Goal: Task Accomplishment & Management: Use online tool/utility

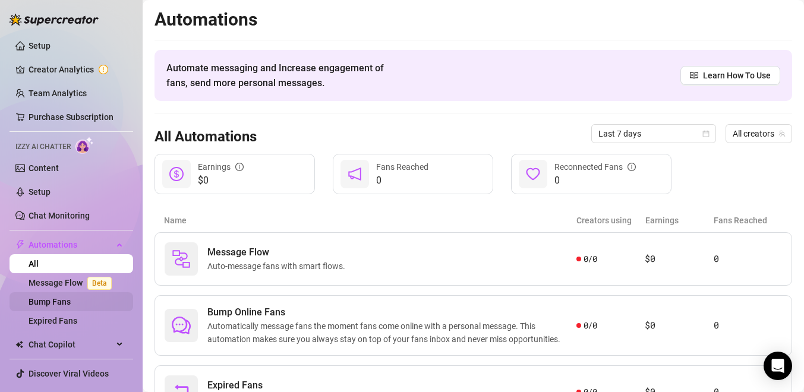
scroll to position [1, 0]
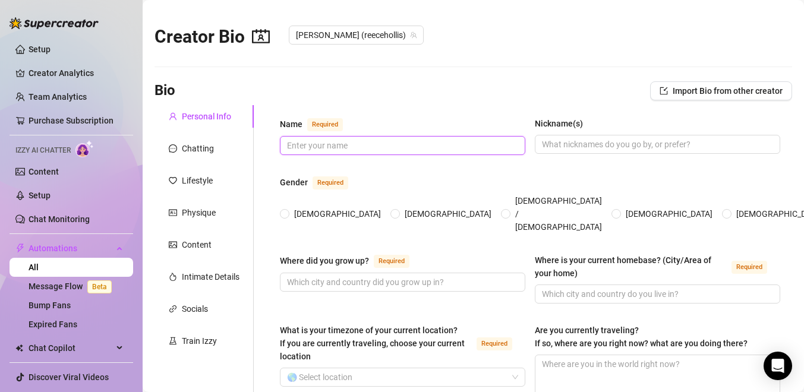
click at [328, 150] on input "Name Required" at bounding box center [401, 145] width 229 height 13
type input "[PERSON_NAME]"
click at [400, 208] on span "[DEMOGRAPHIC_DATA]" at bounding box center [448, 213] width 96 height 13
click at [394, 211] on input "[DEMOGRAPHIC_DATA]" at bounding box center [396, 215] width 5 height 8
radio input "true"
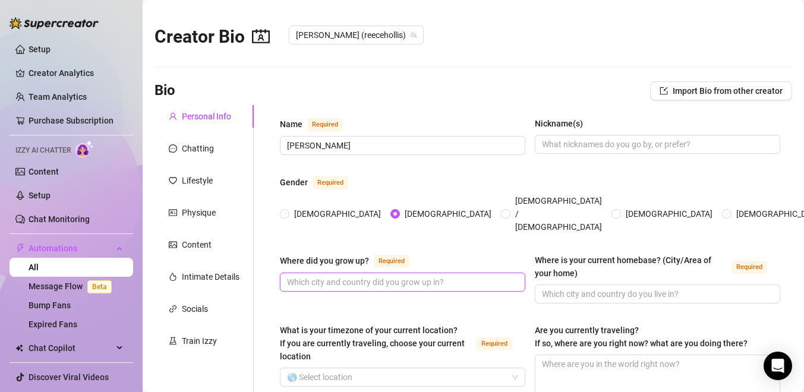
click at [392, 276] on input "Where did you grow up? Required" at bounding box center [401, 282] width 229 height 13
type input "[GEOGRAPHIC_DATA]"
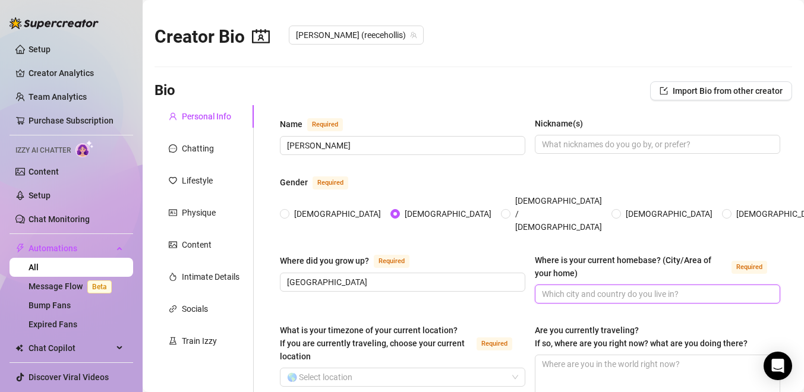
click at [577, 288] on input "Where is your current homebase? (City/Area of your home) Required" at bounding box center [656, 294] width 229 height 13
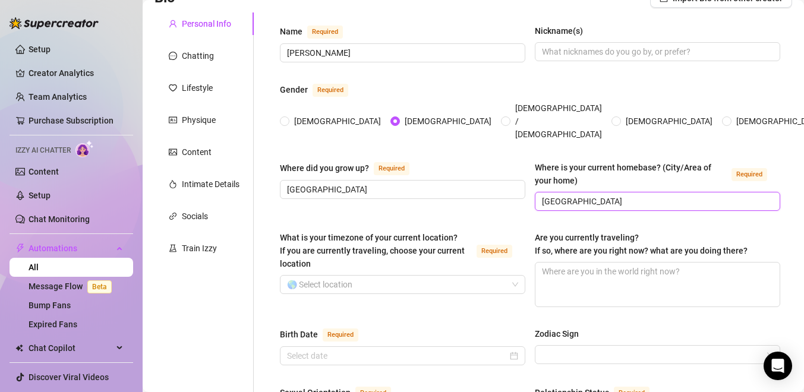
scroll to position [103, 0]
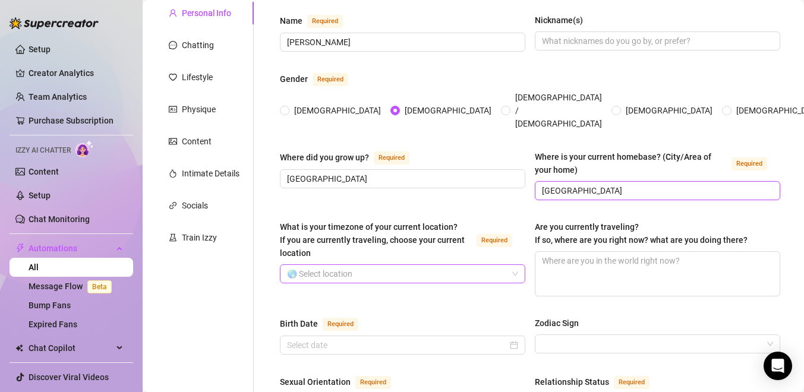
type input "[GEOGRAPHIC_DATA]"
click at [438, 265] on input "What is your timezone of your current location? If you are currently traveling,…" at bounding box center [397, 274] width 221 height 18
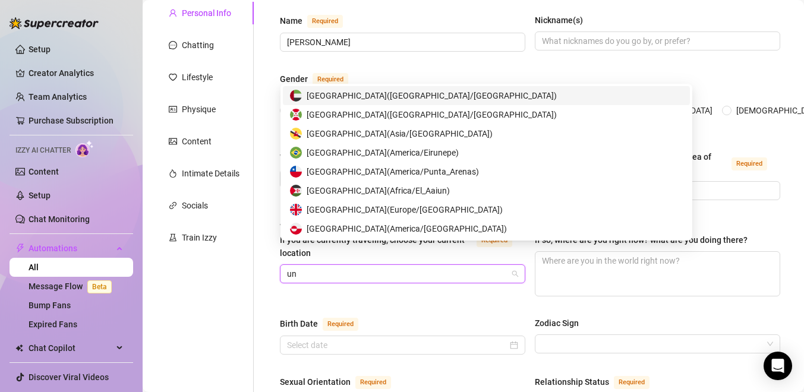
type input "uni"
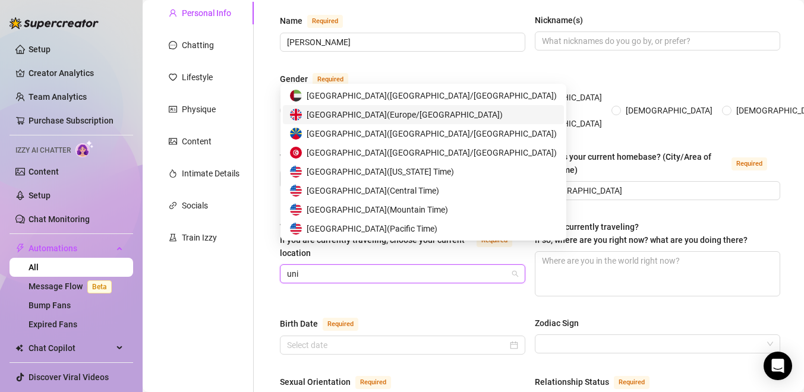
click at [349, 111] on span "[GEOGRAPHIC_DATA] ( [GEOGRAPHIC_DATA]/[GEOGRAPHIC_DATA] )" at bounding box center [405, 114] width 196 height 13
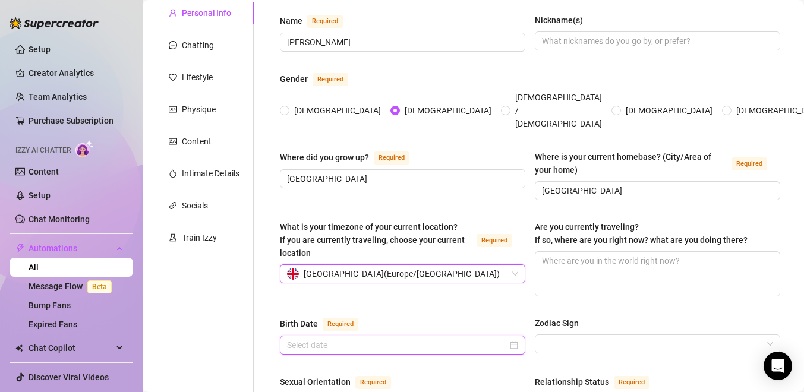
click at [490, 339] on input "Birth Date Required" at bounding box center [397, 345] width 221 height 13
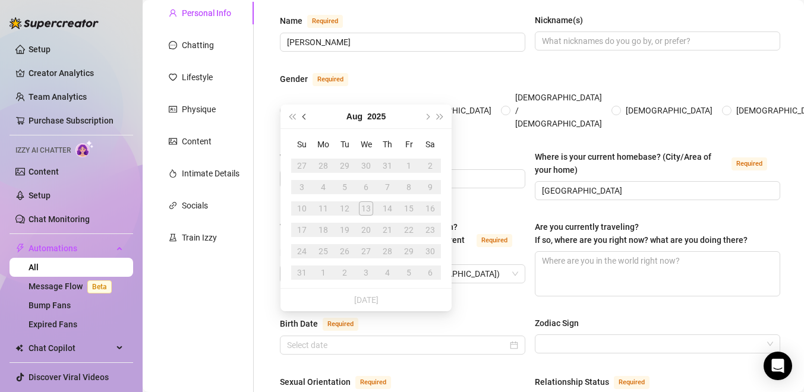
click at [304, 117] on span "Previous month (PageUp)" at bounding box center [306, 117] width 6 height 6
click at [381, 114] on button "2025" at bounding box center [376, 117] width 18 height 24
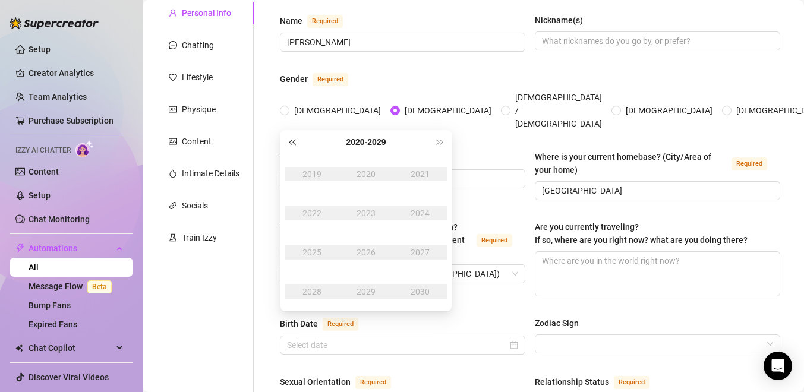
click at [291, 145] on span "Last year (Control + left)" at bounding box center [292, 142] width 6 height 6
click at [294, 143] on span "Last year (Control + left)" at bounding box center [292, 142] width 6 height 6
click at [374, 218] on div "2003" at bounding box center [366, 213] width 36 height 14
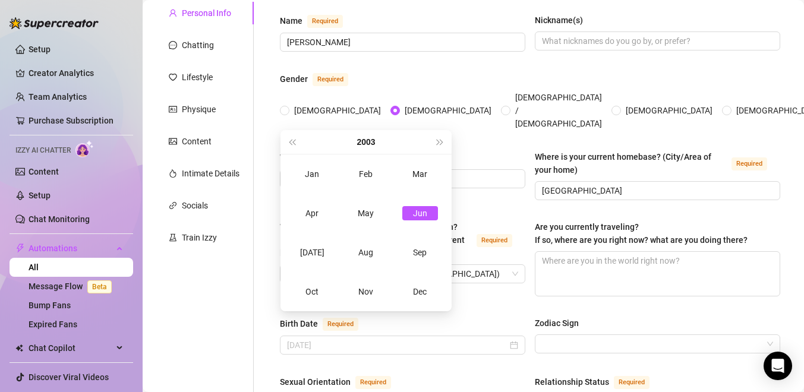
click at [422, 213] on div "Jun" at bounding box center [420, 213] width 36 height 14
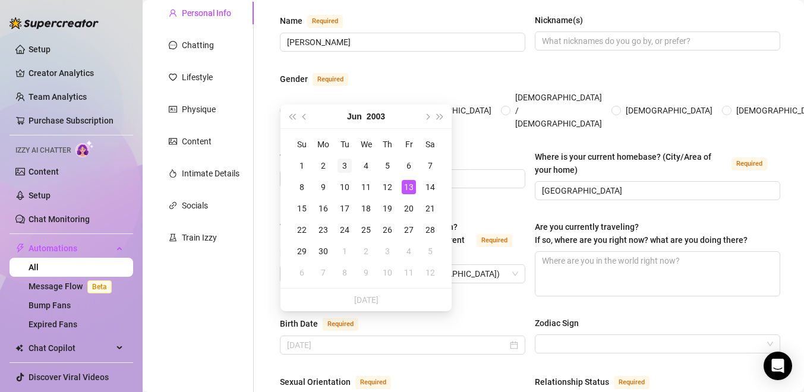
type input "[DATE]"
click at [348, 162] on div "3" at bounding box center [345, 166] width 14 height 14
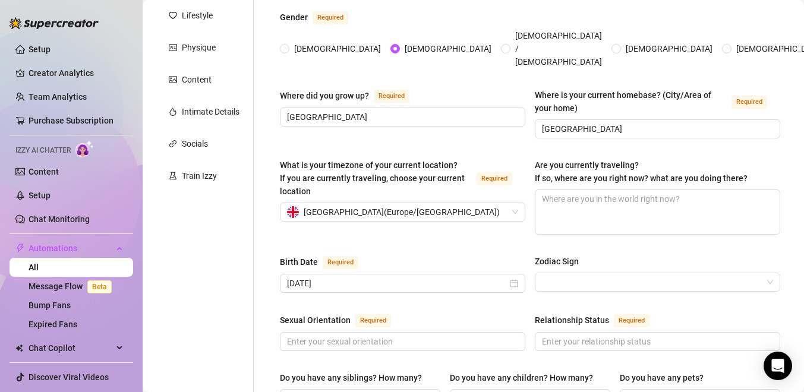
scroll to position [169, 0]
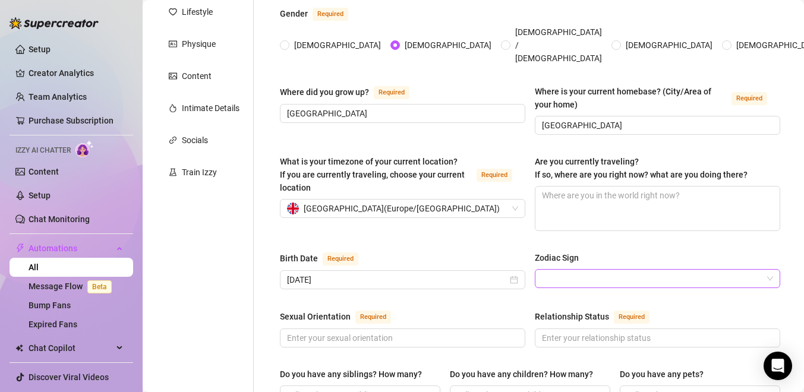
click at [553, 270] on input "Zodiac Sign" at bounding box center [652, 279] width 221 height 18
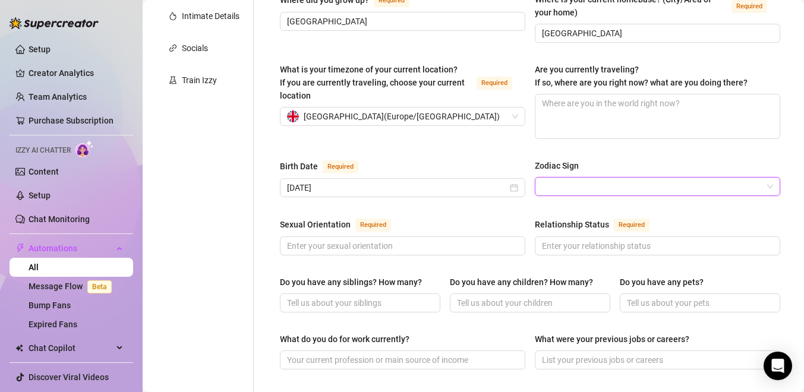
click at [440, 234] on div "Sexual Orientation Required Relationship Status Required" at bounding box center [530, 242] width 501 height 49
click at [440, 240] on input "Sexual Orientation Required" at bounding box center [401, 246] width 229 height 13
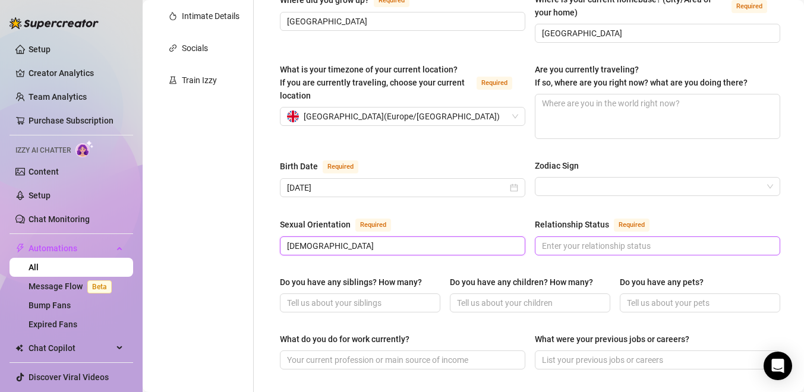
type input "[DEMOGRAPHIC_DATA]"
click at [585, 240] on input "Relationship Status Required" at bounding box center [656, 246] width 229 height 13
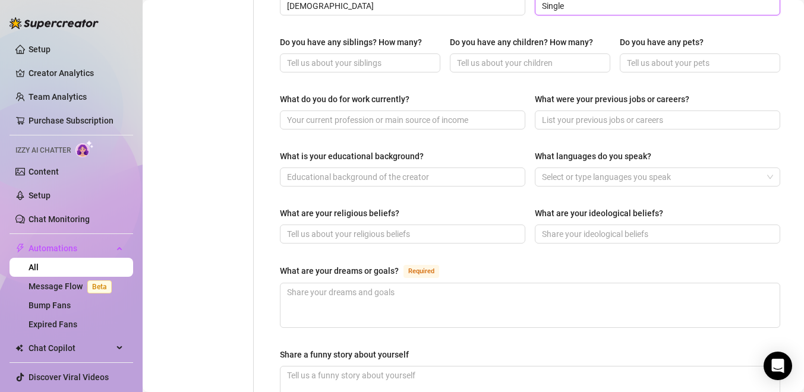
scroll to position [508, 0]
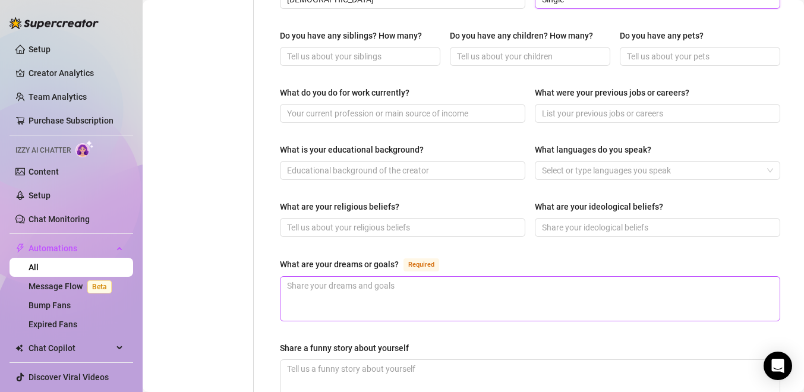
type input "Single"
click at [514, 279] on textarea "What are your dreams or goals? Required" at bounding box center [530, 299] width 499 height 44
type textarea "T"
type textarea "To"
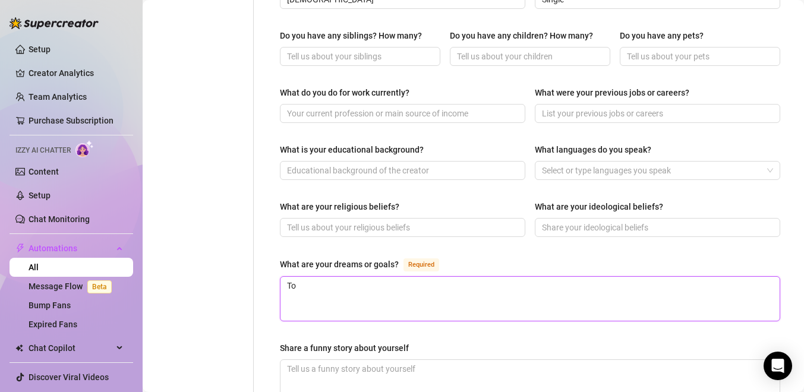
type textarea "To r"
type textarea "To"
type textarea "To t"
type textarea "To tr"
type textarea "To tra"
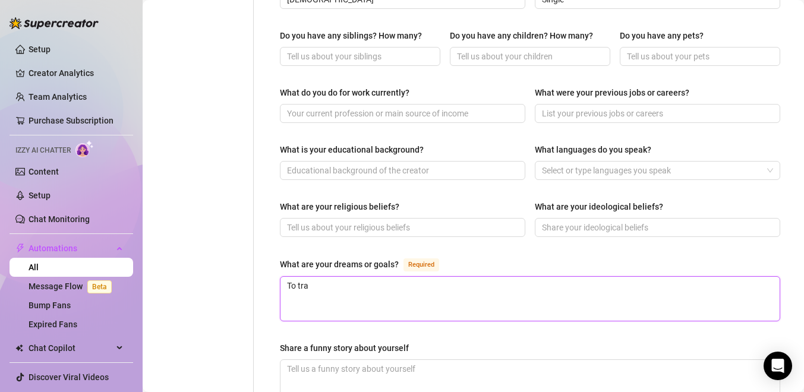
type textarea "To trab"
type textarea "To trabe"
type textarea "To [PERSON_NAME]"
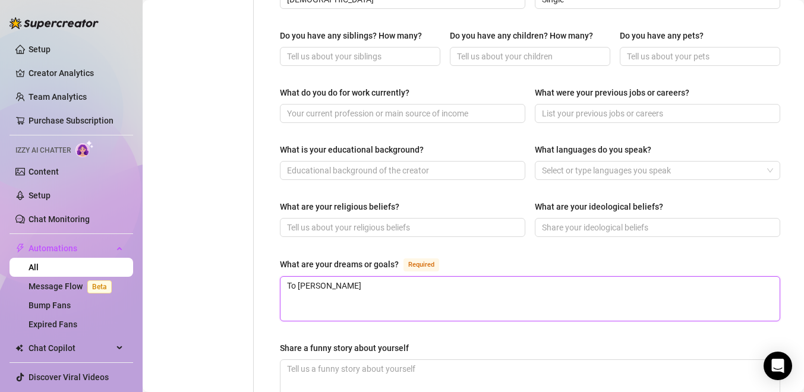
type textarea "To trabe"
type textarea "To trab"
type textarea "To tra"
type textarea "To trav"
type textarea "To trave"
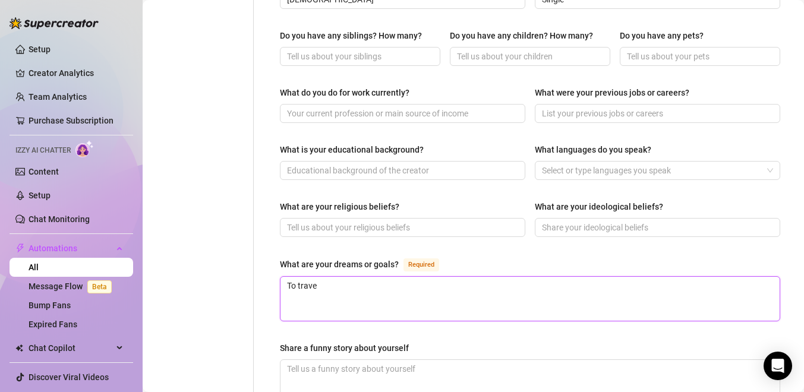
type textarea "To travel"
type textarea "To travel t"
type textarea "To travel the"
type textarea "To travel thew"
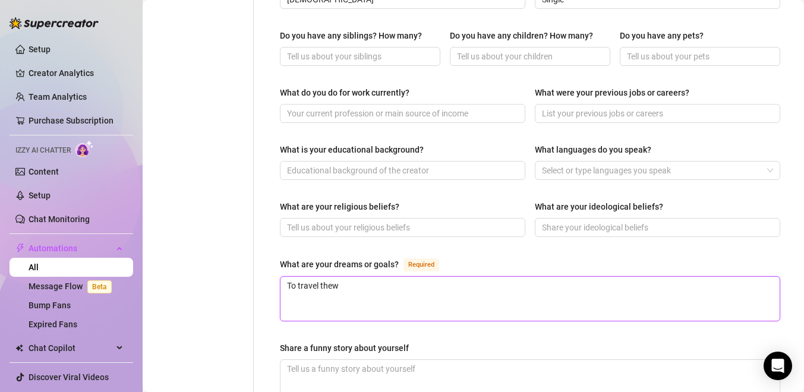
type textarea "To travel thew"
type textarea "To travel the"
type textarea "To travel the wo"
type textarea "To travel the wor"
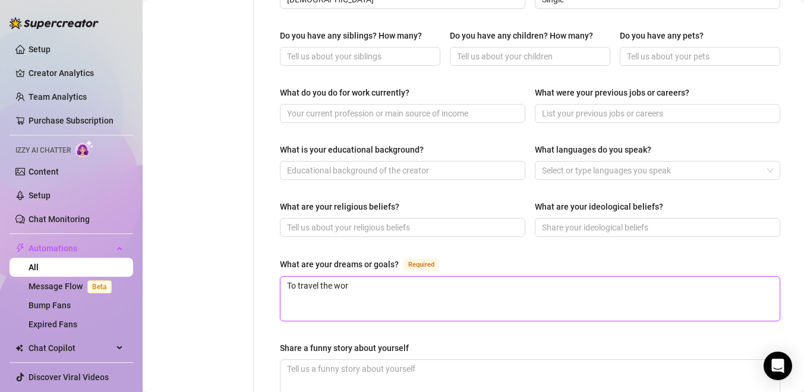
type textarea "To travel the worl"
type textarea "To travel the world"
type textarea "To travel the world a"
type textarea "To travel the world an"
type textarea "To travel the world and"
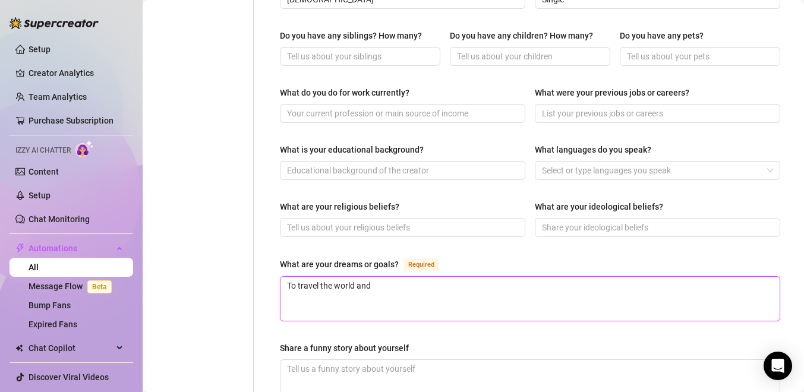
type textarea "To travel the world and"
type textarea "To travel the world and e"
type textarea "To travel the world and ex"
type textarea "To travel the world and exp"
type textarea "To travel the world and expl"
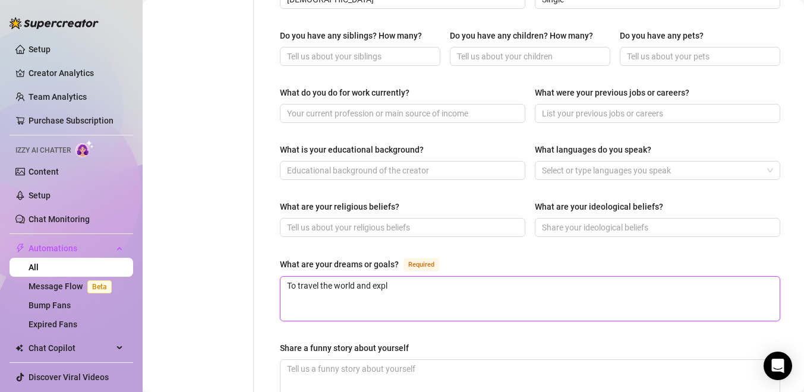
type textarea "To travel the world and explo"
type textarea "To travel the world and explor"
type textarea "To travel the world and explore"
type textarea "To travel the world and explore a"
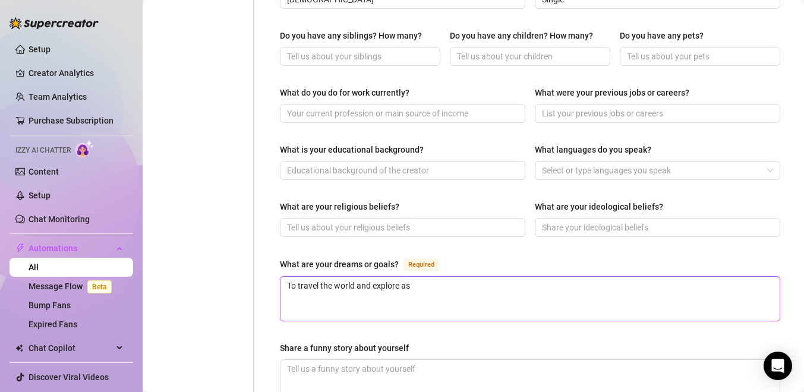
type textarea "To travel the world and explore as"
type textarea "To travel the world and explore as m"
type textarea "To travel the world and explore as ma"
type textarea "To travel the world and explore as man"
type textarea "To travel the world and explore as many"
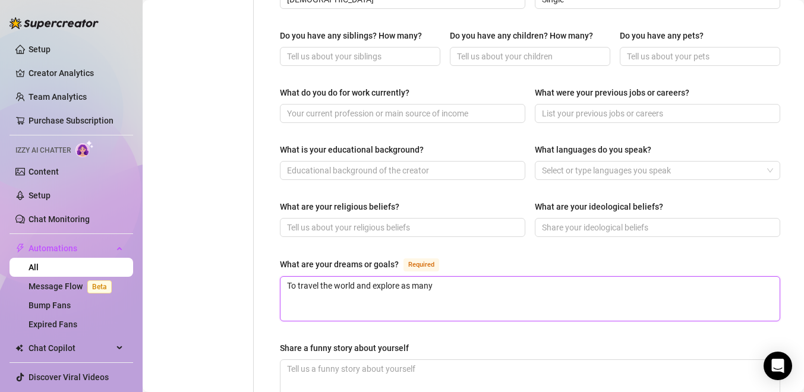
type textarea "To travel the world and explore as many"
type textarea "To travel the world and explore as many p"
type textarea "To travel the world and explore as many pl"
type textarea "To travel the world and explore as many pla"
type textarea "To travel the world and explore as many plac"
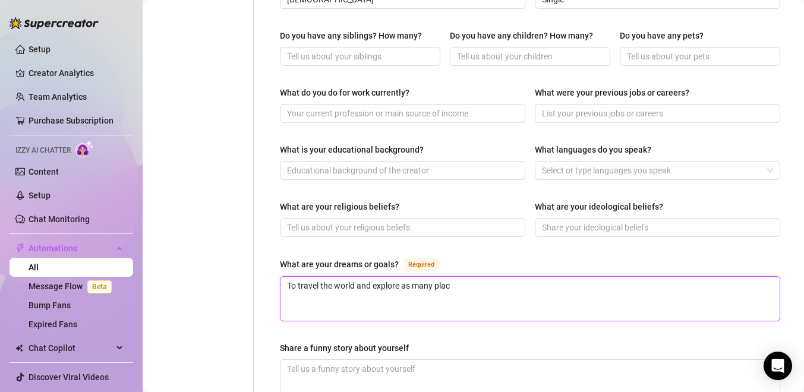
type textarea "To travel the world and explore as many place"
type textarea "To travel the world and explore as many places"
type textarea "To travel the world and explore as many places a"
type textarea "To travel the world and explore as many places as"
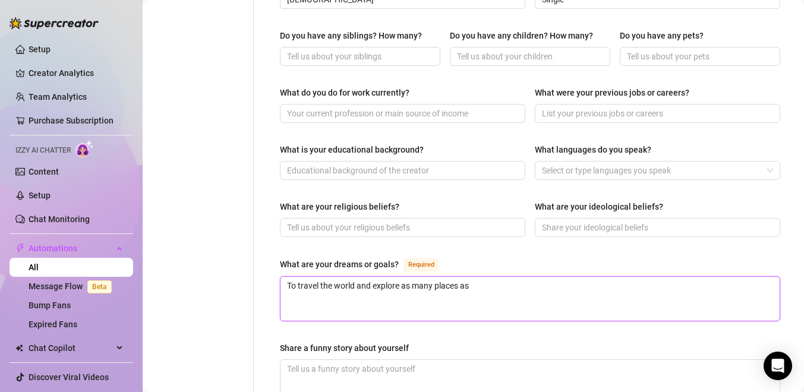
type textarea "To travel the world and explore as many places as"
type textarea "To travel the world and explore as many places as p"
type textarea "To travel the world and explore as many places as po"
type textarea "To travel the world and explore as many places as pos"
type textarea "To travel the world and explore as many places as poss"
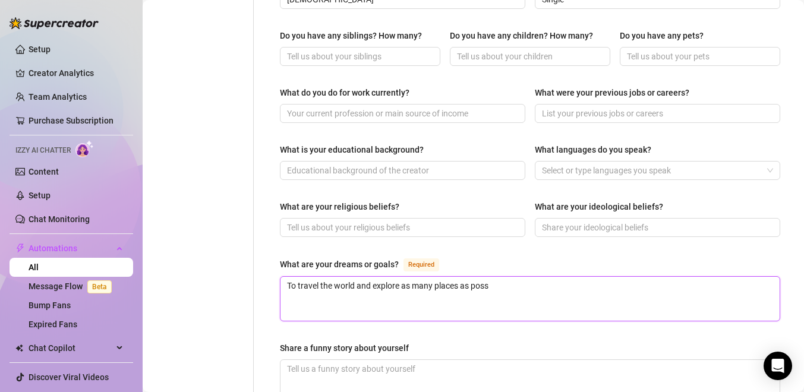
type textarea "To travel the world and explore as many places as possi"
type textarea "To travel the world and explore as many places as possib"
type textarea "To travel the world and explore as many places as possibl"
type textarea "To travel the world and explore as many places as possible"
click at [461, 277] on textarea "To travel the world and explore as many places as possible" at bounding box center [530, 299] width 499 height 44
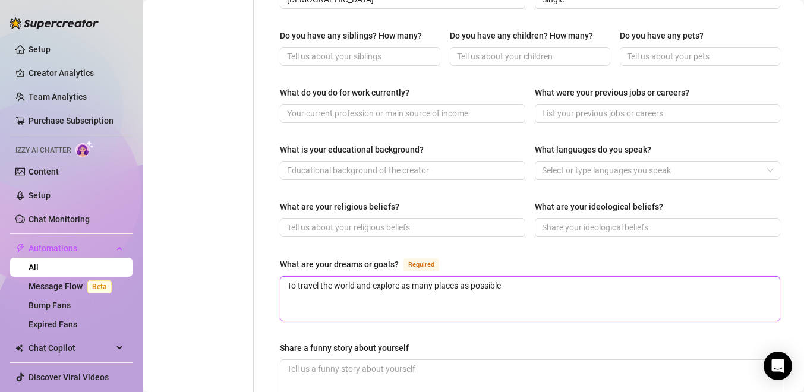
type textarea "To travel the world and explore as many places aas possible"
type textarea "To travel the world and explore as many places anas possible"
type textarea "To travel the world and explore as many places andas possible"
type textarea "To travel the world and explore as many places and as possible"
type textarea "To travel the world and explore as many places and cas possible"
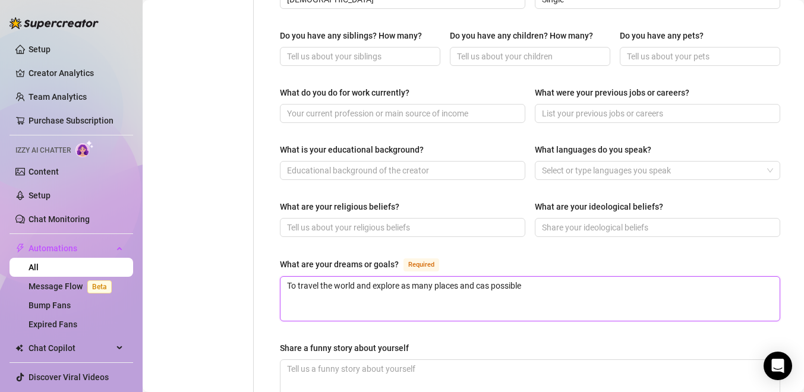
type textarea "To travel the world and explore as many places and cuas possible"
type textarea "To travel the world and explore as many places and culas possible"
type textarea "To travel the world and explore as many places and cultas possible"
type textarea "To travel the world and explore as many places and cultuas possible"
type textarea "To travel the world and explore as many places and culturas possible"
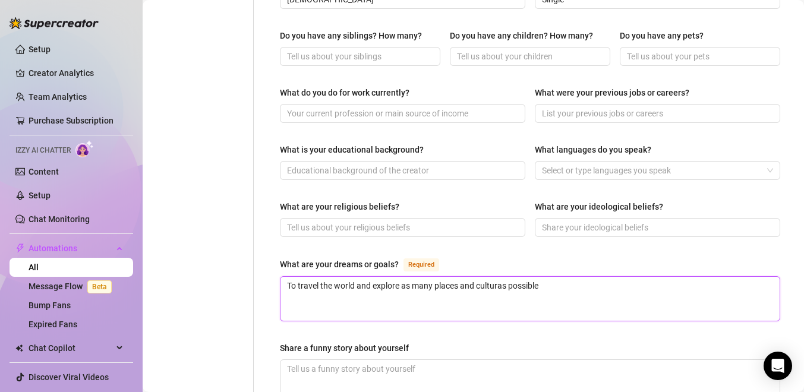
type textarea "To travel the world and explore as many places and cultureas possible"
type textarea "To travel the world and explore as many places and culturesas possible"
type textarea "To travel the world and explore as many places and cultures as possible"
click at [578, 277] on textarea "To travel the world and explore as many places and cultures as possible" at bounding box center [530, 299] width 499 height 44
click at [576, 277] on textarea "To travel the world and explore as many places and cultures as possible" at bounding box center [530, 299] width 499 height 44
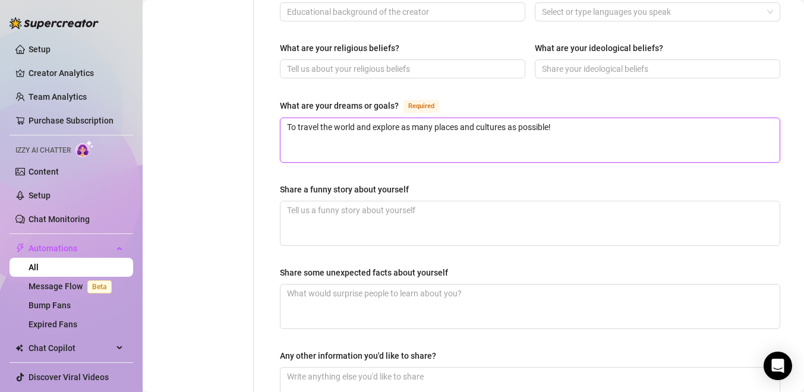
scroll to position [770, 0]
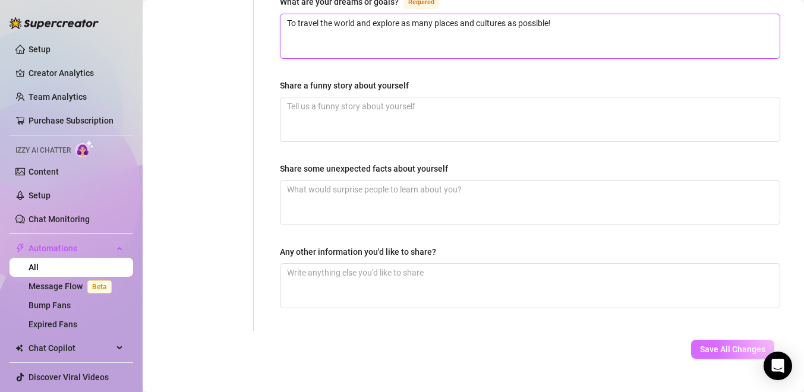
type textarea "To travel the world and explore as many places and cultures as possible!"
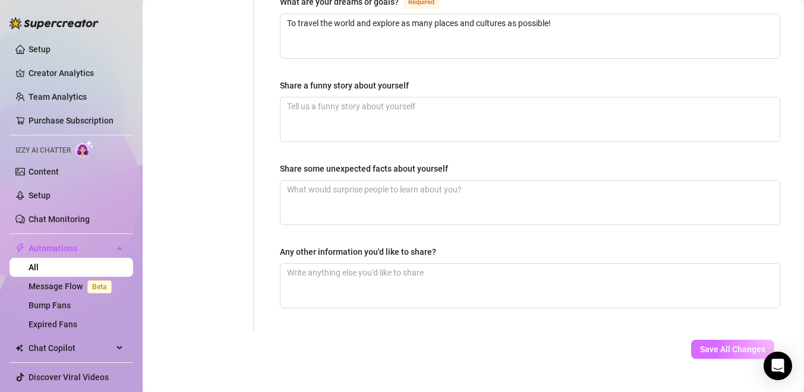
click at [713, 345] on span "Save All Changes" at bounding box center [732, 350] width 65 height 10
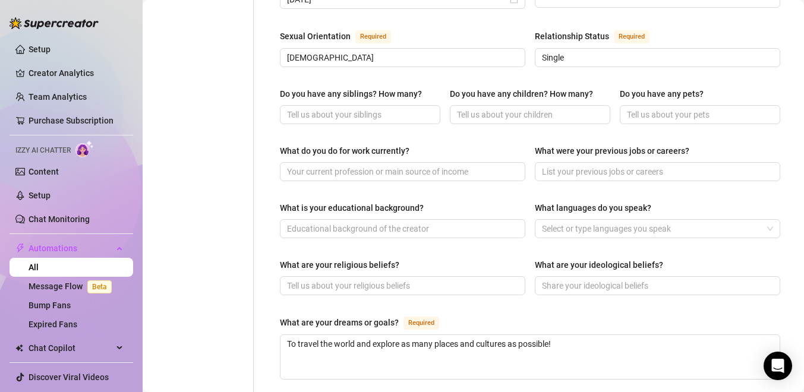
scroll to position [0, 0]
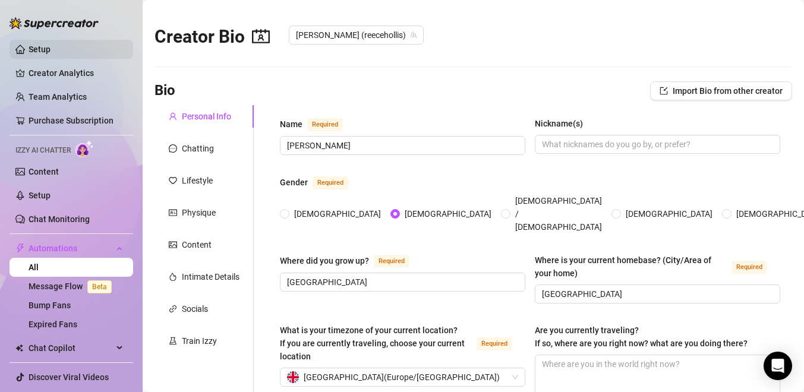
click at [51, 52] on link "Setup" at bounding box center [40, 50] width 22 height 10
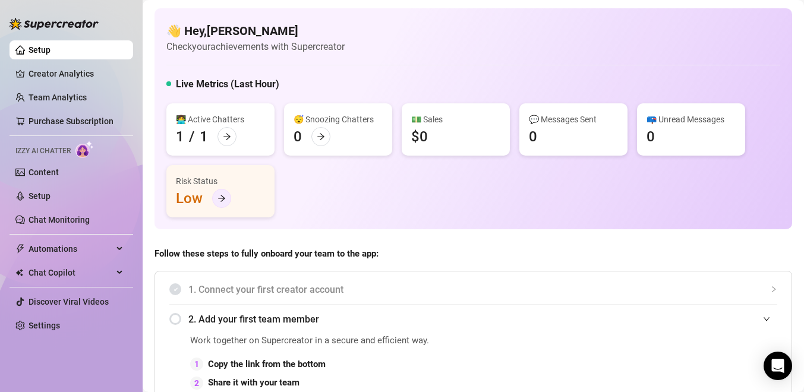
click at [228, 199] on div at bounding box center [221, 198] width 19 height 19
click at [230, 135] on icon "arrow-right" at bounding box center [227, 137] width 8 height 8
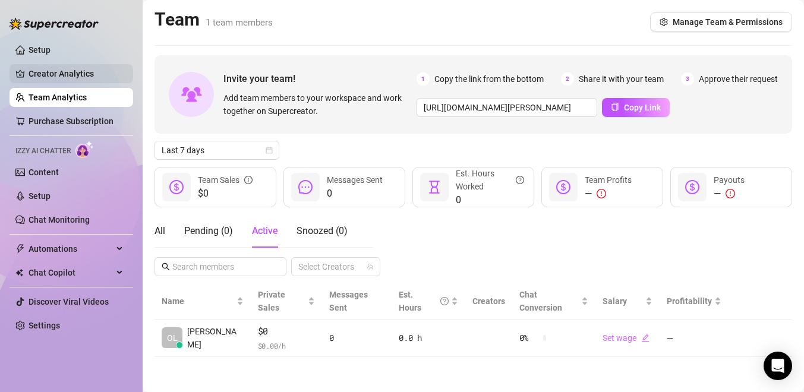
click at [54, 72] on link "Creator Analytics" at bounding box center [76, 73] width 95 height 19
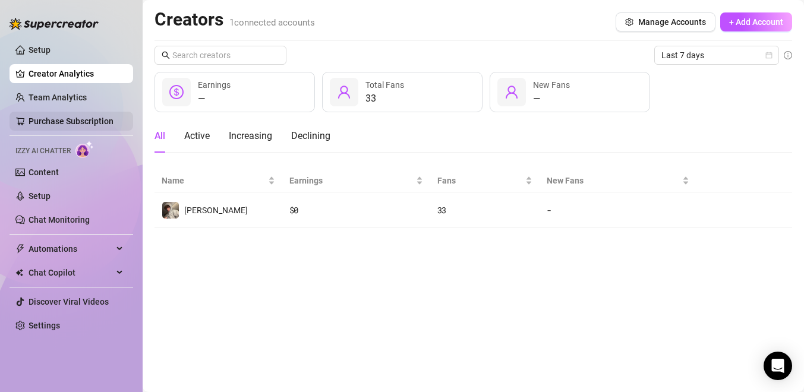
click at [81, 122] on link "Purchase Subscription" at bounding box center [71, 122] width 85 height 10
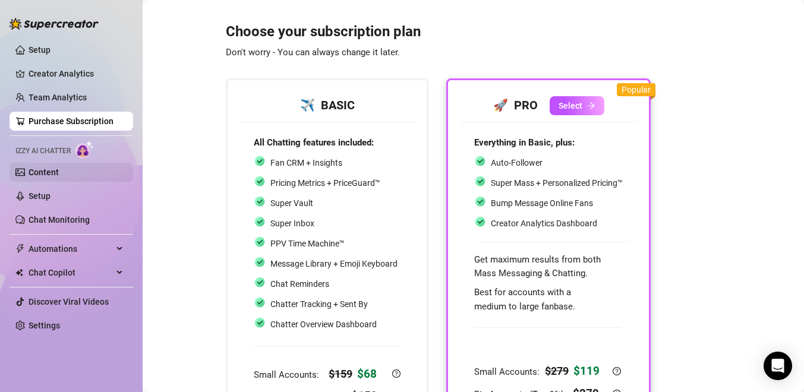
click at [48, 170] on link "Content" at bounding box center [44, 173] width 30 height 10
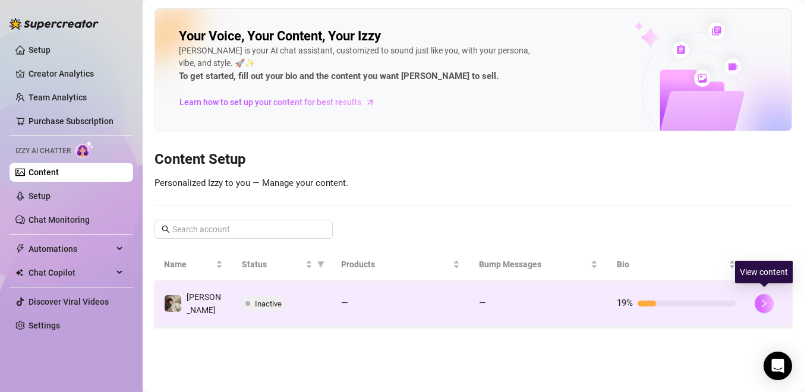
click at [766, 300] on icon "right" at bounding box center [764, 304] width 8 height 8
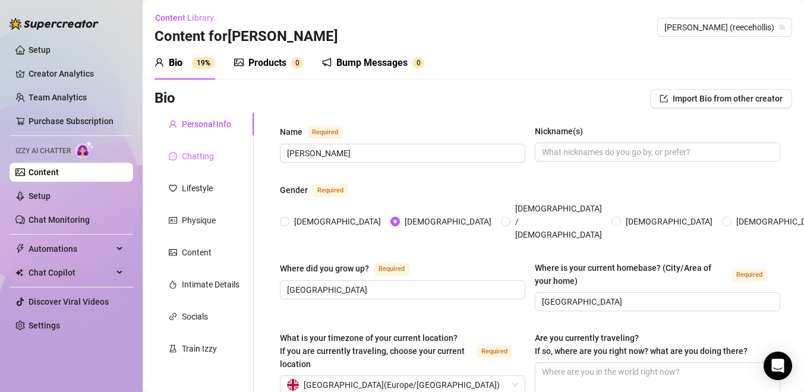
click at [215, 152] on div "Chatting" at bounding box center [204, 156] width 99 height 23
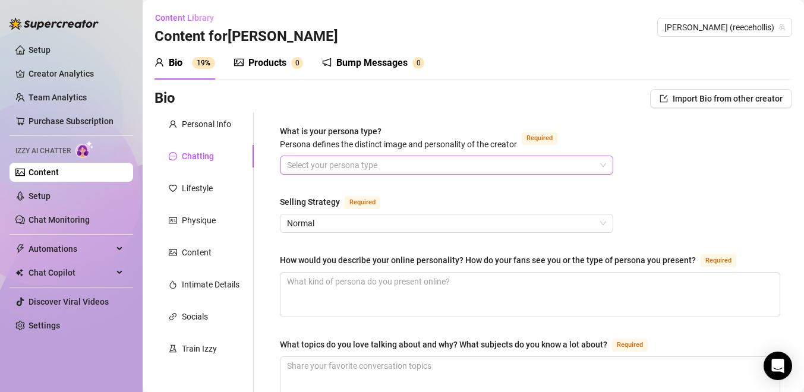
click at [301, 166] on input "What is your persona type? [PERSON_NAME] defines the distinct image and persona…" at bounding box center [441, 165] width 309 height 18
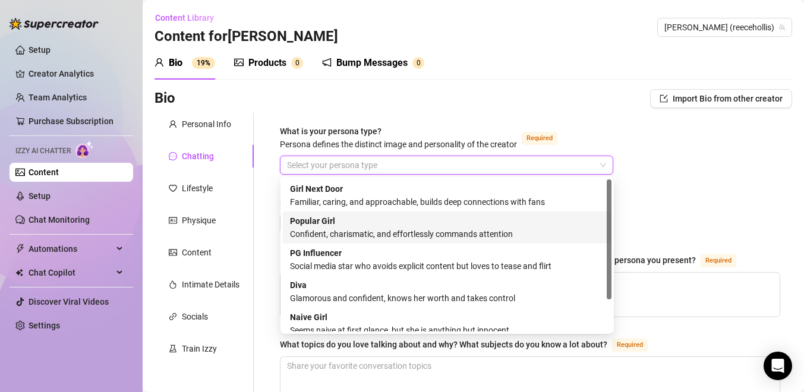
scroll to position [40, 0]
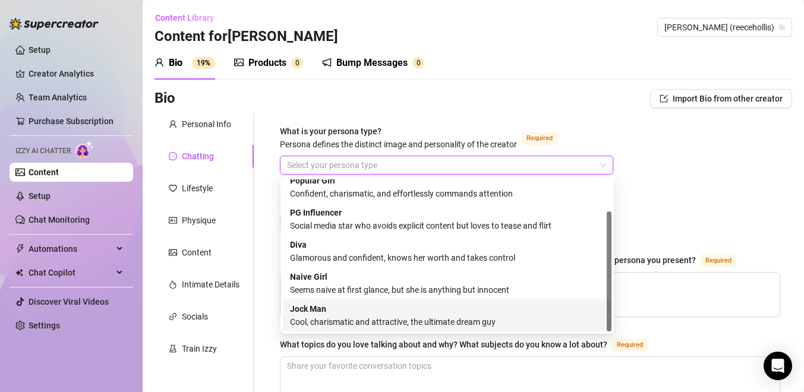
click at [382, 317] on div "Cool, charismatic and attractive, the ultimate dream guy" at bounding box center [447, 322] width 314 height 13
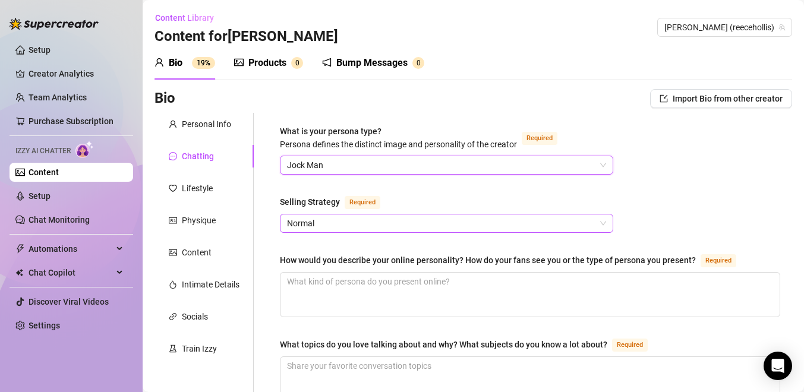
click at [382, 219] on span "Normal" at bounding box center [446, 224] width 319 height 18
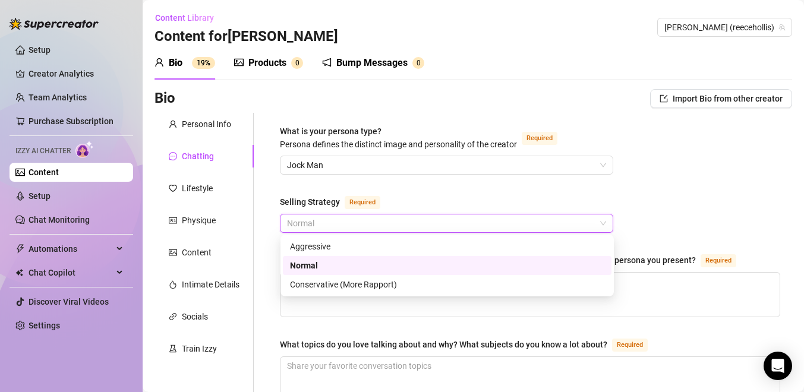
click at [363, 265] on div "Normal" at bounding box center [447, 265] width 314 height 13
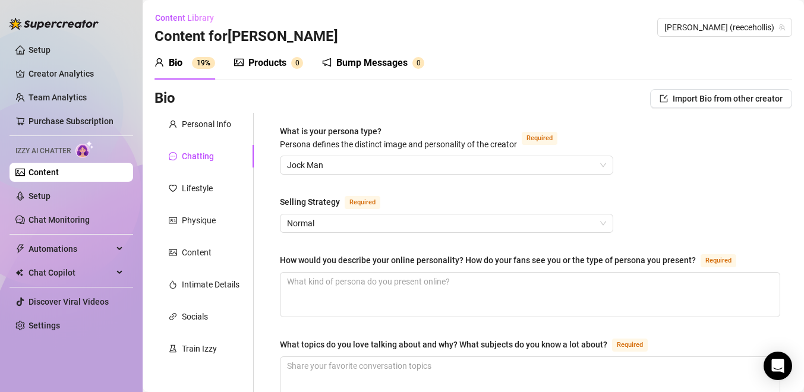
click at [285, 260] on div "How would you describe your online personality? How do your fans see you or the…" at bounding box center [488, 260] width 416 height 13
click at [285, 273] on textarea "How would you describe your online personality? How do your fans see you or the…" at bounding box center [530, 295] width 499 height 44
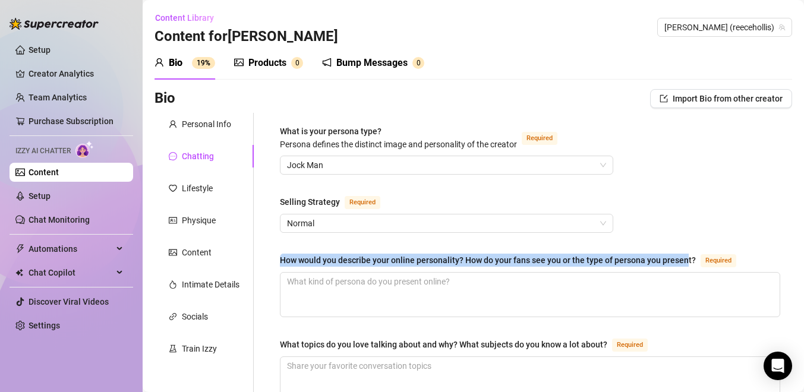
drag, startPoint x: 278, startPoint y: 260, endPoint x: 685, endPoint y: 261, distance: 407.2
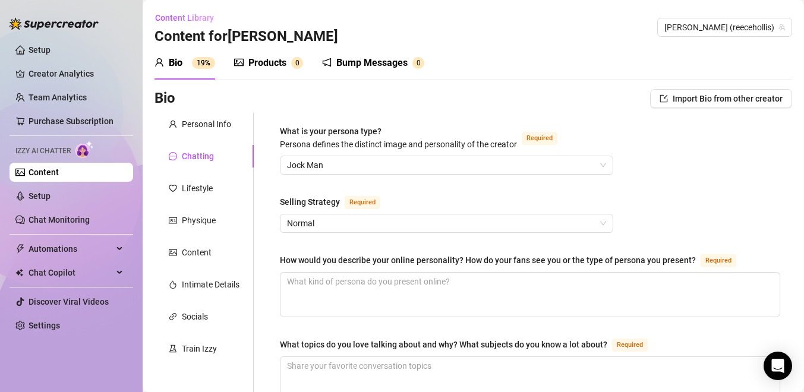
click at [692, 262] on div "How would you describe your online personality? How do your fans see you or the…" at bounding box center [488, 260] width 416 height 13
click at [692, 273] on textarea "How would you describe your online personality? How do your fans see you or the…" at bounding box center [530, 295] width 499 height 44
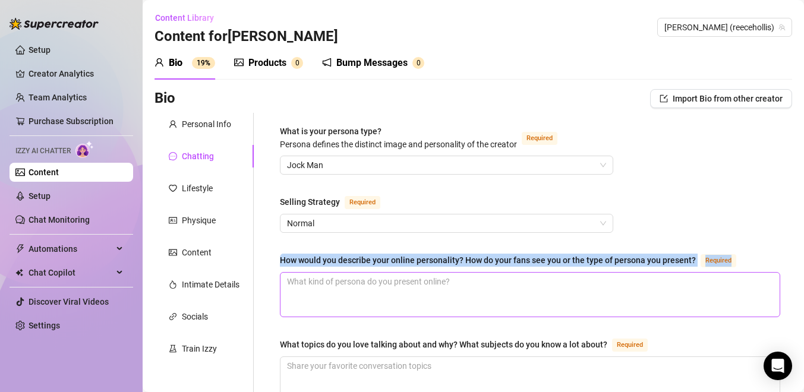
drag, startPoint x: 282, startPoint y: 259, endPoint x: 503, endPoint y: 271, distance: 221.5
click at [503, 271] on div "How would you describe your online personality? How do your fans see you or the…" at bounding box center [530, 285] width 501 height 64
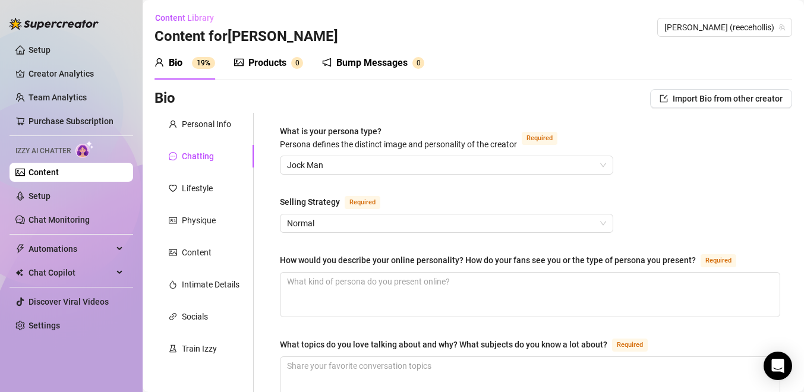
click at [447, 254] on div "How would you describe your online personality? How do your fans see you or the…" at bounding box center [488, 260] width 416 height 13
click at [447, 273] on textarea "How would you describe your online personality? How do your fans see you or the…" at bounding box center [530, 295] width 499 height 44
click at [281, 260] on div "How would you describe your online personality? How do your fans see you or the…" at bounding box center [488, 260] width 416 height 13
click at [281, 273] on textarea "How would you describe your online personality? How do your fans see you or the…" at bounding box center [530, 295] width 499 height 44
click at [288, 259] on div "How would you describe your online personality? How do your fans see you or the…" at bounding box center [488, 260] width 416 height 13
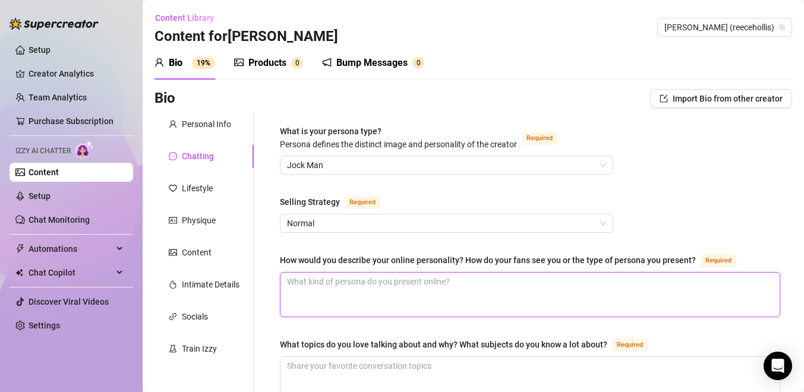
click at [288, 273] on textarea "How would you describe your online personality? How do your fans see you or the…" at bounding box center [530, 295] width 499 height 44
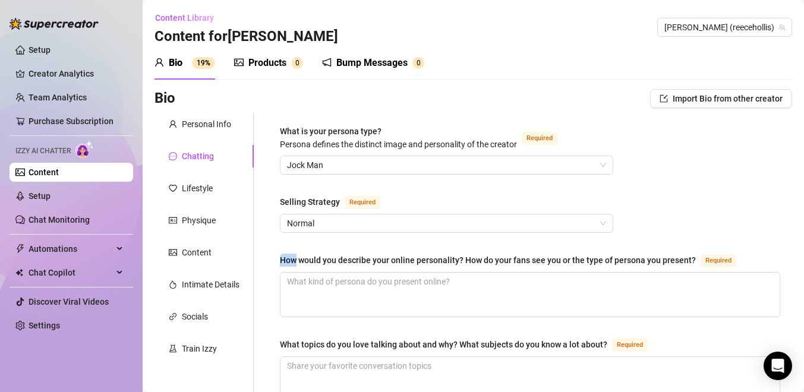
click at [288, 259] on div "How would you describe your online personality? How do your fans see you or the…" at bounding box center [488, 260] width 416 height 13
click at [288, 273] on textarea "How would you describe your online personality? How do your fans see you or the…" at bounding box center [530, 295] width 499 height 44
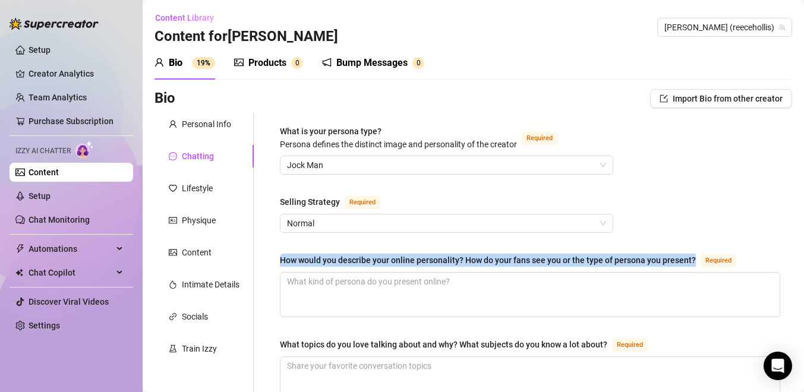
click at [288, 259] on div "How would you describe your online personality? How do your fans see you or the…" at bounding box center [488, 260] width 416 height 13
click at [288, 273] on textarea "How would you describe your online personality? How do your fans see you or the…" at bounding box center [530, 295] width 499 height 44
click at [288, 259] on div "How would you describe your online personality? How do your fans see you or the…" at bounding box center [488, 260] width 416 height 13
click at [288, 273] on textarea "How would you describe your online personality? How do your fans see you or the…" at bounding box center [530, 295] width 499 height 44
copy div "How would you describe your online personality? How do your fans see you or the…"
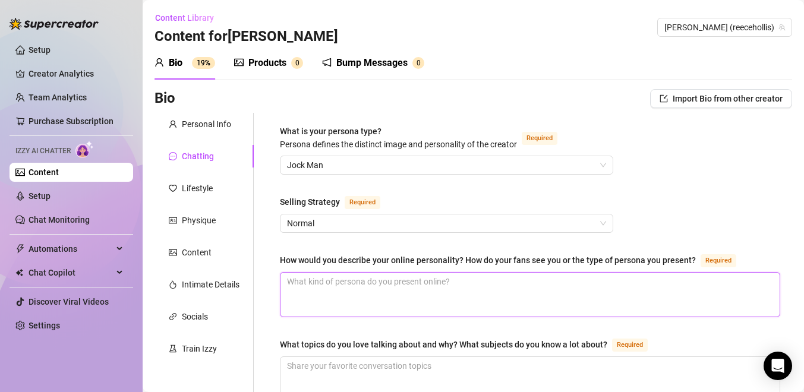
click at [363, 286] on textarea "How would you describe your online personality? How do your fans see you or the…" at bounding box center [530, 295] width 499 height 44
paste textarea "I’m your cheeky, boy-next-door twink who knows exactly how to turn a smile into…"
type textarea "I’m your cheeky, boy-next-door twink who knows exactly how to turn a smile into…"
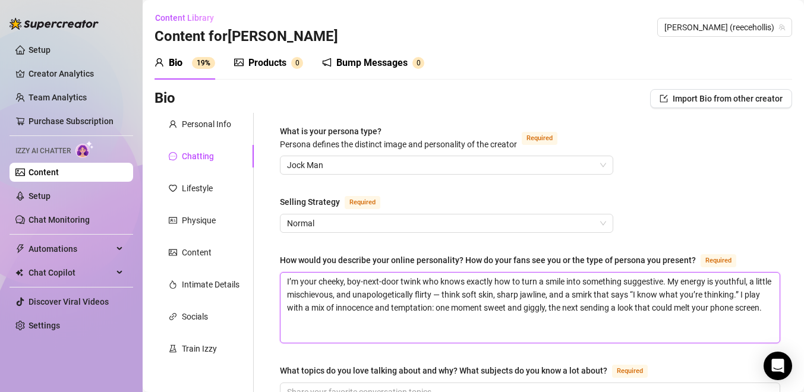
scroll to position [1, 0]
type textarea "I’m your cheeky, boy-next-door twink who knows exactly how to turn a smile into…"
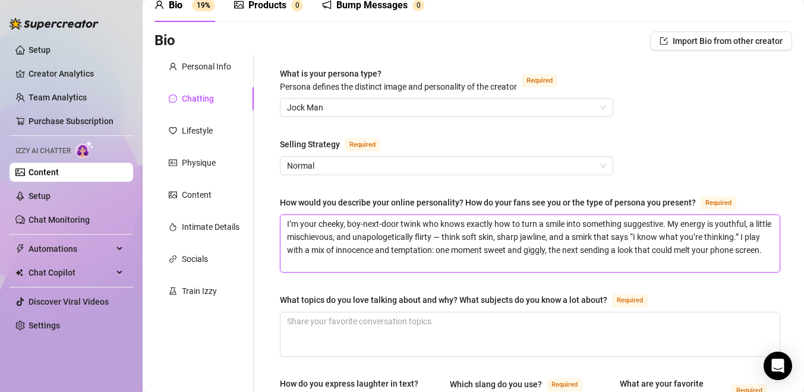
scroll to position [76, 0]
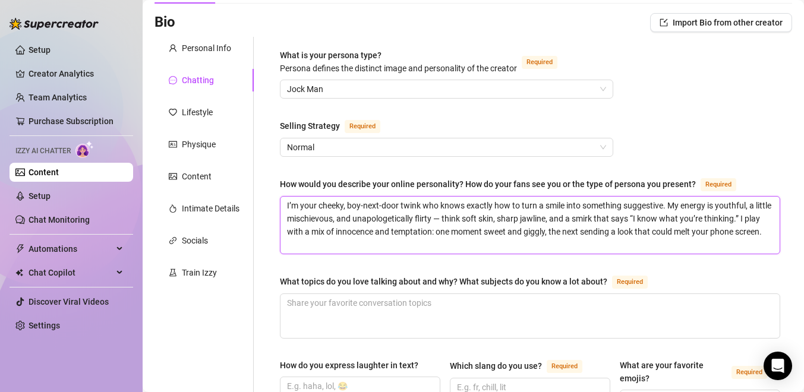
type textarea "I’m your cheeky, boy-next-door twink who knows exactly how to turn a smile into…"
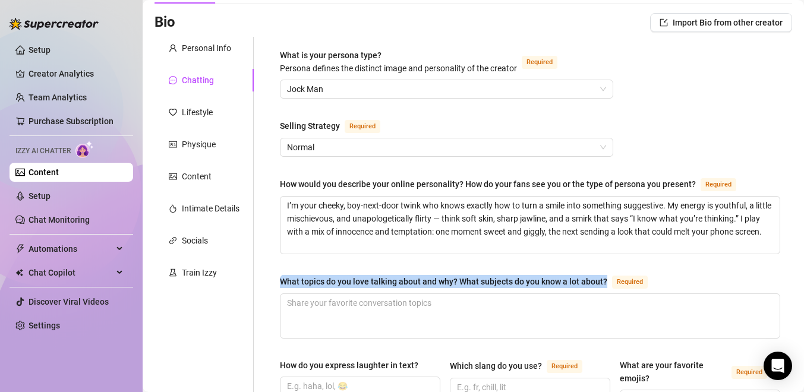
drag, startPoint x: 281, startPoint y: 278, endPoint x: 608, endPoint y: 281, distance: 327.0
click at [608, 281] on div "What topics do you love talking about and why? What subjects do you know a lot …" at bounding box center [466, 282] width 373 height 14
copy div "What topics do you love talking about and why? What subjects do you know a lot …"
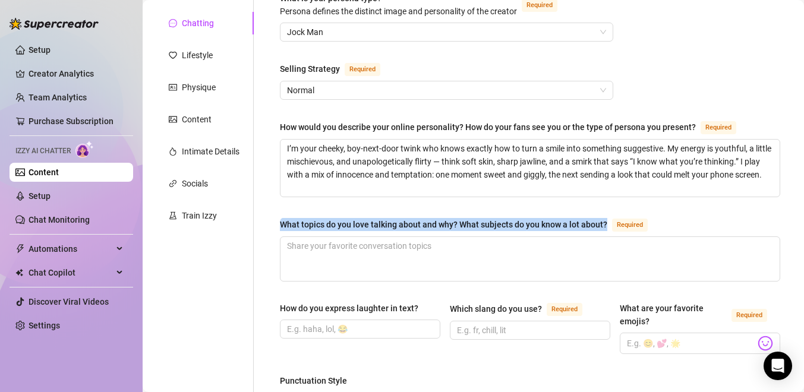
scroll to position [131, 0]
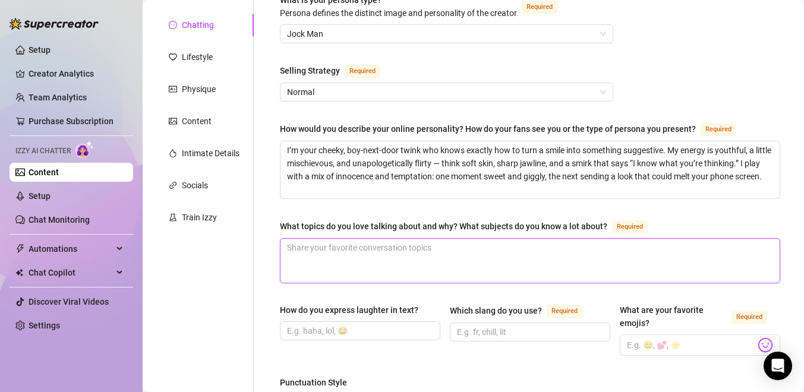
click at [445, 265] on textarea "What topics do you love talking about and why? What subjects do you know a lot …" at bounding box center [530, 261] width 499 height 44
paste textarea "I’m all about fun, flirty convos — think cheeky compliments, playful teasing, a…"
type textarea "I’m all about fun, flirty convos — think cheeky compliments, playful teasing, a…"
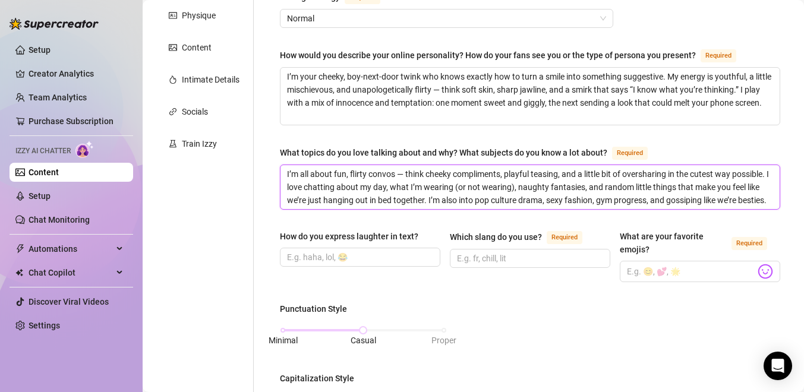
scroll to position [206, 0]
type textarea "I’m all about fun, flirty convos — think cheeky compliments, playful teasing, a…"
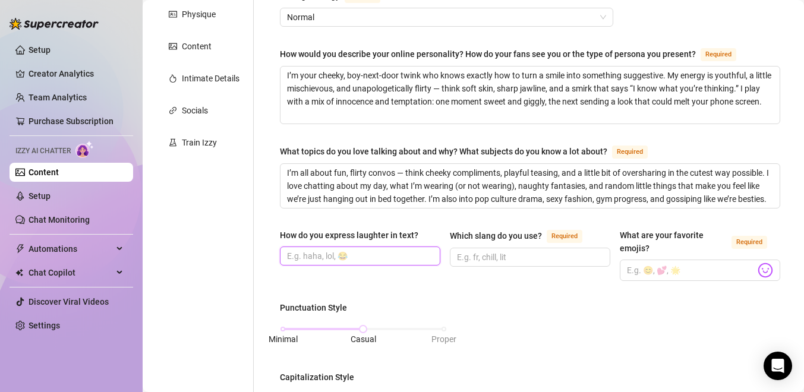
click at [419, 253] on input "How do you express laughter in text?" at bounding box center [359, 256] width 144 height 13
click at [303, 258] on input "aha 🤣🤣" at bounding box center [359, 256] width 144 height 13
type input "aha, 🤣🤣"
click at [511, 258] on input "Which slang do you use? Required" at bounding box center [529, 257] width 144 height 13
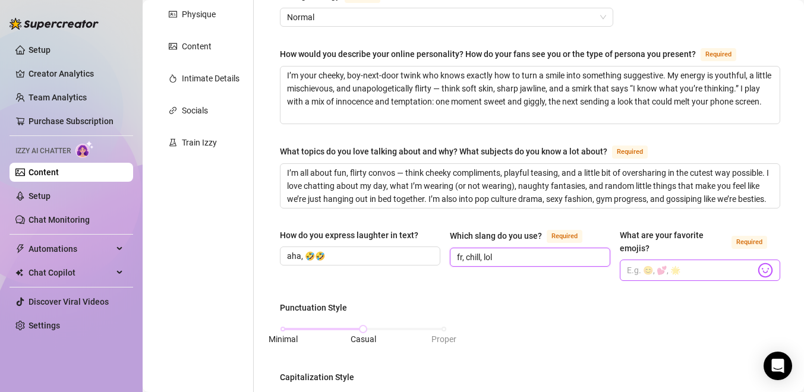
type input "fr, chill, lol"
click at [657, 270] on input "What are your favorite emojis? Required" at bounding box center [691, 270] width 128 height 15
type input "😏👀😉😉😍🥰😘"
click at [728, 297] on div "What is your persona type? [PERSON_NAME] defines the distinct image and persona…" at bounding box center [530, 364] width 501 height 890
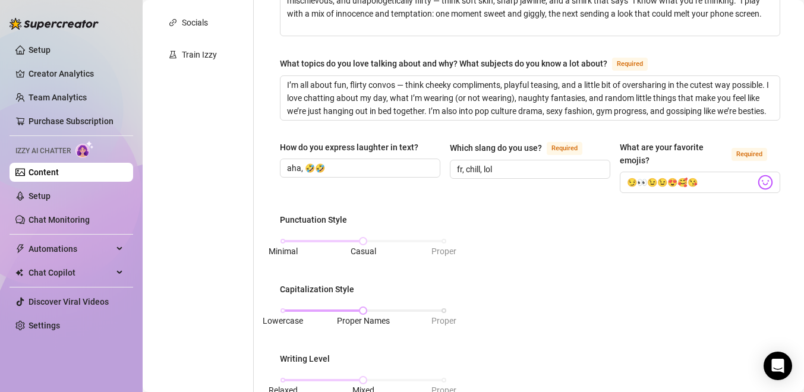
scroll to position [347, 0]
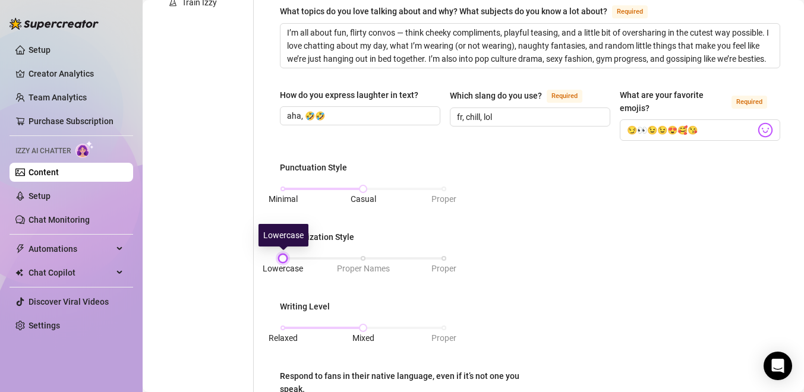
drag, startPoint x: 363, startPoint y: 257, endPoint x: 297, endPoint y: 257, distance: 66.0
click at [297, 257] on div "Lowercase Proper Names Proper" at bounding box center [363, 258] width 161 height 7
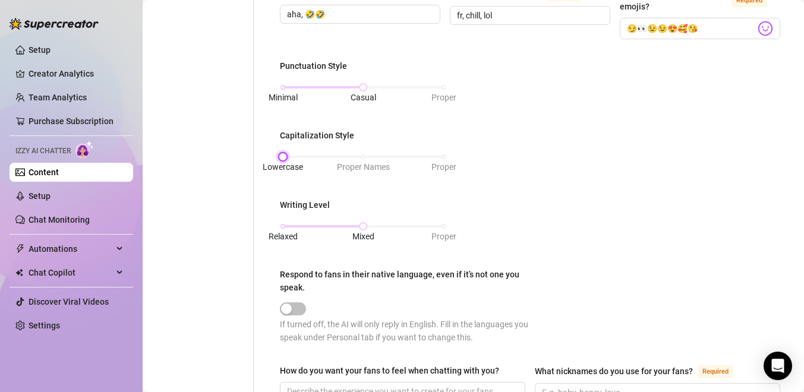
scroll to position [455, 0]
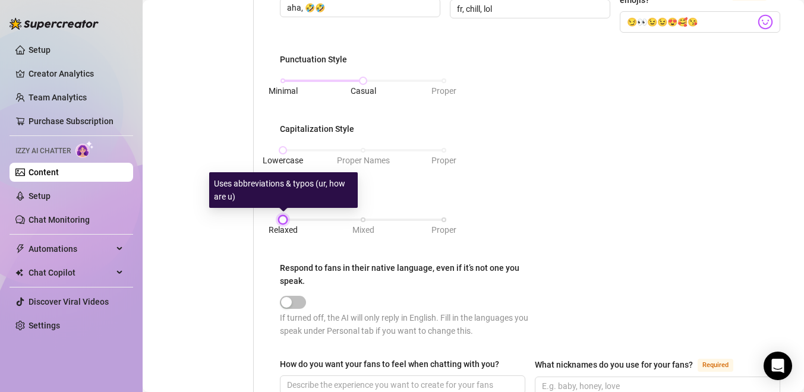
drag, startPoint x: 363, startPoint y: 217, endPoint x: 279, endPoint y: 217, distance: 84.4
click at [280, 217] on div at bounding box center [283, 220] width 6 height 6
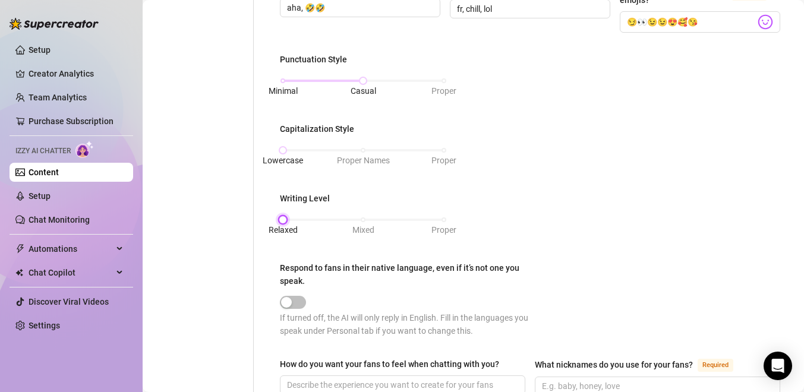
scroll to position [568, 0]
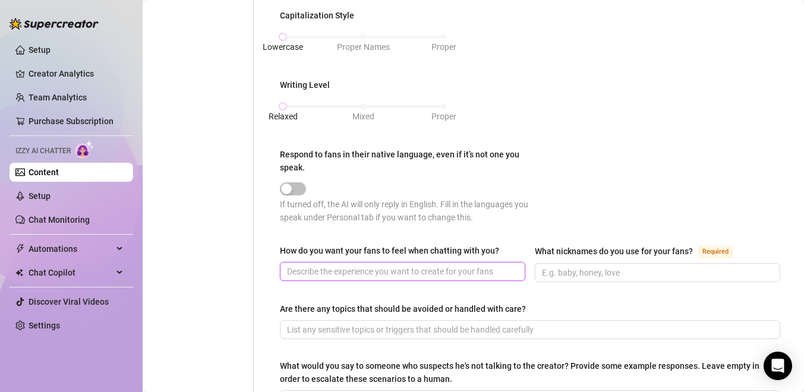
click at [376, 272] on input "How do you want your fans to feel when chatting with you?" at bounding box center [401, 271] width 229 height 13
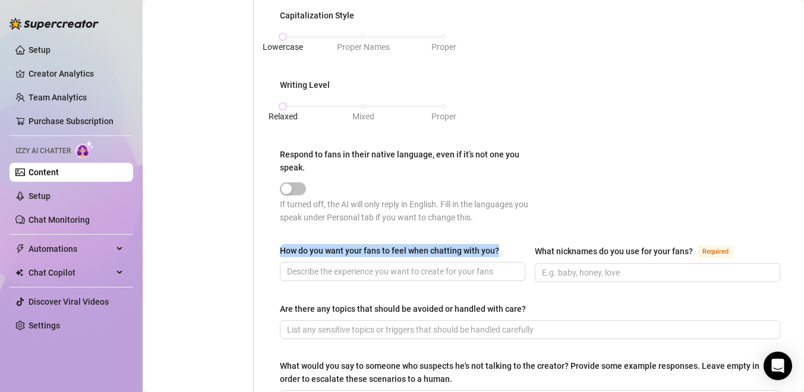
drag, startPoint x: 281, startPoint y: 248, endPoint x: 502, endPoint y: 248, distance: 221.1
click at [502, 248] on label "How do you want your fans to feel when chatting with you?" at bounding box center [394, 250] width 228 height 13
copy div "How do you want your fans to feel when chatting with you?"
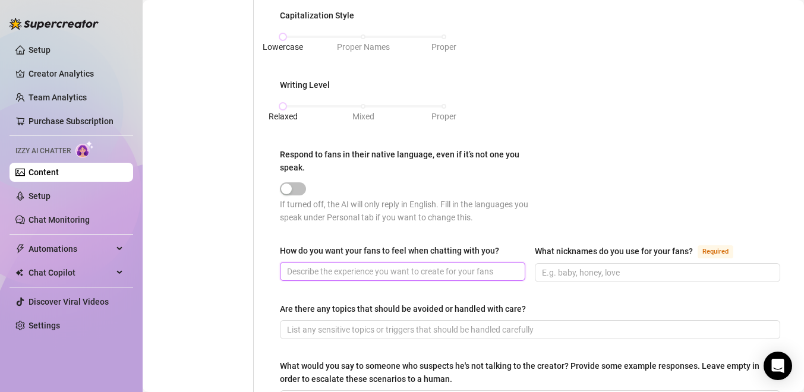
click at [376, 273] on input "How do you want your fans to feel when chatting with you?" at bounding box center [401, 271] width 229 height 13
paste input "Like they’ve got my full attention and I’m just a little obsessed with them. I …"
type input "Like they’ve got my full attention and I’m just a little obsessed with them. I …"
type input "relaxed and engaged and horny"
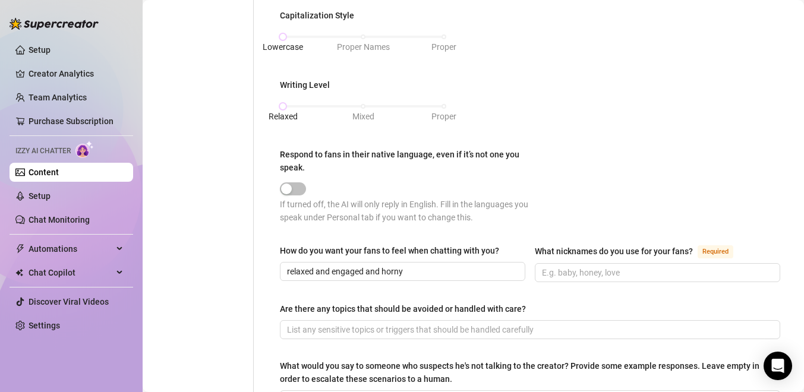
click at [536, 290] on div "How do you want your fans to feel when chatting with you? relaxed and engaged a…" at bounding box center [530, 268] width 501 height 49
click at [567, 274] on input "What nicknames do you use for your fans? Required" at bounding box center [656, 272] width 229 height 13
type input "a"
type input "b"
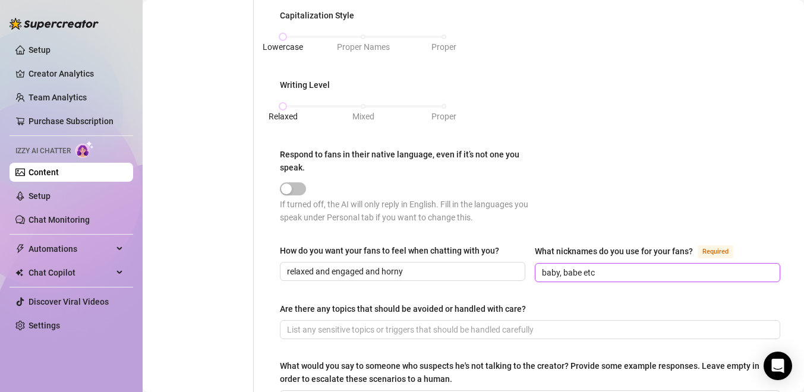
type input "baby, babe etc"
click at [552, 306] on div "Are there any topics that should be avoided or handled with care?" at bounding box center [530, 312] width 501 height 18
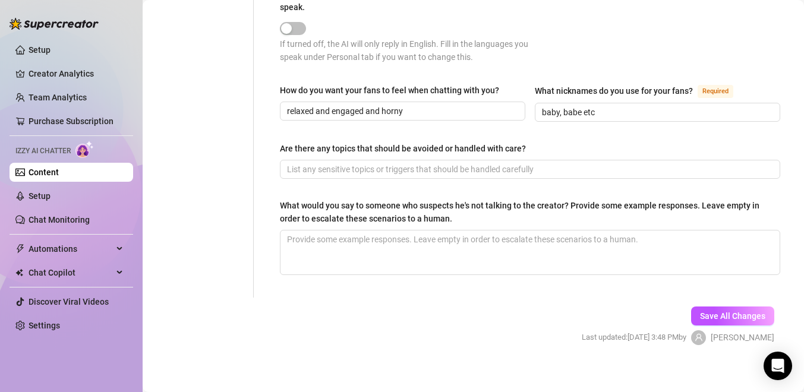
scroll to position [731, 0]
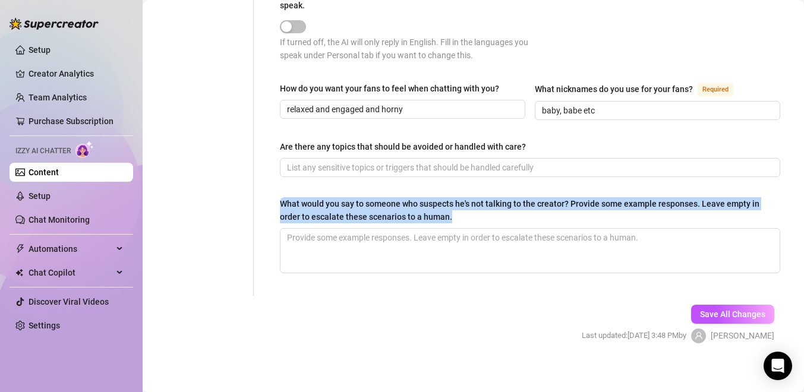
drag, startPoint x: 281, startPoint y: 201, endPoint x: 451, endPoint y: 216, distance: 170.7
click at [451, 216] on div "What would you say to someone who suspects he's not talking to the creator? Pro…" at bounding box center [526, 210] width 492 height 26
click at [480, 213] on div "What would you say to someone who suspects he's not talking to the creator? Pro…" at bounding box center [526, 210] width 492 height 26
click at [480, 229] on textarea "What would you say to someone who suspects he's not talking to the creator? Pro…" at bounding box center [530, 251] width 499 height 44
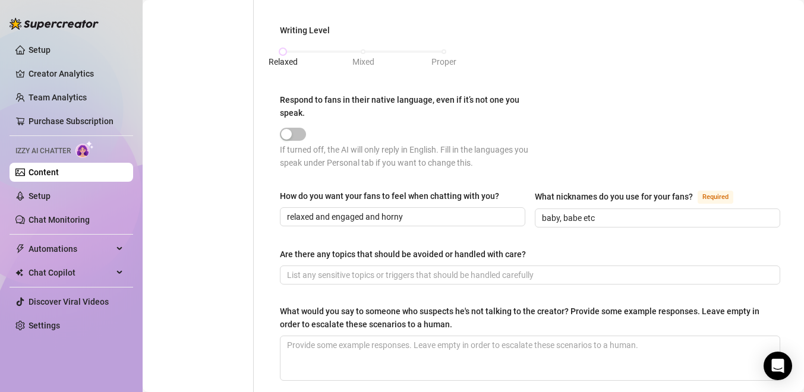
scroll to position [736, 0]
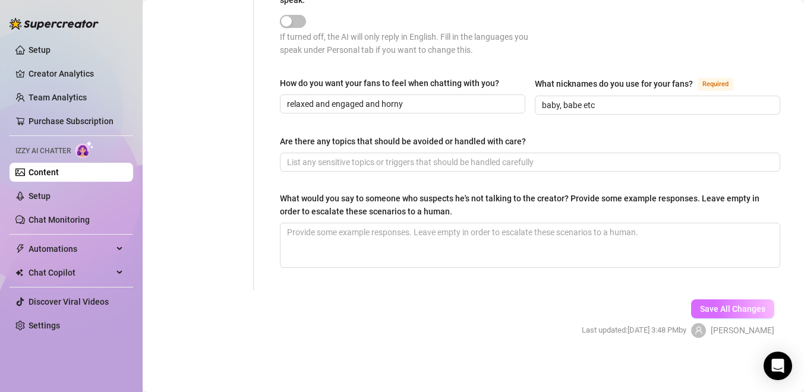
click at [711, 309] on span "Save All Changes" at bounding box center [732, 309] width 65 height 10
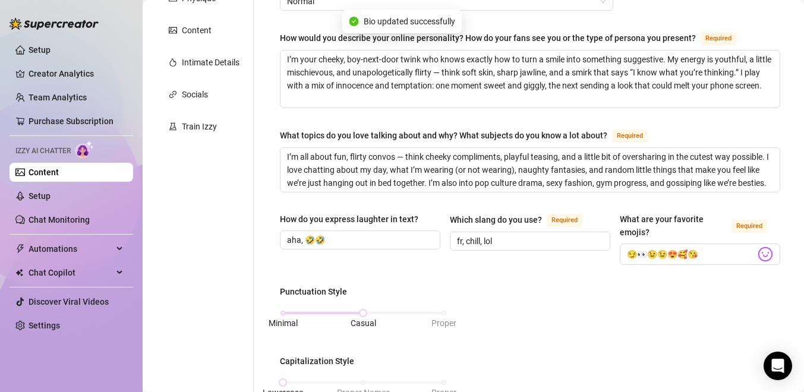
scroll to position [65, 0]
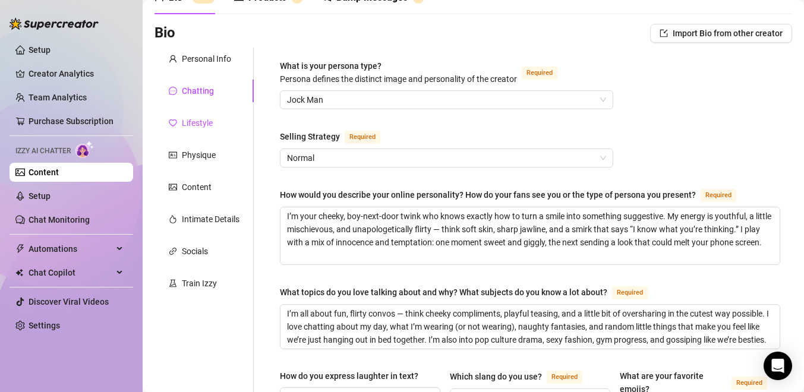
click at [208, 117] on div "Lifestyle" at bounding box center [197, 123] width 31 height 13
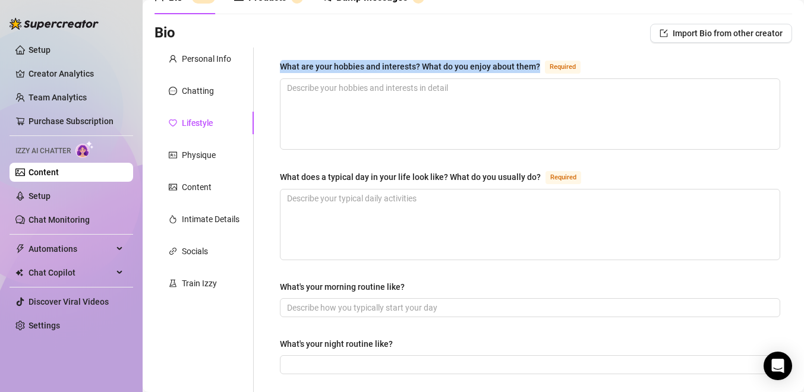
drag, startPoint x: 280, startPoint y: 66, endPoint x: 537, endPoint y: 67, distance: 257.4
click at [537, 67] on div "What are your hobbies and interests? What do you enjoy about them? Required" at bounding box center [433, 66] width 306 height 14
copy div "What are your hobbies and interests? What do you enjoy about them?"
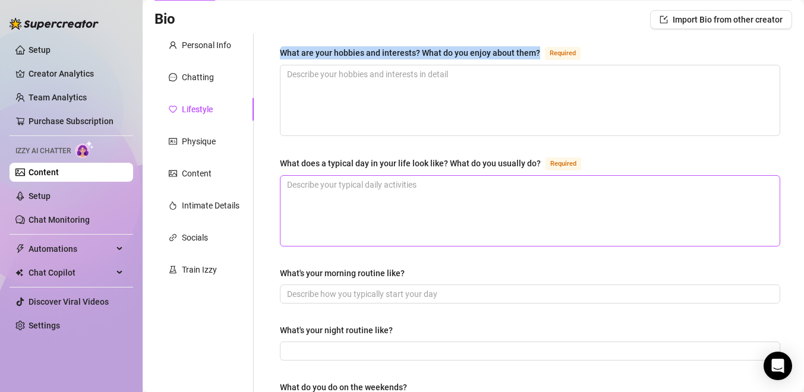
scroll to position [80, 0]
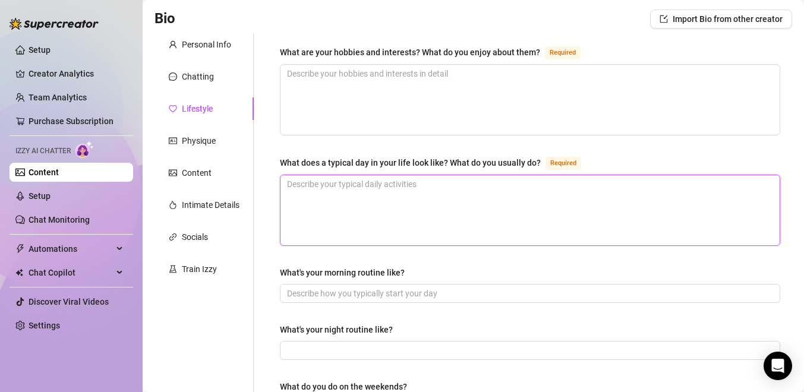
click at [356, 224] on textarea "What does a typical day in your life look like? What do you usually do? Required" at bounding box center [530, 210] width 499 height 70
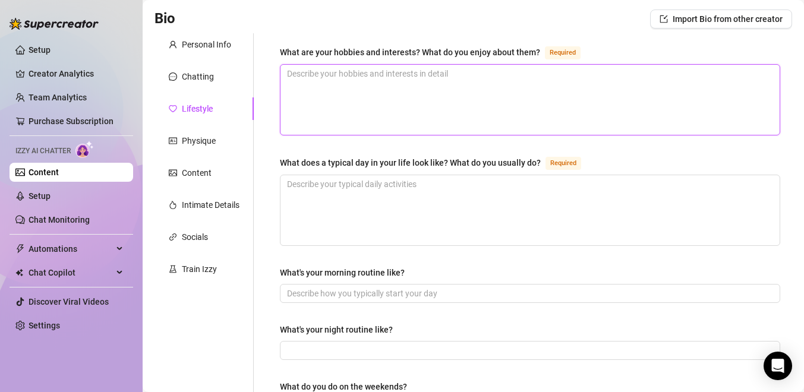
click at [361, 70] on textarea "What are your hobbies and interests? What do you enjoy about them? Required" at bounding box center [530, 100] width 499 height 70
paste textarea "’m a little adventure addict — I love traveling, whether it’s jetting off somew…"
type textarea "’m a little adventure addict — I love traveling, whether it’s jetting off somew…"
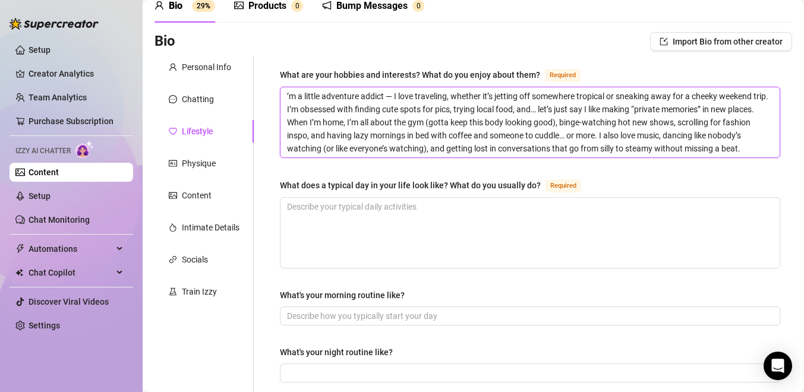
scroll to position [50, 0]
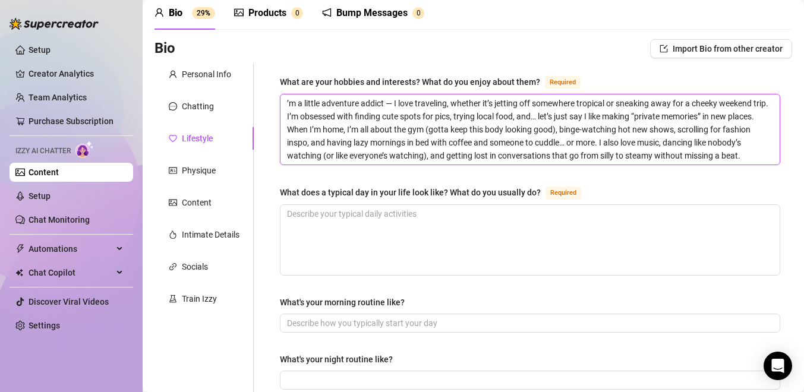
click at [285, 103] on textarea "’m a little adventure addict — I love traveling, whether it’s jetting off somew…" at bounding box center [530, 130] width 499 height 70
type textarea "I’m a little adventure addict — I love traveling, whether it’s jetting off some…"
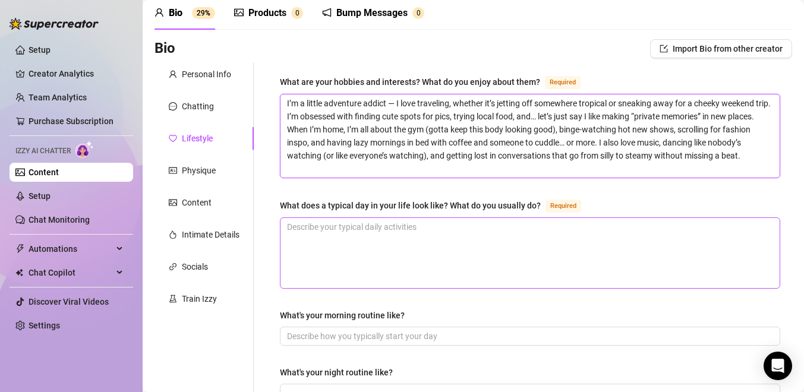
type textarea "I’m a little adventure addict — I love traveling, whether it’s jetting off some…"
click at [378, 227] on textarea "What does a typical day in your life look like? What do you usually do? Required" at bounding box center [530, 253] width 499 height 70
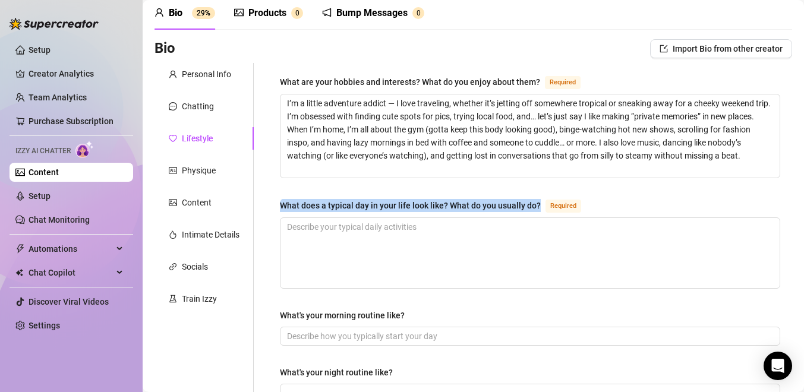
drag, startPoint x: 281, startPoint y: 202, endPoint x: 538, endPoint y: 205, distance: 257.4
click at [538, 205] on div "What does a typical day in your life look like? What do you usually do?" at bounding box center [410, 205] width 261 height 13
copy div "What does a typical day in your life look like? What do you usually do?"
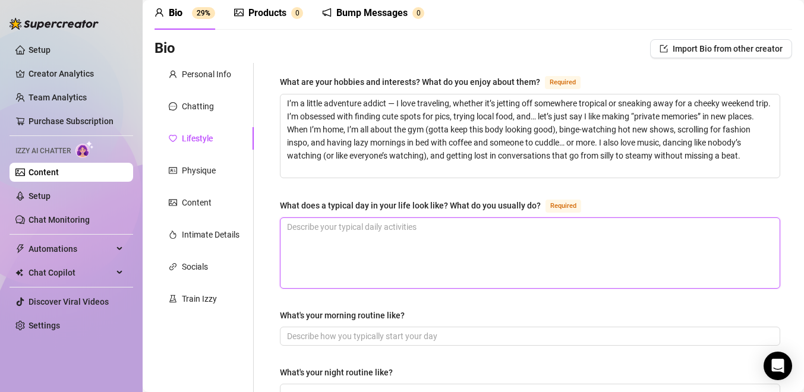
click at [427, 255] on textarea "What does a typical day in your life look like? What do you usually do? Required" at bounding box center [530, 253] width 499 height 70
paste textarea "I wake up slow — usually tangled in my sheets, hair a mess, and already checkin…"
type textarea "I wake up slow — usually tangled in my sheets, hair a mess, and already checkin…"
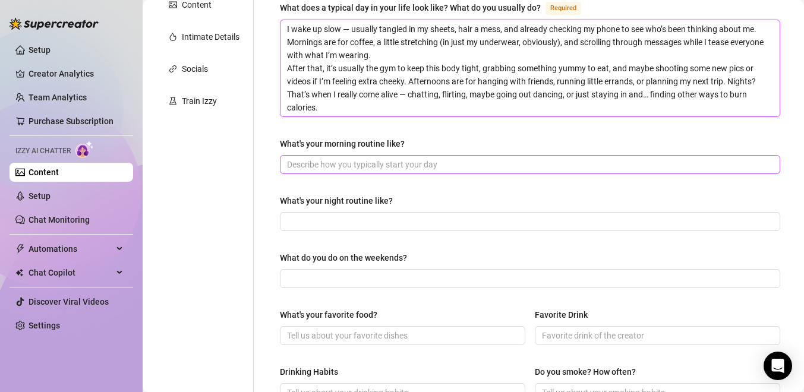
scroll to position [248, 0]
type textarea "I wake up slow — usually tangled in my sheets, hair a mess, and already checkin…"
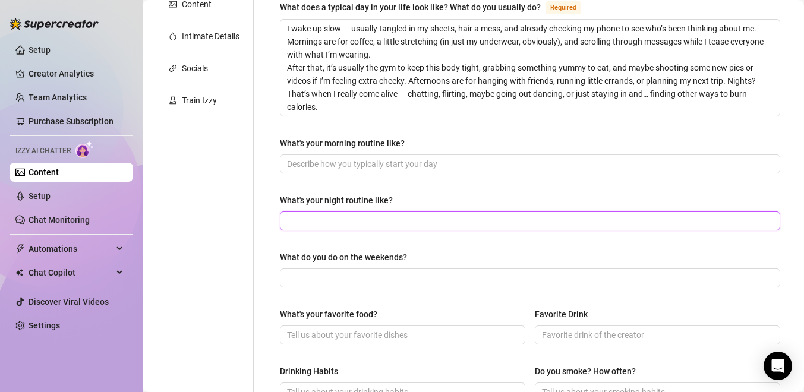
click at [408, 218] on input "What's your night routine like?" at bounding box center [529, 221] width 484 height 13
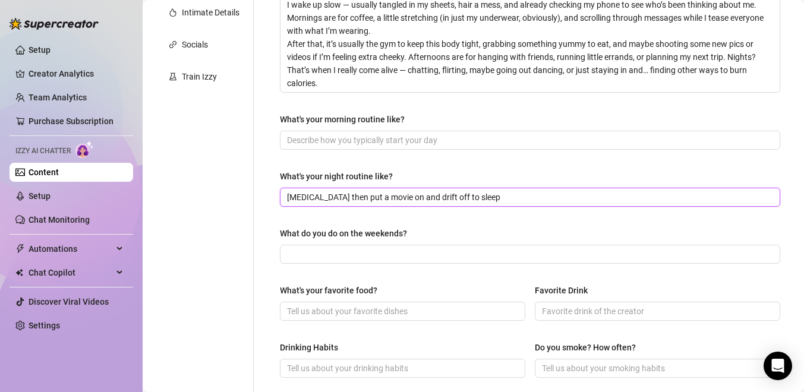
scroll to position [275, 0]
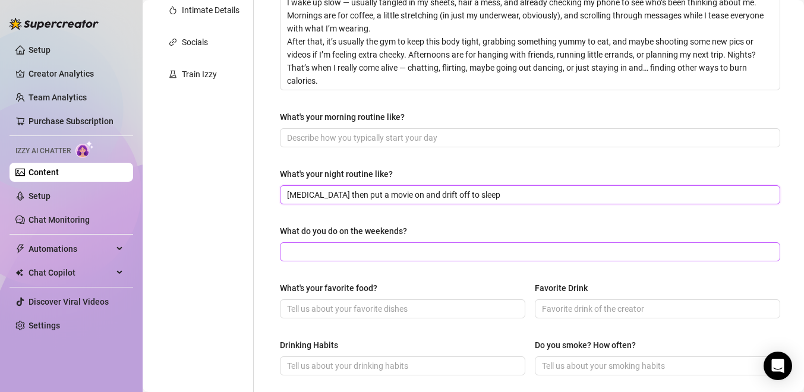
type input "[MEDICAL_DATA] then put a movie on and drift off to sleep"
click at [377, 251] on input "What do you do on the weekends?" at bounding box center [529, 252] width 484 height 13
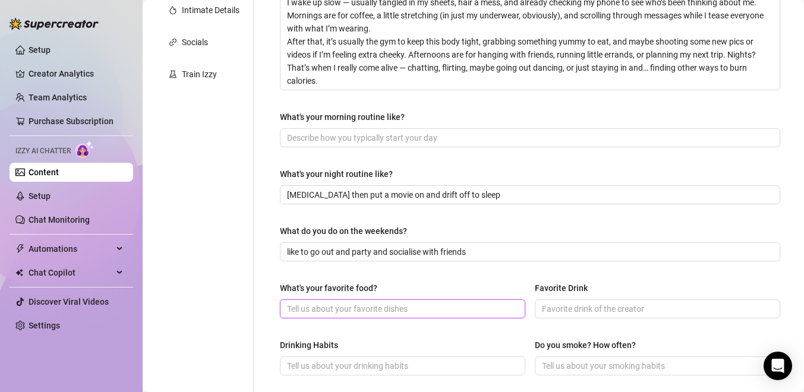
click at [358, 303] on input "What's your favorite food?" at bounding box center [401, 309] width 229 height 13
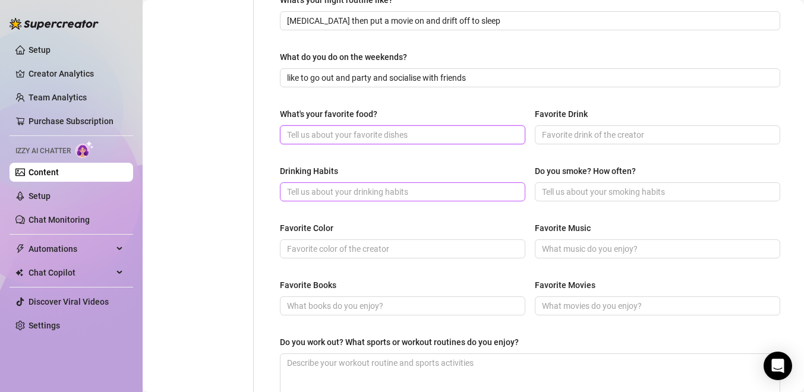
scroll to position [460, 0]
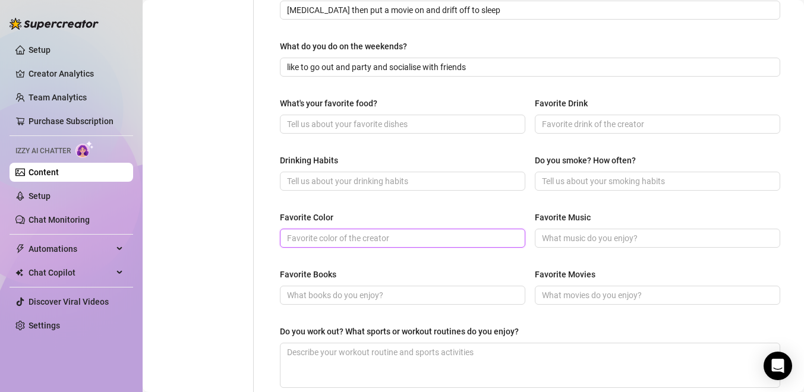
click at [443, 240] on input "Favorite Color" at bounding box center [401, 238] width 229 height 13
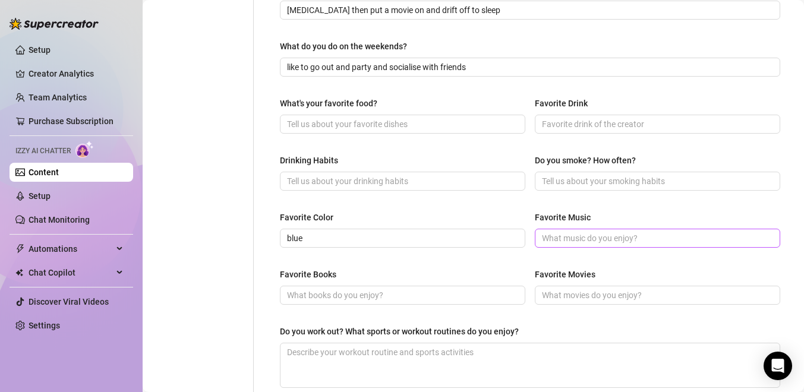
click at [575, 245] on span at bounding box center [658, 238] width 246 height 19
click at [556, 265] on div "What are your hobbies and interests? What do you enjoy about them? Required I’m…" at bounding box center [530, 73] width 501 height 817
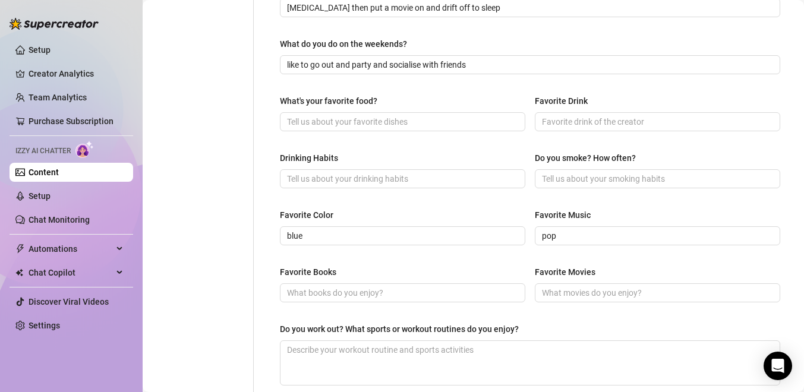
scroll to position [461, 0]
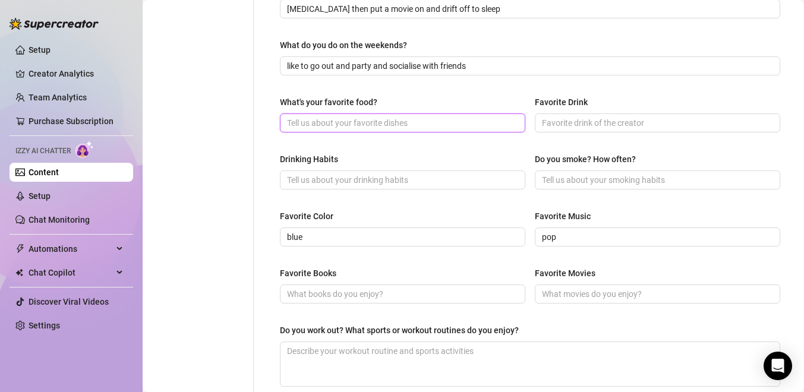
click at [430, 124] on input "What's your favorite food?" at bounding box center [401, 123] width 229 height 13
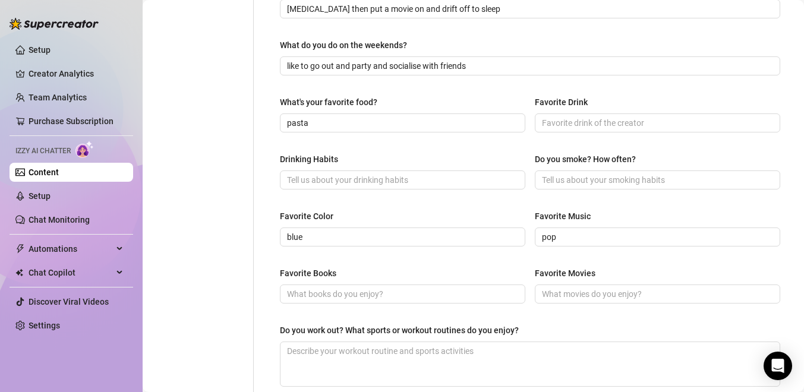
click at [560, 140] on div "What's your favorite food? pasta Favorite Drink" at bounding box center [530, 120] width 501 height 48
click at [548, 119] on input "Favorite Drink" at bounding box center [656, 123] width 229 height 13
click at [545, 122] on input "matcha latte" at bounding box center [656, 123] width 229 height 13
click at [577, 140] on div "What's your favorite food? pasta Favorite Drink iced matcha latte" at bounding box center [530, 120] width 501 height 48
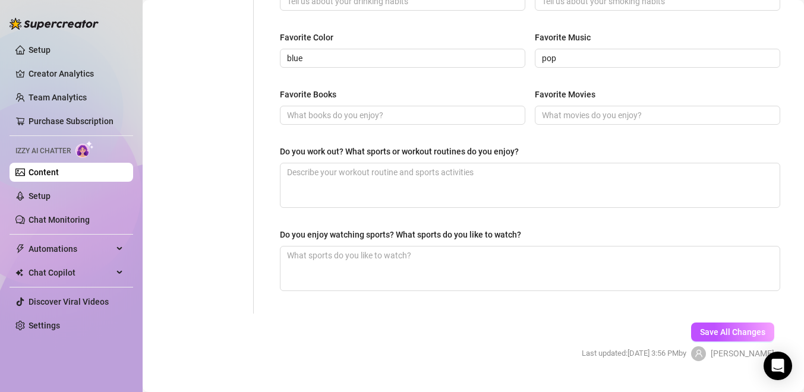
scroll to position [641, 0]
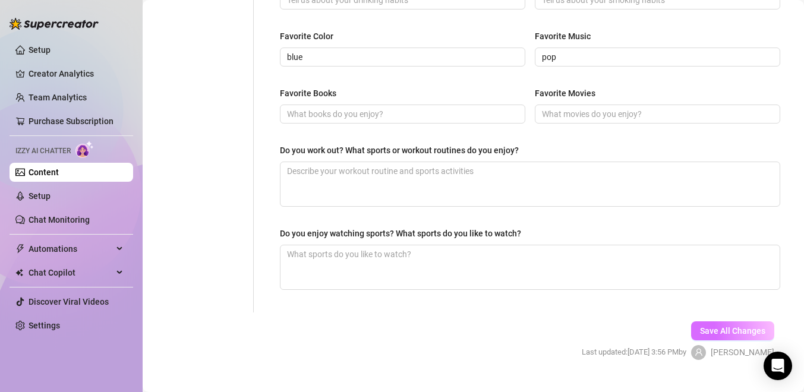
click at [698, 329] on button "Save All Changes" at bounding box center [732, 331] width 83 height 19
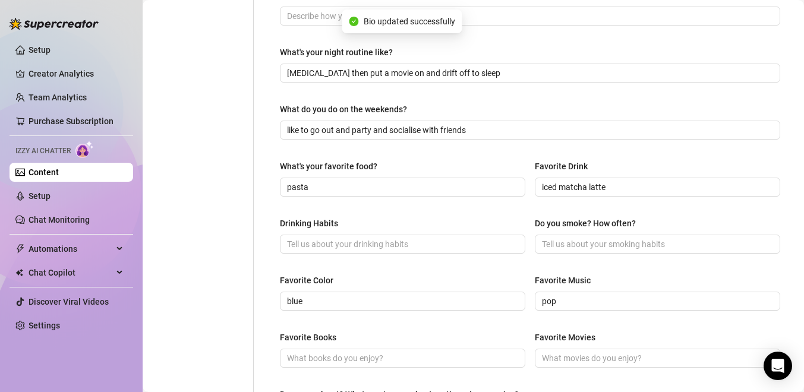
scroll to position [0, 0]
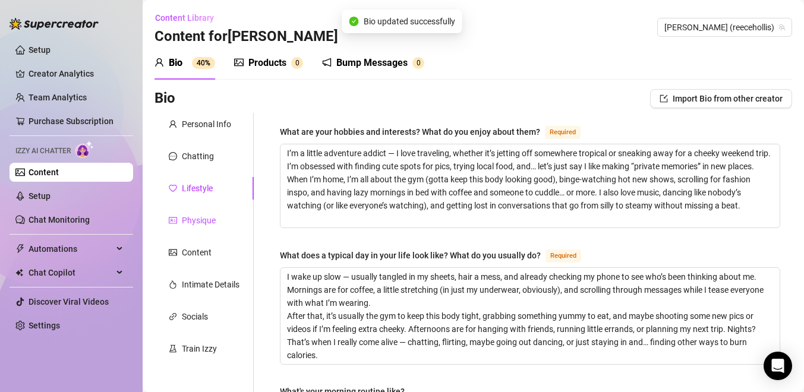
click at [196, 219] on div "Physique" at bounding box center [199, 220] width 34 height 13
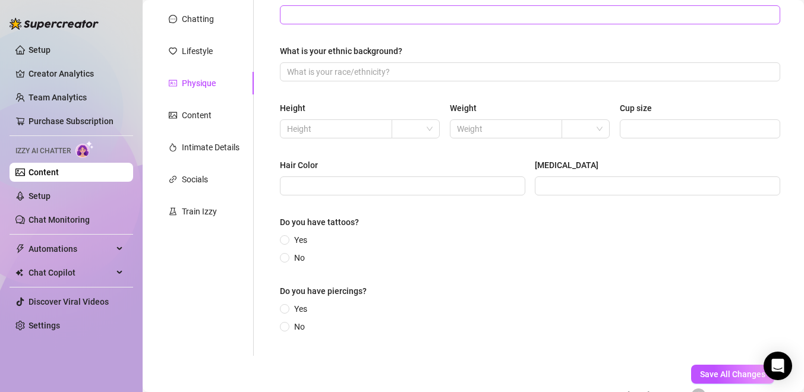
scroll to position [161, 0]
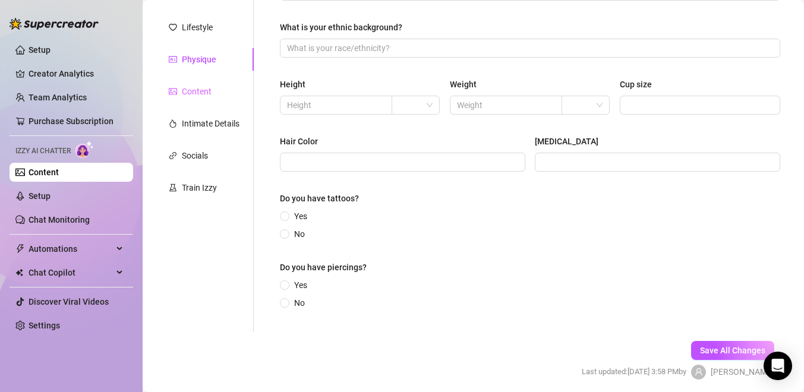
click at [196, 99] on div "Content" at bounding box center [204, 91] width 99 height 23
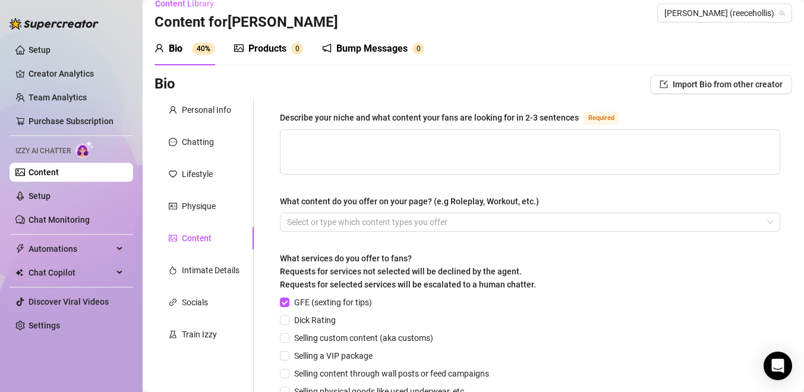
scroll to position [16, 0]
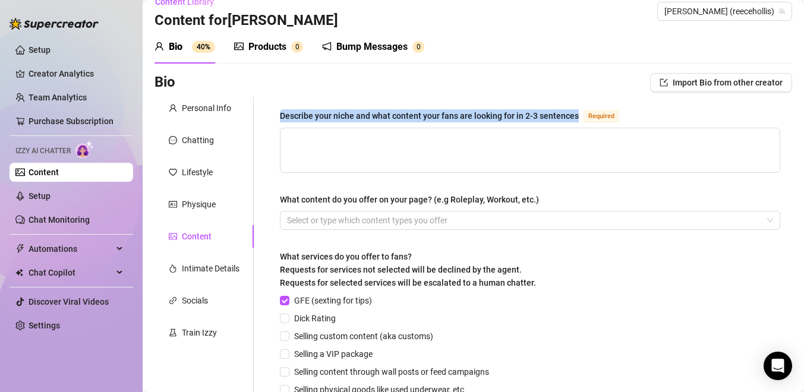
drag, startPoint x: 276, startPoint y: 113, endPoint x: 578, endPoint y: 121, distance: 302.7
click at [578, 121] on div "Describe your niche and what content your fans are looking for in 2-3 sentences…" at bounding box center [530, 298] width 524 height 403
copy div "Describe your niche and what content your fans are looking for in 2-3 sentences"
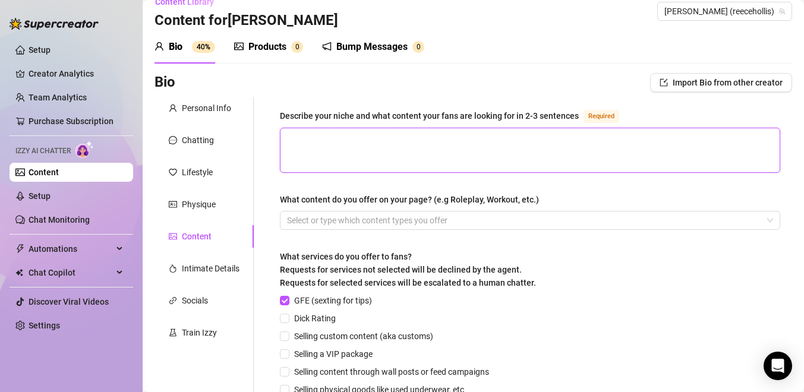
click at [421, 140] on textarea "Describe your niche and what content your fans are looking for in 2-3 sentences…" at bounding box center [530, 150] width 499 height 44
paste textarea "I’m that flirty, boy-next-door [PERSON_NAME] who’s just a little too tempting f…"
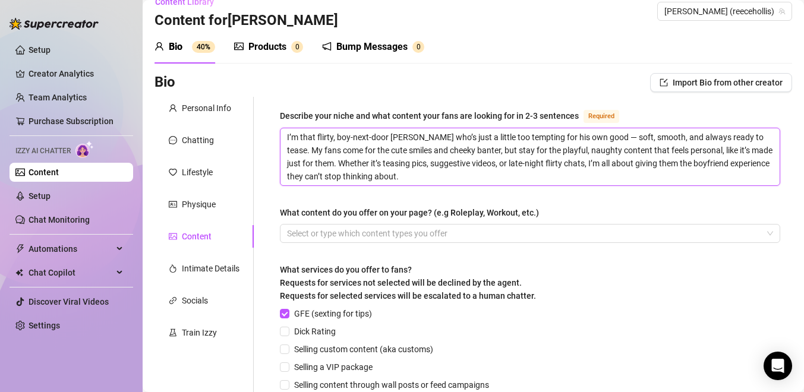
scroll to position [0, 0]
click at [394, 225] on div at bounding box center [523, 233] width 483 height 17
click at [396, 197] on div "Describe your niche and what content your fans are looking for in 2-3 sentences…" at bounding box center [530, 305] width 501 height 392
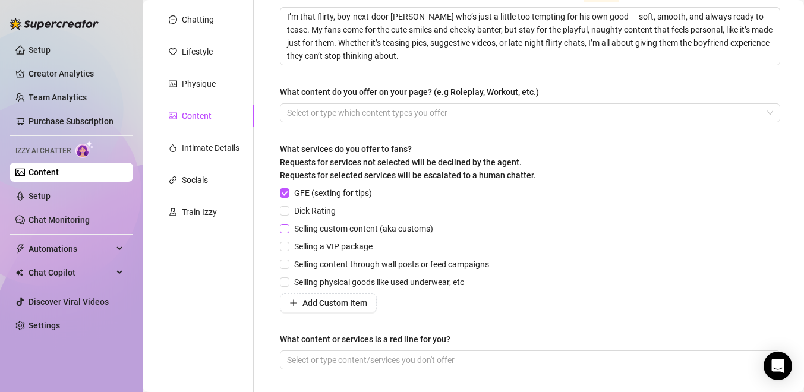
scroll to position [137, 0]
click at [379, 282] on span "Selling physical goods like used underwear, etc" at bounding box center [380, 281] width 180 height 13
click at [288, 282] on input "Selling physical goods like used underwear, etc" at bounding box center [284, 281] width 8 height 8
click at [287, 281] on input "Selling physical goods like used underwear, etc" at bounding box center [284, 281] width 8 height 8
click at [281, 263] on input "Selling content through wall posts or feed campaigns" at bounding box center [284, 263] width 8 height 8
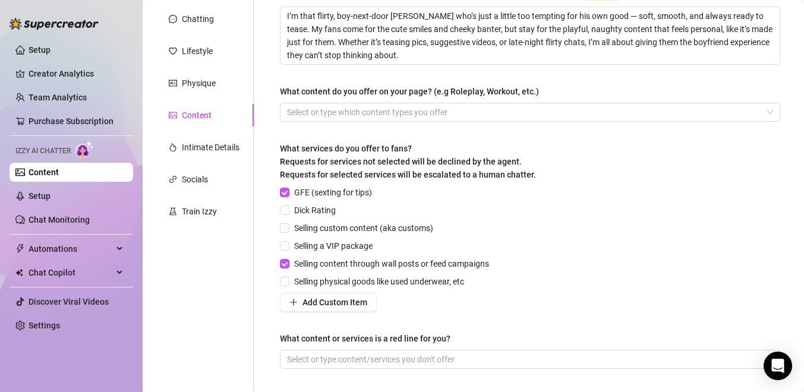
scroll to position [224, 0]
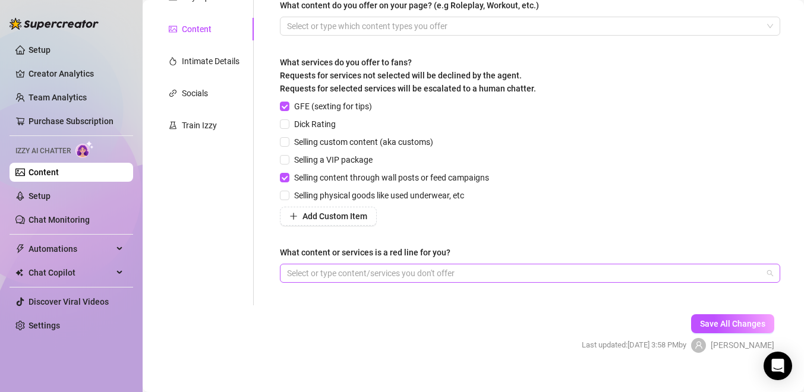
click at [415, 271] on div at bounding box center [523, 273] width 483 height 17
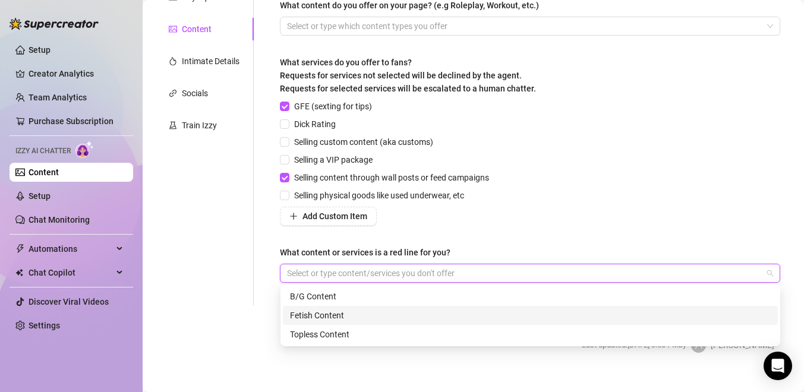
click at [371, 316] on div "Fetish Content" at bounding box center [530, 315] width 481 height 13
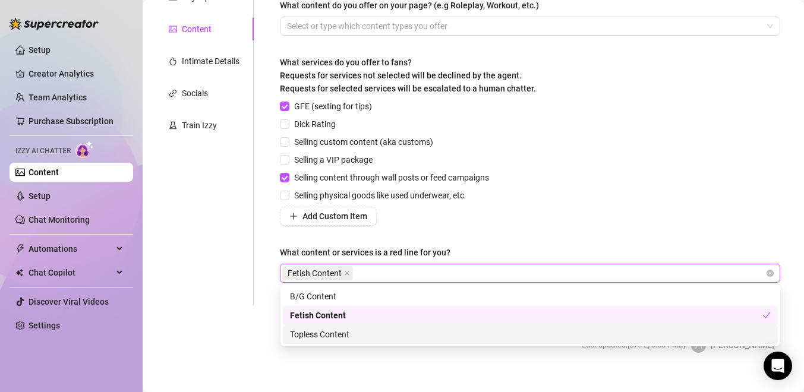
click at [447, 378] on main "Content Library Content for [PERSON_NAME] (reecehollis) Bio 40% Products 0 Bump…" at bounding box center [474, 92] width 662 height 633
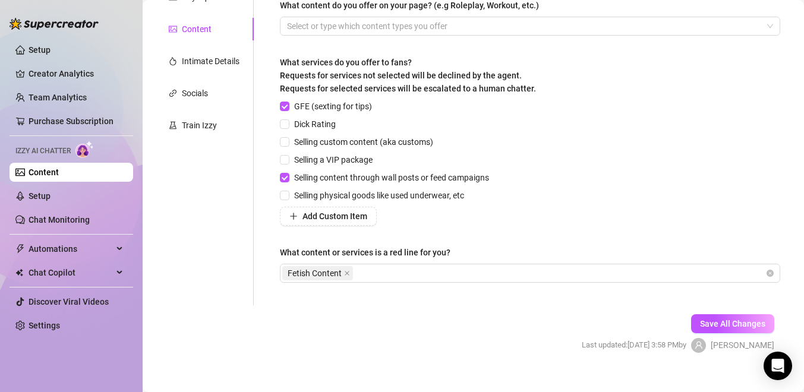
click at [235, 74] on div "Personal Info Chatting Lifestyle Physique Content Intimate Details Socials Trai…" at bounding box center [204, 97] width 99 height 416
click at [229, 58] on div "Intimate Details" at bounding box center [211, 61] width 58 height 13
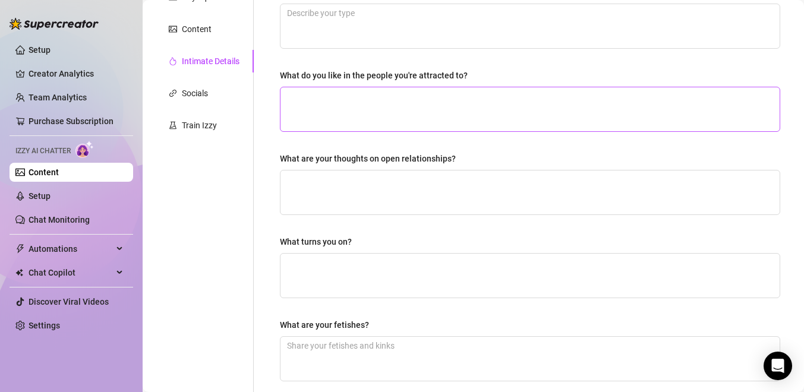
scroll to position [0, 0]
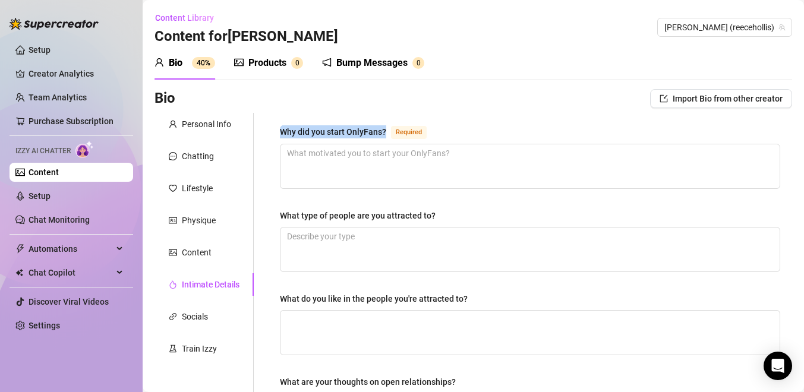
drag, startPoint x: 386, startPoint y: 132, endPoint x: 284, endPoint y: 130, distance: 102.9
click at [284, 130] on div "Why did you start OnlyFans? Required" at bounding box center [356, 132] width 152 height 14
copy div "Why did you start OnlyFans?"
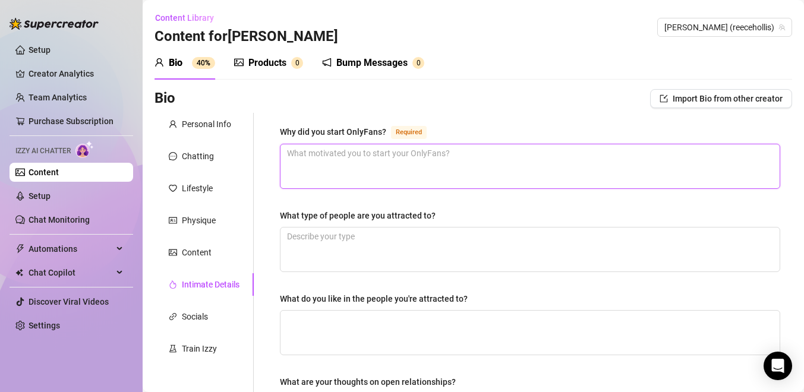
click at [361, 169] on textarea "Why did you start OnlyFans? Required" at bounding box center [530, 166] width 499 height 44
paste textarea "I started OnlyFans because I love showing off and connecting with people in a m…"
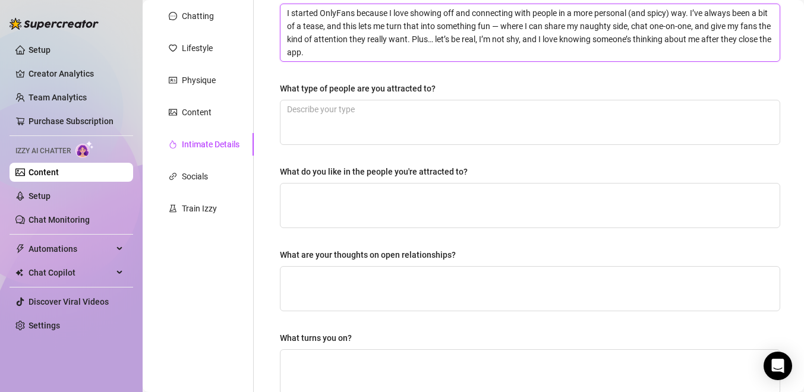
scroll to position [133, 0]
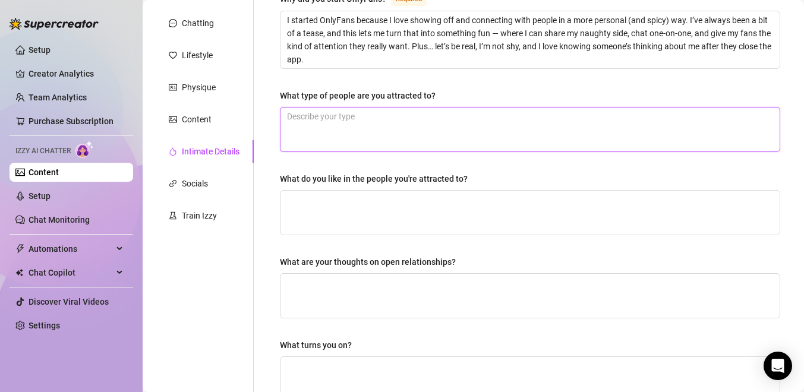
click at [368, 137] on textarea "What type of people are you attracted to?" at bounding box center [530, 130] width 499 height 44
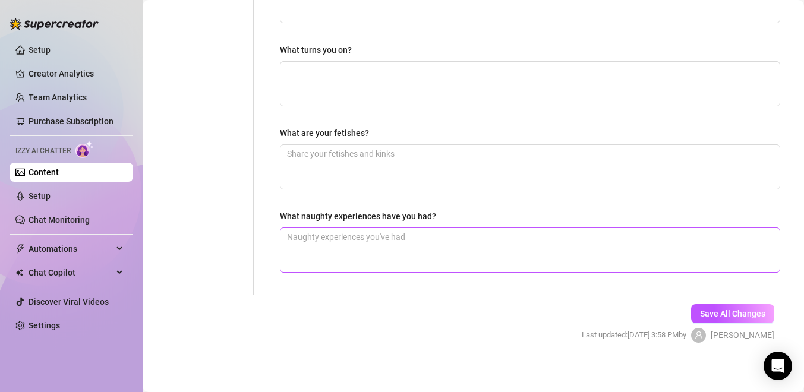
scroll to position [435, 0]
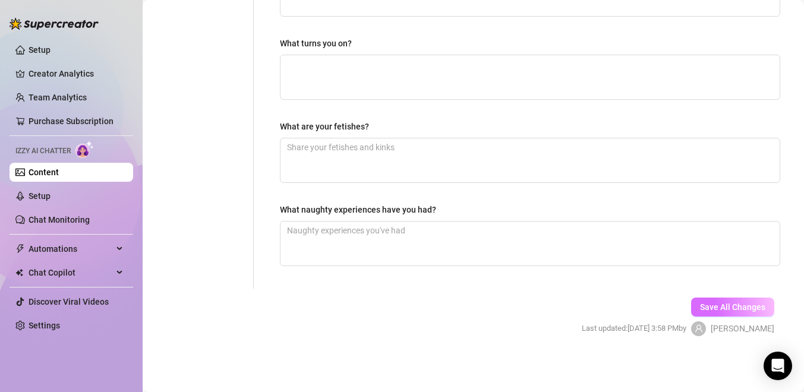
click at [722, 307] on span "Save All Changes" at bounding box center [732, 308] width 65 height 10
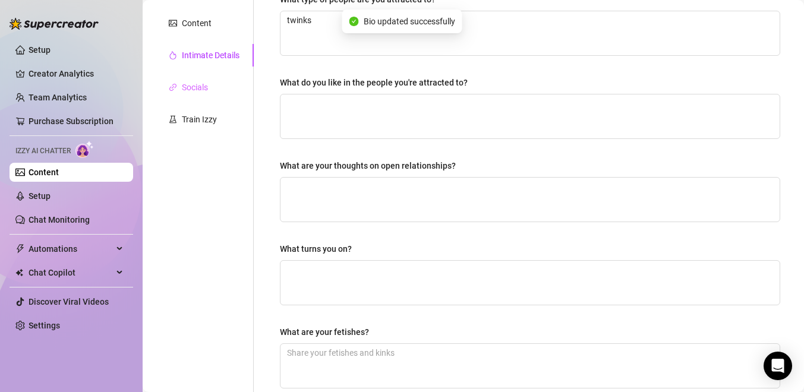
click at [193, 95] on div "Socials" at bounding box center [204, 87] width 99 height 23
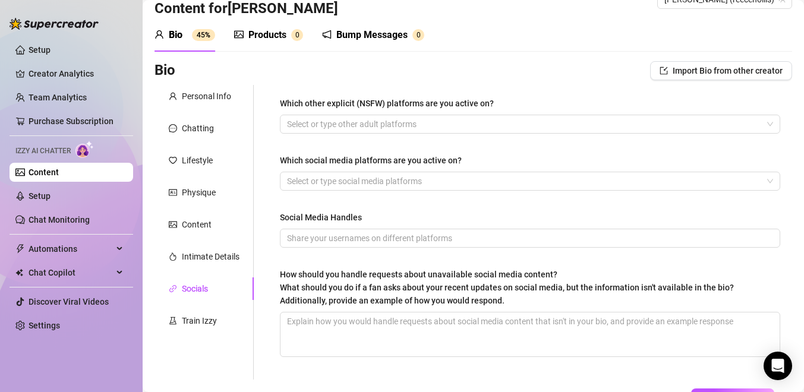
scroll to position [14, 0]
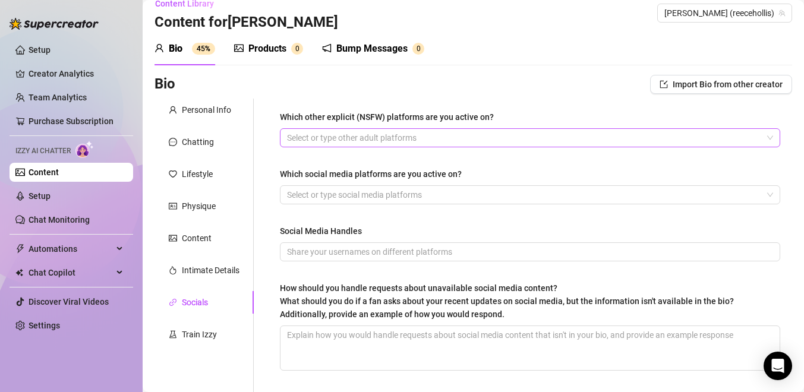
click at [319, 131] on div at bounding box center [523, 138] width 483 height 17
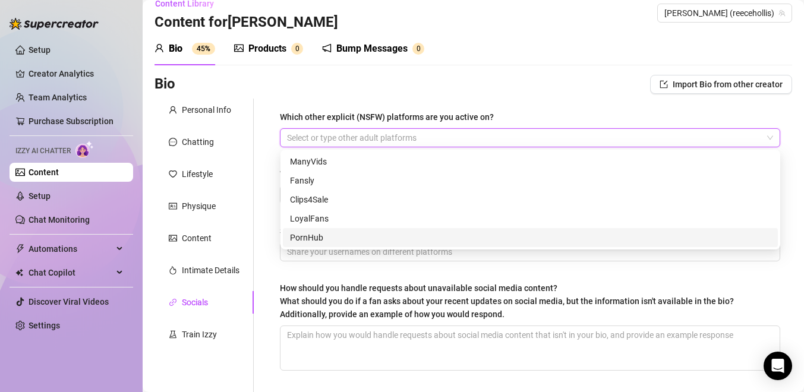
click at [329, 263] on div "Which other explicit (NSFW) platforms are you active on? Select or type other a…" at bounding box center [530, 246] width 501 height 271
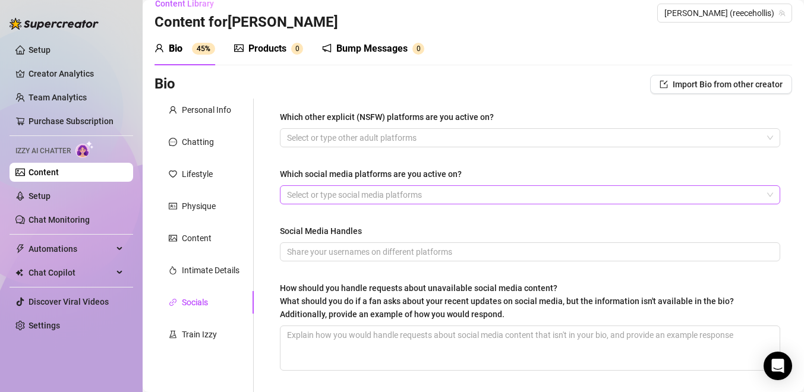
click at [336, 191] on div at bounding box center [523, 195] width 483 height 17
click at [319, 272] on div "Which other explicit (NSFW) platforms are you active on? Select or type other a…" at bounding box center [530, 246] width 501 height 271
click at [321, 257] on input "Social Media Handles" at bounding box center [529, 252] width 484 height 13
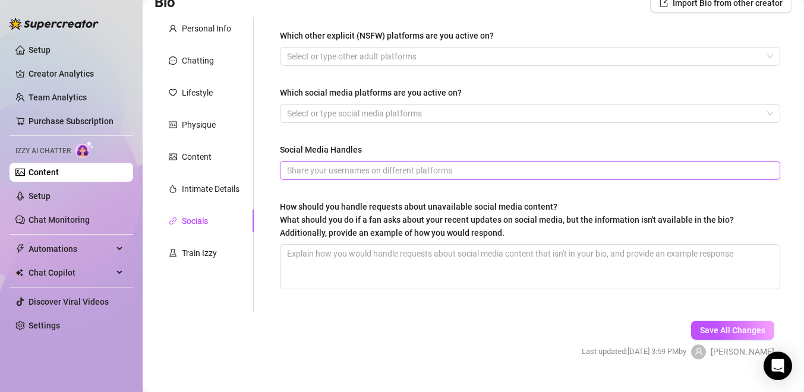
scroll to position [104, 0]
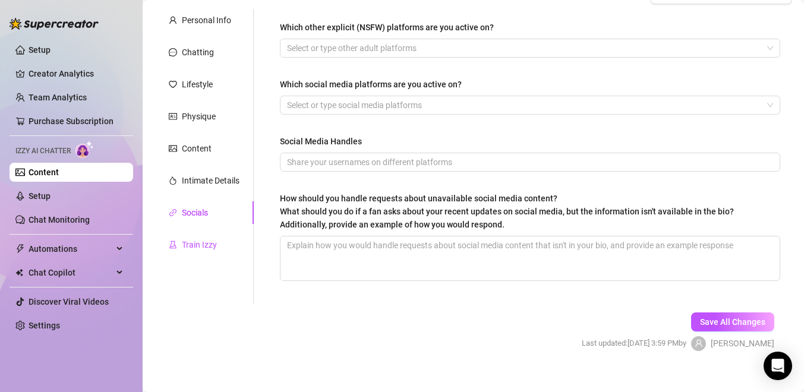
click at [213, 246] on div "Train Izzy" at bounding box center [199, 244] width 35 height 13
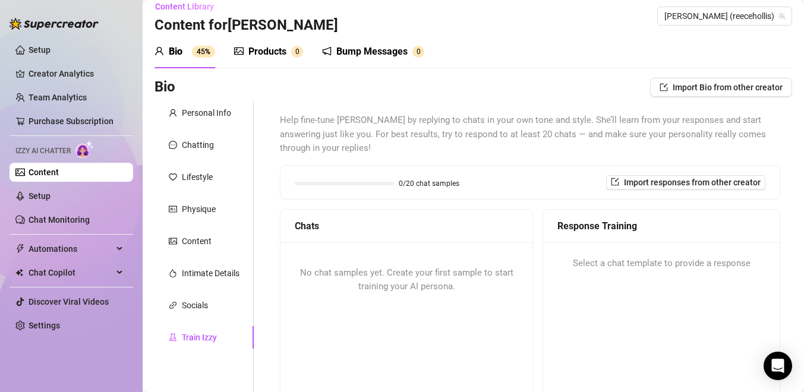
scroll to position [0, 0]
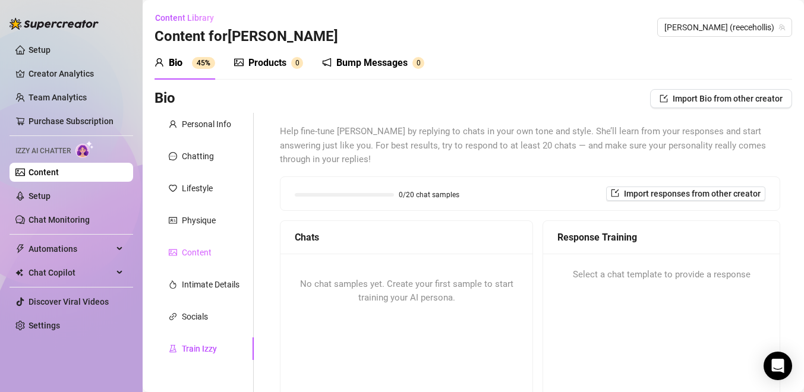
click at [199, 260] on div "Content" at bounding box center [204, 252] width 99 height 23
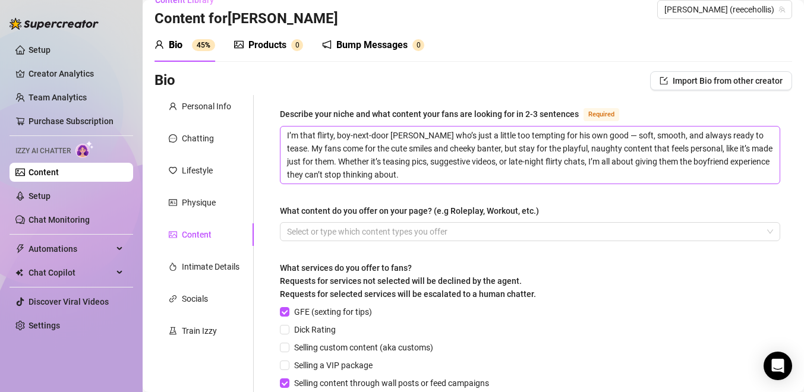
scroll to position [14, 0]
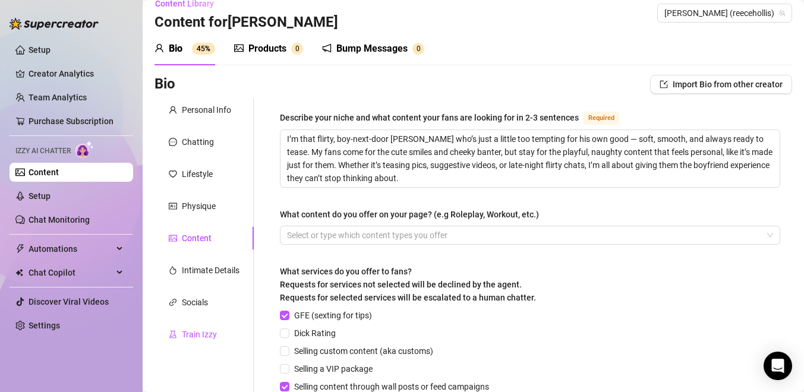
click at [196, 336] on div "Train Izzy" at bounding box center [199, 334] width 35 height 13
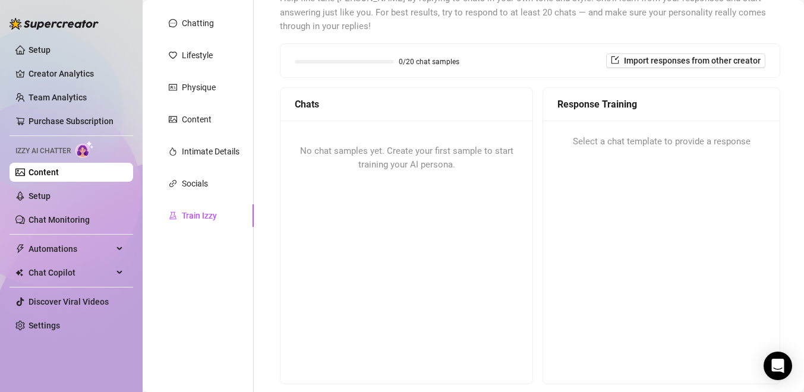
scroll to position [241, 0]
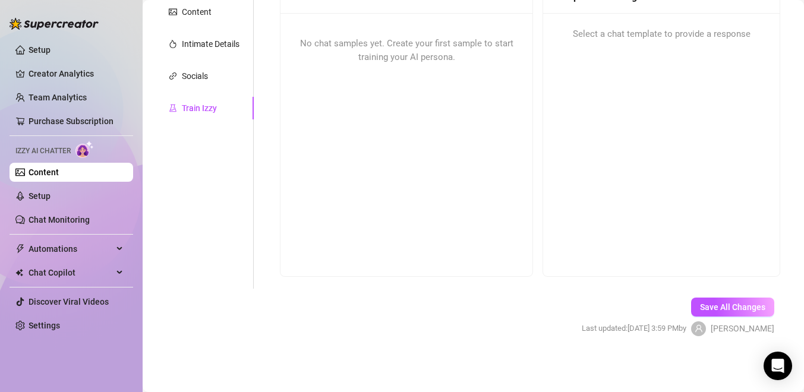
click at [634, 137] on div "Response Training Select a chat template to provide a response" at bounding box center [662, 128] width 238 height 297
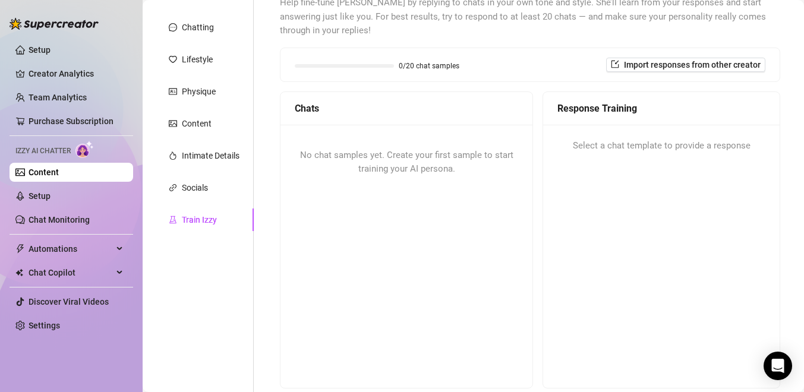
scroll to position [0, 0]
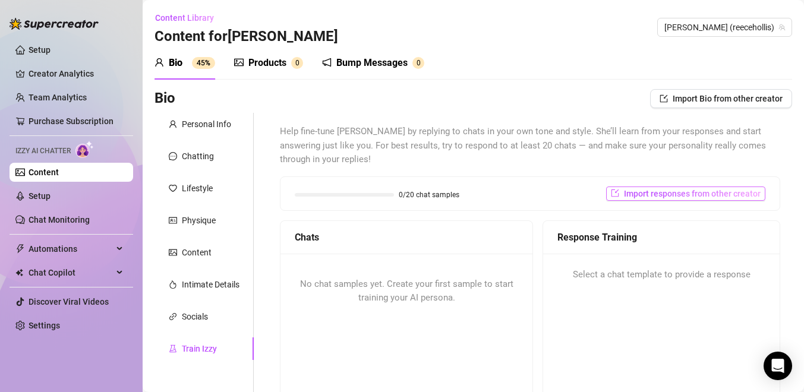
click at [640, 199] on button "Import responses from other creator" at bounding box center [685, 194] width 159 height 14
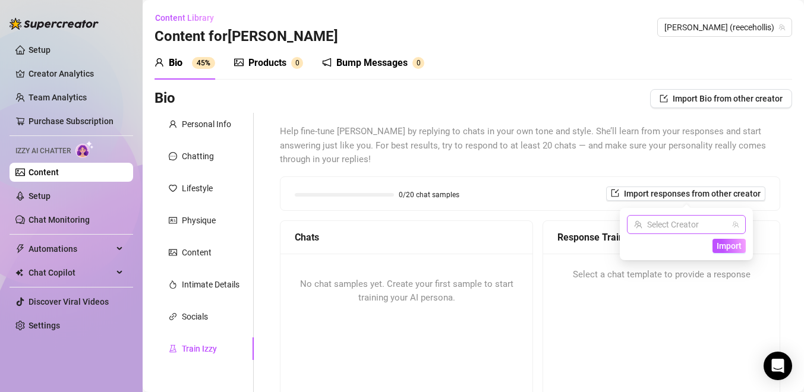
click at [649, 218] on input "search" at bounding box center [681, 225] width 94 height 18
click at [660, 244] on span "[PERSON_NAME]" at bounding box center [688, 249] width 64 height 13
click at [722, 254] on div "[PERSON_NAME] (reecehollis) [PERSON_NAME] (reecehollis) Import" at bounding box center [686, 234] width 133 height 52
click at [722, 251] on button "Import" at bounding box center [729, 246] width 33 height 14
click at [728, 246] on span "Import" at bounding box center [729, 246] width 25 height 10
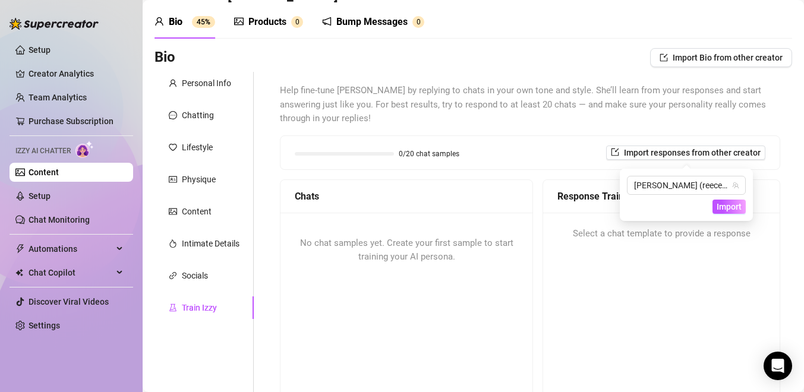
scroll to position [43, 0]
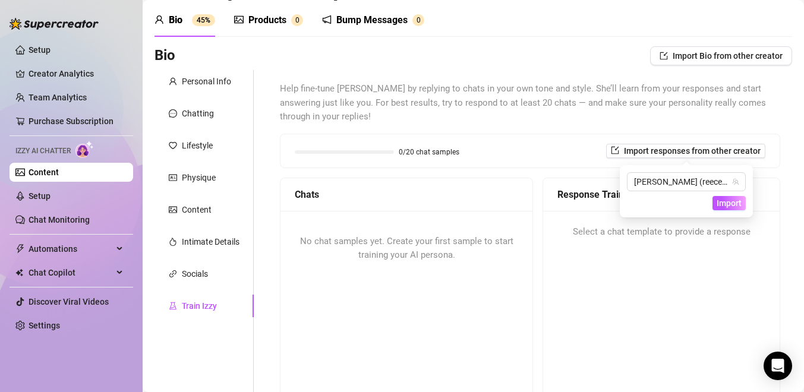
click at [402, 227] on div "No chat samples yet. Create your first sample to start training your AI persona." at bounding box center [407, 248] width 252 height 75
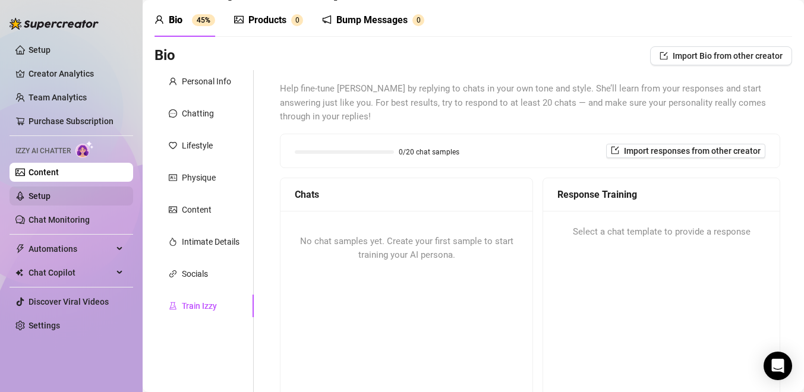
click at [51, 201] on link "Setup" at bounding box center [40, 196] width 22 height 10
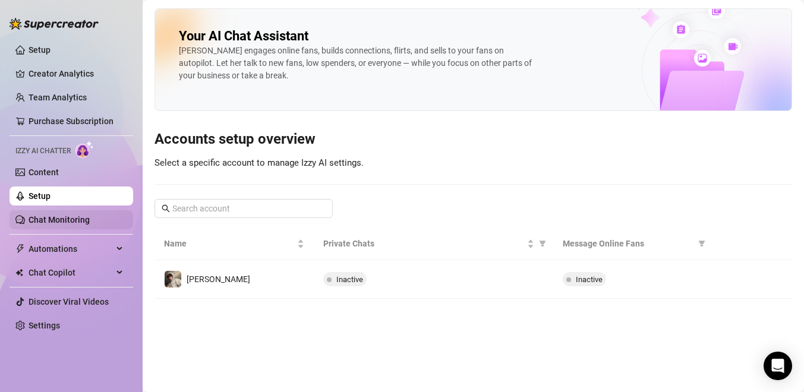
click at [90, 216] on link "Chat Monitoring" at bounding box center [59, 220] width 61 height 10
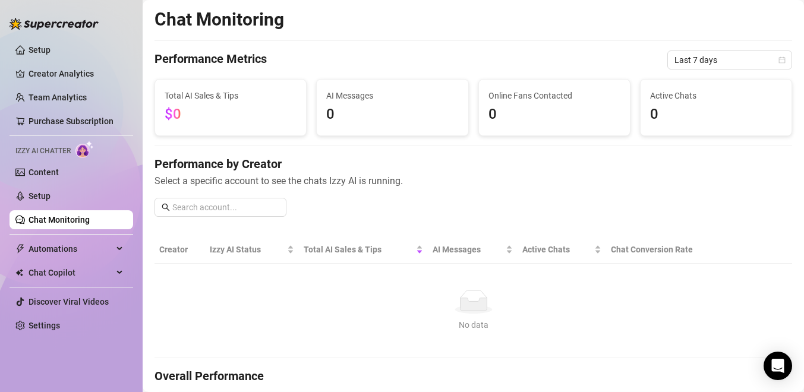
click at [231, 101] on span "Total AI Sales & Tips" at bounding box center [231, 95] width 132 height 13
click at [49, 55] on link "Setup" at bounding box center [40, 50] width 22 height 10
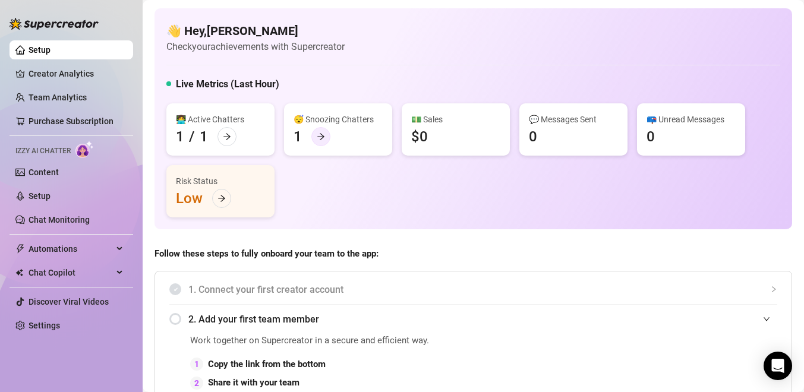
click at [318, 131] on div at bounding box center [320, 136] width 19 height 19
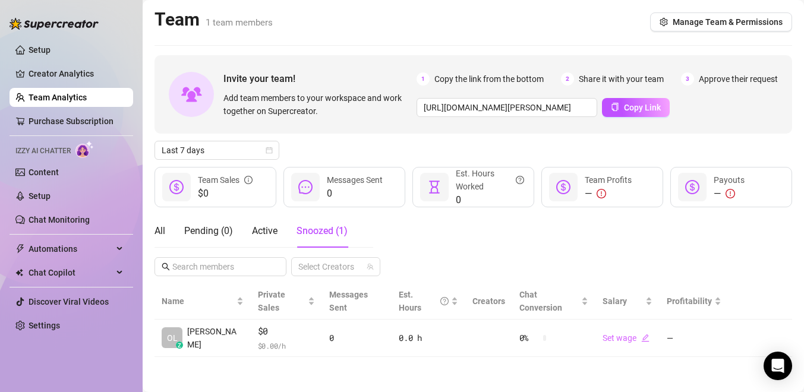
click at [735, 272] on div "All Pending ( 0 ) Active Snoozed ( 1 ) Select Creators" at bounding box center [474, 246] width 638 height 62
click at [616, 155] on div "Last 7 days" at bounding box center [474, 150] width 638 height 19
click at [51, 177] on link "Content" at bounding box center [44, 173] width 30 height 10
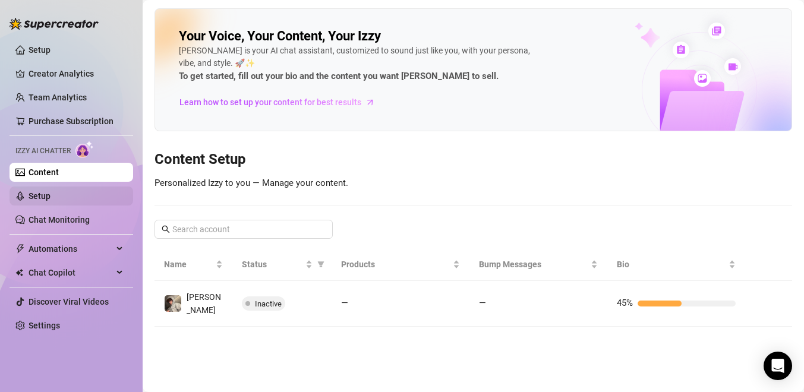
click at [46, 194] on link "Setup" at bounding box center [40, 196] width 22 height 10
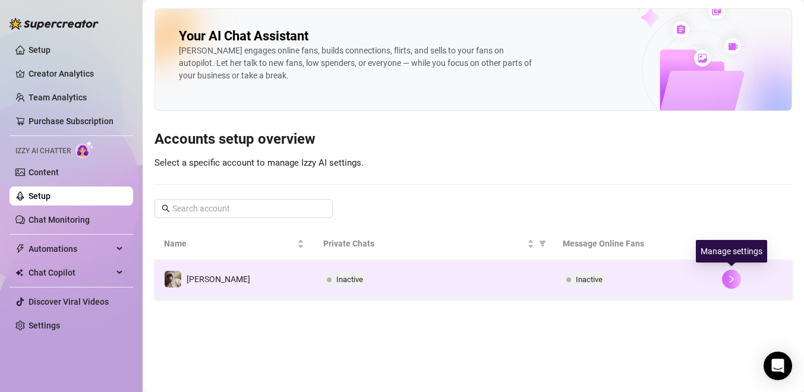
click at [735, 278] on icon "right" at bounding box center [732, 279] width 8 height 8
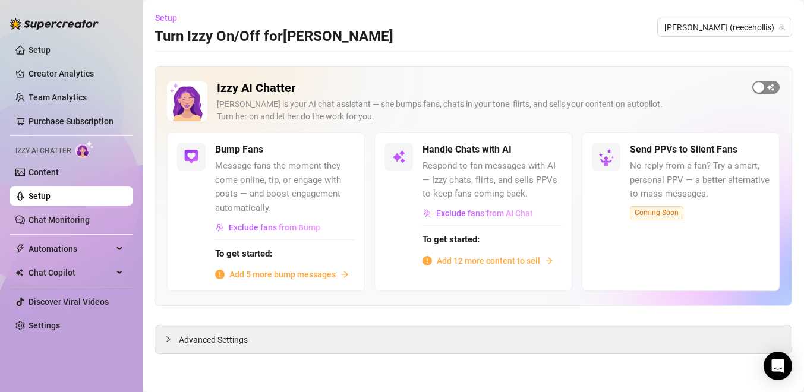
click at [760, 85] on div "button" at bounding box center [759, 87] width 11 height 11
click at [335, 152] on div "button" at bounding box center [335, 149] width 11 height 11
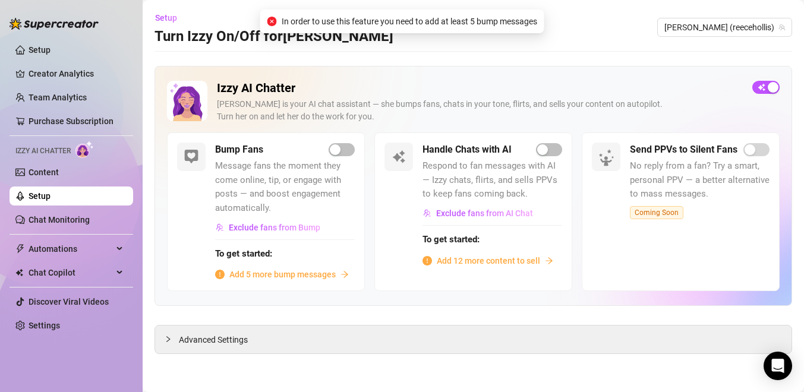
click at [269, 279] on span "Add 5 more bump messages" at bounding box center [282, 274] width 106 height 13
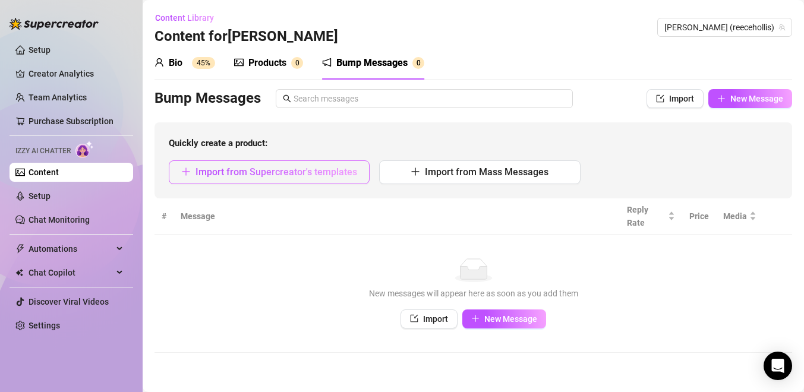
click at [283, 166] on span "Import from Supercreator's templates" at bounding box center [277, 171] width 162 height 11
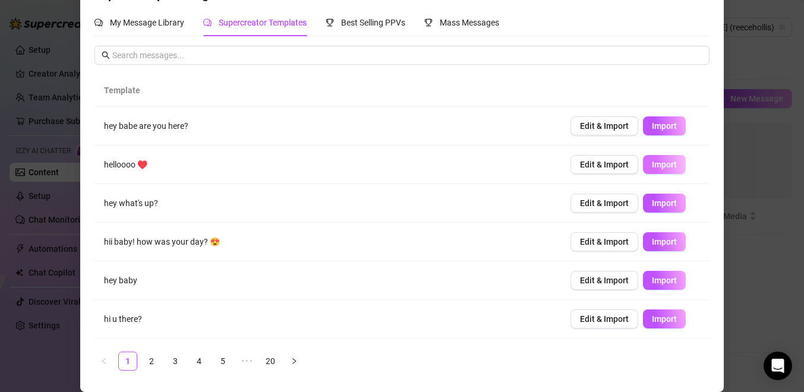
click at [659, 171] on button "Import" at bounding box center [664, 164] width 43 height 19
click at [146, 366] on link "2" at bounding box center [152, 362] width 18 height 18
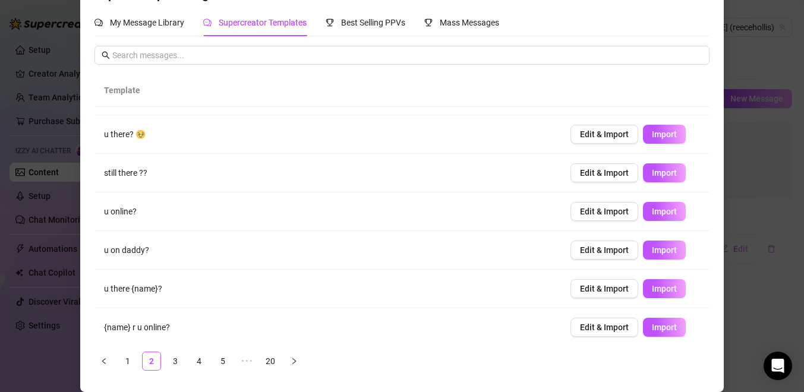
scroll to position [151, 0]
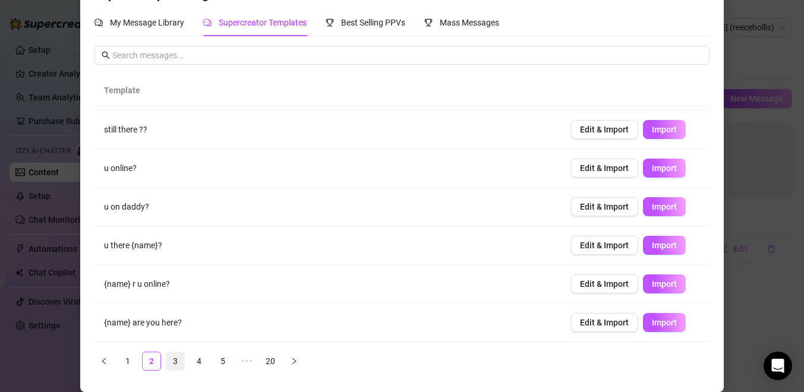
click at [178, 366] on link "3" at bounding box center [175, 362] width 18 height 18
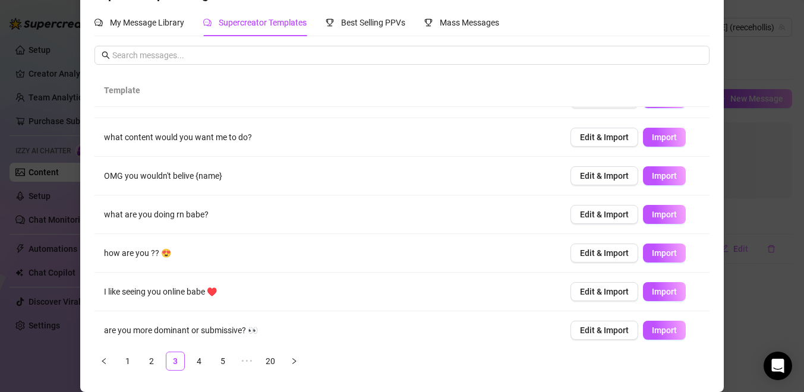
scroll to position [107, 0]
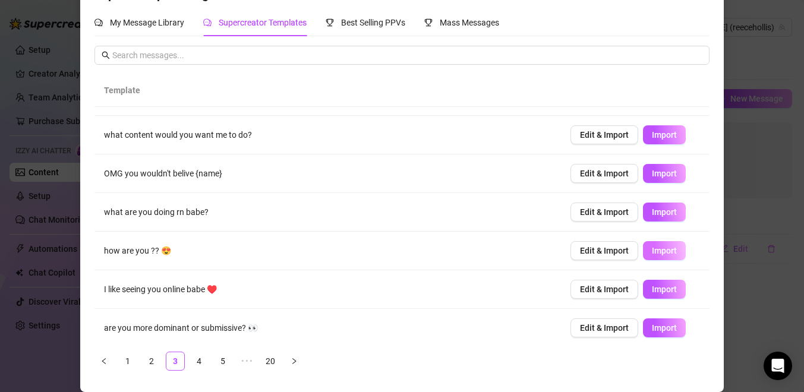
click at [656, 256] on span "Import" at bounding box center [664, 251] width 25 height 10
click at [204, 364] on link "4" at bounding box center [199, 362] width 18 height 18
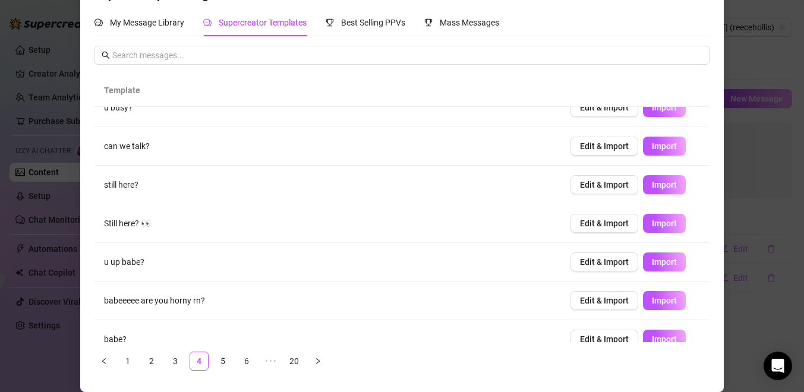
scroll to position [151, 0]
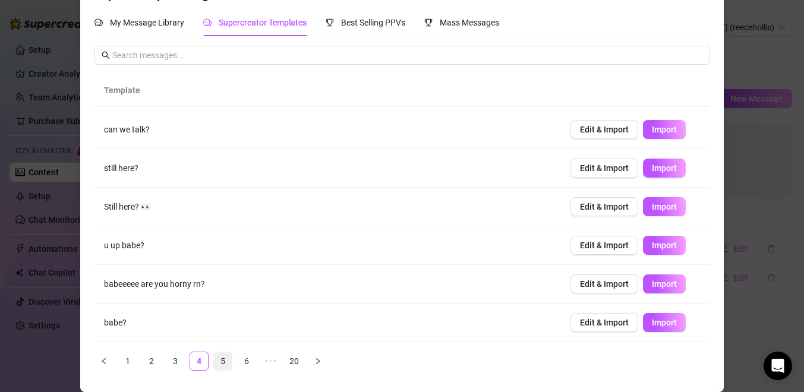
click at [220, 362] on link "5" at bounding box center [223, 362] width 18 height 18
click at [246, 361] on link "6" at bounding box center [247, 362] width 18 height 18
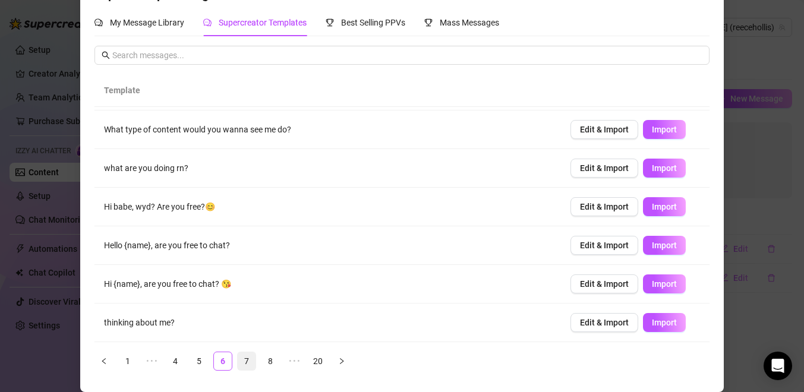
click at [247, 361] on link "7" at bounding box center [247, 362] width 18 height 18
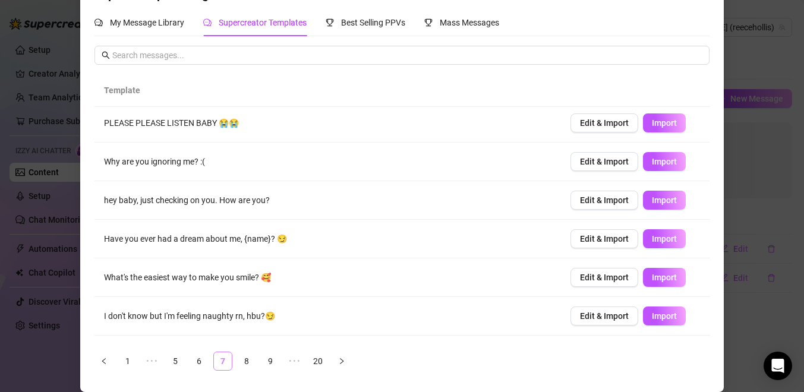
scroll to position [0, 0]
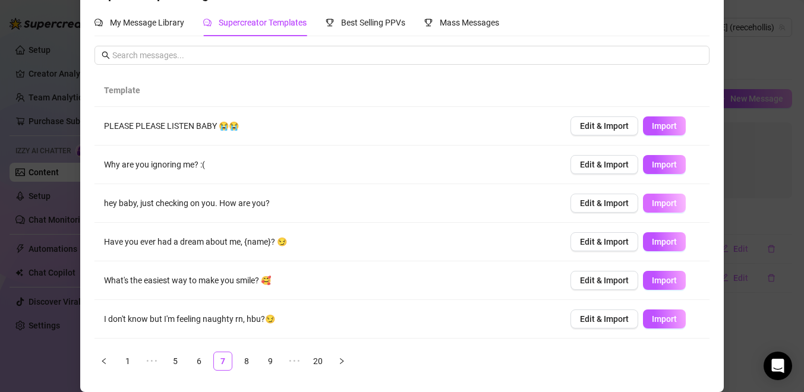
click at [661, 203] on span "Import" at bounding box center [664, 204] width 25 height 10
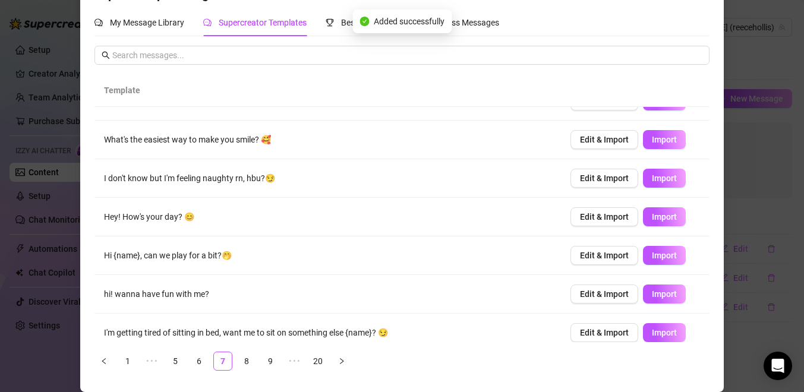
scroll to position [151, 0]
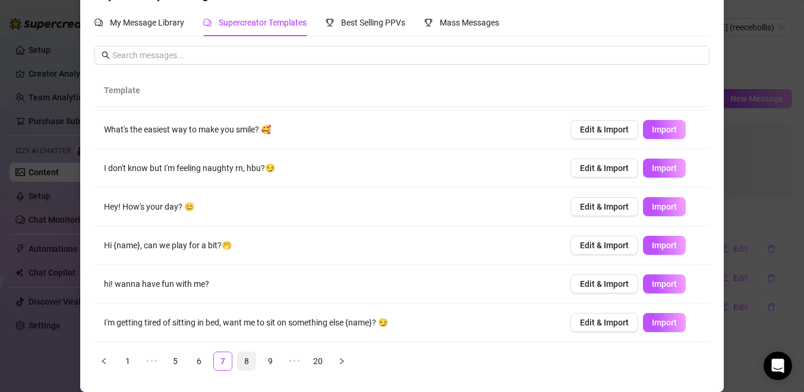
click at [250, 363] on link "8" at bounding box center [247, 362] width 18 height 18
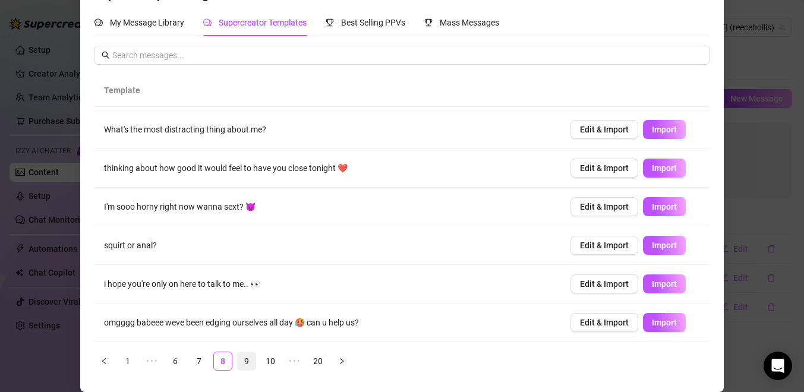
click at [247, 360] on link "9" at bounding box center [247, 362] width 18 height 18
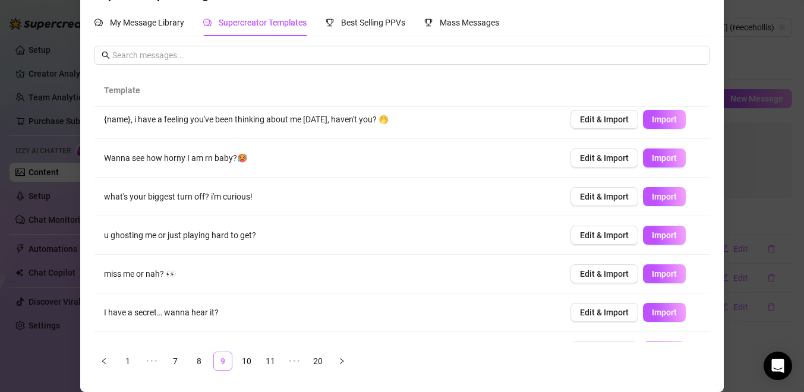
scroll to position [0, 0]
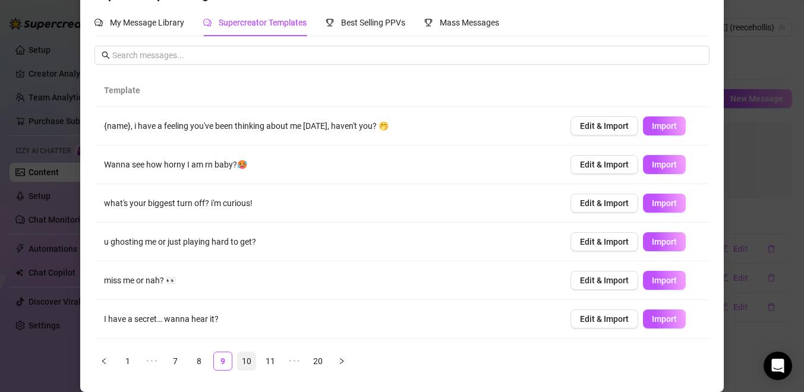
click at [249, 361] on link "10" at bounding box center [247, 362] width 18 height 18
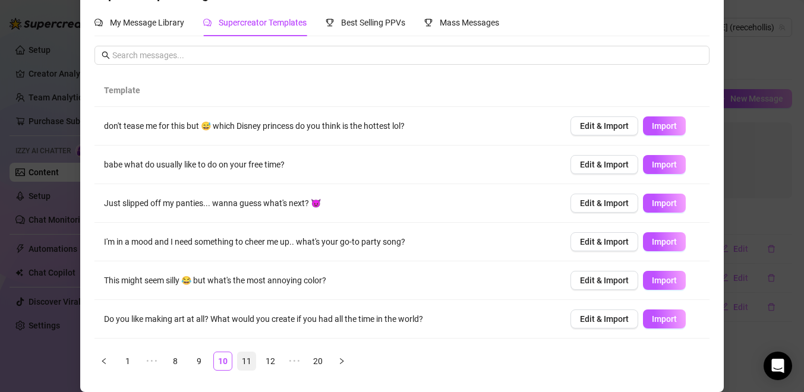
click at [244, 368] on link "11" at bounding box center [247, 362] width 18 height 18
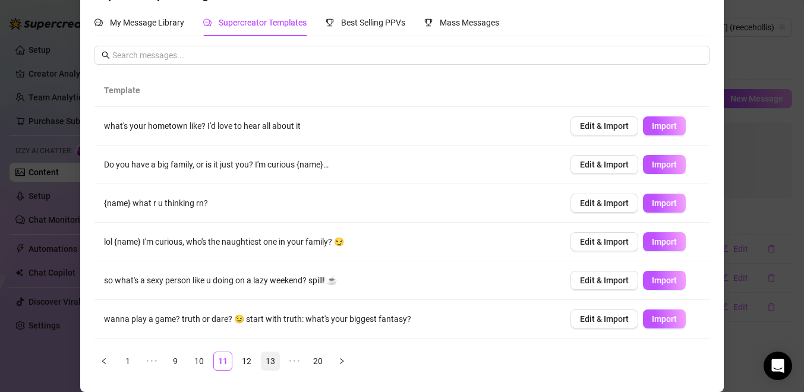
click at [269, 357] on link "13" at bounding box center [271, 362] width 18 height 18
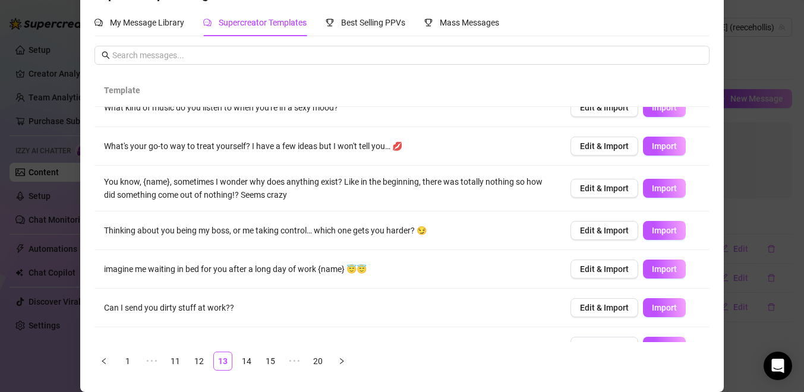
scroll to position [158, 0]
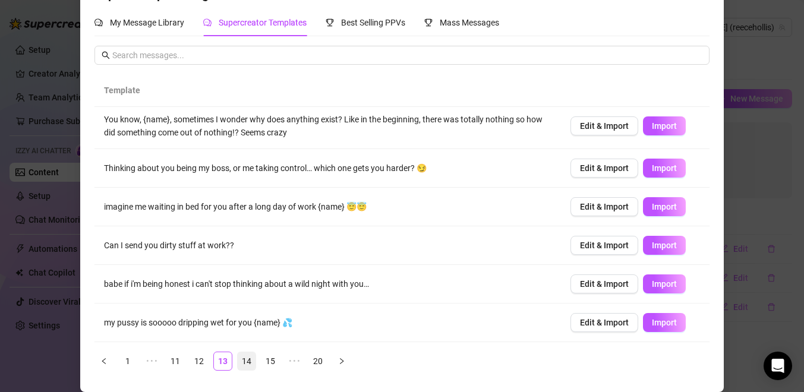
click at [246, 363] on link "14" at bounding box center [247, 362] width 18 height 18
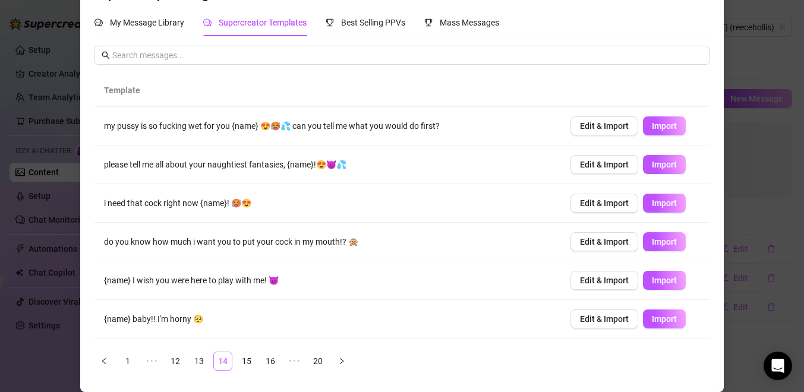
scroll to position [0, 0]
click at [250, 364] on link "15" at bounding box center [247, 362] width 18 height 18
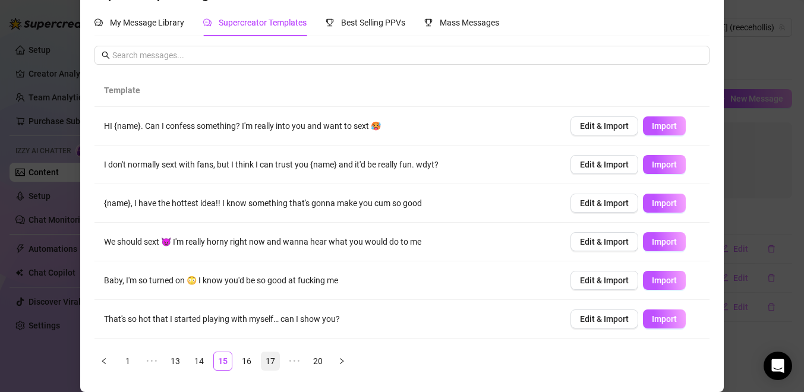
click at [275, 370] on li "17" at bounding box center [270, 361] width 19 height 19
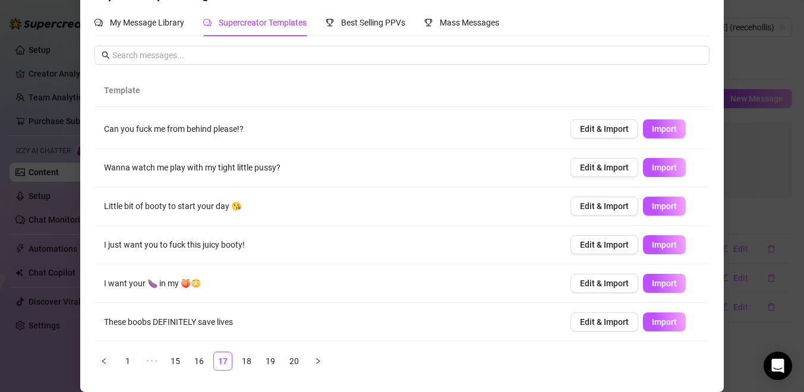
scroll to position [151, 0]
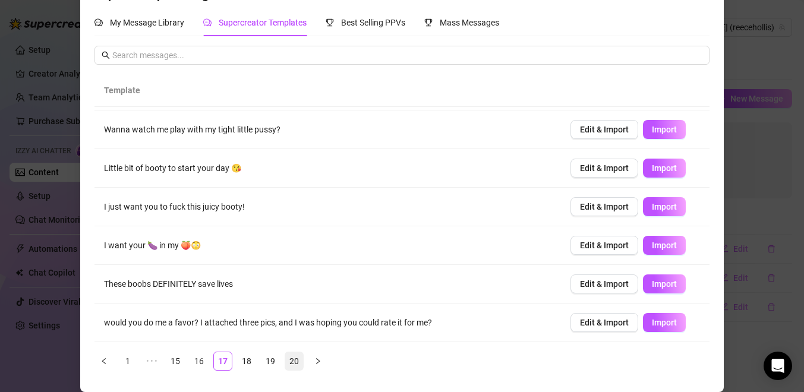
click at [291, 368] on link "20" at bounding box center [294, 362] width 18 height 18
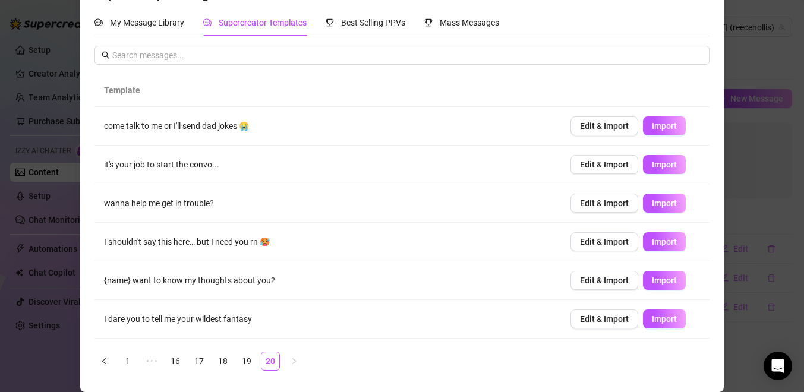
scroll to position [0, 0]
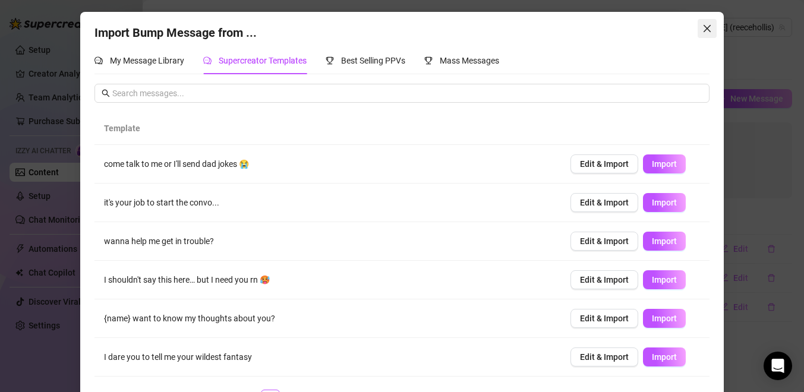
click at [710, 29] on icon "close" at bounding box center [708, 29] width 10 height 10
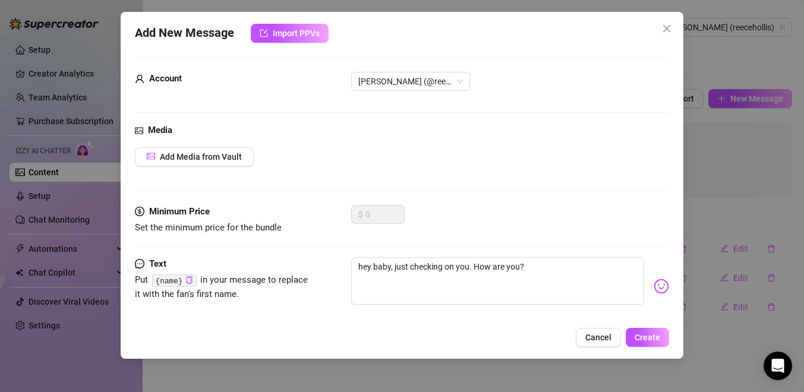
scroll to position [21, 0]
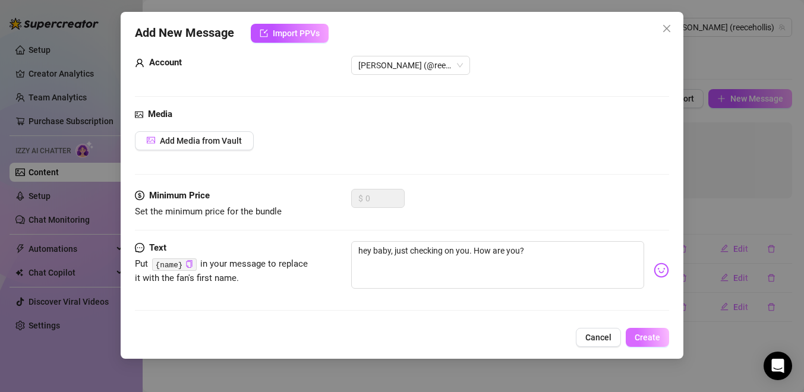
click at [638, 335] on span "Create" at bounding box center [648, 338] width 26 height 10
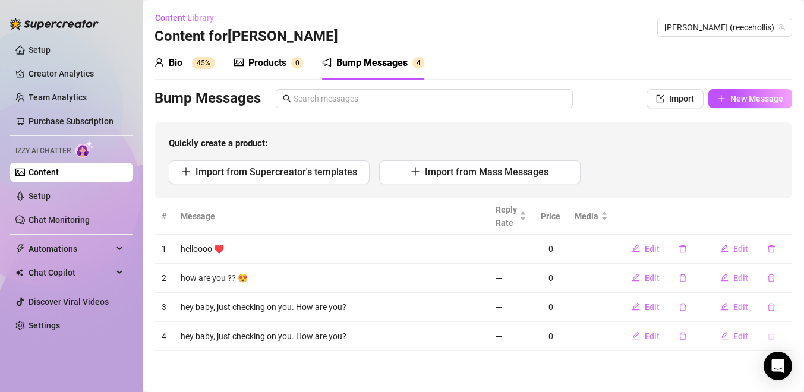
click at [775, 333] on icon "delete" at bounding box center [771, 336] width 7 height 8
click at [781, 307] on span "Yes" at bounding box center [784, 306] width 14 height 10
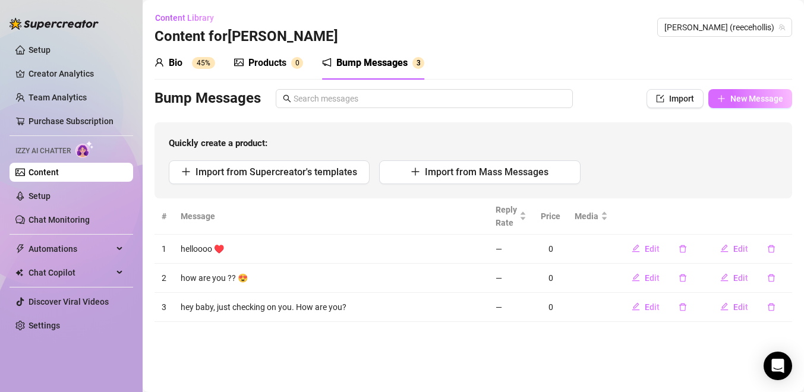
click at [753, 104] on button "New Message" at bounding box center [751, 98] width 84 height 19
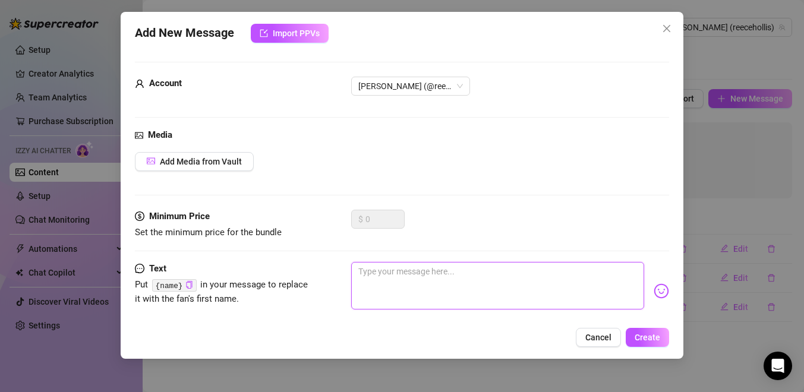
click at [421, 277] on textarea at bounding box center [497, 286] width 293 height 48
paste textarea "Hey you 👋 what are you up to right now?"
click at [364, 273] on textarea "Hey you 👋 what are you up to right now?" at bounding box center [497, 286] width 293 height 48
click at [640, 343] on button "Create" at bounding box center [647, 337] width 43 height 19
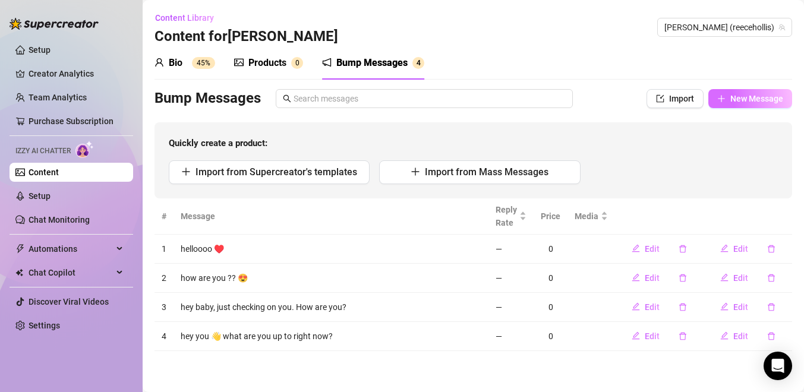
click at [732, 94] on span "New Message" at bounding box center [757, 99] width 53 height 10
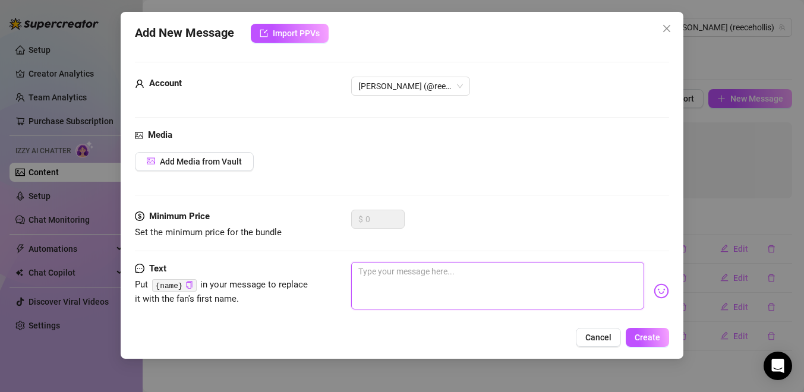
click at [429, 275] on textarea at bounding box center [497, 286] width 293 height 48
paste textarea "Just thought I’d say hi… miss me yet?"
click at [366, 269] on textarea "Just thought I’d say hi… miss me yet?" at bounding box center [497, 286] width 293 height 48
click at [507, 282] on textarea "just thought I’d say hi… miss me yet?" at bounding box center [497, 286] width 293 height 48
click at [407, 270] on textarea "just thought I’d say hi… miss me yet?" at bounding box center [497, 286] width 293 height 48
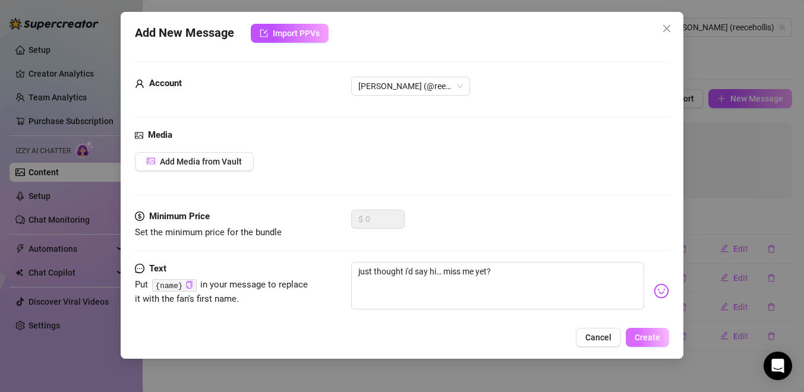
click at [653, 337] on span "Create" at bounding box center [648, 338] width 26 height 10
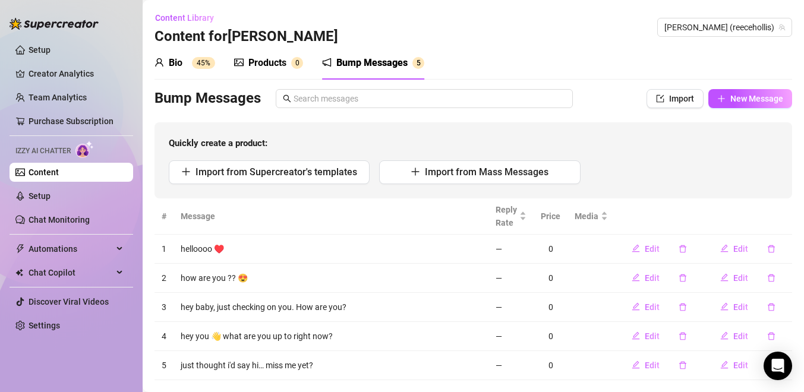
click at [270, 64] on div "Products" at bounding box center [267, 63] width 38 height 14
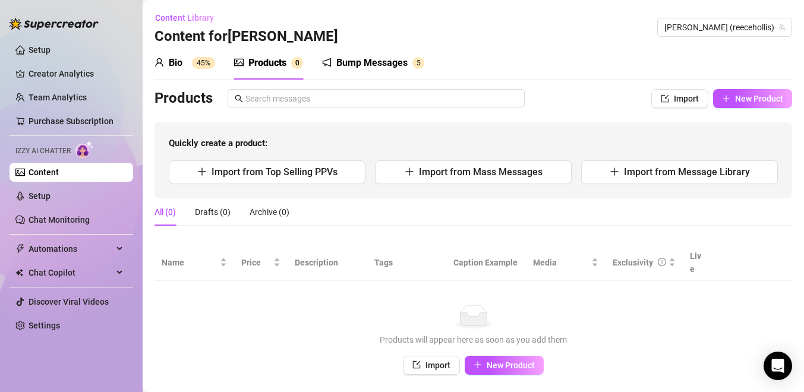
click at [187, 54] on div "Bio 45%" at bounding box center [185, 62] width 61 height 33
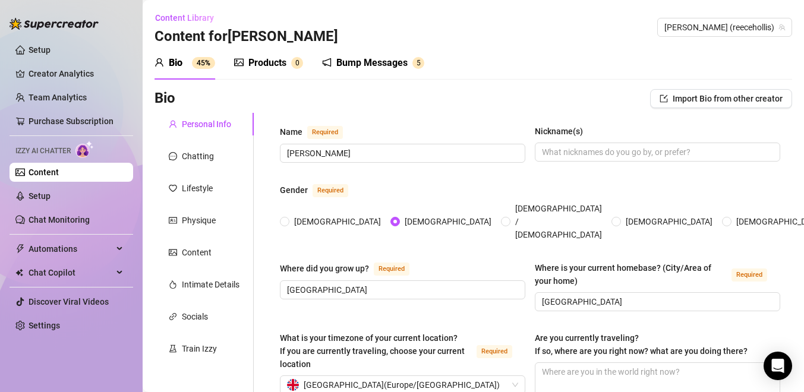
click at [51, 150] on span "Izzy AI Chatter" at bounding box center [42, 151] width 55 height 11
click at [44, 172] on link "Content" at bounding box center [44, 173] width 30 height 10
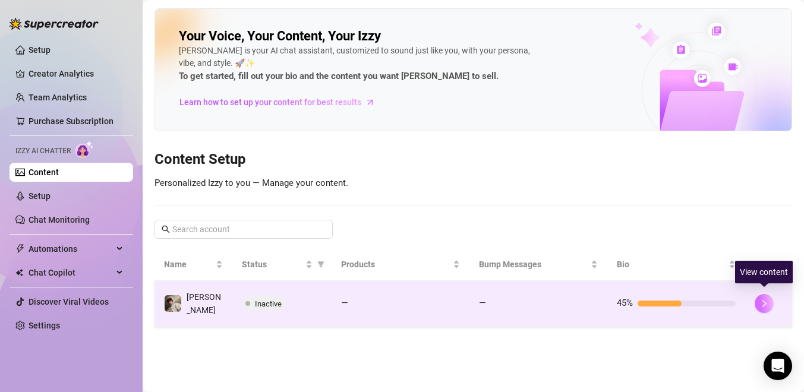
click at [767, 300] on icon "right" at bounding box center [764, 304] width 8 height 8
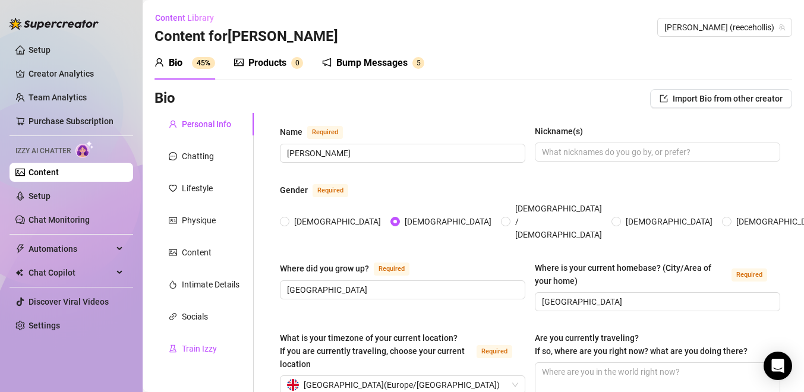
click at [205, 347] on div "Train Izzy" at bounding box center [199, 348] width 35 height 13
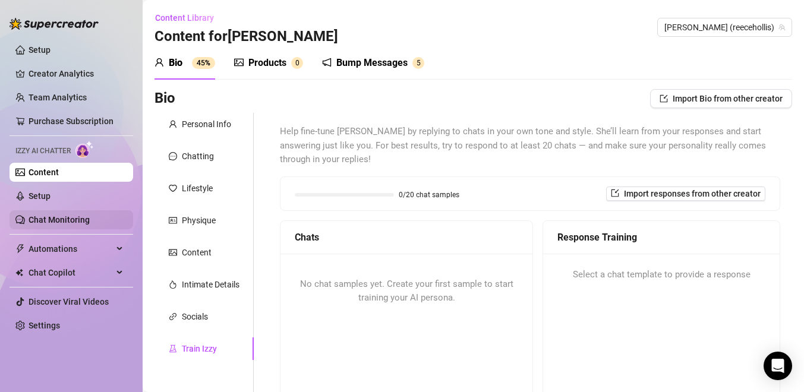
click at [40, 217] on link "Chat Monitoring" at bounding box center [59, 220] width 61 height 10
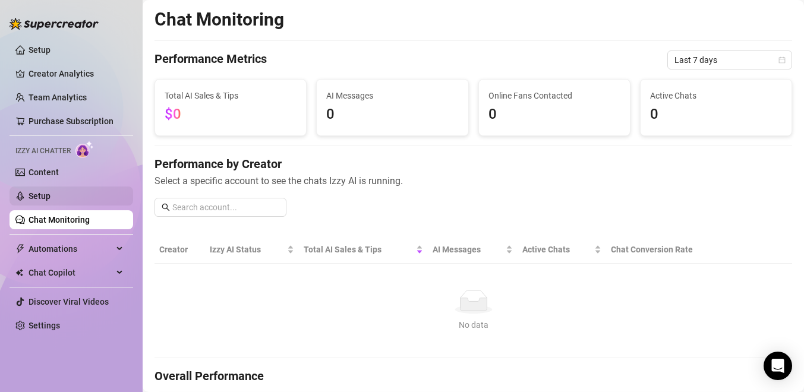
click at [41, 201] on link "Setup" at bounding box center [40, 196] width 22 height 10
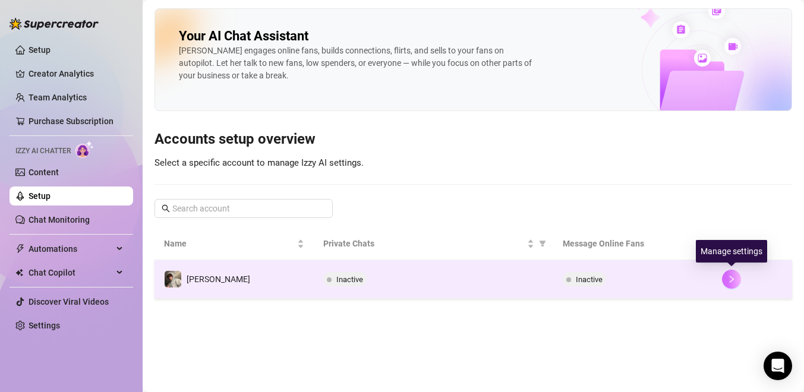
click at [738, 276] on button "button" at bounding box center [731, 279] width 19 height 19
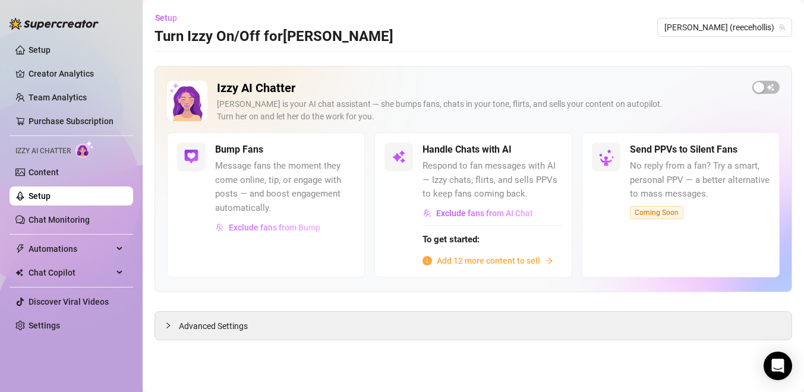
click at [251, 224] on span "Exclude fans from Bump" at bounding box center [275, 228] width 92 height 10
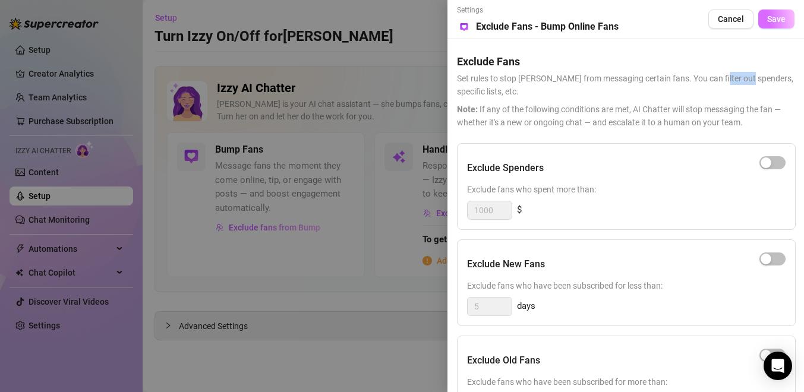
click at [770, 18] on span "Save" at bounding box center [776, 19] width 18 height 10
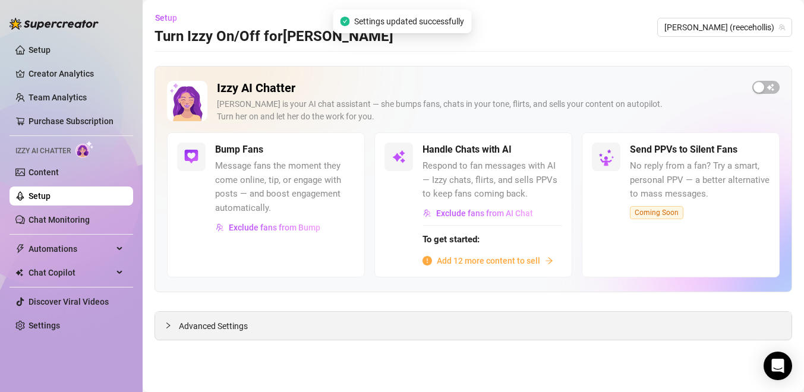
click at [251, 327] on div "Advanced Settings" at bounding box center [473, 326] width 637 height 28
click at [225, 328] on span "Advanced Settings" at bounding box center [213, 326] width 69 height 13
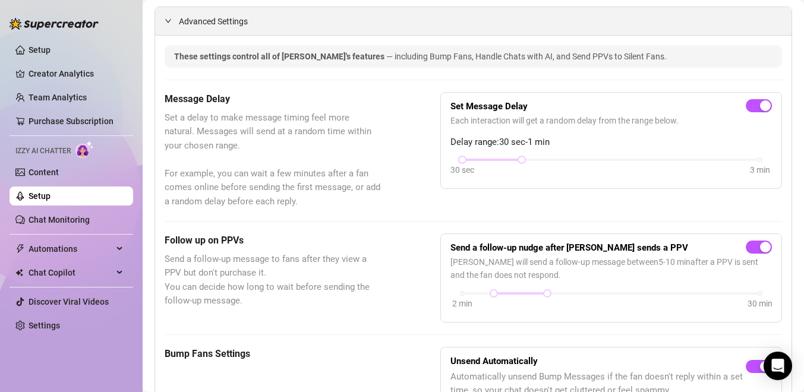
scroll to position [308, 0]
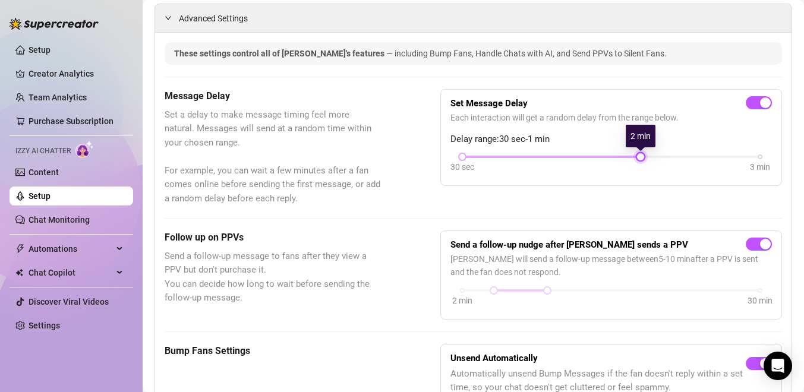
drag, startPoint x: 523, startPoint y: 157, endPoint x: 628, endPoint y: 155, distance: 105.2
click at [628, 155] on div "30 sec 3 min" at bounding box center [611, 155] width 298 height 5
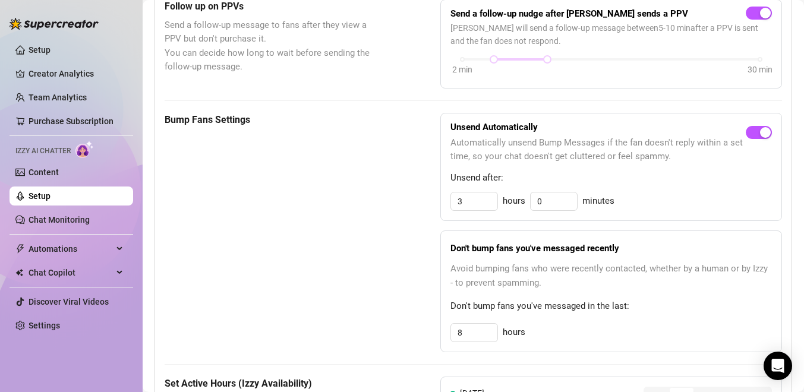
scroll to position [540, 0]
click at [471, 205] on input "3" at bounding box center [474, 201] width 46 height 18
click at [549, 235] on div "Don't bump fans you've messaged recently Avoid bumping fans who were recently c…" at bounding box center [611, 291] width 342 height 122
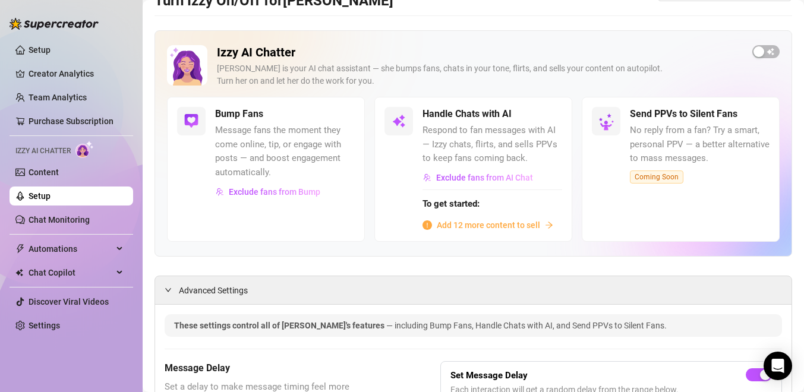
scroll to position [0, 0]
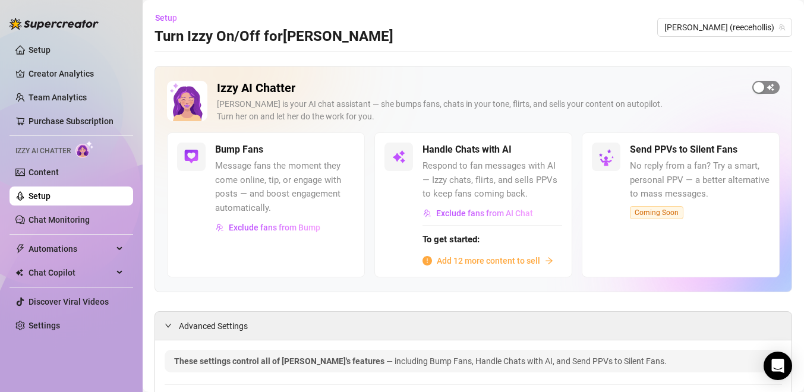
click at [761, 81] on span "button" at bounding box center [766, 87] width 27 height 13
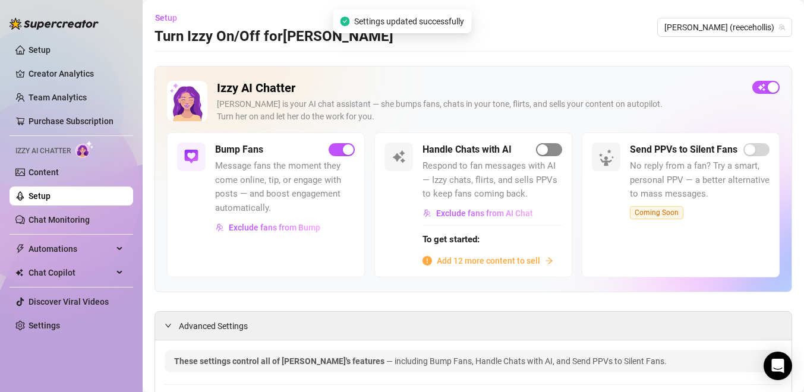
click at [540, 153] on div "button" at bounding box center [542, 149] width 11 height 11
click at [473, 258] on span "Add 12 more content to sell" at bounding box center [488, 260] width 103 height 13
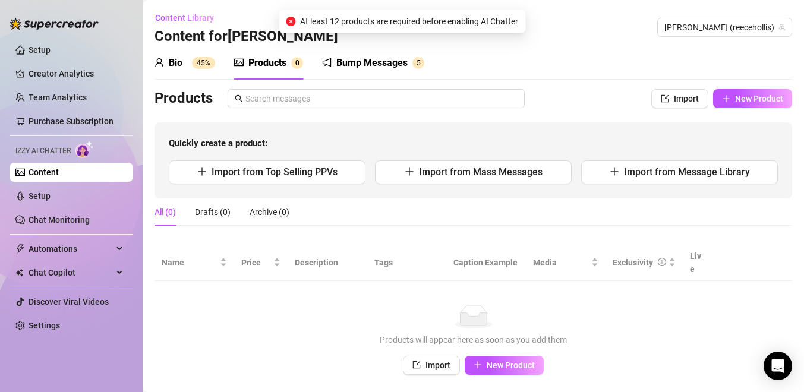
scroll to position [29, 0]
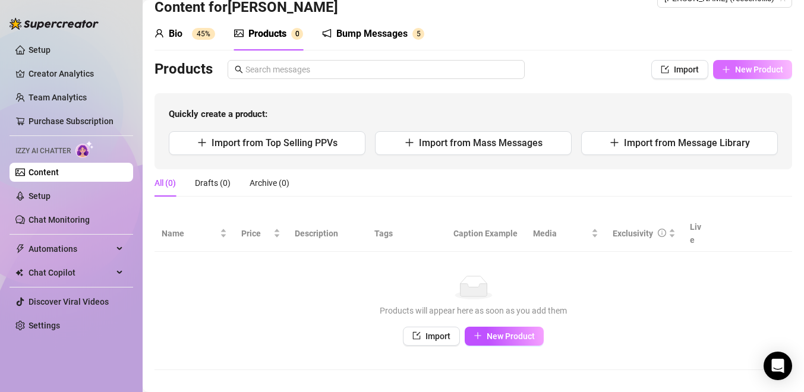
click at [755, 65] on span "New Product" at bounding box center [759, 70] width 48 height 10
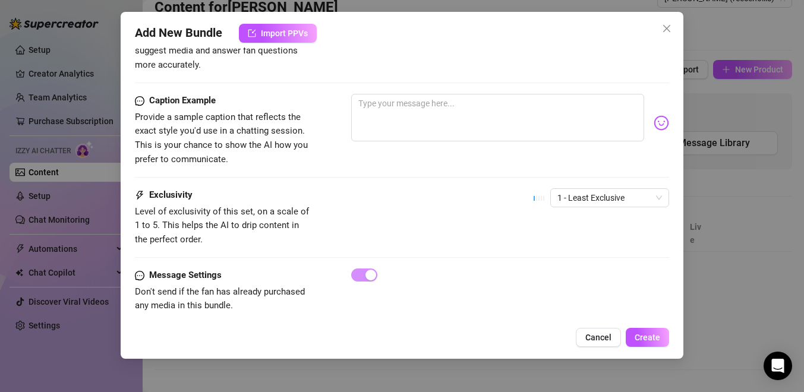
scroll to position [0, 0]
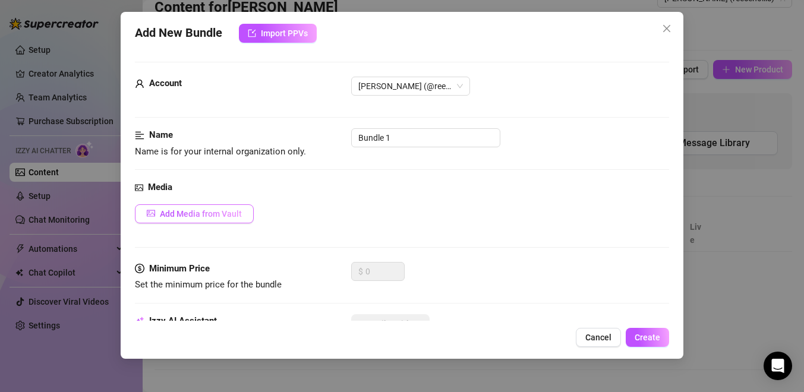
click at [229, 207] on button "Add Media from Vault" at bounding box center [194, 213] width 119 height 19
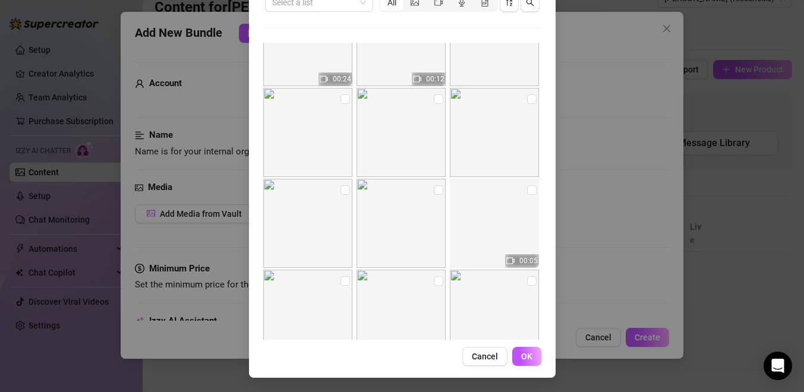
scroll to position [657, 0]
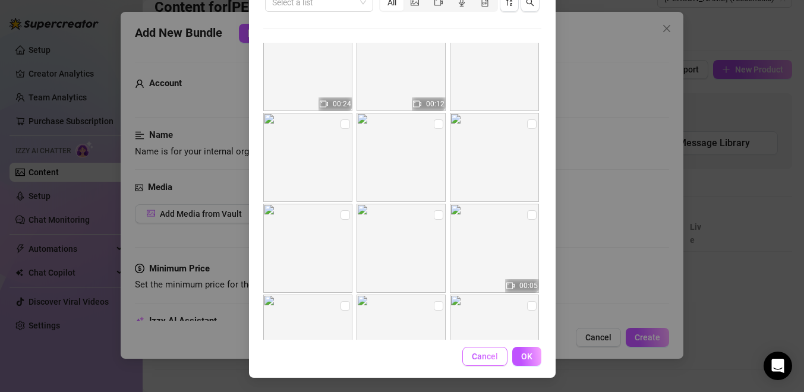
click at [481, 359] on span "Cancel" at bounding box center [485, 357] width 26 height 10
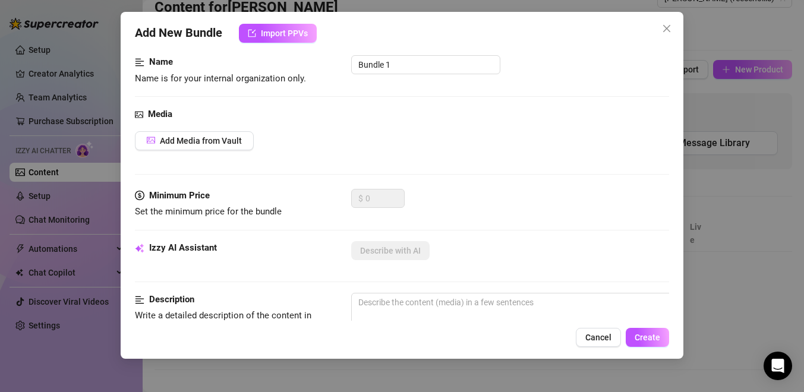
scroll to position [0, 0]
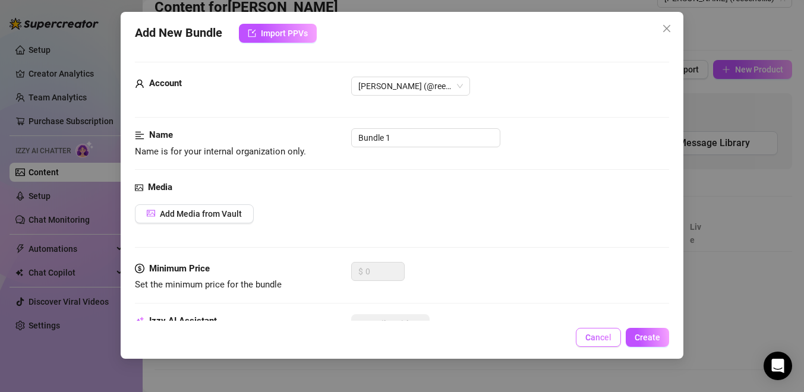
click at [593, 333] on span "Cancel" at bounding box center [599, 338] width 26 height 10
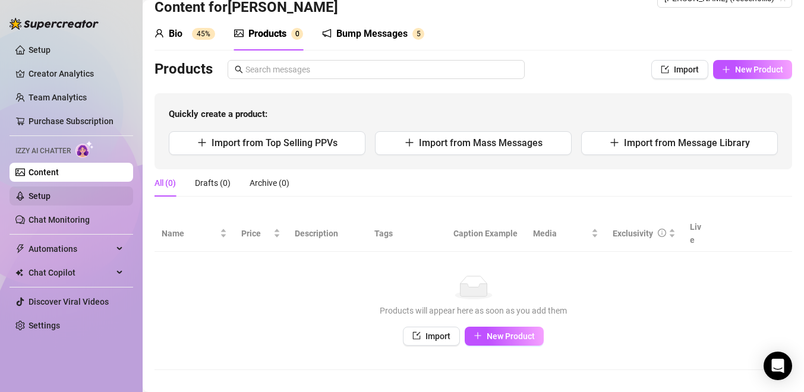
click at [51, 199] on link "Setup" at bounding box center [40, 196] width 22 height 10
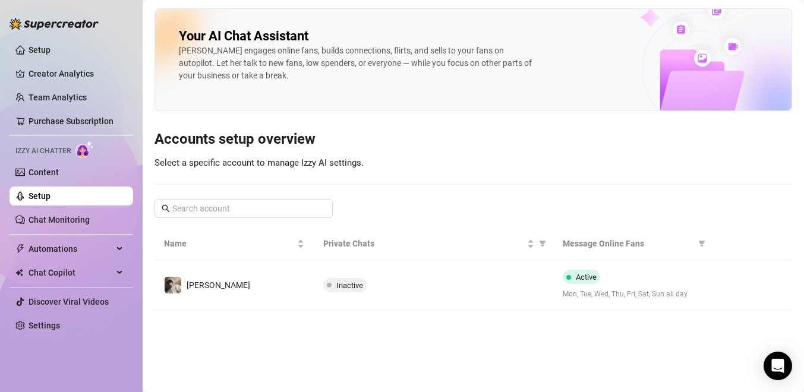
click at [51, 194] on link "Setup" at bounding box center [40, 196] width 22 height 10
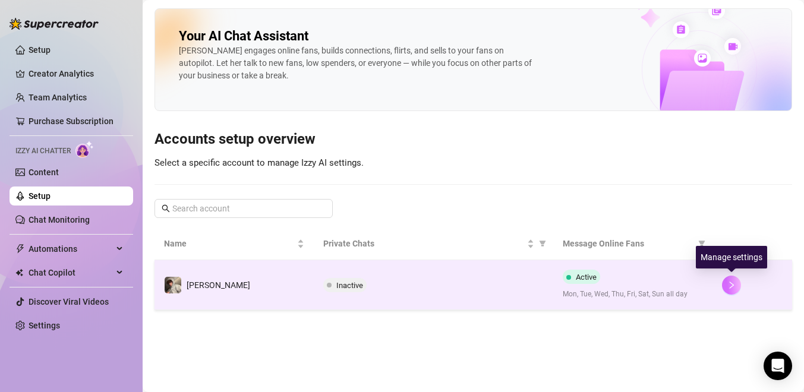
click at [735, 280] on button "button" at bounding box center [731, 285] width 19 height 19
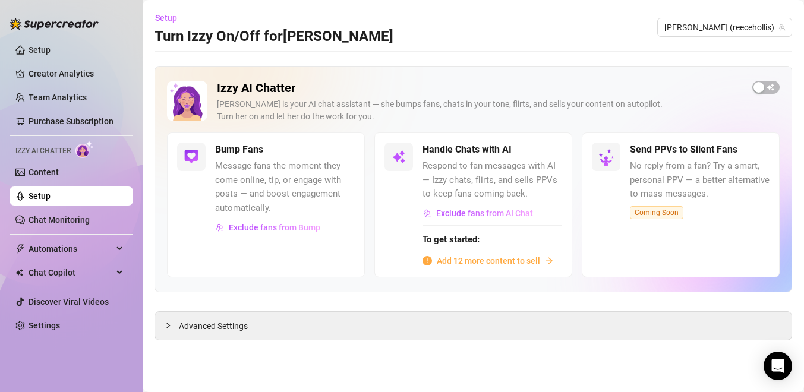
click at [471, 257] on span "Add 12 more content to sell" at bounding box center [488, 260] width 103 height 13
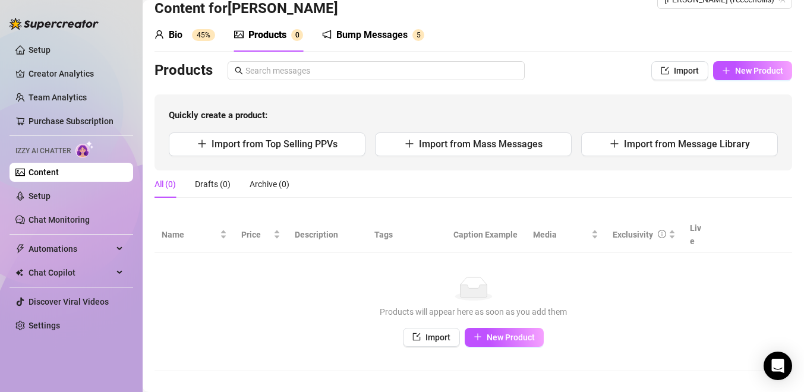
scroll to position [29, 0]
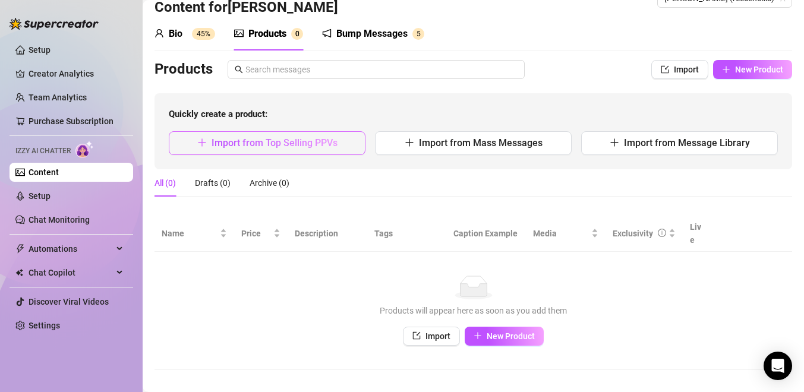
click at [338, 144] on button "Import from Top Selling PPVs" at bounding box center [267, 143] width 197 height 24
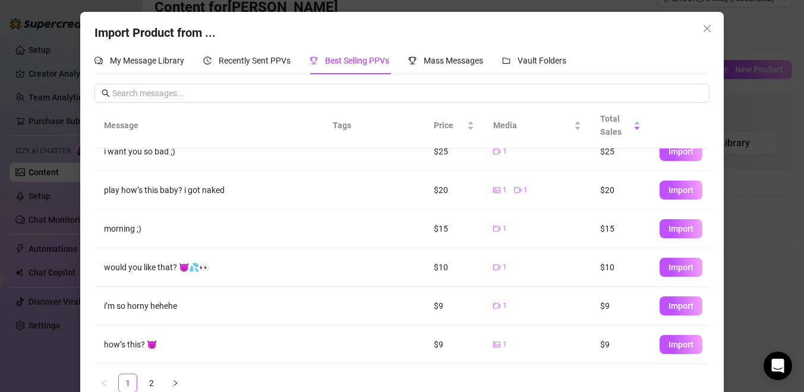
scroll to position [22, 0]
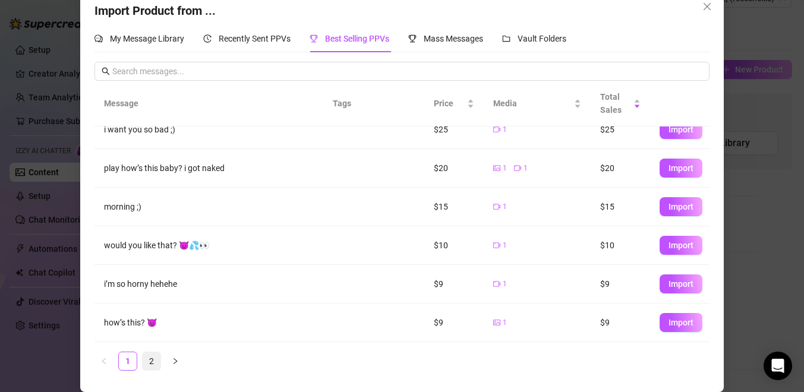
click at [151, 361] on link "2" at bounding box center [152, 362] width 18 height 18
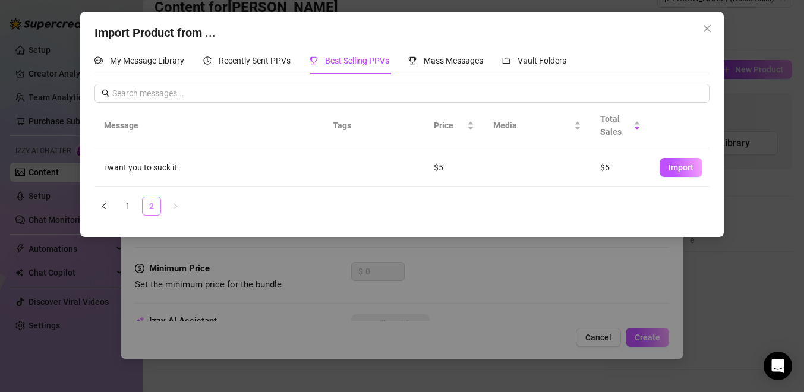
scroll to position [0, 0]
click at [130, 205] on link "1" at bounding box center [128, 206] width 18 height 18
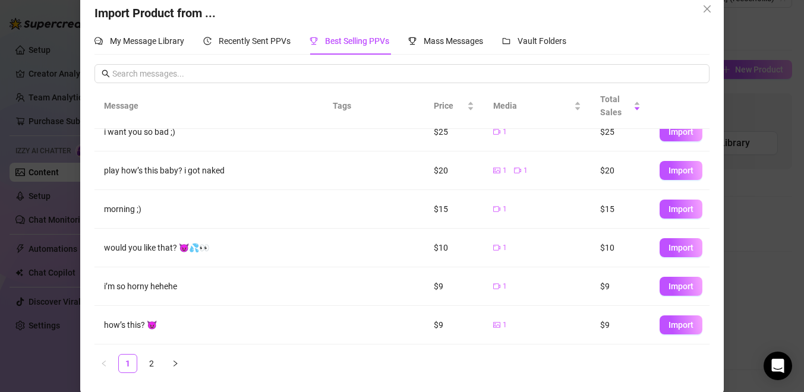
scroll to position [22, 0]
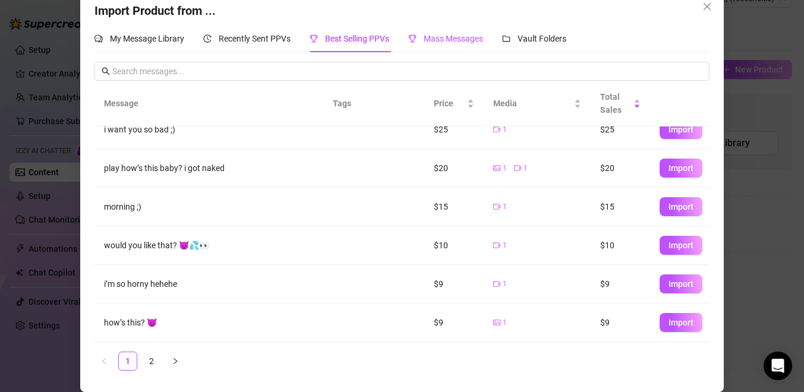
click at [433, 40] on span "Mass Messages" at bounding box center [453, 39] width 59 height 10
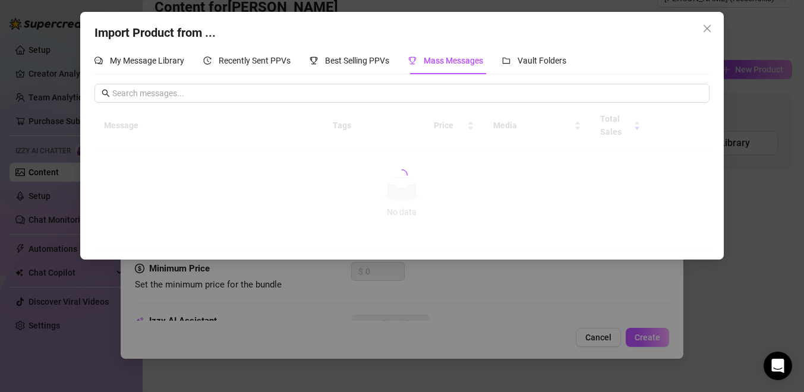
scroll to position [0, 0]
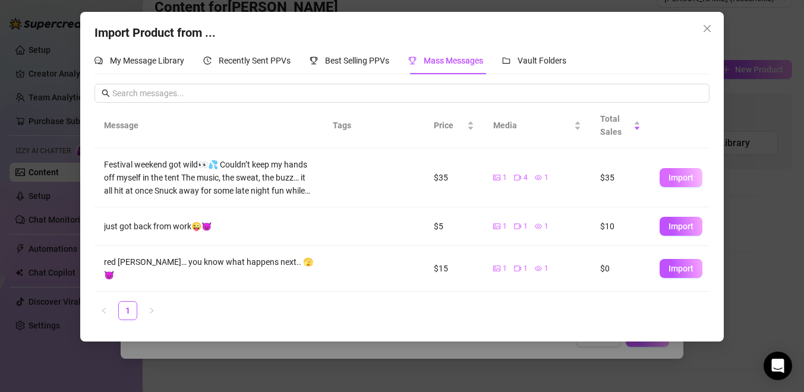
click at [671, 178] on span "Import" at bounding box center [681, 178] width 25 height 10
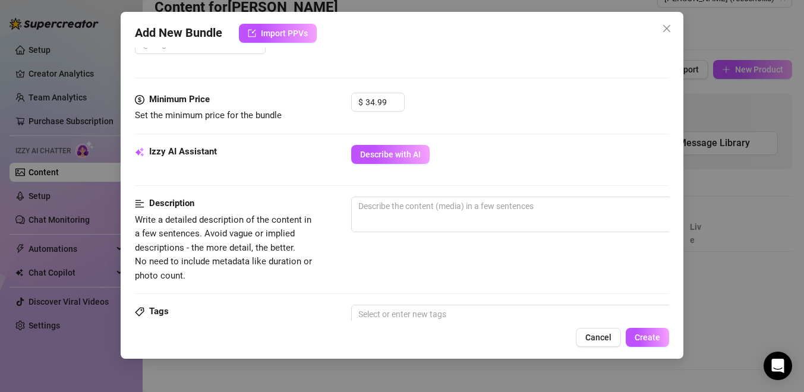
scroll to position [403, 0]
click at [392, 100] on span "Increase Value" at bounding box center [397, 96] width 13 height 9
click at [396, 106] on icon "down" at bounding box center [398, 105] width 4 height 4
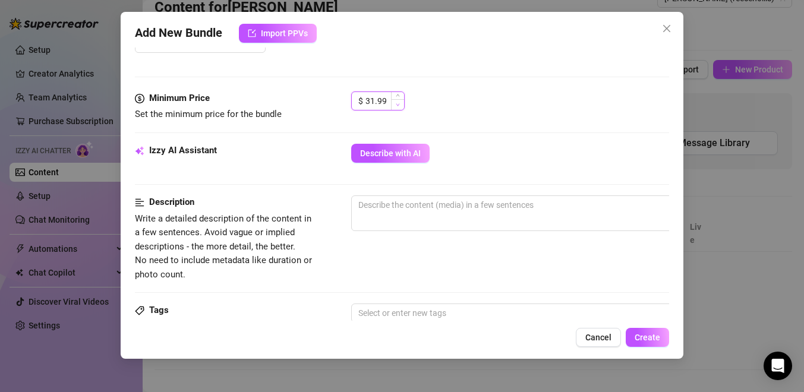
click at [396, 106] on icon "down" at bounding box center [398, 105] width 4 height 4
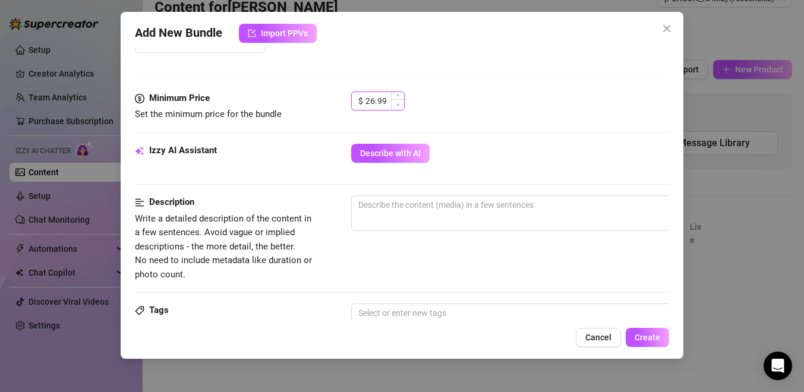
click at [396, 106] on icon "down" at bounding box center [398, 105] width 4 height 4
click at [429, 118] on div "$ 25" at bounding box center [510, 107] width 318 height 30
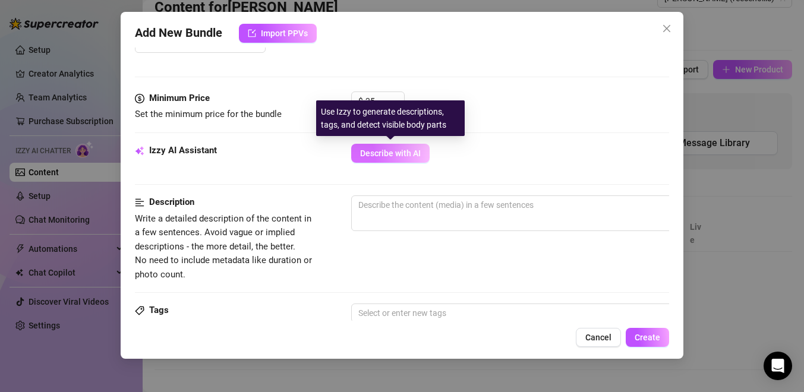
click at [404, 158] on button "Describe with AI" at bounding box center [390, 153] width 78 height 19
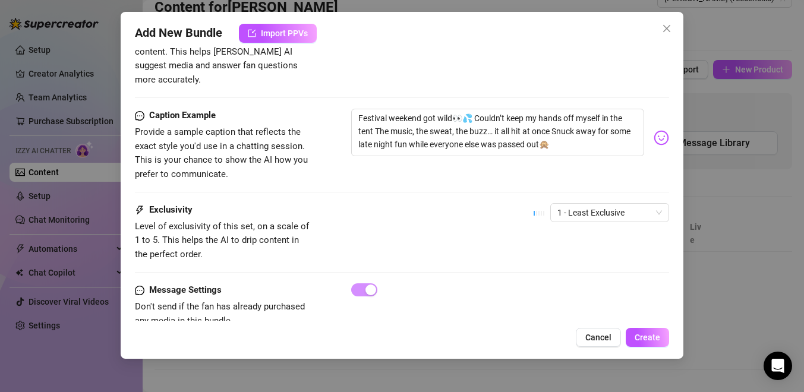
scroll to position [783, 0]
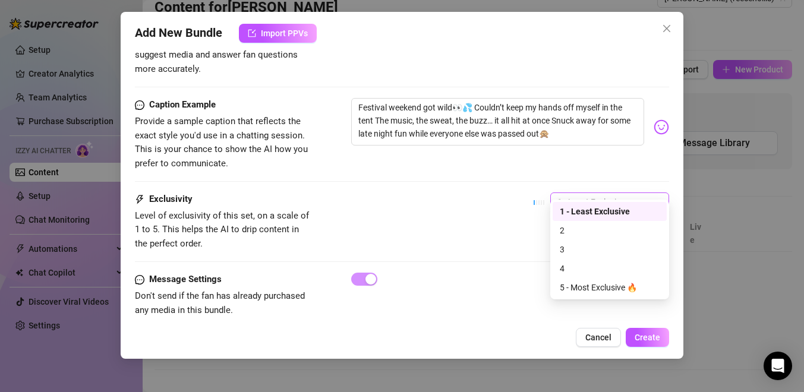
click at [618, 193] on span "1 - Least Exclusive" at bounding box center [610, 202] width 105 height 18
click at [595, 251] on div "3" at bounding box center [610, 249] width 100 height 13
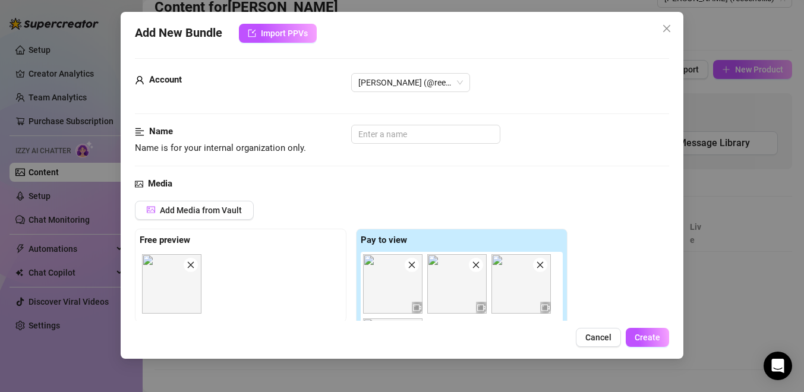
scroll to position [0, 0]
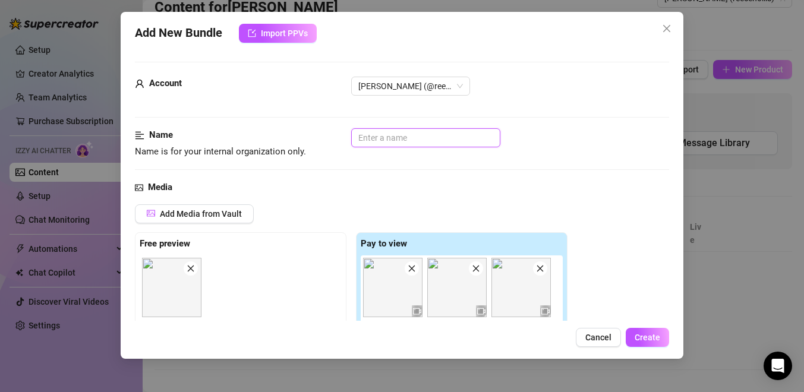
click at [446, 134] on input "text" at bounding box center [425, 137] width 149 height 19
click at [655, 339] on span "Create" at bounding box center [648, 338] width 26 height 10
click at [653, 334] on span "Create" at bounding box center [648, 338] width 26 height 10
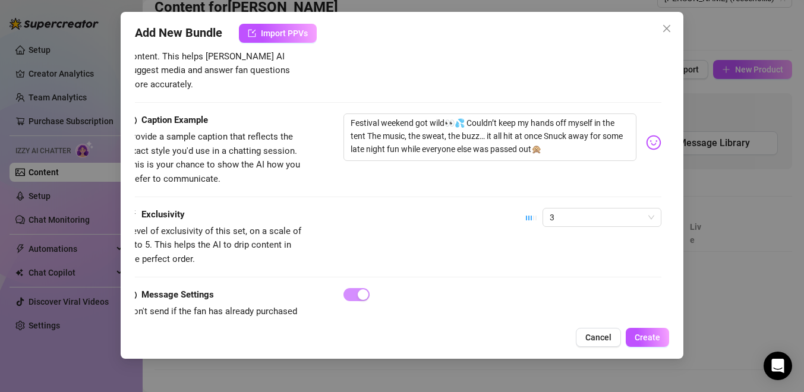
scroll to position [767, 8]
click at [545, 124] on textarea "Festival weekend got wild👀💦 Couldn’t keep my hands off myself in the tent The m…" at bounding box center [490, 139] width 293 height 48
click at [552, 121] on textarea "Festival weekend got wild👀💦 Couldn’t keep my hands off myself in the tent The m…" at bounding box center [490, 139] width 293 height 48
click at [353, 115] on textarea "Festival weekend got wild👀💦 Couldn’t keep my hands off myself in the tent The m…" at bounding box center [490, 139] width 293 height 48
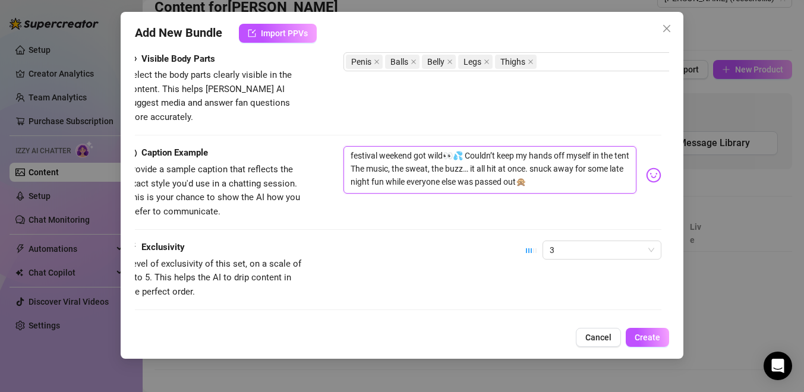
scroll to position [731, 8]
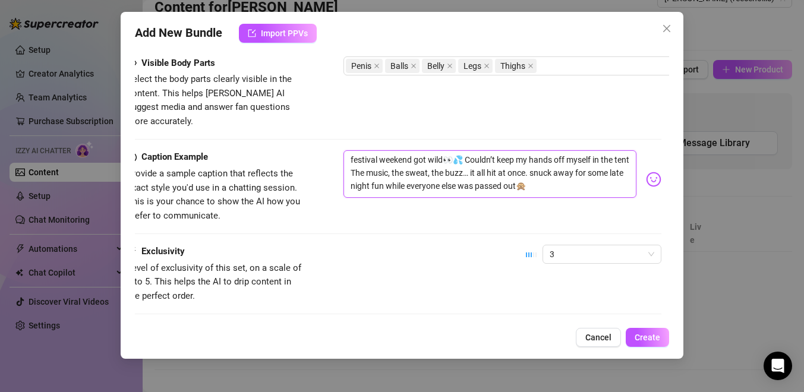
drag, startPoint x: 504, startPoint y: 175, endPoint x: 383, endPoint y: 175, distance: 120.7
click at [383, 175] on textarea "festival weekend got wild👀💦 Couldn’t keep my hands off myself in the tent The m…" at bounding box center [490, 174] width 293 height 48
click at [396, 174] on textarea "festival weekend got wild👀💦 Couldn’t keep my hands off myself in the tent The m…" at bounding box center [490, 174] width 293 height 48
click at [427, 178] on textarea "festival weekend got wild👀💦 Couldn’t keep my hands off myself in the tent The m…" at bounding box center [490, 174] width 293 height 48
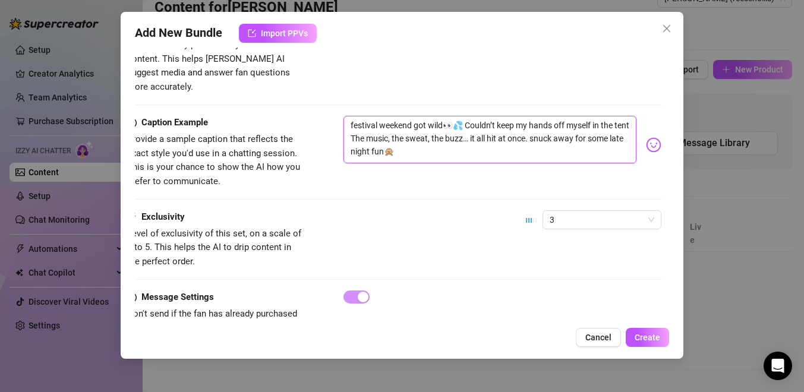
scroll to position [762, 8]
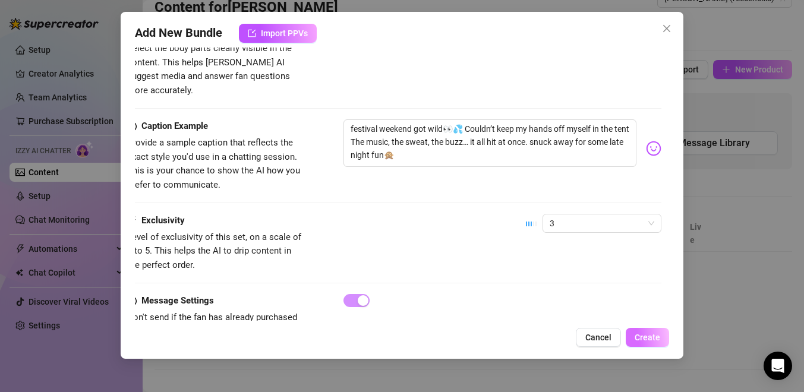
click at [652, 344] on button "Create" at bounding box center [647, 337] width 43 height 19
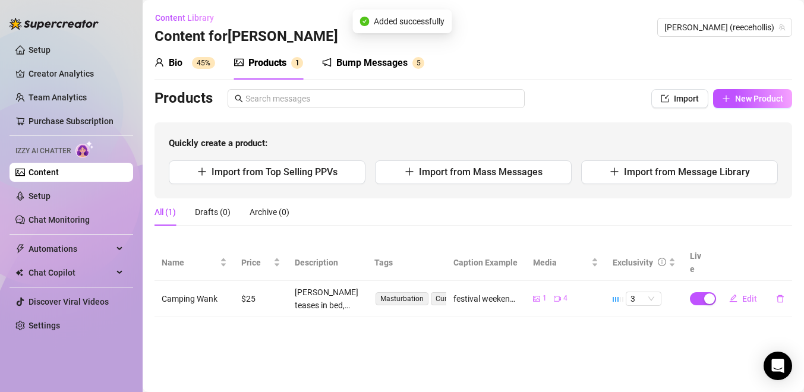
scroll to position [0, 0]
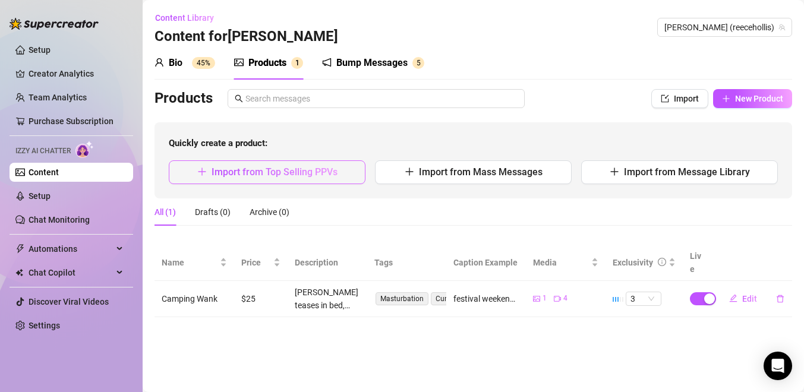
click at [305, 169] on span "Import from Top Selling PPVs" at bounding box center [275, 171] width 126 height 11
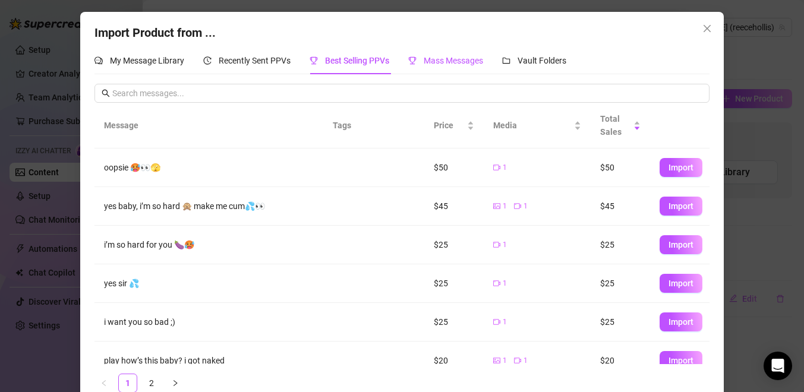
click at [443, 61] on span "Mass Messages" at bounding box center [453, 61] width 59 height 10
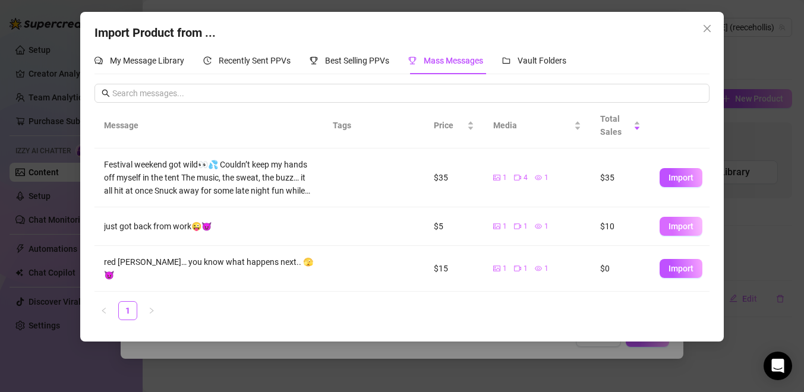
click at [669, 225] on span "Import" at bounding box center [681, 227] width 25 height 10
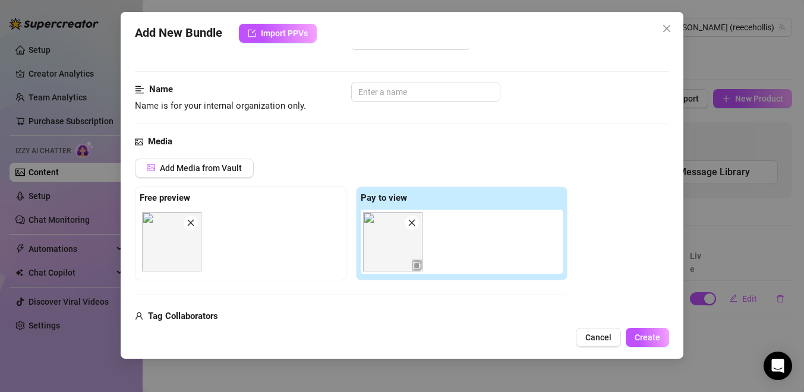
scroll to position [61, 0]
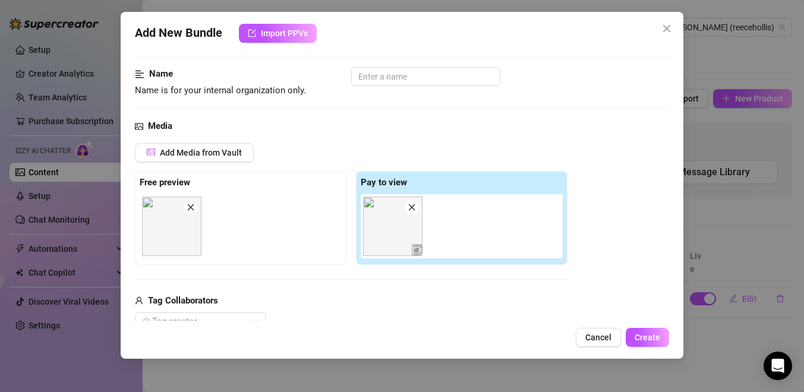
click at [451, 229] on div at bounding box center [464, 226] width 207 height 64
click at [174, 155] on span "Add Media from Vault" at bounding box center [201, 153] width 82 height 10
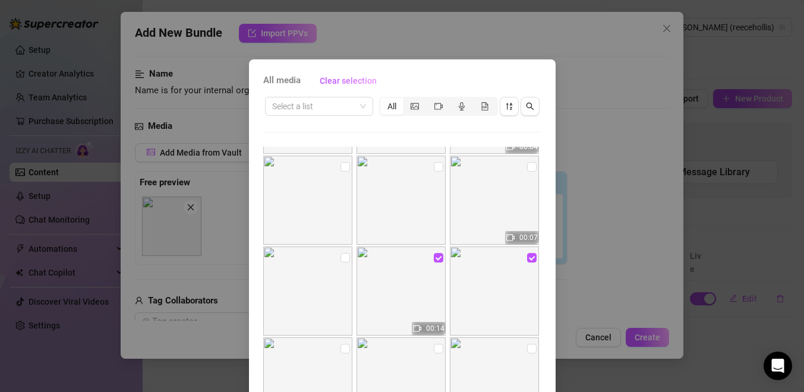
scroll to position [1178, 0]
click at [573, 99] on div "All media Clear selection Select a list All 01:19 00:27 00:03 00:06 01:09 00:20…" at bounding box center [402, 196] width 804 height 392
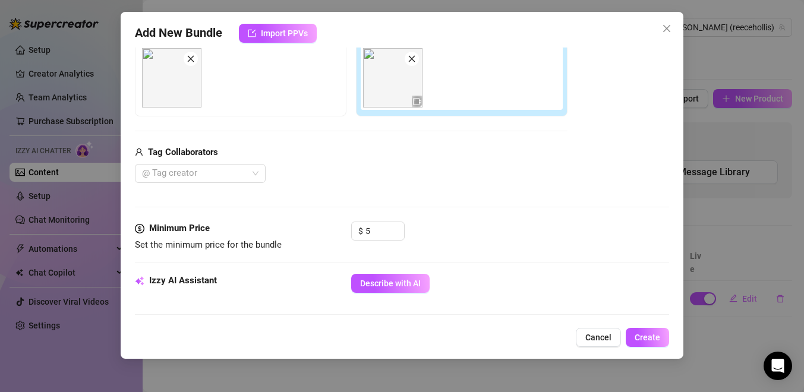
scroll to position [0, 0]
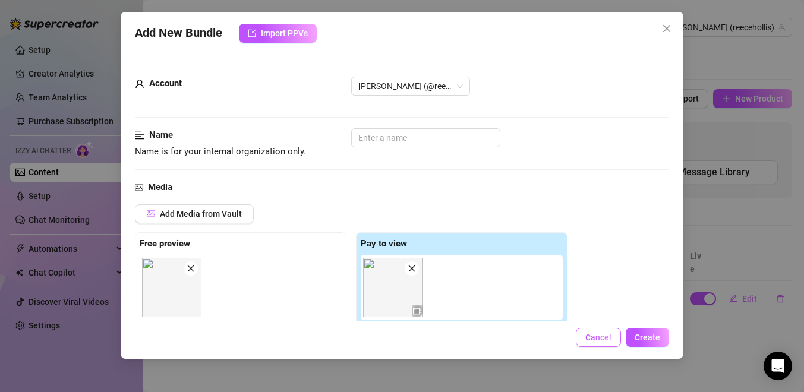
click at [613, 339] on button "Cancel" at bounding box center [598, 337] width 45 height 19
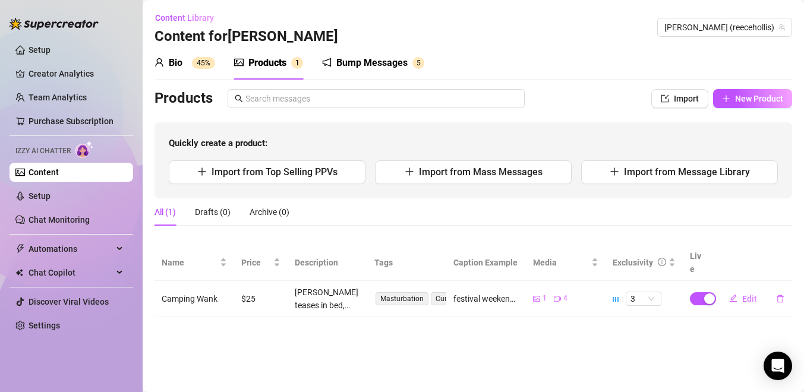
click at [336, 159] on div "Quickly create a product: Import from Top Selling PPVs Import from Mass Message…" at bounding box center [474, 160] width 638 height 76
click at [336, 176] on span "Import from Top Selling PPVs" at bounding box center [275, 171] width 126 height 11
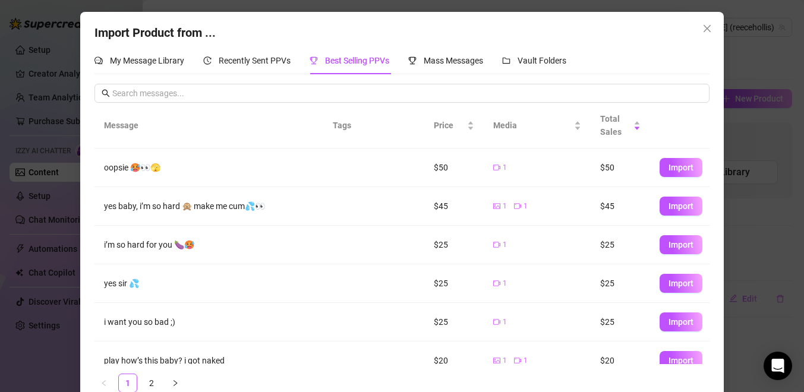
click at [433, 75] on div "My Message Library Recently Sent PPVs Best Selling PPVs Mass Messages Vault Fol…" at bounding box center [402, 224] width 615 height 355
click at [435, 63] on span "Mass Messages" at bounding box center [453, 61] width 59 height 10
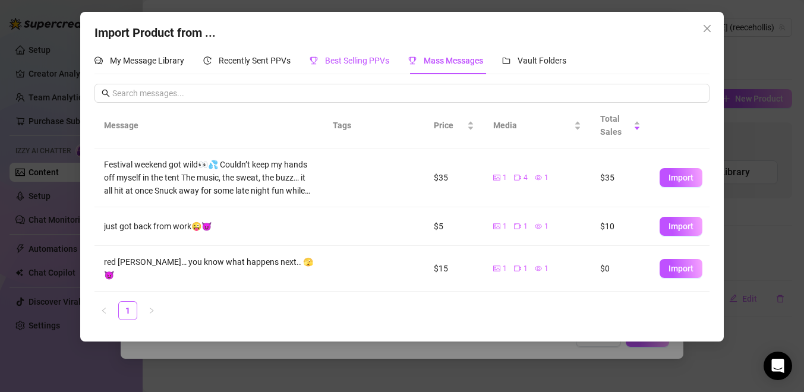
click at [365, 64] on span "Best Selling PPVs" at bounding box center [357, 61] width 64 height 10
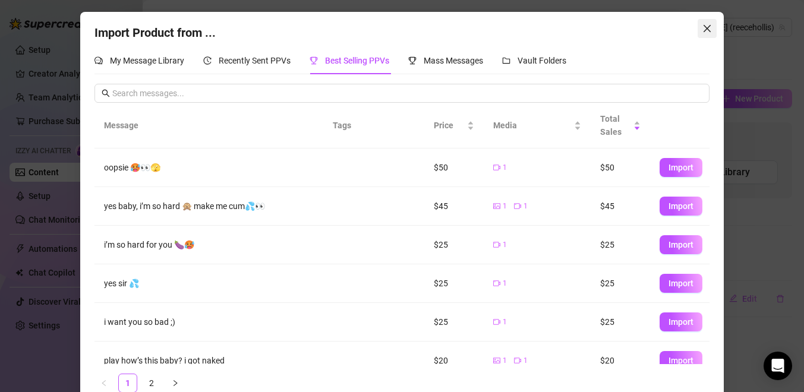
click at [706, 32] on icon "close" at bounding box center [708, 29] width 10 height 10
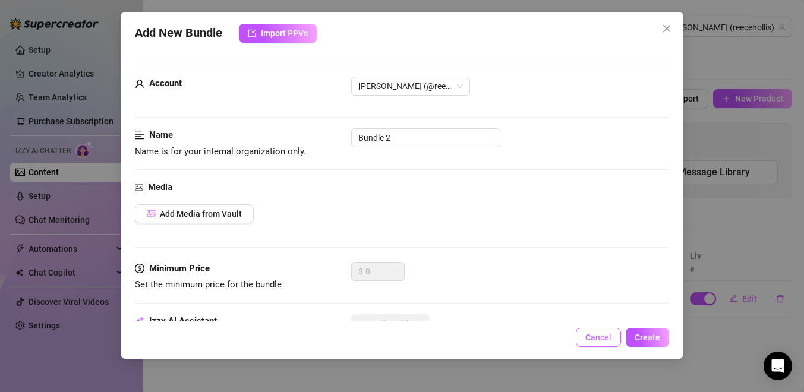
click at [590, 340] on span "Cancel" at bounding box center [599, 338] width 26 height 10
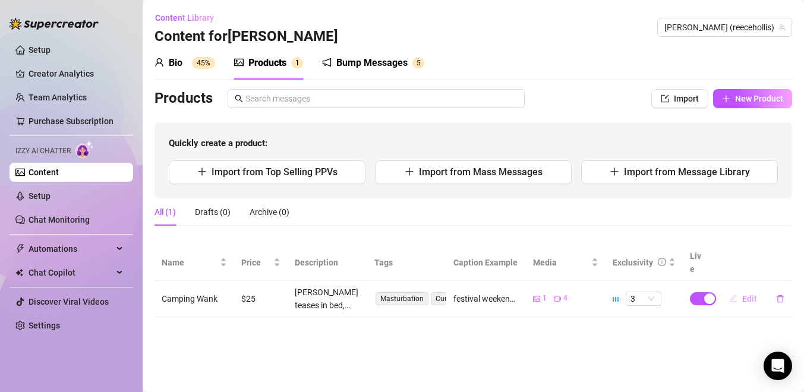
click at [730, 294] on span "button" at bounding box center [733, 299] width 8 height 10
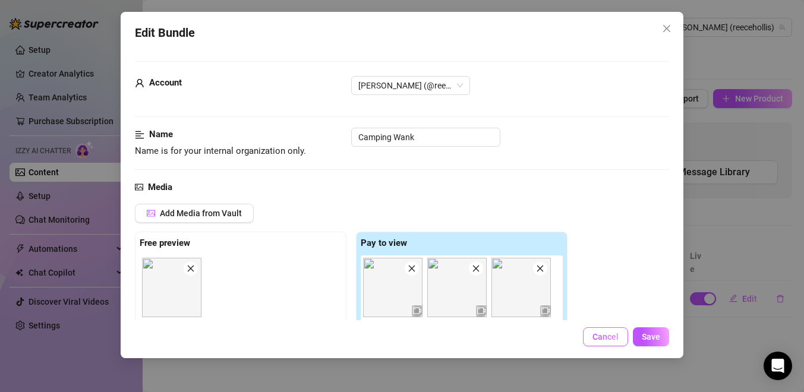
click at [612, 343] on button "Cancel" at bounding box center [605, 337] width 45 height 19
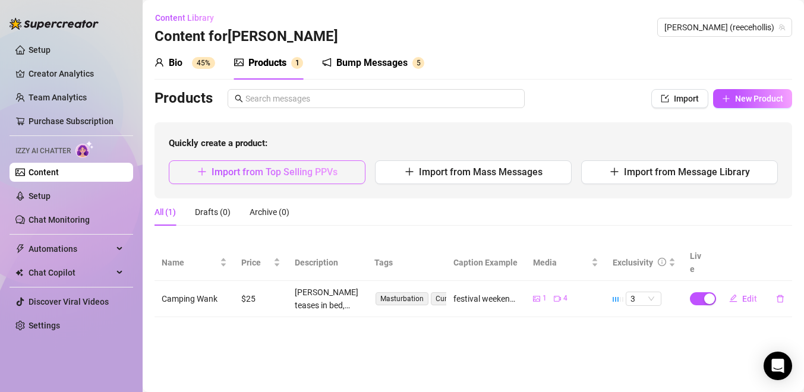
click at [333, 180] on button "Import from Top Selling PPVs" at bounding box center [267, 173] width 197 height 24
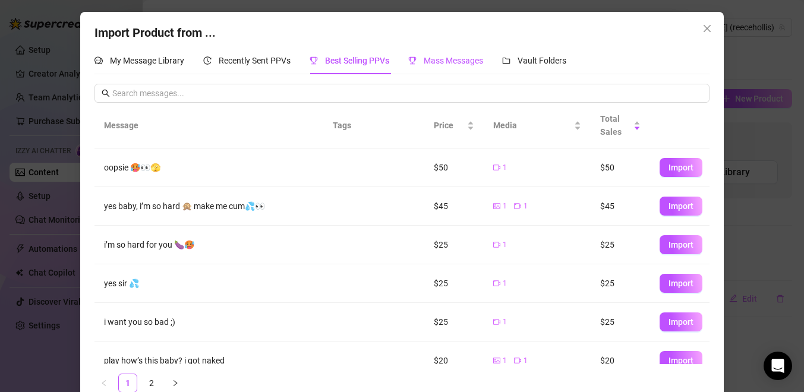
click at [483, 61] on span "Mass Messages" at bounding box center [453, 61] width 59 height 10
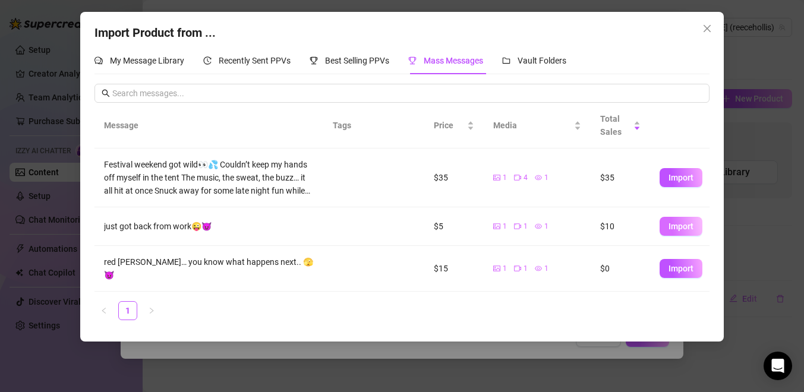
click at [688, 227] on span "Import" at bounding box center [681, 227] width 25 height 10
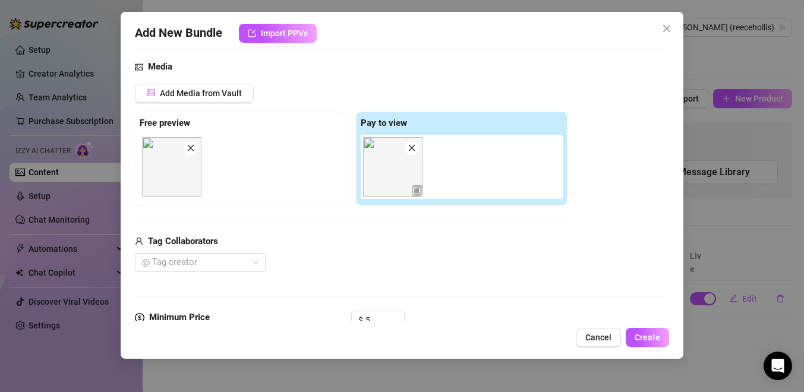
scroll to position [124, 0]
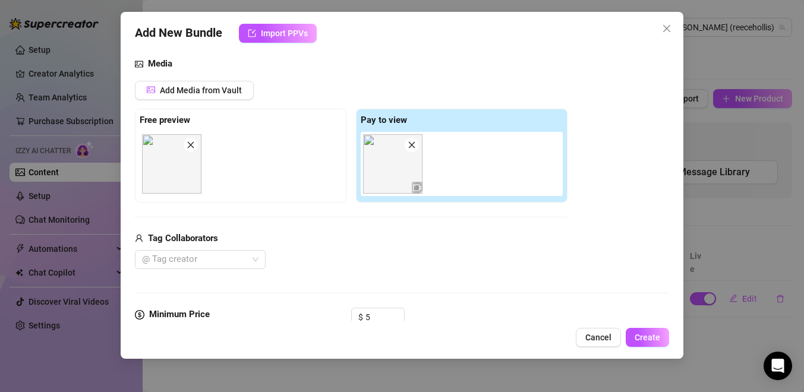
click at [473, 166] on div at bounding box center [464, 164] width 207 height 64
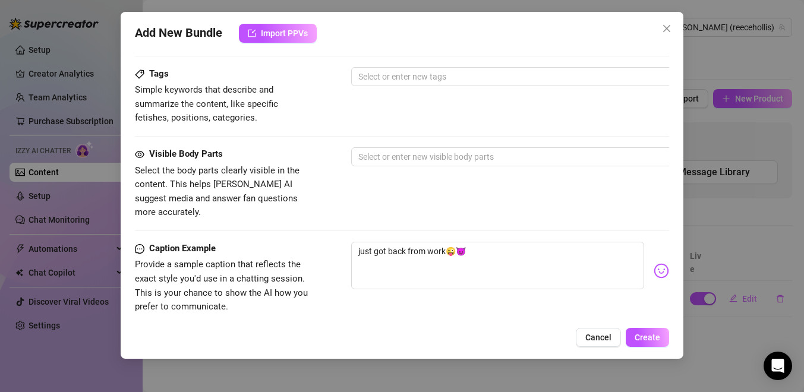
scroll to position [575, 0]
click at [593, 339] on span "Cancel" at bounding box center [599, 338] width 26 height 10
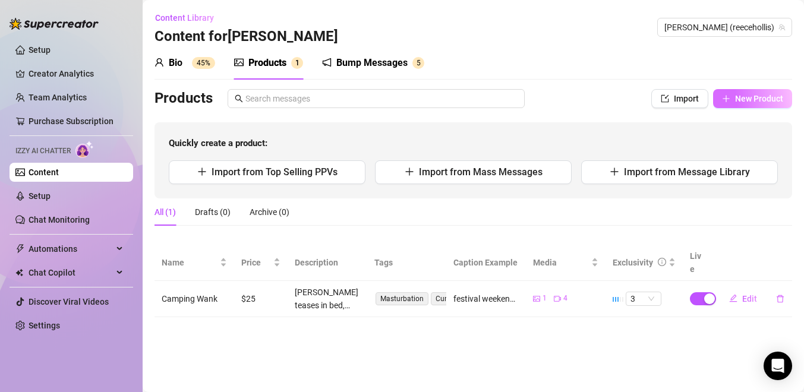
click at [752, 104] on button "New Product" at bounding box center [752, 98] width 79 height 19
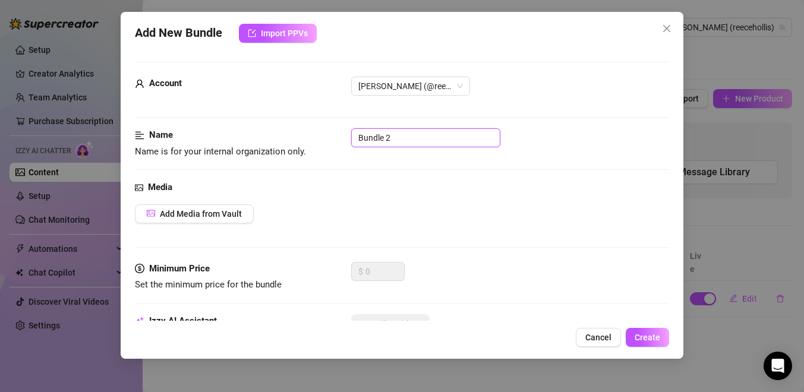
click at [399, 136] on input "Bundle 2" at bounding box center [425, 137] width 149 height 19
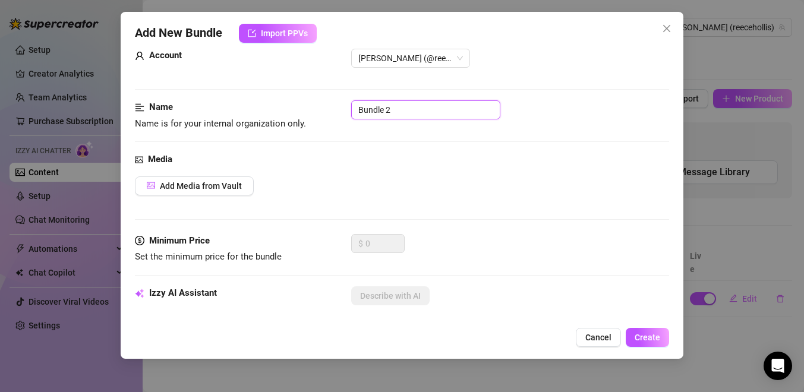
scroll to position [58, 0]
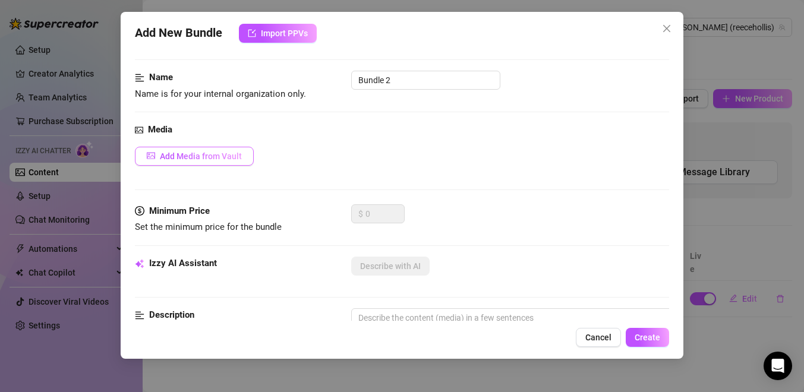
click at [229, 153] on span "Add Media from Vault" at bounding box center [201, 157] width 82 height 10
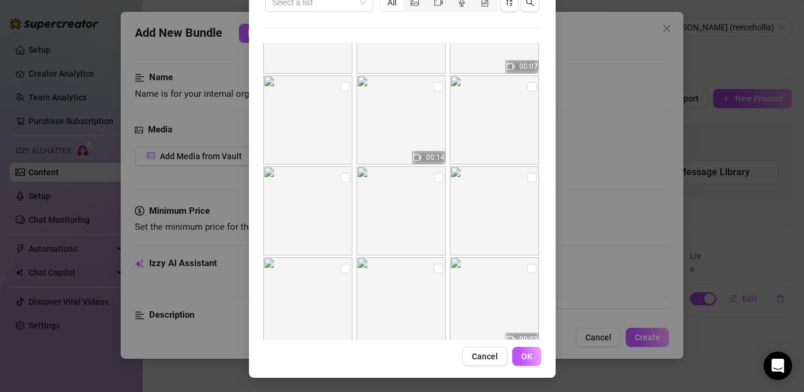
scroll to position [1255, 0]
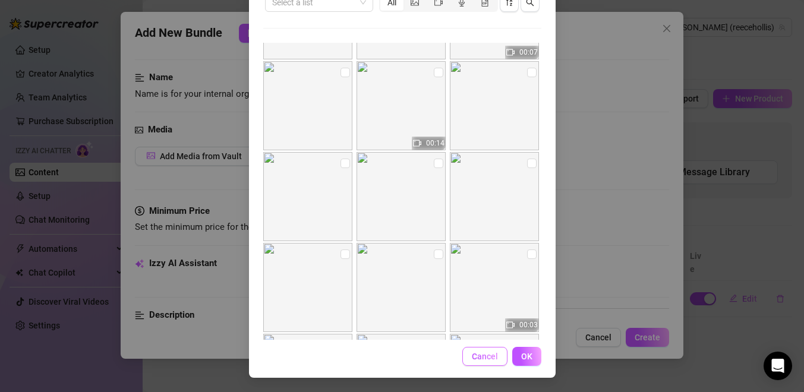
click at [489, 357] on span "Cancel" at bounding box center [485, 357] width 26 height 10
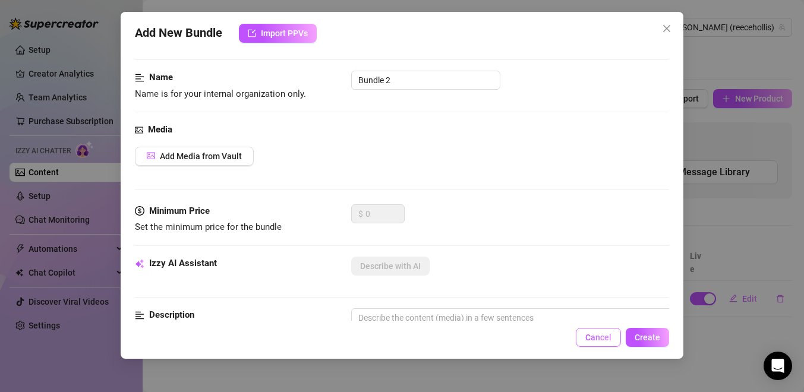
click at [601, 345] on button "Cancel" at bounding box center [598, 337] width 45 height 19
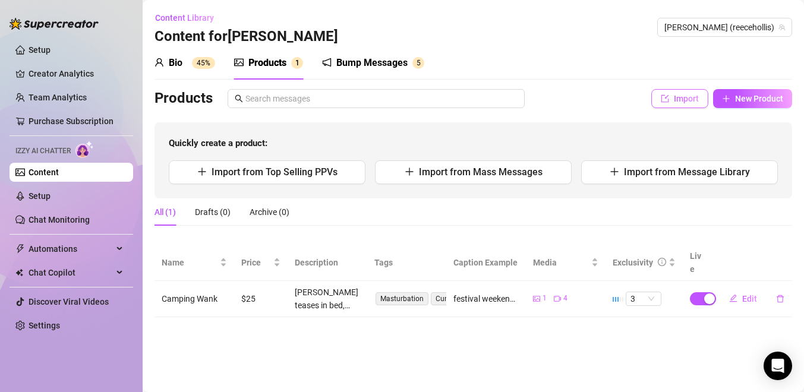
click at [676, 104] on button "Import" at bounding box center [680, 98] width 57 height 19
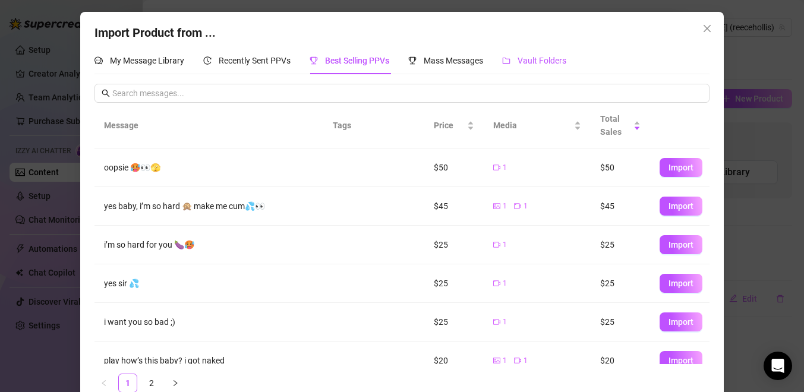
click at [550, 64] on span "Vault Folders" at bounding box center [542, 61] width 49 height 10
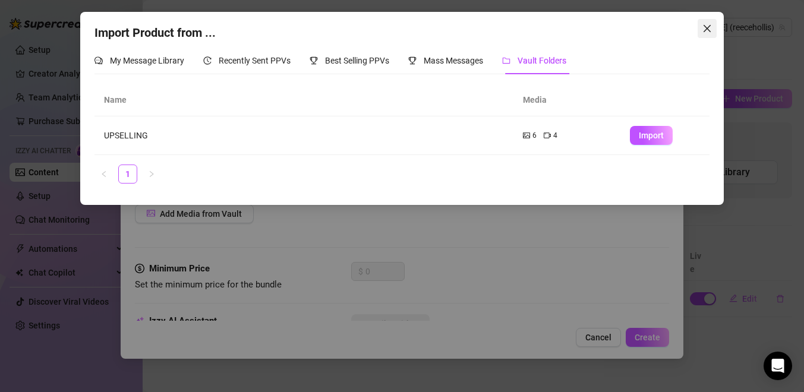
click at [707, 28] on icon "close" at bounding box center [707, 28] width 7 height 7
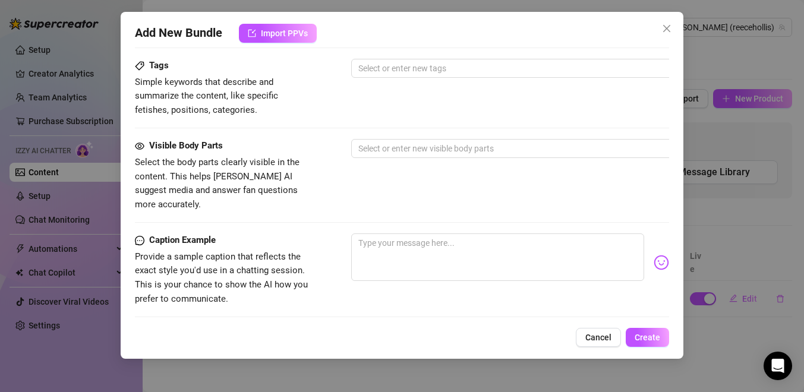
scroll to position [0, 0]
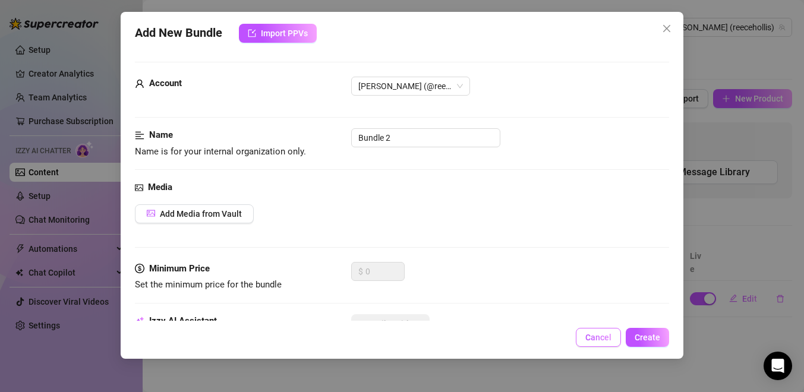
click at [596, 344] on button "Cancel" at bounding box center [598, 337] width 45 height 19
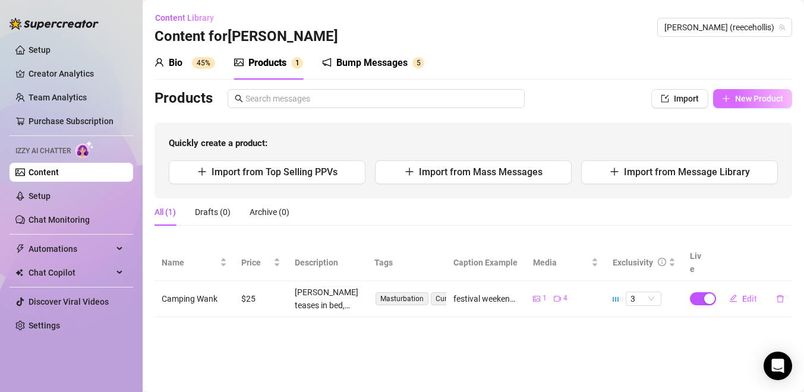
click at [760, 102] on span "New Product" at bounding box center [759, 99] width 48 height 10
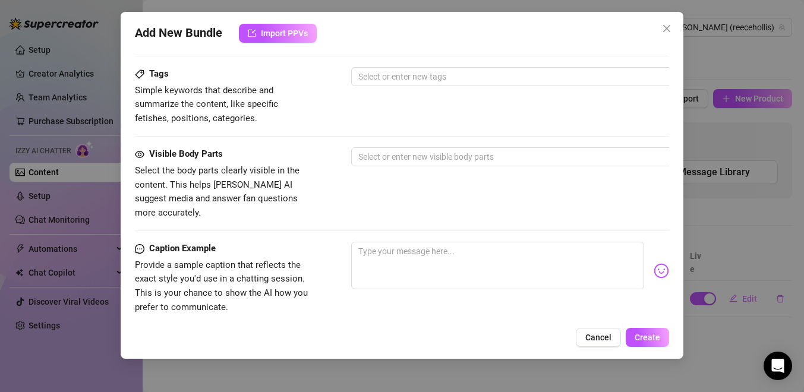
scroll to position [410, 0]
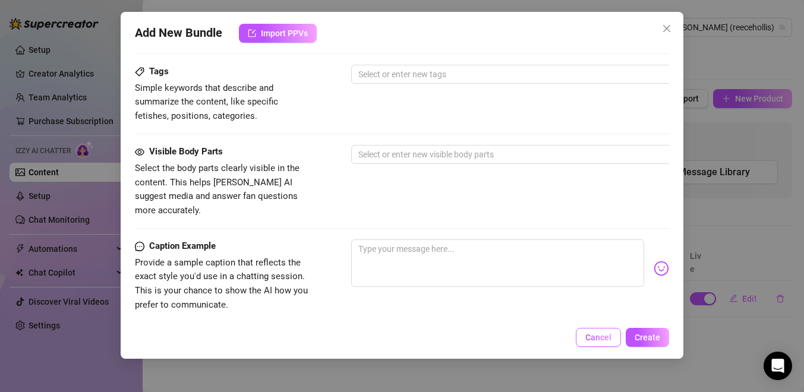
click at [593, 337] on span "Cancel" at bounding box center [599, 338] width 26 height 10
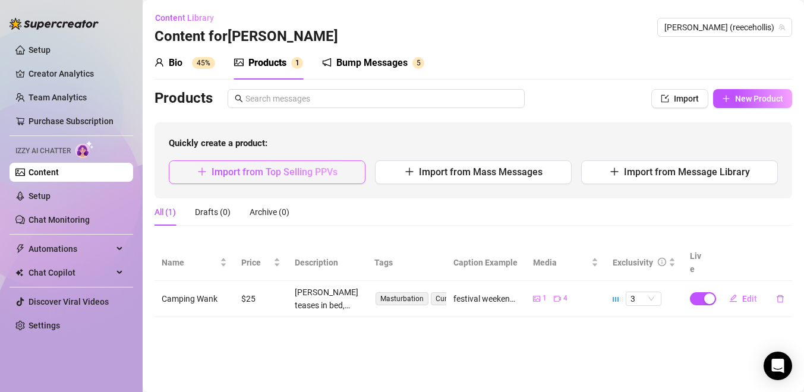
click at [270, 180] on button "Import from Top Selling PPVs" at bounding box center [267, 173] width 197 height 24
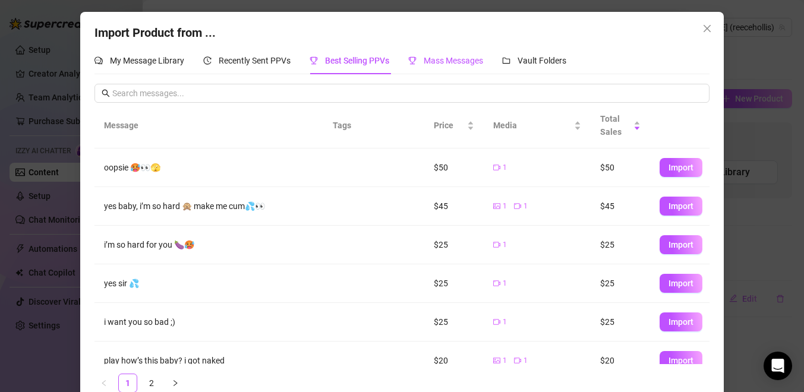
click at [467, 62] on span "Mass Messages" at bounding box center [453, 61] width 59 height 10
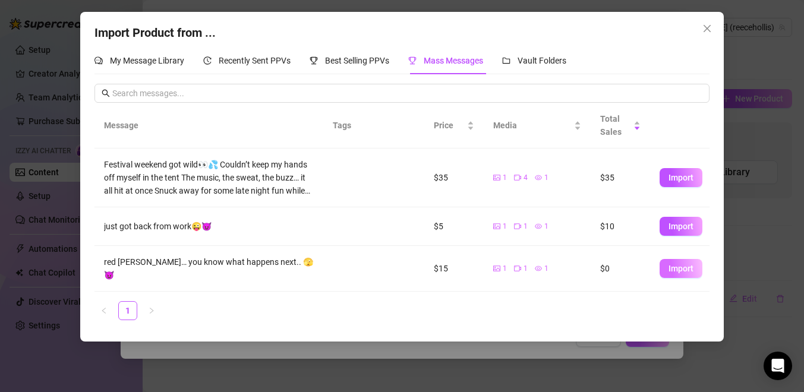
click at [674, 264] on span "Import" at bounding box center [681, 269] width 25 height 10
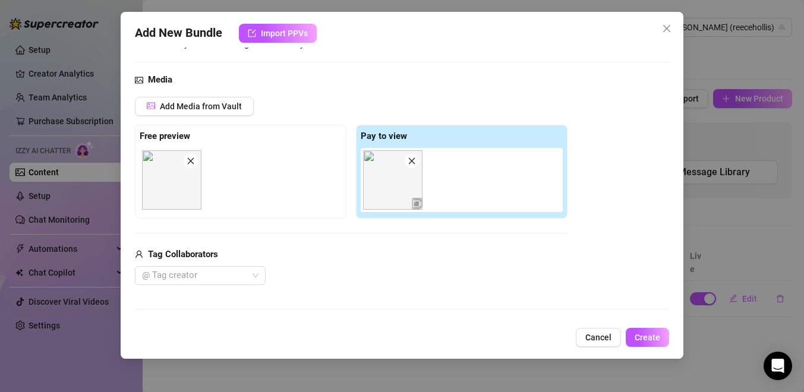
scroll to position [73, 0]
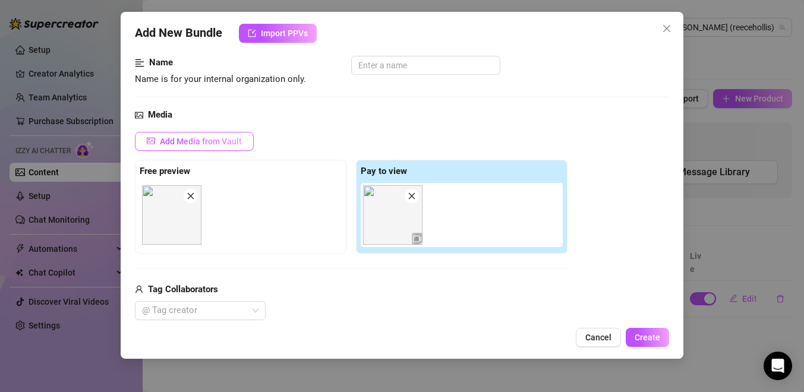
click at [197, 138] on span "Add Media from Vault" at bounding box center [201, 142] width 82 height 10
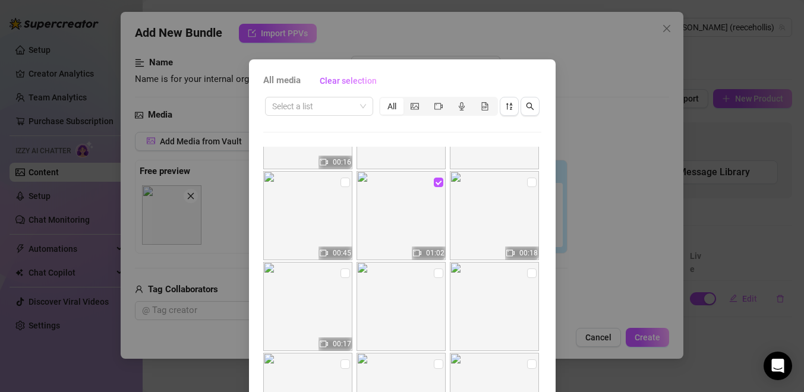
scroll to position [344, 0]
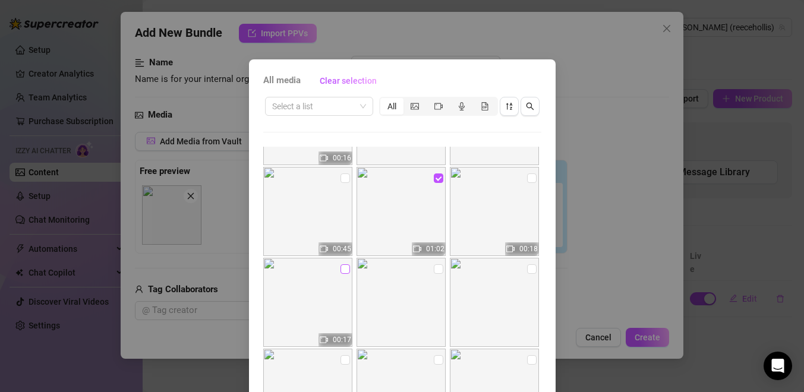
click at [345, 269] on input "checkbox" at bounding box center [346, 270] width 10 height 10
click at [533, 177] on input "checkbox" at bounding box center [532, 179] width 10 height 10
click at [344, 179] on input "checkbox" at bounding box center [346, 179] width 10 height 10
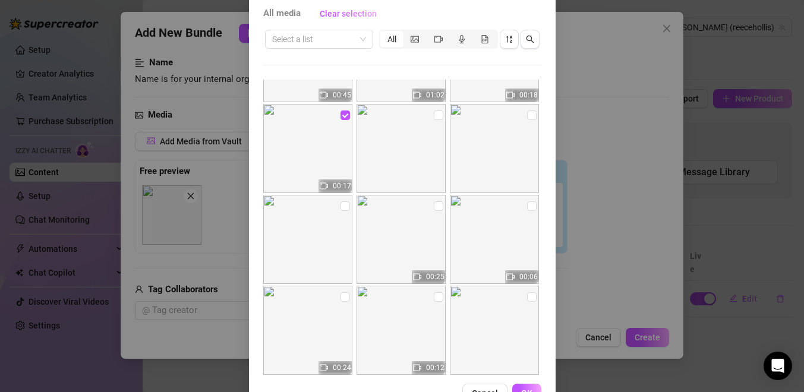
scroll to position [90, 0]
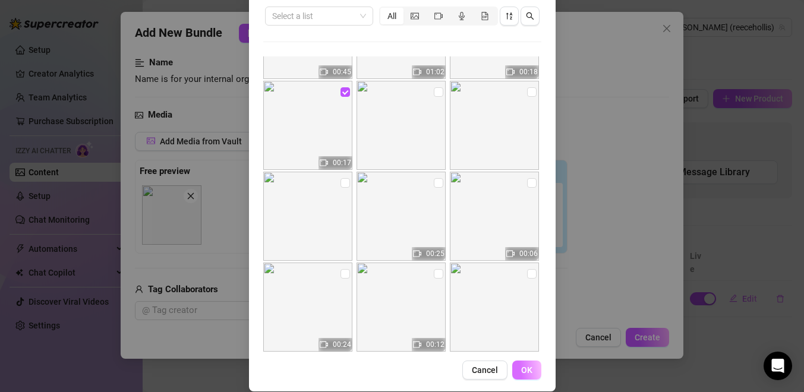
click at [526, 367] on span "OK" at bounding box center [526, 371] width 11 height 10
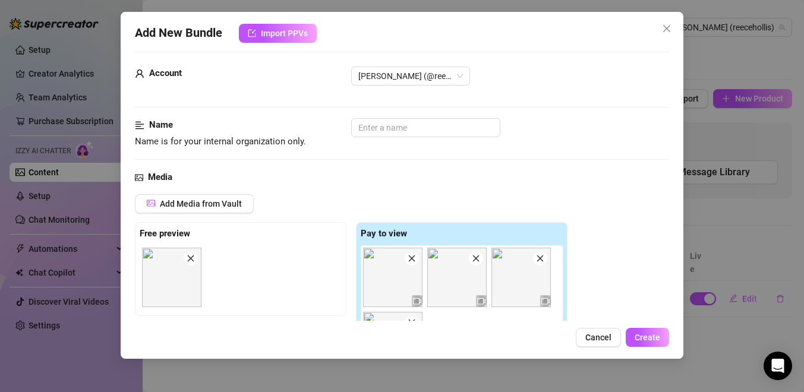
scroll to position [0, 0]
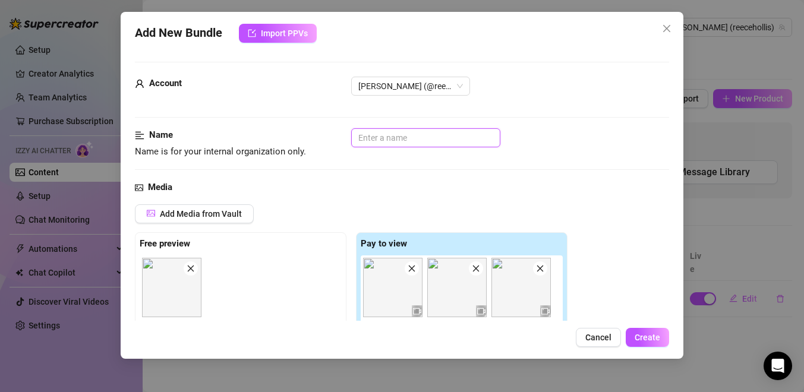
click at [383, 145] on input "text" at bounding box center [425, 137] width 149 height 19
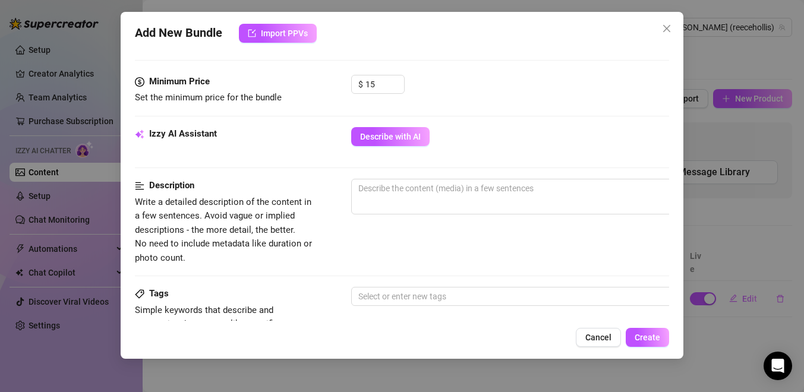
scroll to position [419, 0]
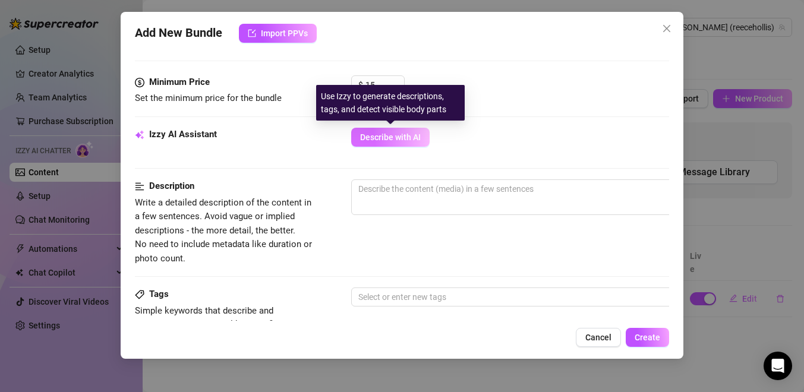
click at [414, 136] on span "Describe with AI" at bounding box center [390, 138] width 61 height 10
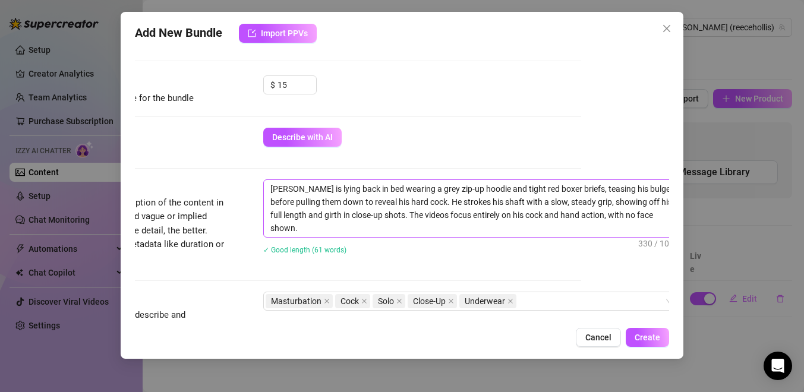
scroll to position [419, 86]
click at [493, 229] on textarea "[PERSON_NAME] is lying back in bed wearing a grey zip-up hoodie and tight red b…" at bounding box center [473, 208] width 415 height 57
click at [494, 266] on div "[PERSON_NAME] is lying back in bed wearing a grey zip-up hoodie and tight red b…" at bounding box center [468, 225] width 416 height 90
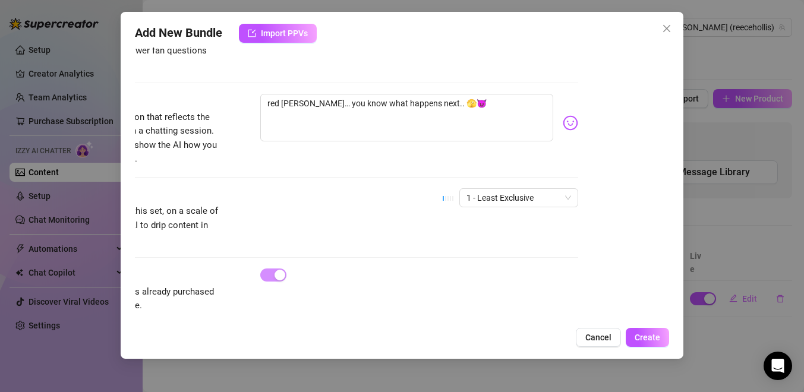
scroll to position [792, 91]
click at [486, 189] on span "1 - Least Exclusive" at bounding box center [519, 198] width 105 height 18
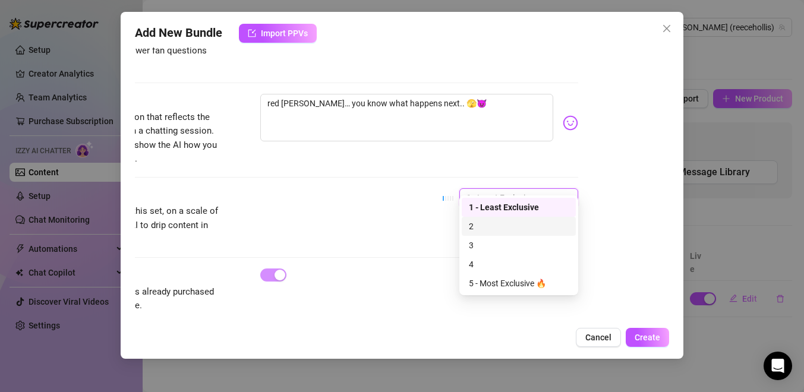
click at [489, 229] on div "2" at bounding box center [519, 226] width 100 height 13
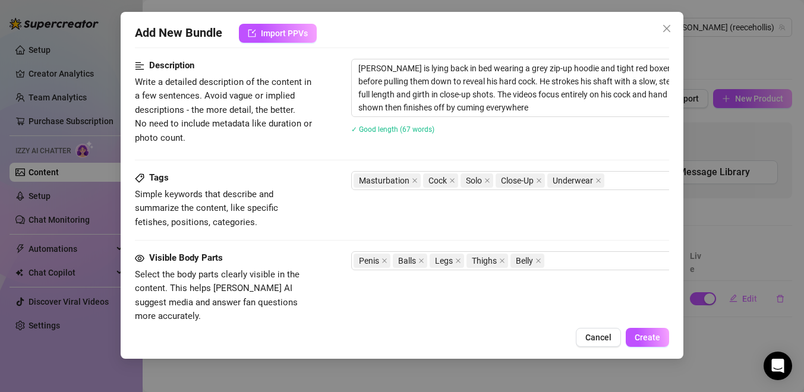
scroll to position [578, 0]
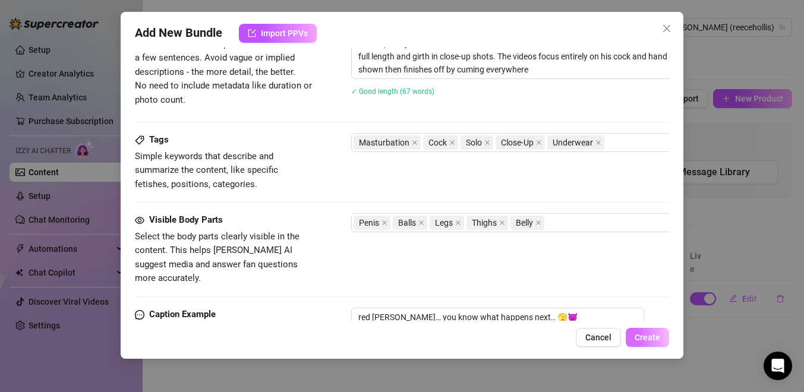
click at [643, 335] on span "Create" at bounding box center [648, 338] width 26 height 10
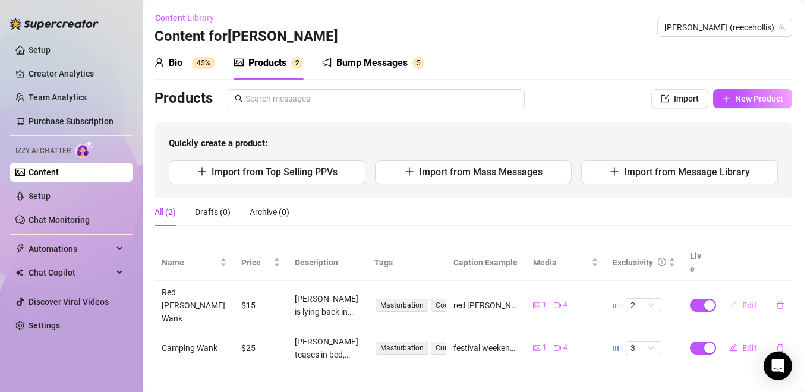
click at [740, 296] on button "Edit" at bounding box center [743, 305] width 47 height 19
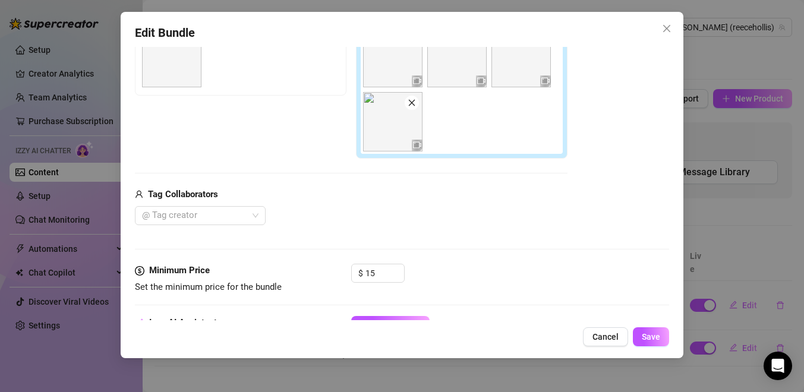
scroll to position [234, 0]
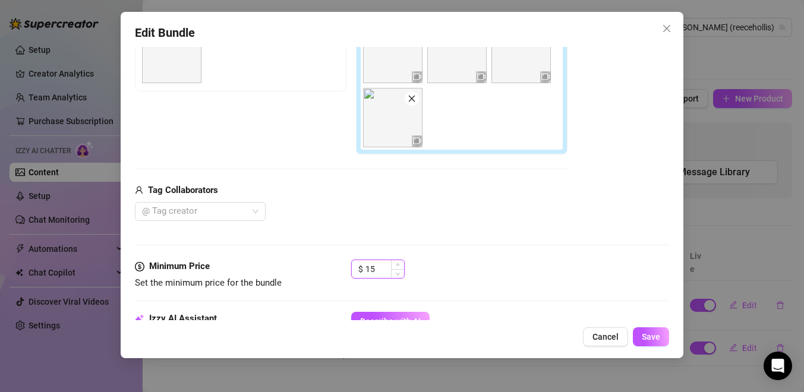
click at [376, 268] on input "15" at bounding box center [385, 269] width 39 height 18
click at [649, 347] on div "Edit Bundle Account [PERSON_NAME] (@reecehollis) Name Name is for your internal…" at bounding box center [402, 185] width 563 height 347
click at [649, 344] on button "Save" at bounding box center [651, 337] width 36 height 19
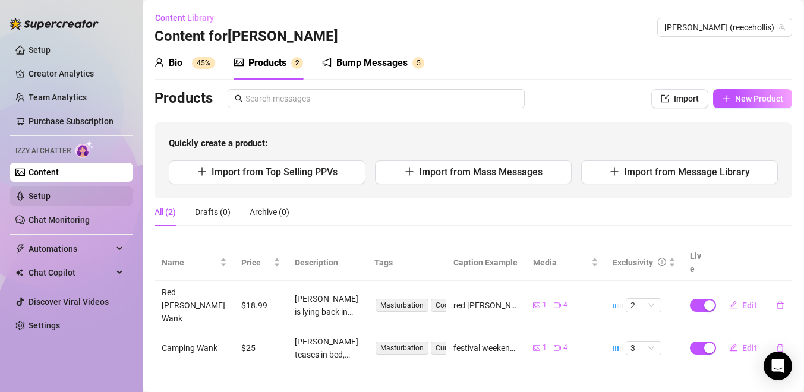
click at [51, 198] on link "Setup" at bounding box center [40, 196] width 22 height 10
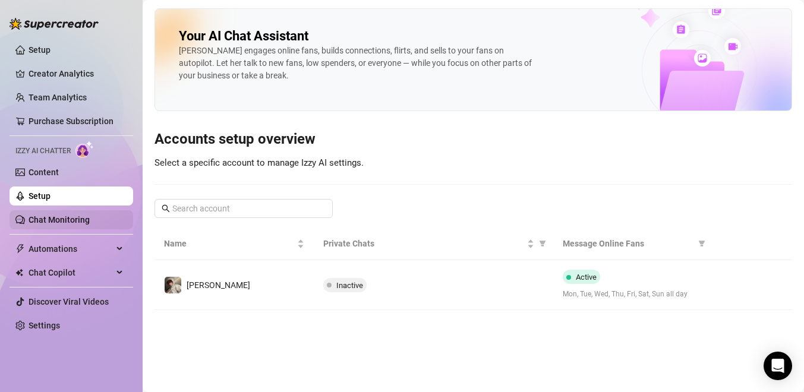
click at [90, 221] on link "Chat Monitoring" at bounding box center [59, 220] width 61 height 10
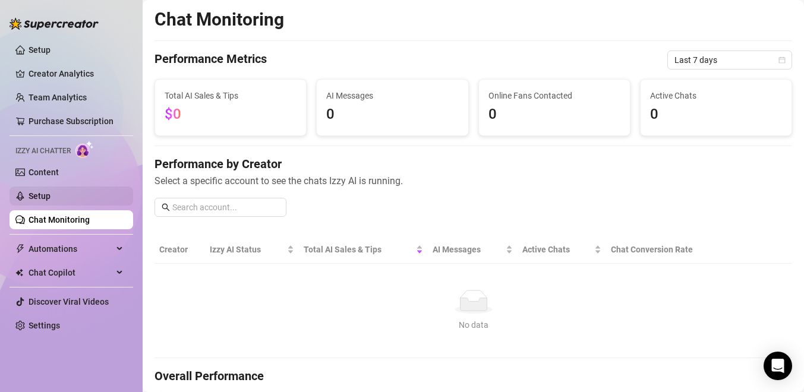
click at [51, 196] on link "Setup" at bounding box center [40, 196] width 22 height 10
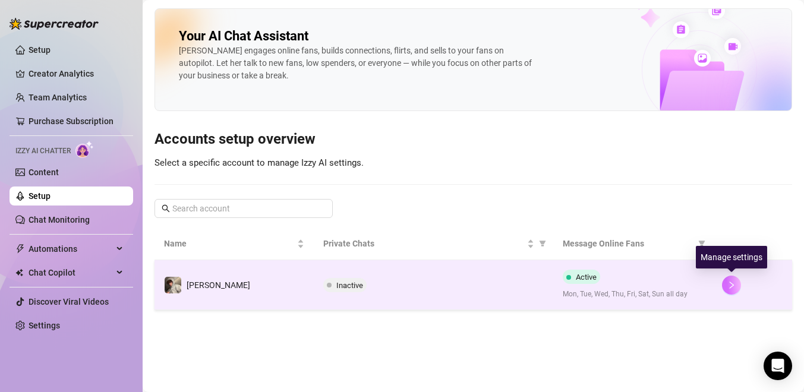
click at [731, 285] on icon "right" at bounding box center [732, 285] width 8 height 8
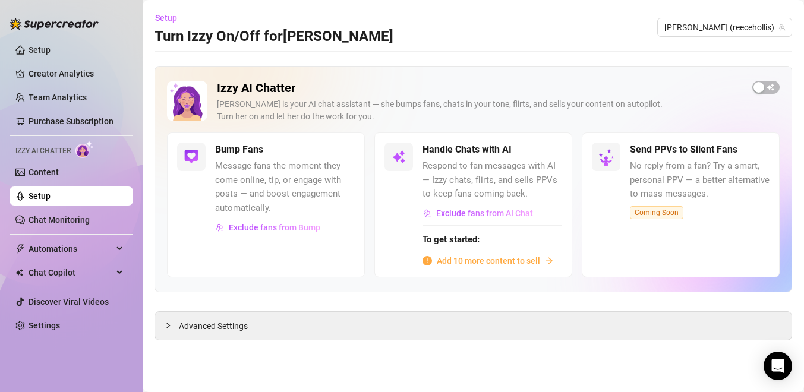
click at [513, 256] on span "Add 10 more content to sell" at bounding box center [488, 260] width 103 height 13
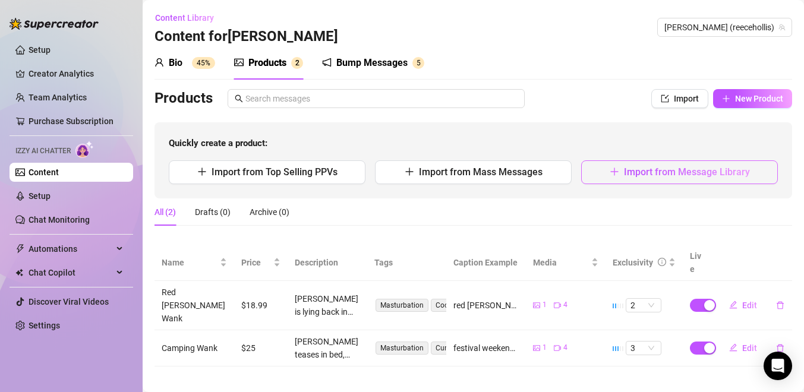
click at [631, 162] on button "Import from Message Library" at bounding box center [679, 173] width 197 height 24
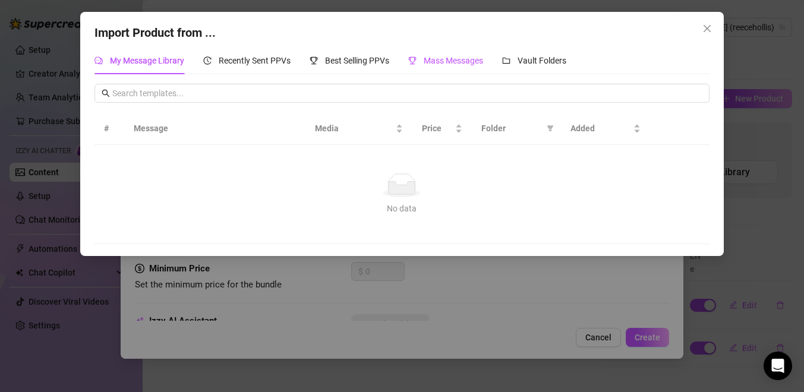
click at [452, 65] on div "Mass Messages" at bounding box center [445, 60] width 75 height 13
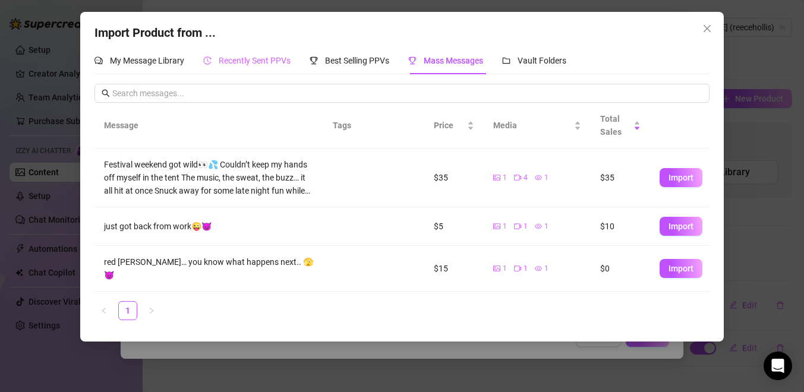
click at [288, 68] on div "Recently Sent PPVs" at bounding box center [246, 60] width 87 height 27
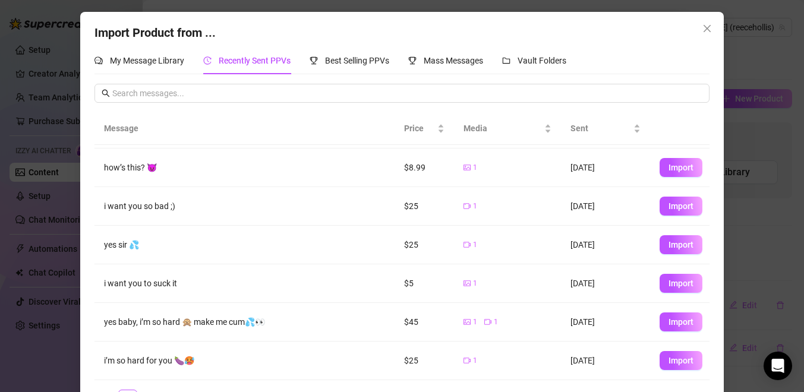
scroll to position [38, 0]
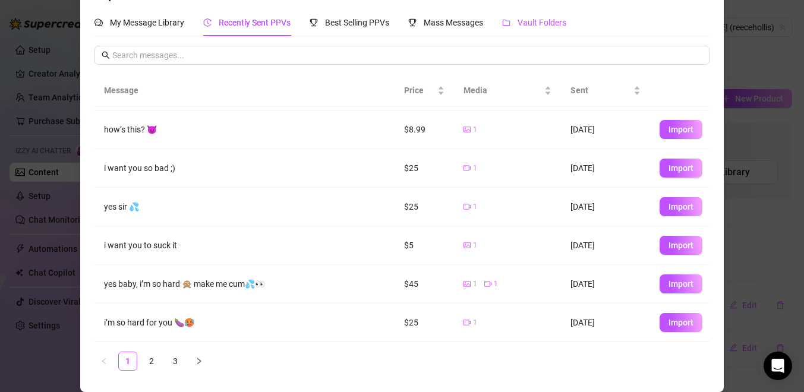
click at [540, 27] on span "Vault Folders" at bounding box center [542, 23] width 49 height 10
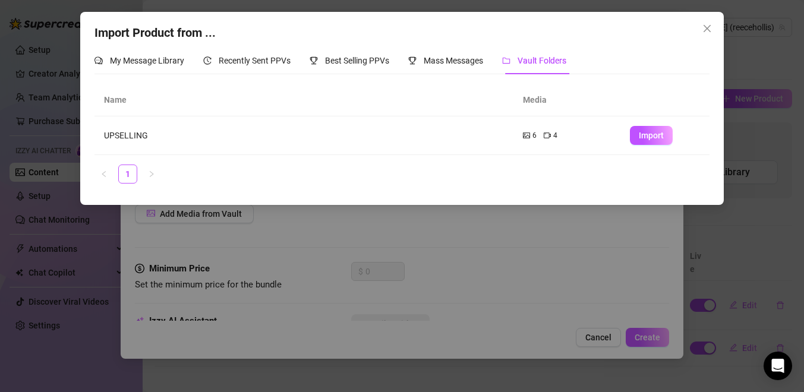
scroll to position [0, 0]
click at [162, 55] on div "My Message Library" at bounding box center [140, 60] width 90 height 13
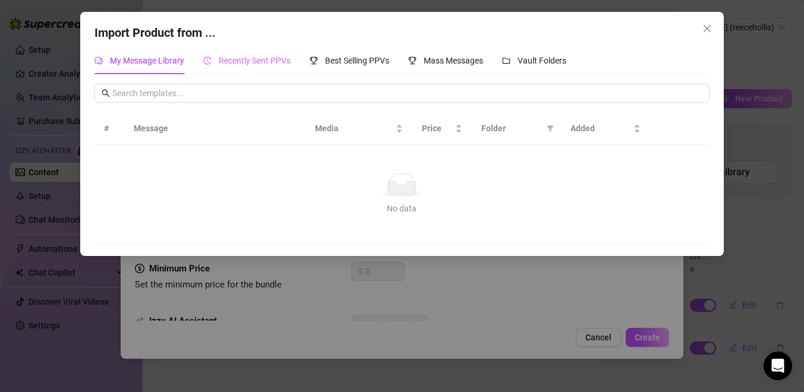
click at [256, 53] on div "Recently Sent PPVs" at bounding box center [246, 60] width 87 height 27
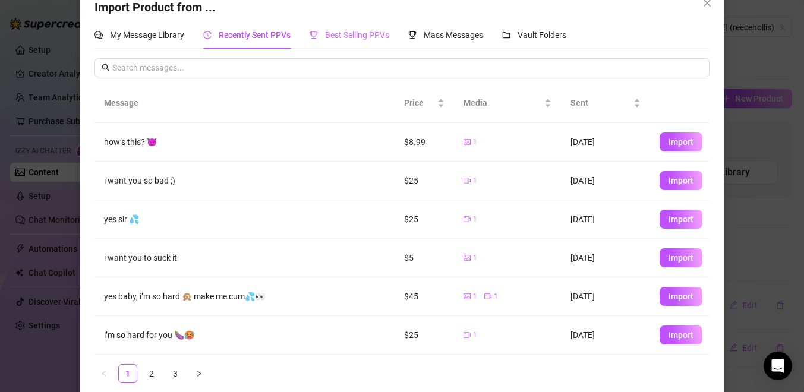
click at [363, 46] on div "Best Selling PPVs" at bounding box center [350, 34] width 80 height 27
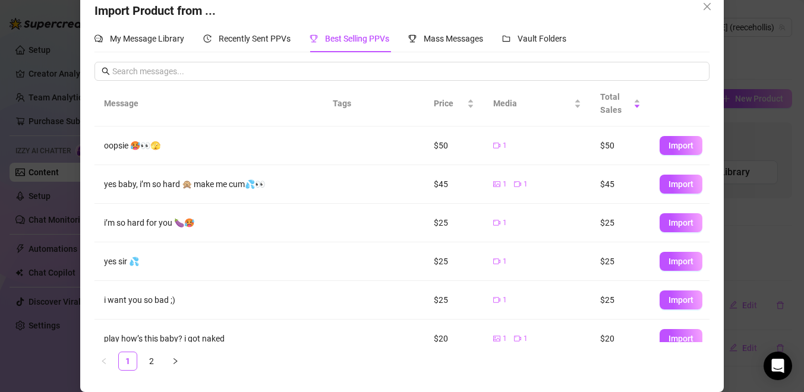
scroll to position [22, 0]
click at [452, 37] on span "Mass Messages" at bounding box center [453, 39] width 59 height 10
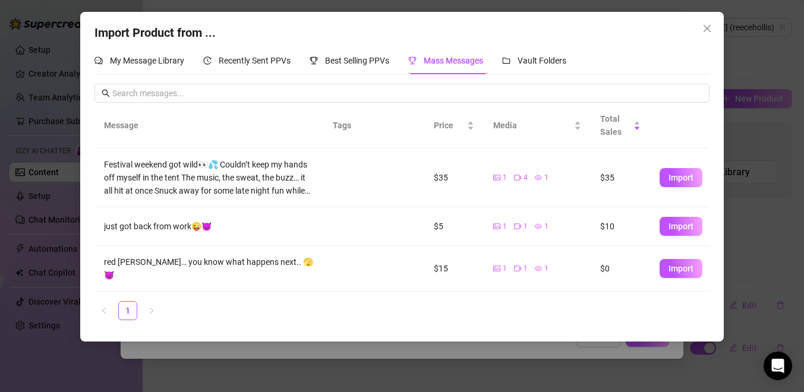
scroll to position [0, 0]
click at [520, 63] on div "Vault Folders" at bounding box center [534, 60] width 64 height 13
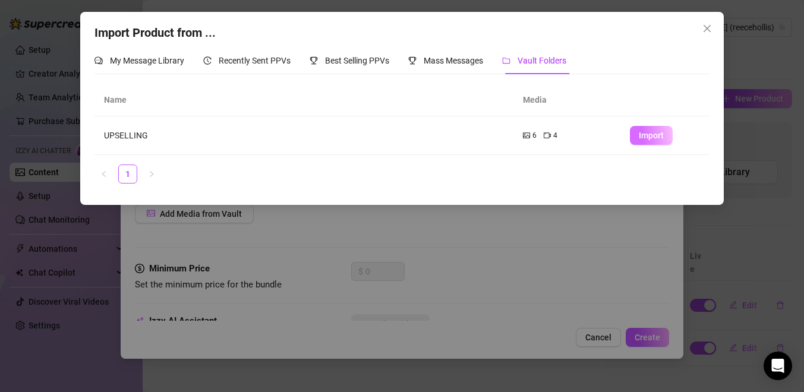
click at [645, 140] on span "Import" at bounding box center [651, 136] width 25 height 10
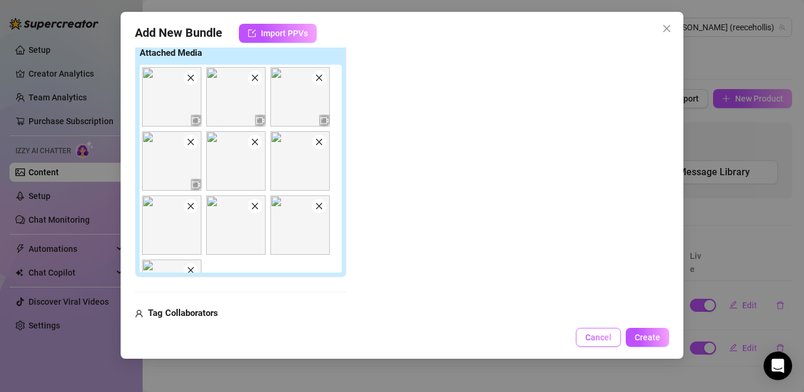
click at [611, 342] on button "Cancel" at bounding box center [598, 337] width 45 height 19
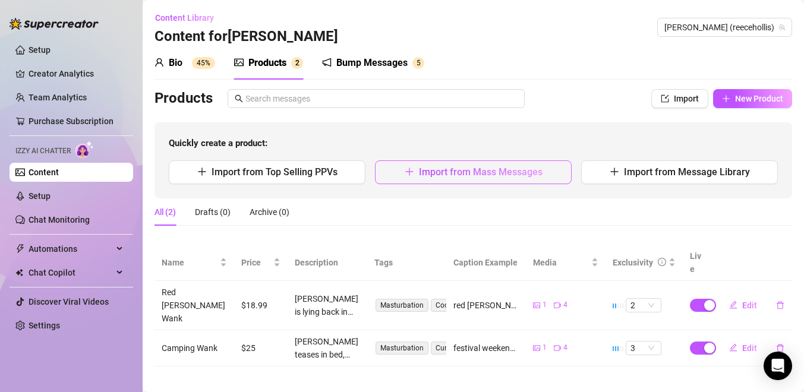
click at [511, 174] on span "Import from Mass Messages" at bounding box center [481, 171] width 124 height 11
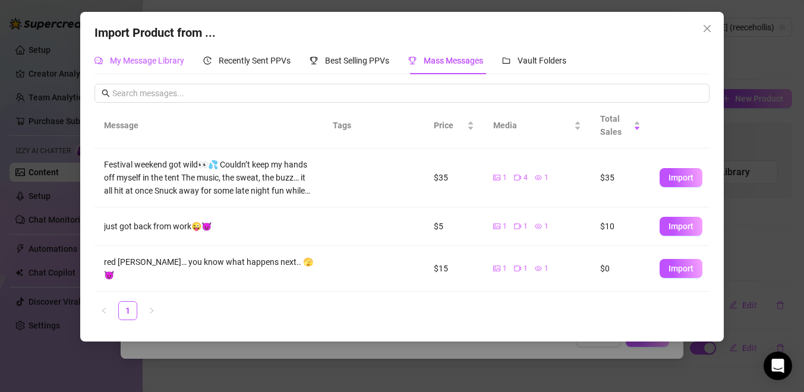
click at [183, 64] on span "My Message Library" at bounding box center [147, 61] width 74 height 10
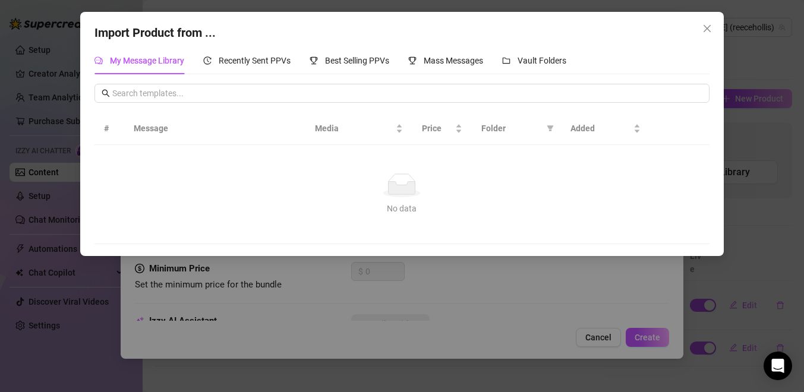
click at [302, 162] on td "No data No data" at bounding box center [402, 194] width 615 height 99
click at [251, 56] on span "Recently Sent PPVs" at bounding box center [255, 61] width 72 height 10
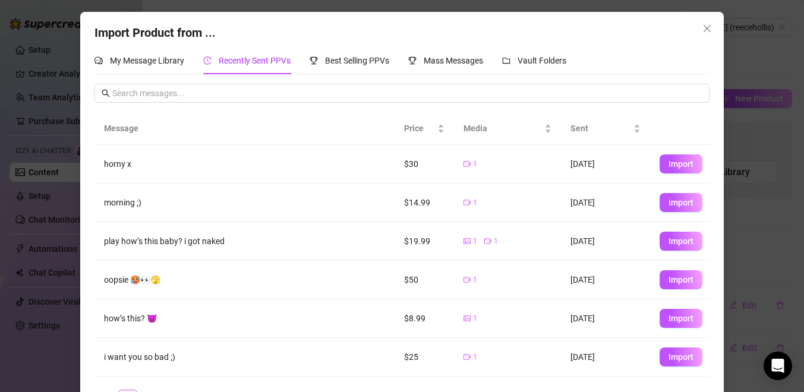
scroll to position [38, 0]
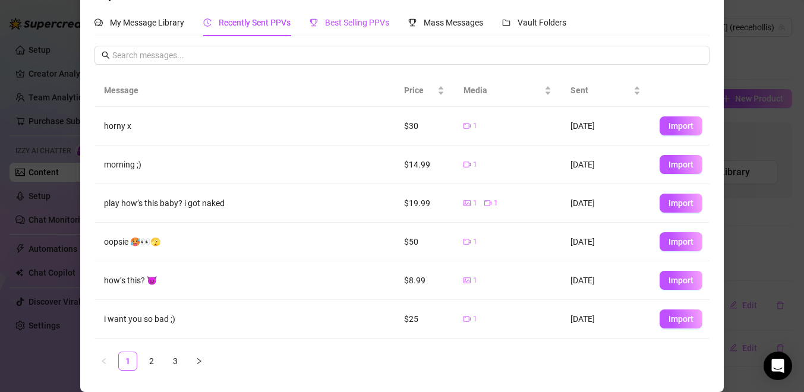
click at [338, 17] on div "Best Selling PPVs" at bounding box center [350, 22] width 80 height 13
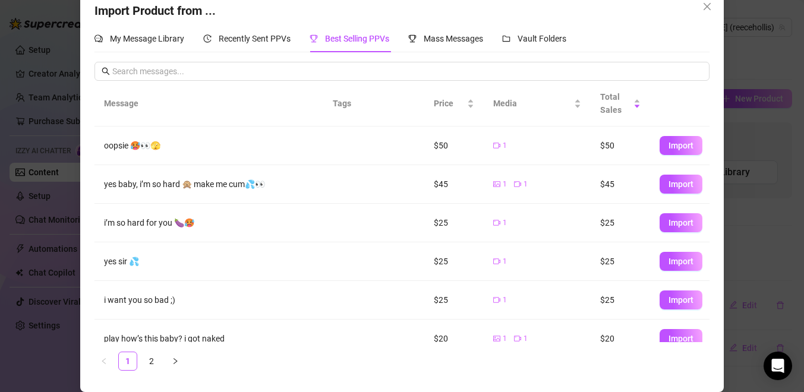
scroll to position [22, 0]
click at [284, 40] on span "Recently Sent PPVs" at bounding box center [255, 39] width 72 height 10
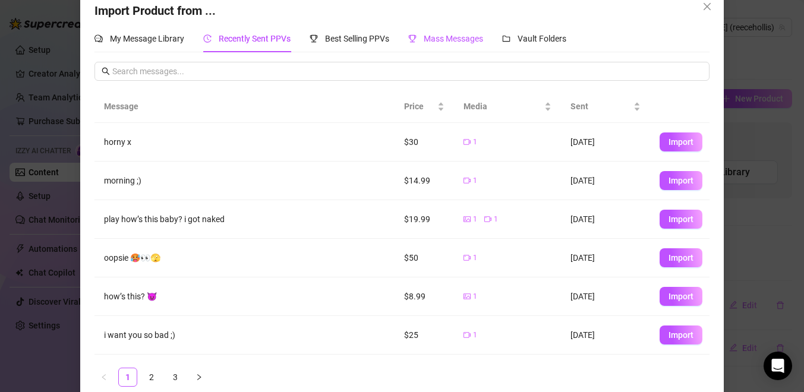
click at [462, 34] on span "Mass Messages" at bounding box center [453, 39] width 59 height 10
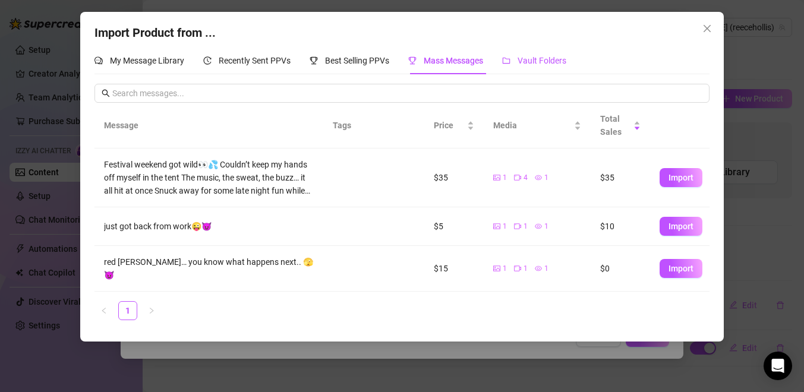
click at [529, 66] on div "Vault Folders" at bounding box center [534, 60] width 64 height 13
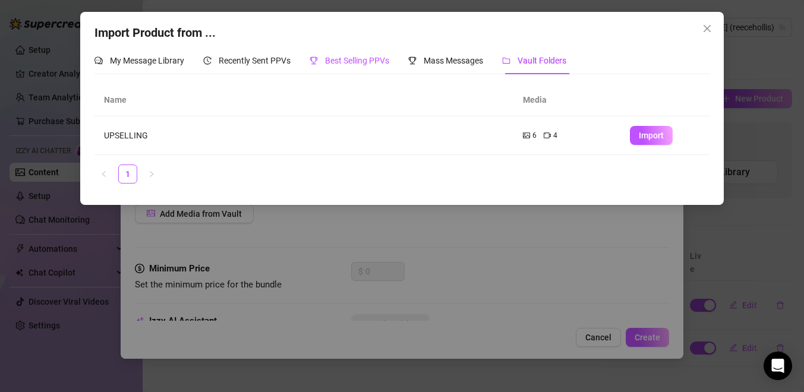
click at [364, 64] on span "Best Selling PPVs" at bounding box center [357, 61] width 64 height 10
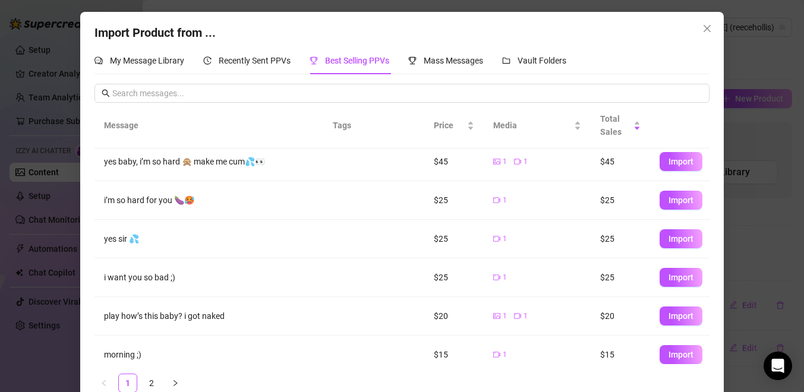
scroll to position [22, 0]
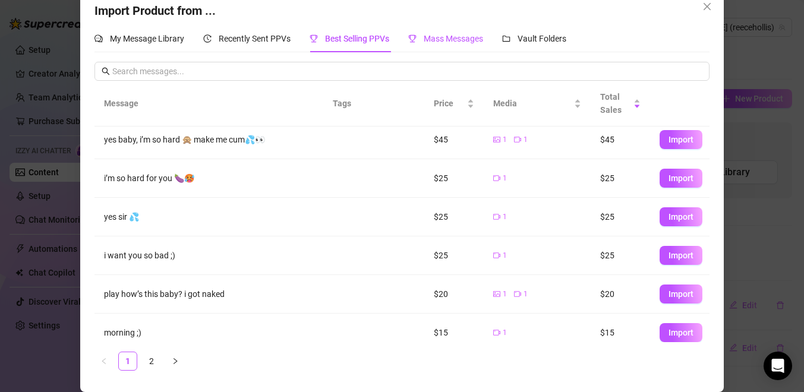
click at [432, 37] on span "Mass Messages" at bounding box center [453, 39] width 59 height 10
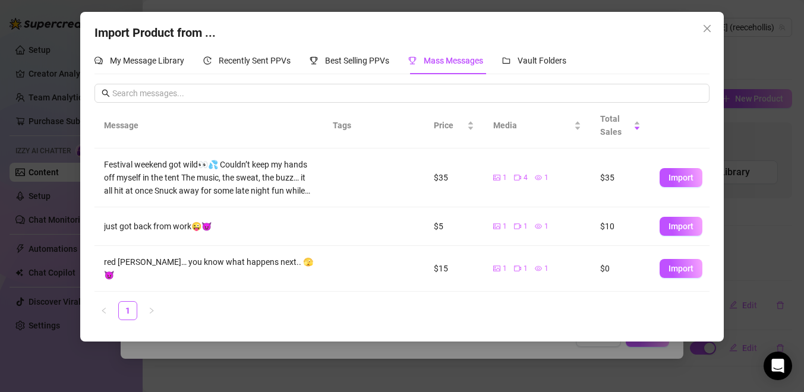
scroll to position [0, 0]
click at [249, 62] on span "Recently Sent PPVs" at bounding box center [255, 61] width 72 height 10
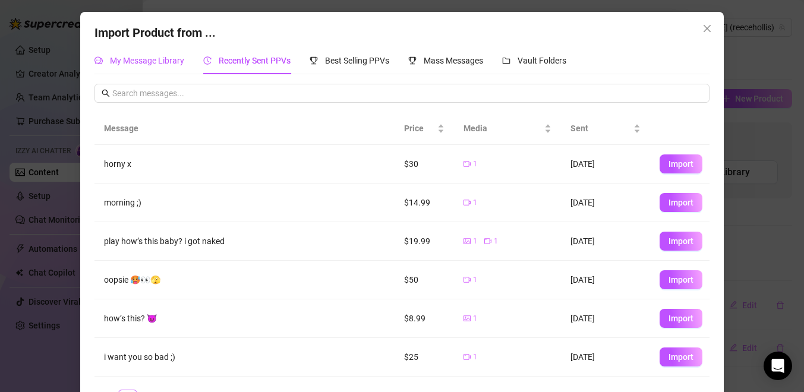
click at [171, 64] on span "My Message Library" at bounding box center [147, 61] width 74 height 10
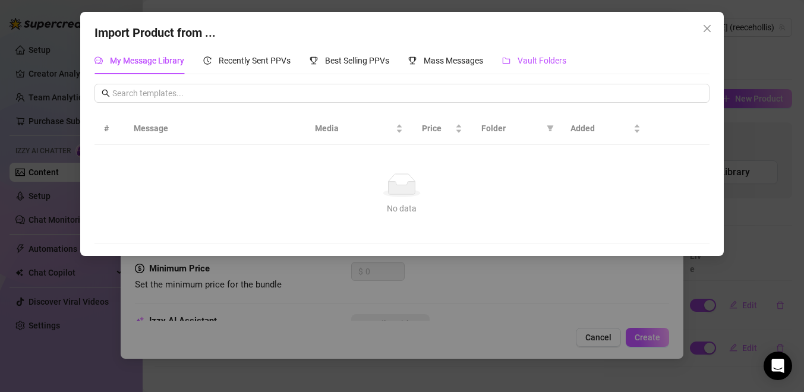
click at [540, 65] on span "Vault Folders" at bounding box center [542, 61] width 49 height 10
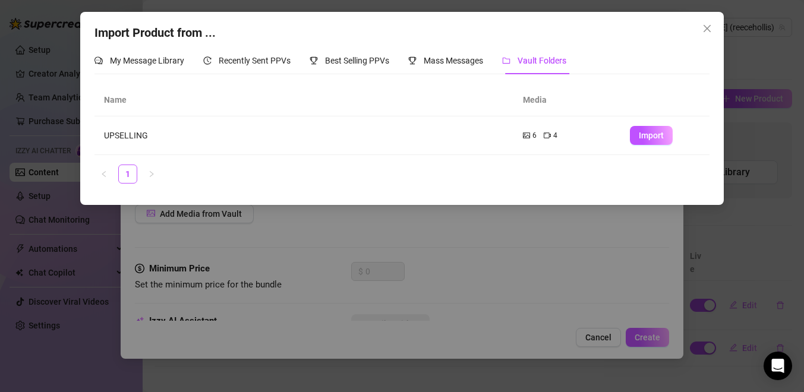
click at [451, 136] on td "UPSELLING" at bounding box center [304, 136] width 419 height 39
click at [119, 177] on link "1" at bounding box center [128, 174] width 18 height 18
click at [137, 130] on td "UPSELLING" at bounding box center [304, 136] width 419 height 39
click at [427, 59] on span "Mass Messages" at bounding box center [453, 61] width 59 height 10
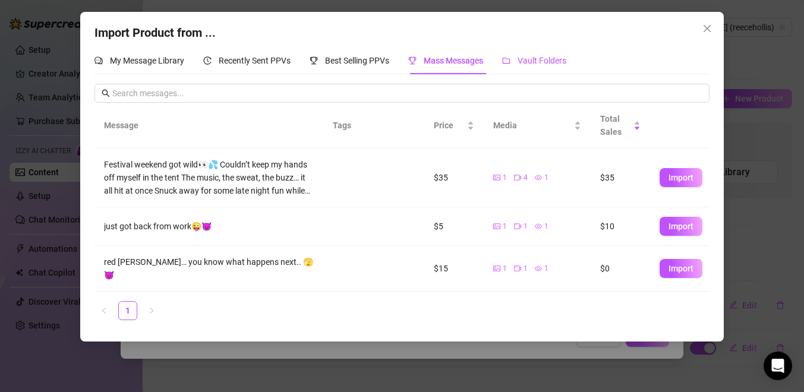
click at [536, 55] on div "Vault Folders" at bounding box center [534, 60] width 64 height 13
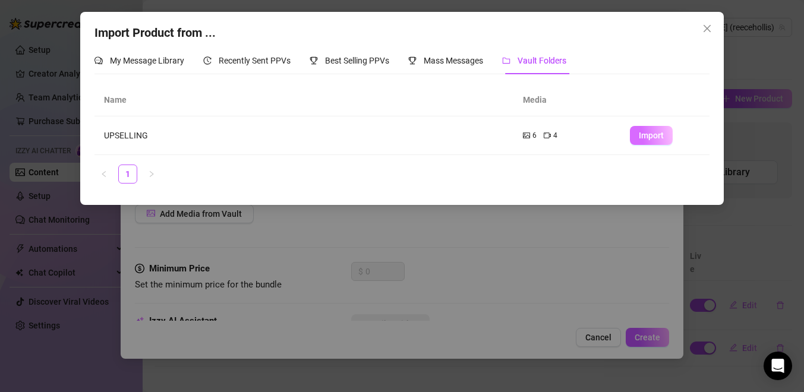
click at [640, 140] on span "Import" at bounding box center [651, 136] width 25 height 10
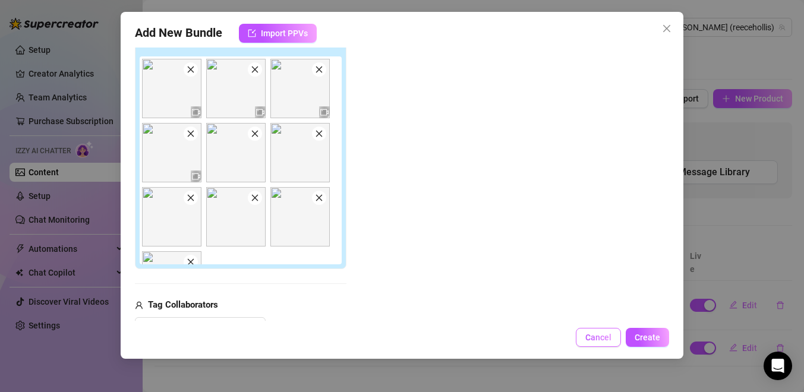
click at [599, 341] on span "Cancel" at bounding box center [599, 338] width 26 height 10
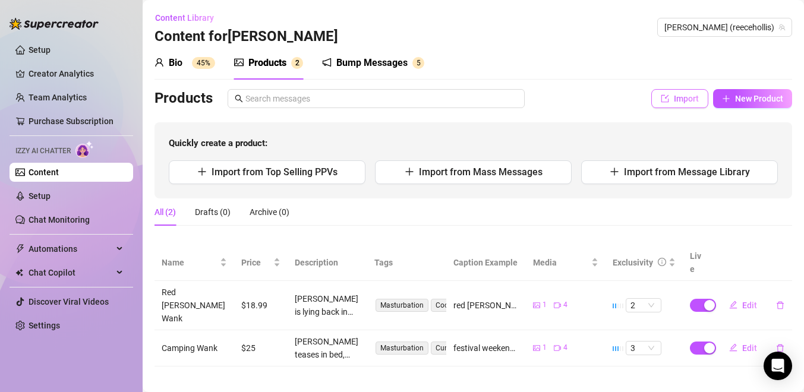
click at [699, 92] on button "Import" at bounding box center [680, 98] width 57 height 19
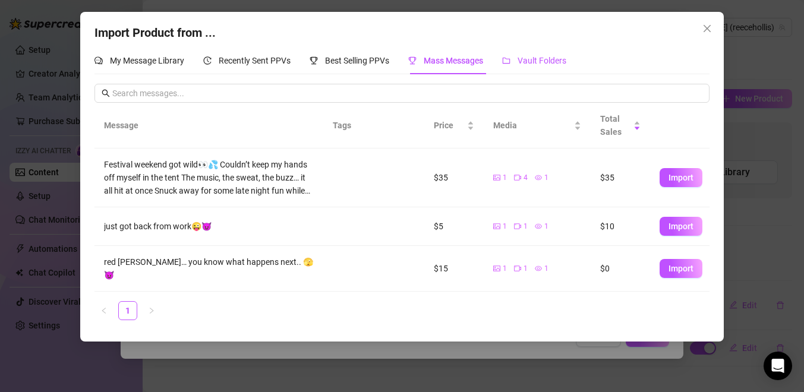
click at [530, 55] on div "Vault Folders" at bounding box center [534, 60] width 64 height 13
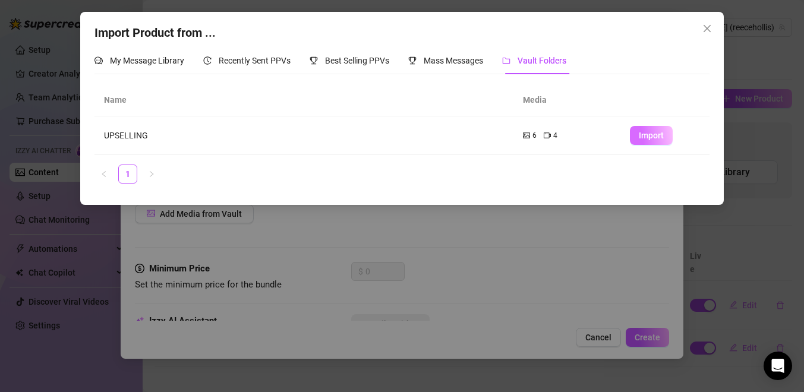
click at [643, 140] on span "Import" at bounding box center [651, 136] width 25 height 10
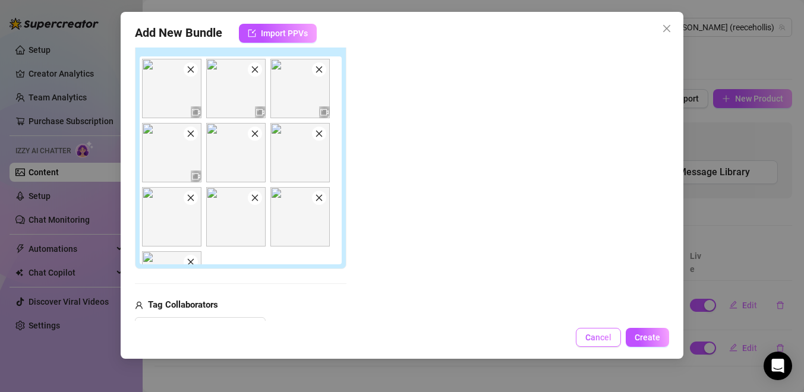
click at [602, 339] on span "Cancel" at bounding box center [599, 338] width 26 height 10
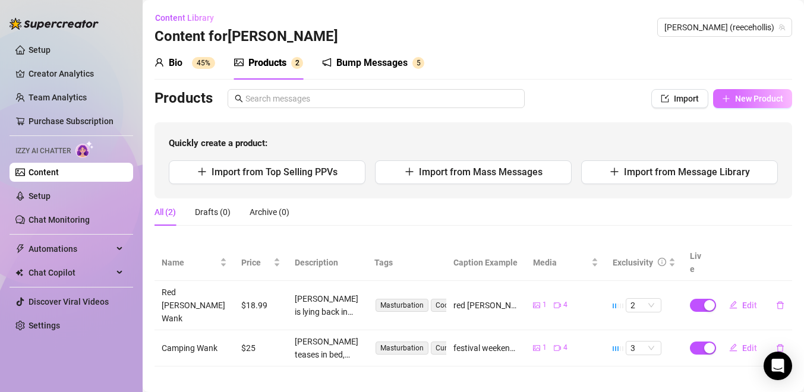
click at [747, 99] on span "New Product" at bounding box center [759, 99] width 48 height 10
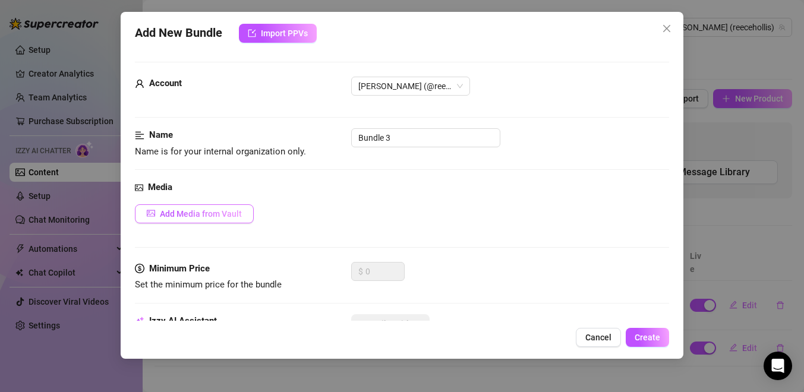
click at [243, 220] on button "Add Media from Vault" at bounding box center [194, 213] width 119 height 19
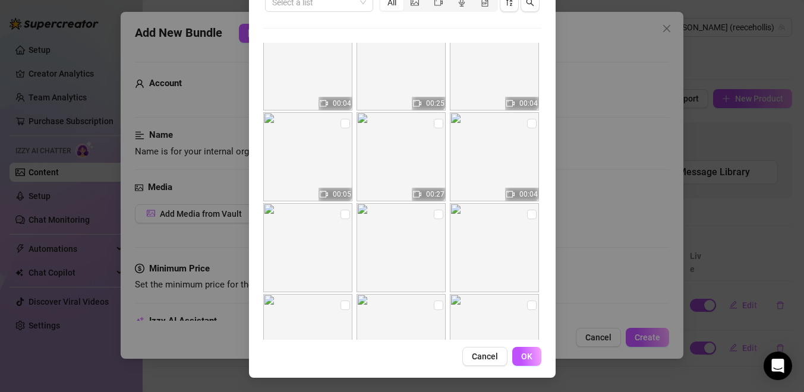
scroll to position [2211, 0]
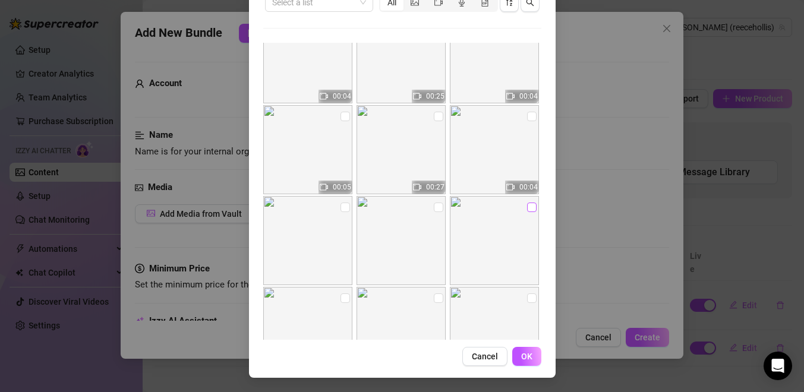
click at [530, 209] on input "checkbox" at bounding box center [532, 208] width 10 height 10
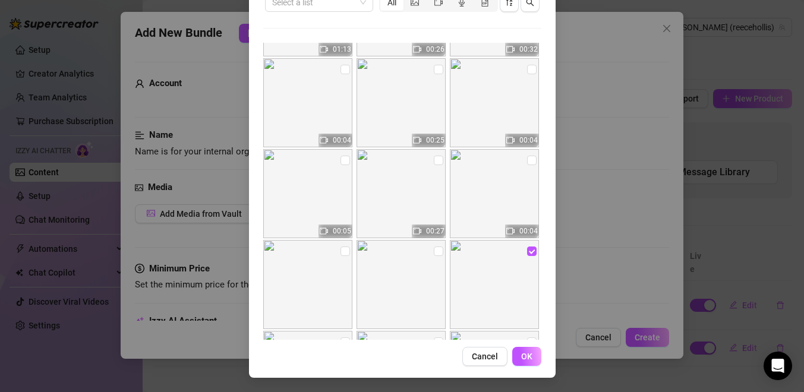
scroll to position [2161, 0]
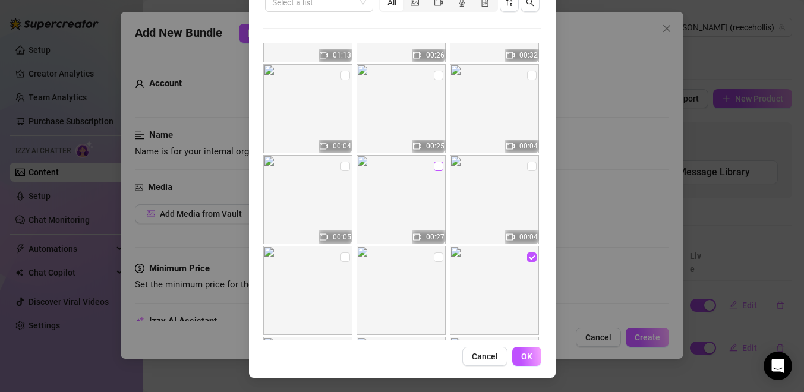
click at [439, 168] on input "checkbox" at bounding box center [439, 167] width 10 height 10
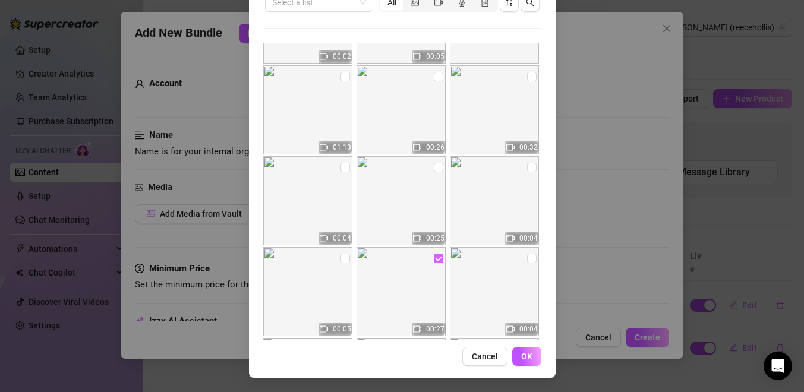
scroll to position [2069, 0]
click at [531, 78] on input "checkbox" at bounding box center [532, 78] width 10 height 10
click at [437, 75] on input "checkbox" at bounding box center [439, 78] width 10 height 10
click at [344, 75] on input "checkbox" at bounding box center [346, 78] width 10 height 10
click at [528, 356] on span "OK" at bounding box center [526, 357] width 11 height 10
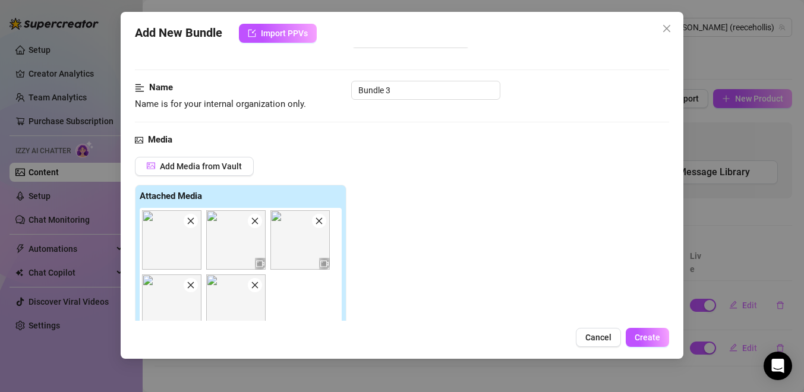
scroll to position [84, 0]
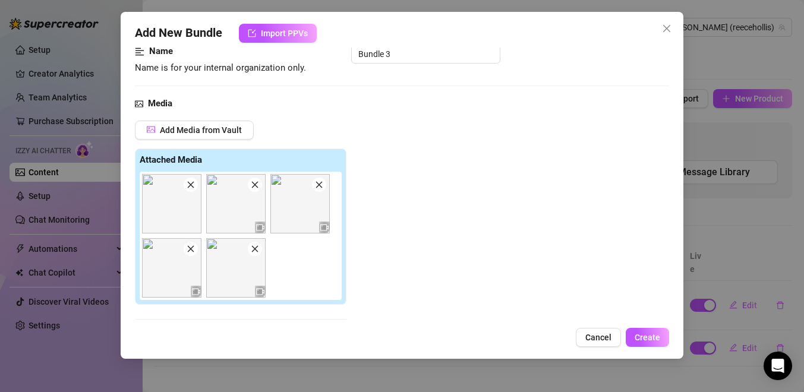
drag, startPoint x: 180, startPoint y: 210, endPoint x: 137, endPoint y: 206, distance: 43.6
click at [136, 206] on div "Attached Media" at bounding box center [241, 227] width 212 height 157
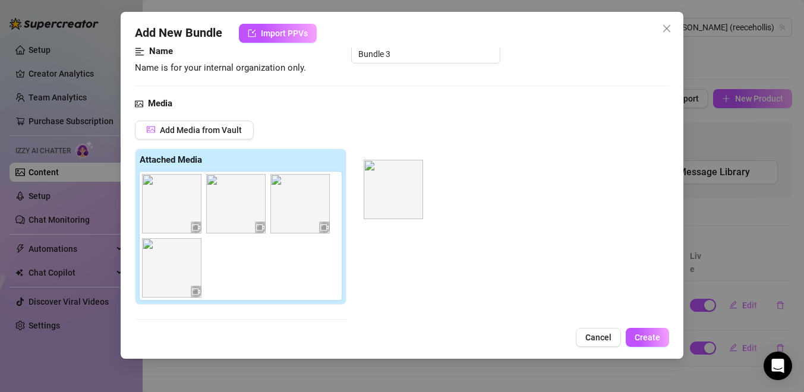
drag, startPoint x: 165, startPoint y: 216, endPoint x: 382, endPoint y: 203, distance: 216.8
click at [382, 203] on div "Add Media from Vault Attached Media Tag Collaborators @ Tag creator" at bounding box center [402, 246] width 534 height 251
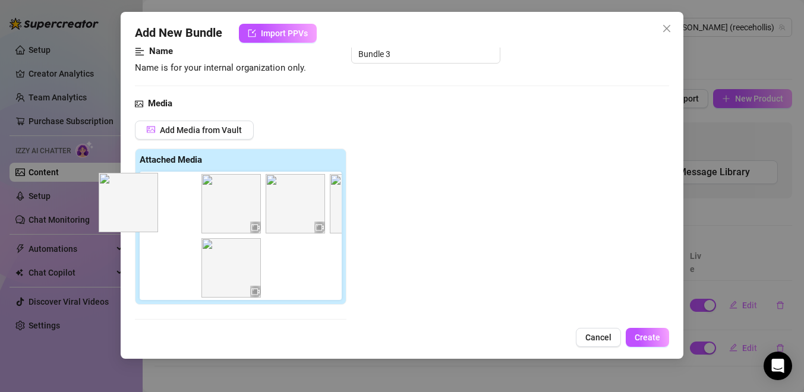
drag, startPoint x: 176, startPoint y: 207, endPoint x: 128, endPoint y: 206, distance: 48.2
click at [128, 206] on div "Add New Bundle Import PPVs Account [PERSON_NAME] (@reecehollis) Name Name is fo…" at bounding box center [402, 185] width 563 height 347
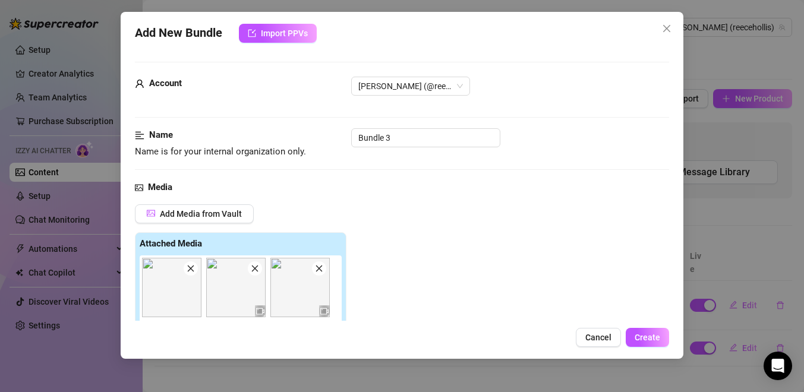
scroll to position [11, 0]
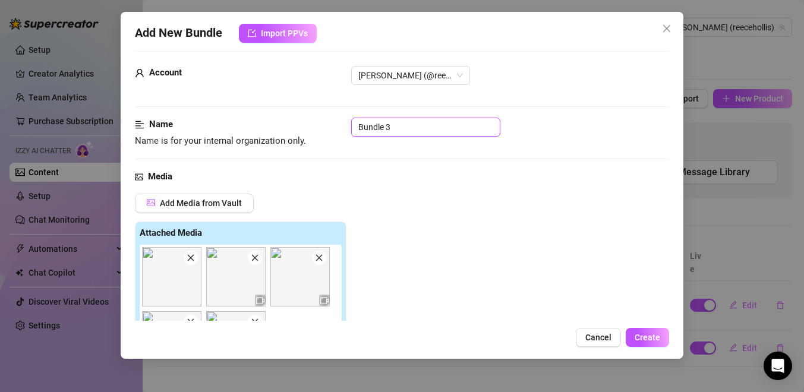
click at [426, 125] on input "Bundle 3" at bounding box center [425, 127] width 149 height 19
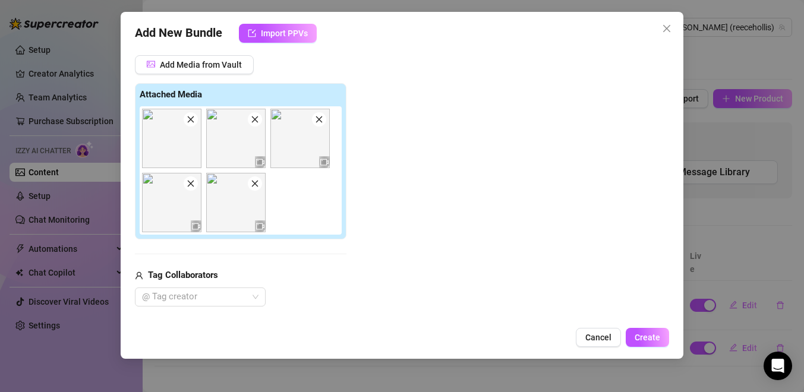
scroll to position [215, 0]
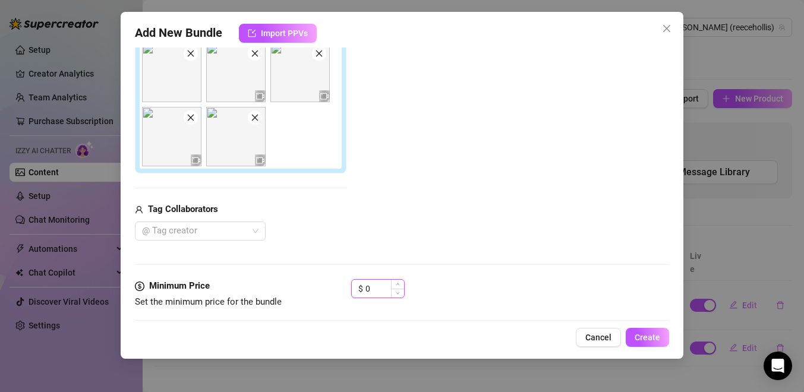
click at [374, 285] on input "0" at bounding box center [385, 289] width 39 height 18
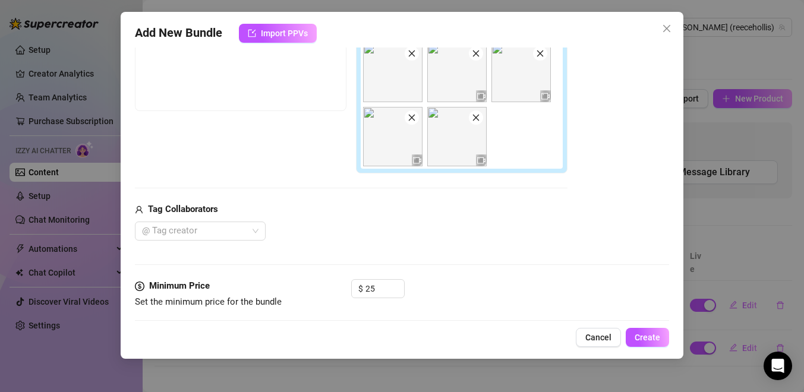
click at [508, 323] on div "Add New Bundle Import PPVs Account [PERSON_NAME] (@reecehollis) Name Name is fo…" at bounding box center [402, 185] width 563 height 347
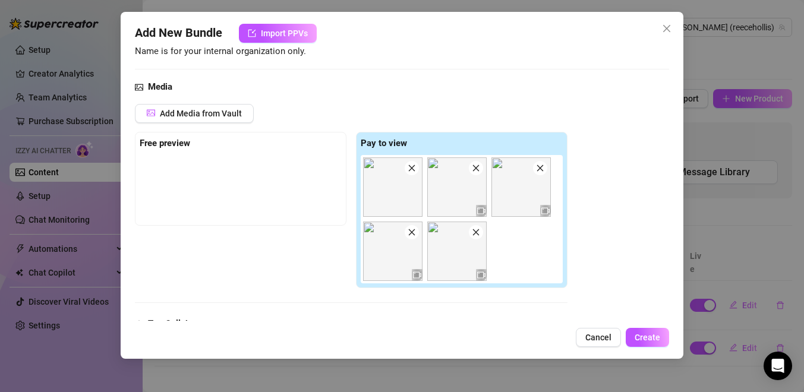
scroll to position [84, 0]
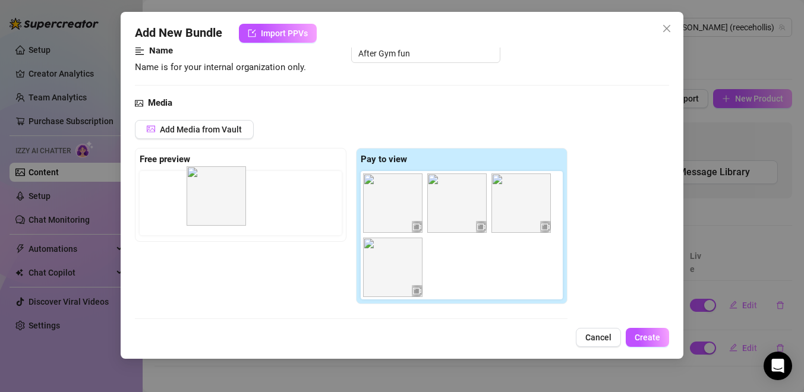
drag, startPoint x: 405, startPoint y: 222, endPoint x: 203, endPoint y: 222, distance: 202.1
click at [203, 222] on div "Free preview Pay to view" at bounding box center [351, 226] width 433 height 157
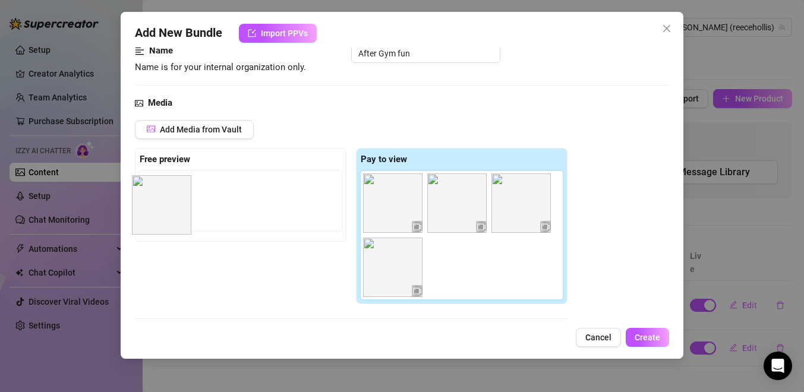
drag, startPoint x: 386, startPoint y: 206, endPoint x: 149, endPoint y: 207, distance: 237.2
click at [149, 207] on div "Free preview Pay to view" at bounding box center [351, 226] width 433 height 157
drag, startPoint x: 394, startPoint y: 206, endPoint x: 160, endPoint y: 201, distance: 233.7
click at [160, 201] on div "Free preview Pay to view" at bounding box center [351, 226] width 433 height 157
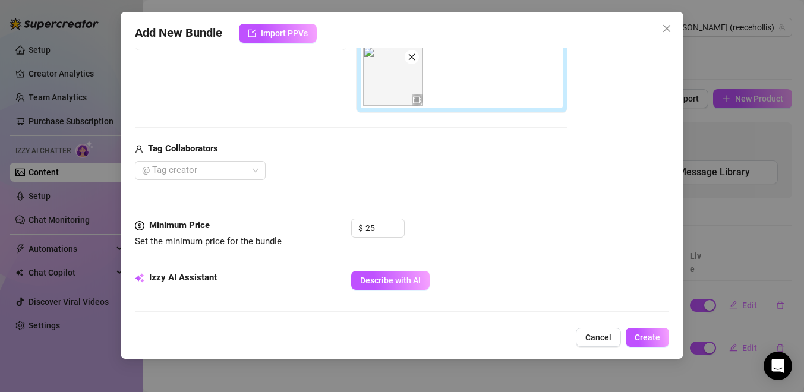
scroll to position [309, 0]
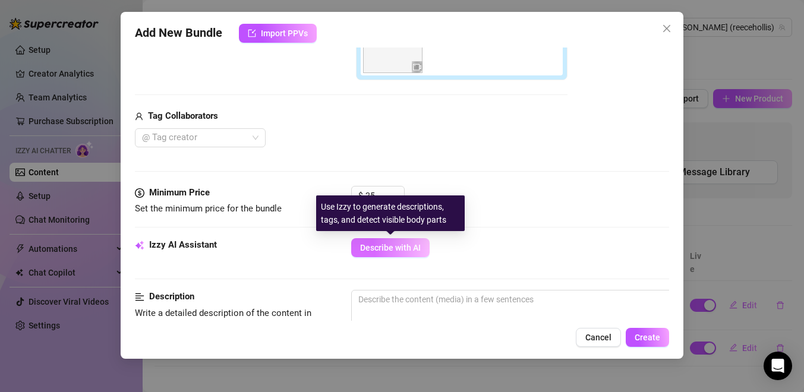
click at [375, 251] on span "Describe with AI" at bounding box center [390, 248] width 61 height 10
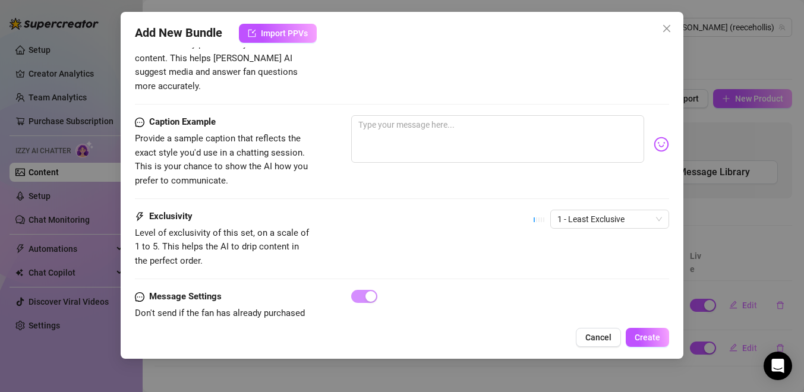
scroll to position [767, 0]
click at [585, 209] on span "1 - Least Exclusive" at bounding box center [610, 218] width 105 height 18
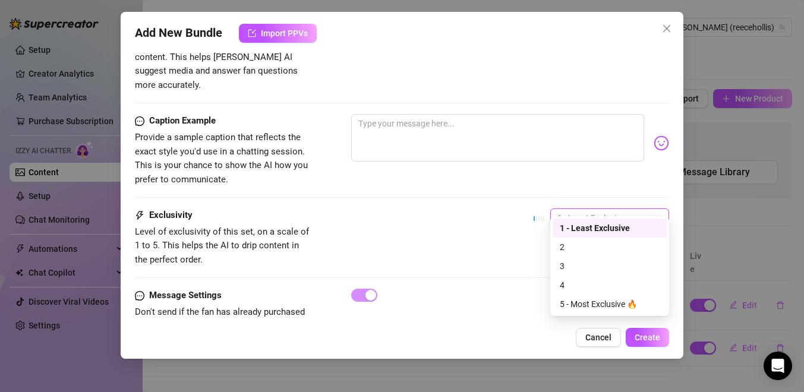
click at [577, 228] on div "1 - Least Exclusive" at bounding box center [610, 228] width 100 height 13
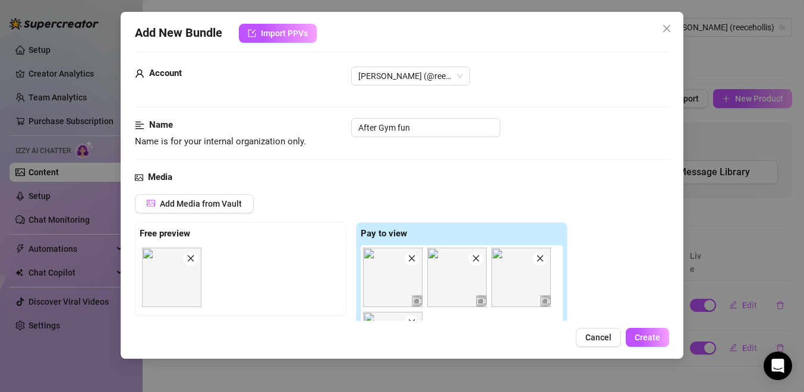
scroll to position [0, 0]
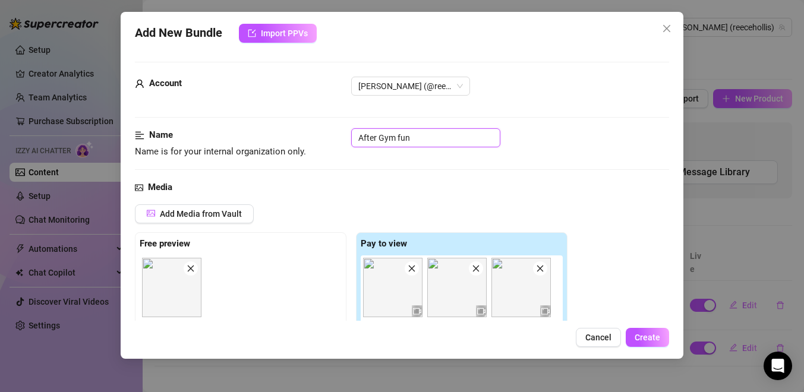
click at [430, 141] on input "After Gym fun" at bounding box center [425, 137] width 149 height 19
click at [401, 138] on input "After Gym fun" at bounding box center [425, 137] width 149 height 19
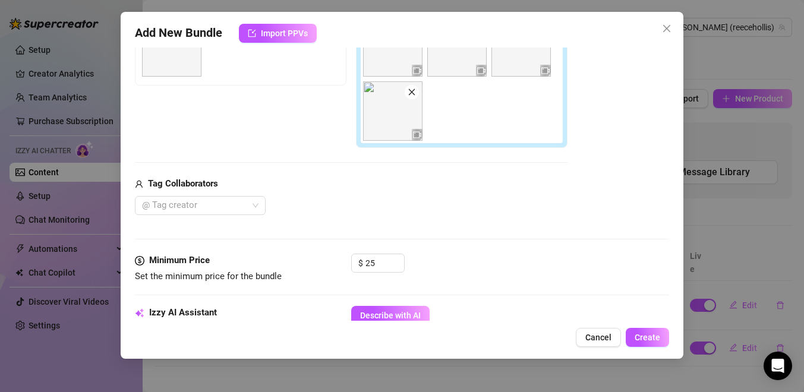
scroll to position [263, 0]
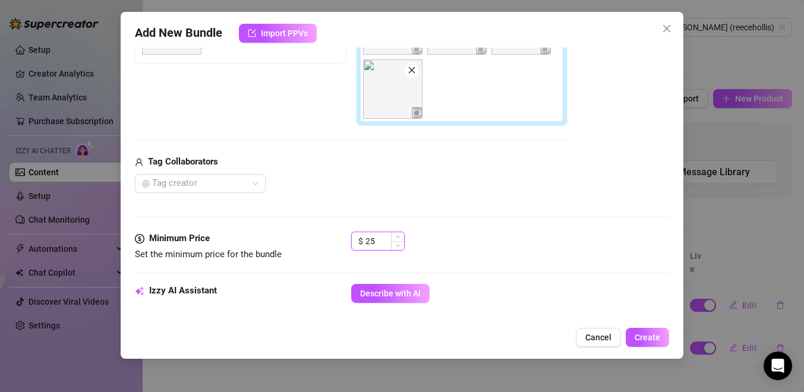
click at [376, 242] on input "25" at bounding box center [385, 241] width 39 height 18
click at [647, 338] on span "Create" at bounding box center [648, 338] width 26 height 10
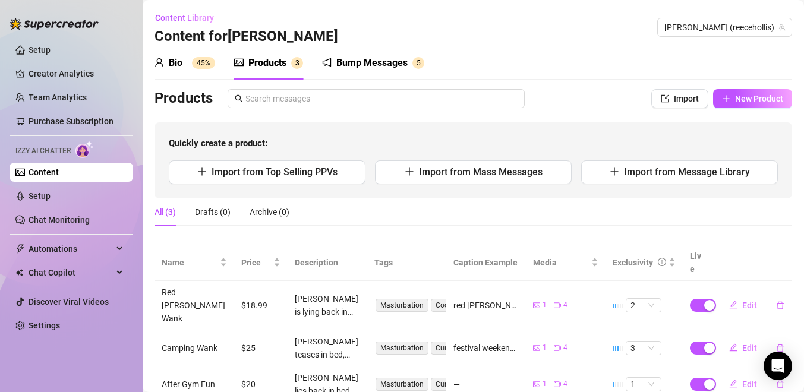
scroll to position [20, 0]
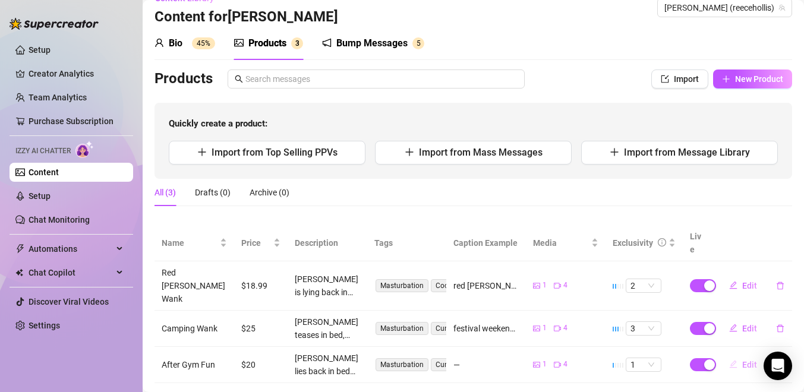
click at [747, 360] on span "Edit" at bounding box center [749, 365] width 15 height 10
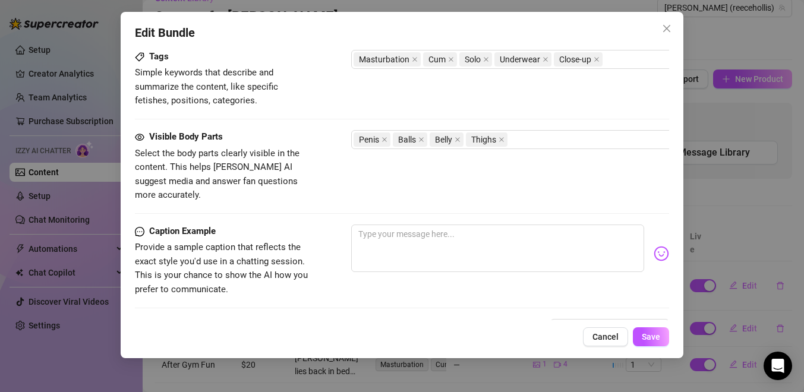
scroll to position [663, 0]
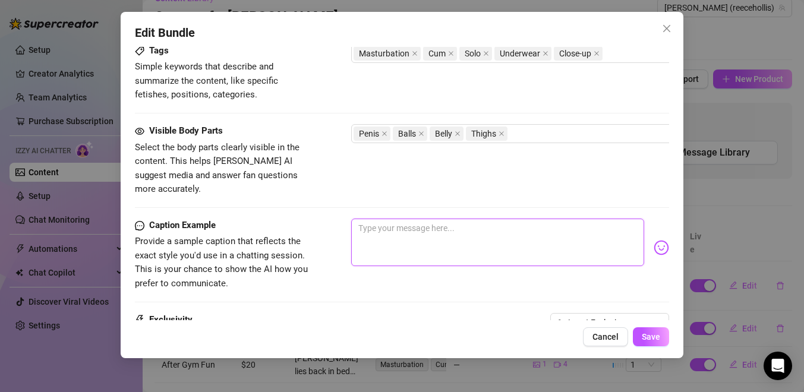
click at [389, 235] on textarea at bounding box center [497, 243] width 293 height 48
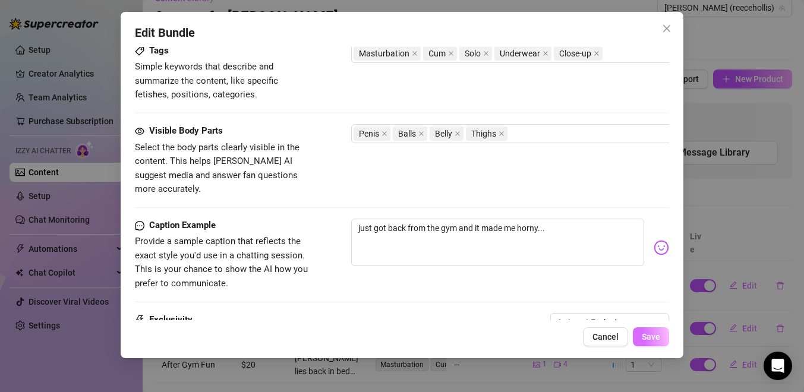
click at [650, 341] on span "Save" at bounding box center [651, 337] width 18 height 10
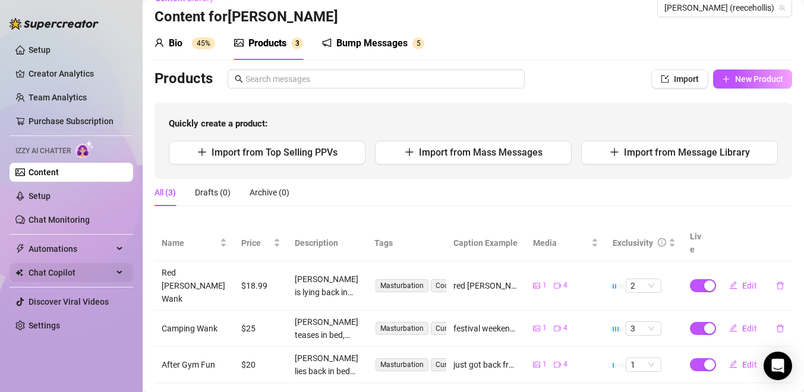
click at [118, 270] on div "Chat Copilot" at bounding box center [72, 272] width 124 height 19
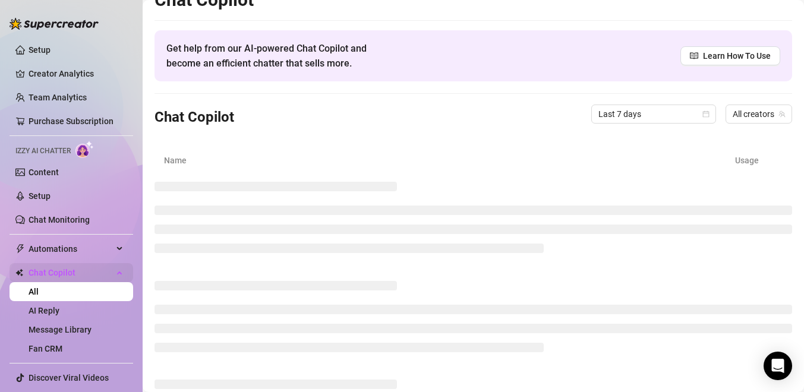
click at [118, 270] on div "Chat Copilot" at bounding box center [72, 272] width 124 height 19
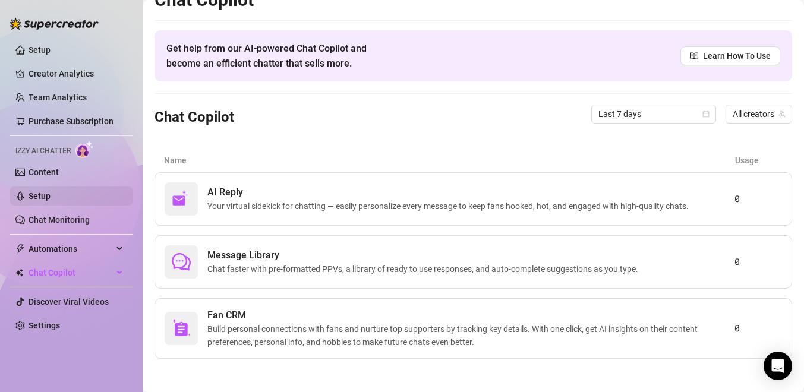
click at [47, 197] on link "Setup" at bounding box center [40, 196] width 22 height 10
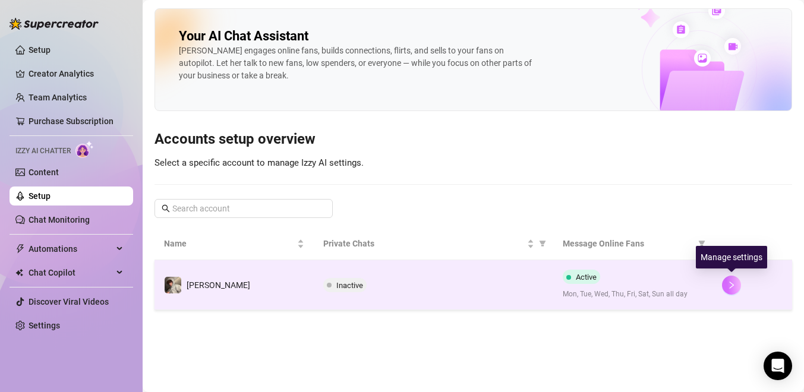
click at [731, 286] on icon "right" at bounding box center [732, 285] width 8 height 8
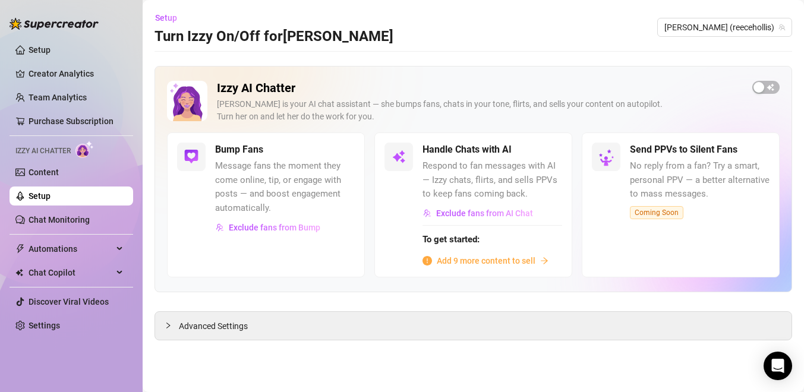
click at [497, 257] on span "Add 9 more content to sell" at bounding box center [486, 260] width 99 height 13
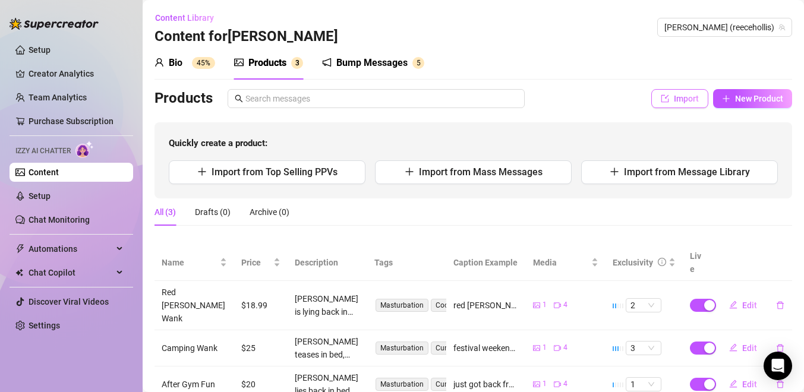
click at [671, 96] on button "Import" at bounding box center [680, 98] width 57 height 19
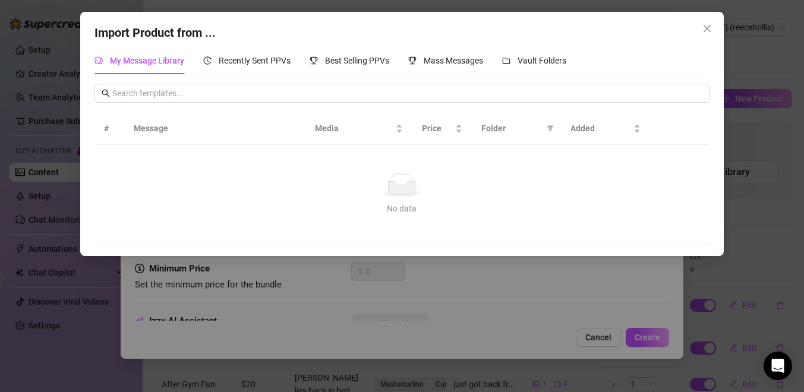
click at [571, 296] on div "Import Product from ... My Message Library Recently Sent PPVs Best Selling PPVs…" at bounding box center [402, 196] width 804 height 392
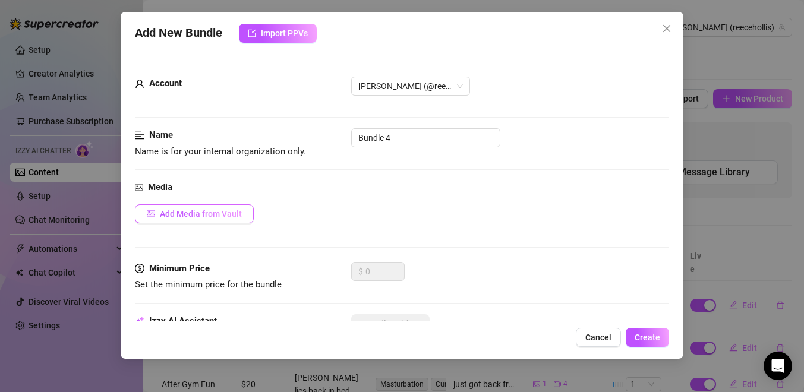
click at [219, 206] on button "Add Media from Vault" at bounding box center [194, 213] width 119 height 19
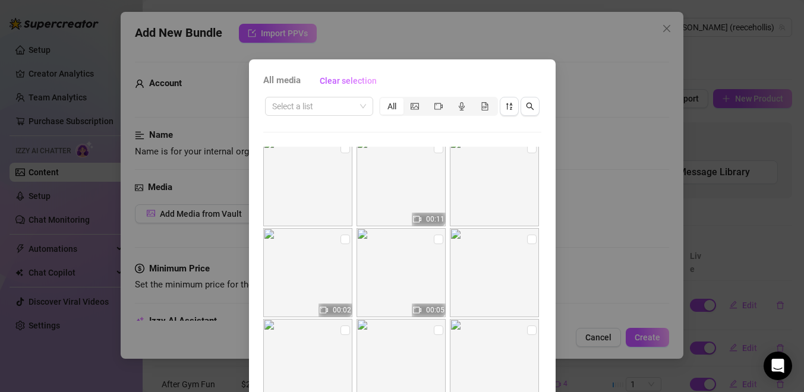
scroll to position [1930, 0]
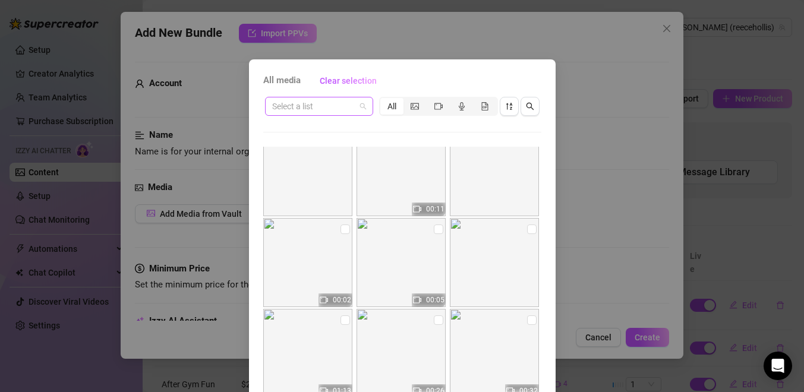
click at [372, 111] on div "Select a list" at bounding box center [319, 106] width 108 height 19
click at [315, 152] on div "Messages" at bounding box center [319, 149] width 89 height 13
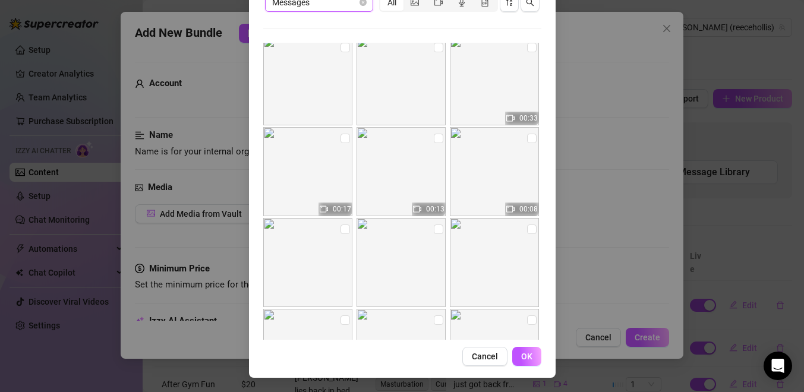
scroll to position [1267, 0]
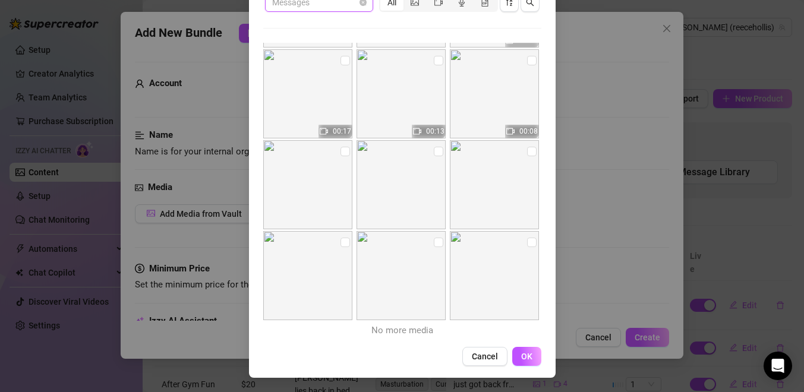
click at [336, 5] on span "Messages" at bounding box center [319, 2] width 94 height 18
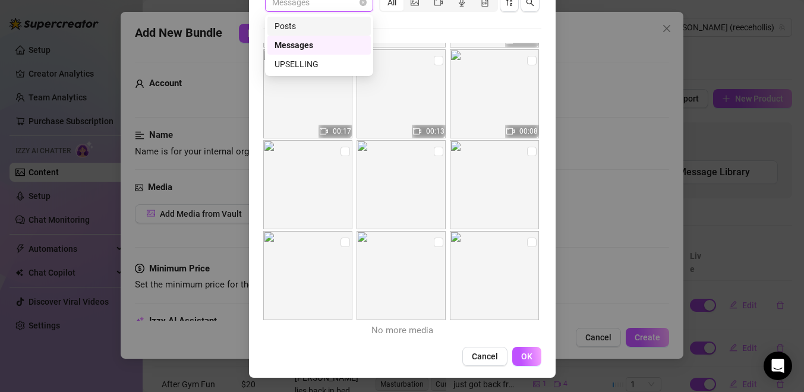
click at [329, 21] on div "Posts" at bounding box center [319, 26] width 89 height 13
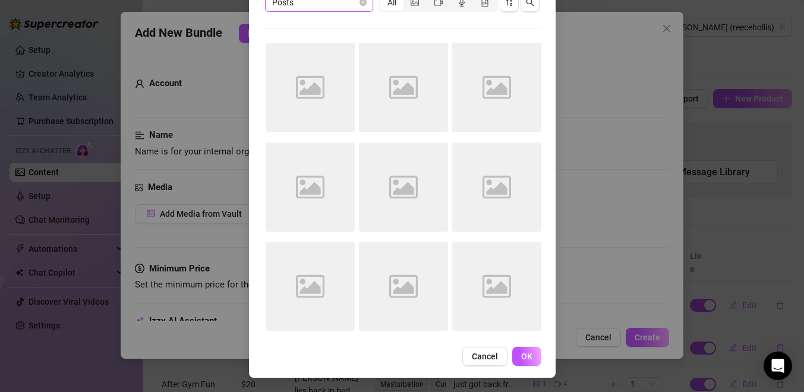
scroll to position [0, 0]
click at [339, 4] on span "Posts" at bounding box center [319, 2] width 94 height 18
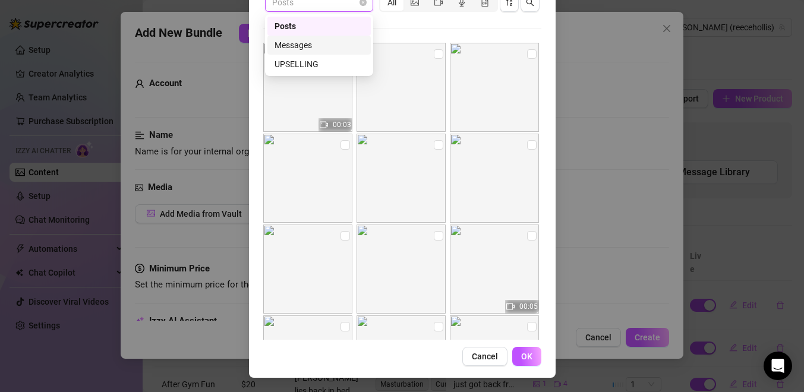
click at [323, 47] on div "Messages" at bounding box center [319, 45] width 89 height 13
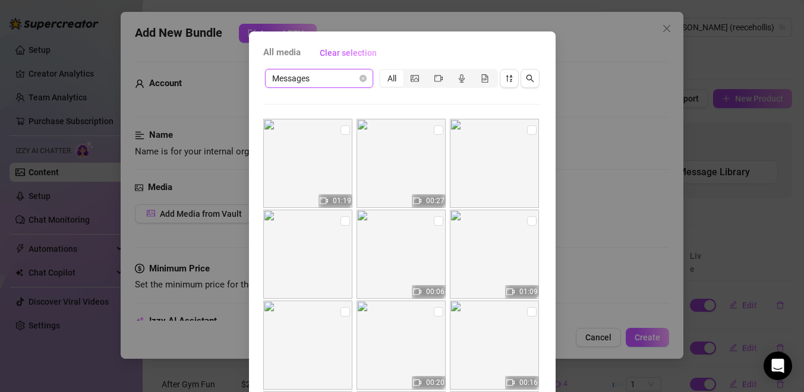
scroll to position [27, 0]
click at [407, 76] on div "segmented control" at bounding box center [415, 79] width 23 height 17
click at [407, 73] on input "segmented control" at bounding box center [407, 73] width 0 height 0
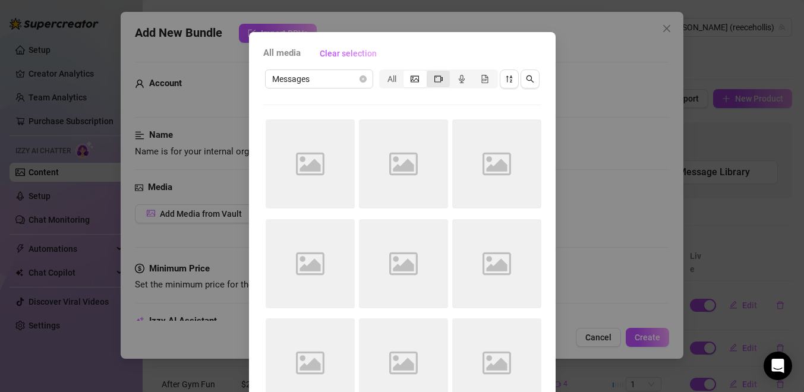
click at [438, 76] on icon "video-camera" at bounding box center [439, 79] width 8 height 8
click at [430, 73] on input "segmented control" at bounding box center [430, 73] width 0 height 0
click at [392, 83] on div "All" at bounding box center [391, 79] width 23 height 17
click at [383, 73] on input "All" at bounding box center [383, 73] width 0 height 0
click at [275, 52] on span "All media" at bounding box center [281, 53] width 37 height 14
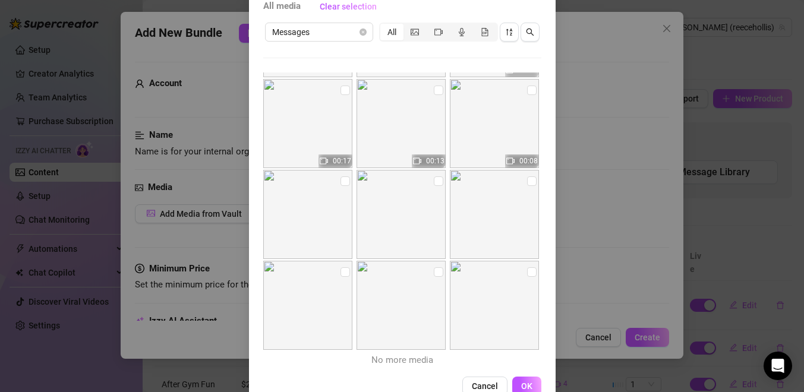
scroll to position [104, 0]
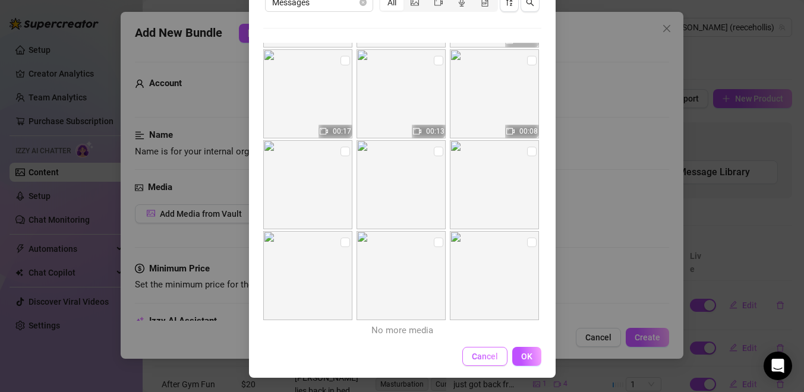
click at [480, 361] on span "Cancel" at bounding box center [485, 357] width 26 height 10
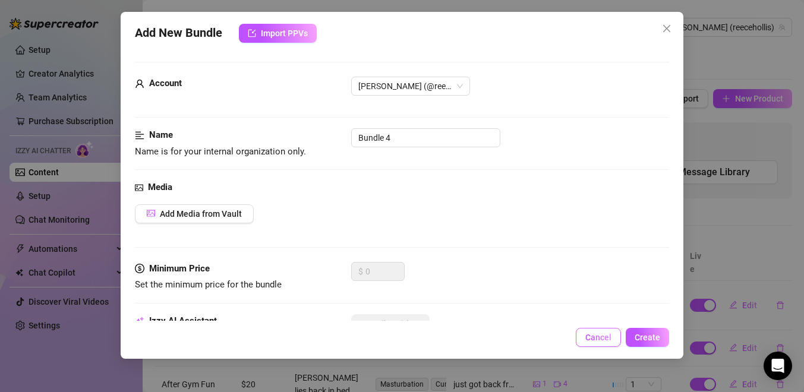
click at [609, 339] on span "Cancel" at bounding box center [599, 338] width 26 height 10
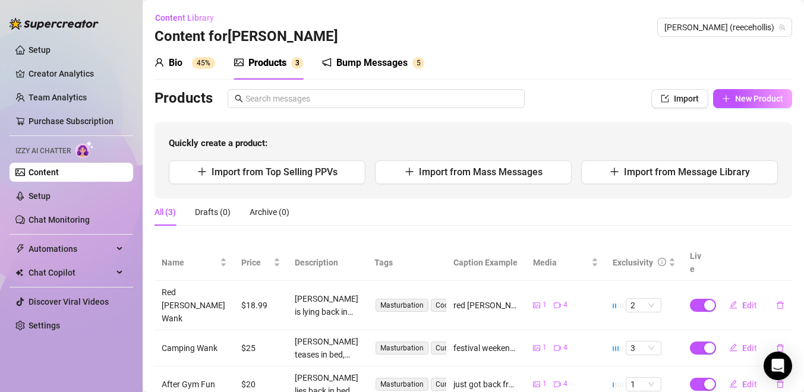
scroll to position [20, 0]
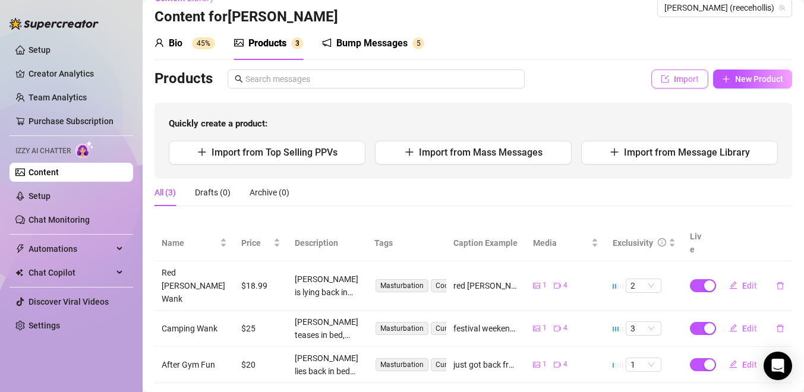
click at [671, 86] on button "Import" at bounding box center [680, 79] width 57 height 19
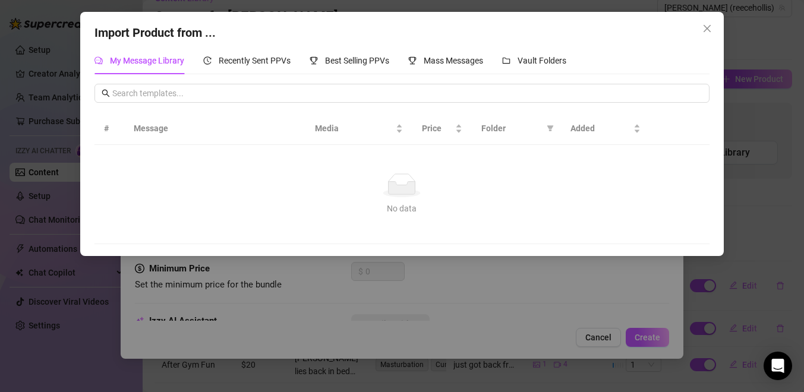
click at [413, 279] on div "Import Product from ... My Message Library Recently Sent PPVs Best Selling PPVs…" at bounding box center [402, 196] width 804 height 392
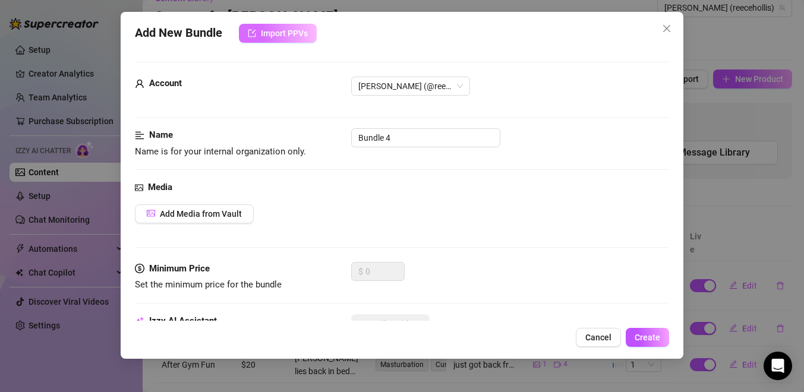
click at [276, 35] on span "Import PPVs" at bounding box center [284, 34] width 47 height 10
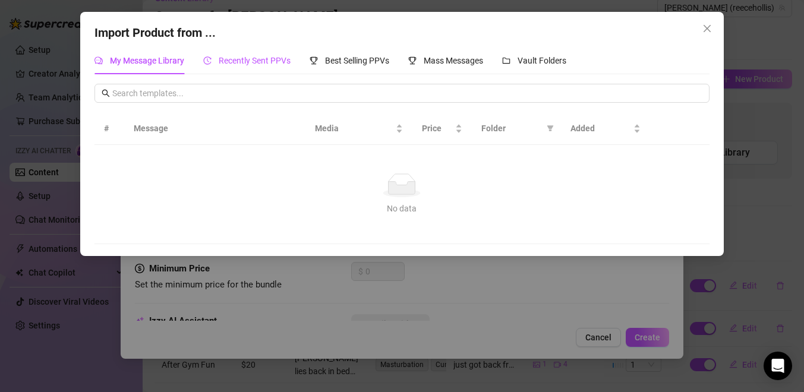
click at [276, 62] on span "Recently Sent PPVs" at bounding box center [255, 61] width 72 height 10
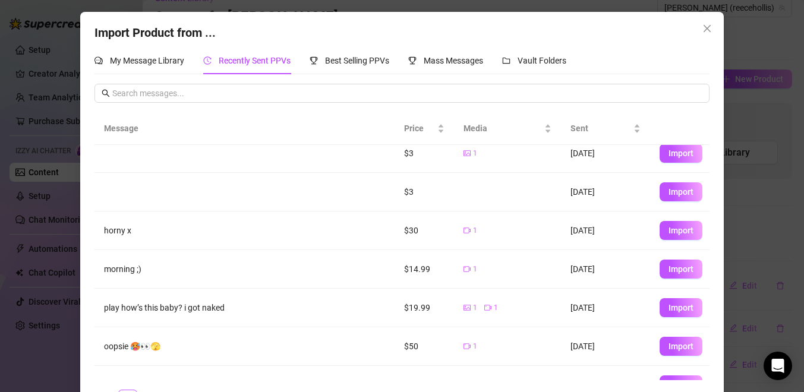
scroll to position [0, 0]
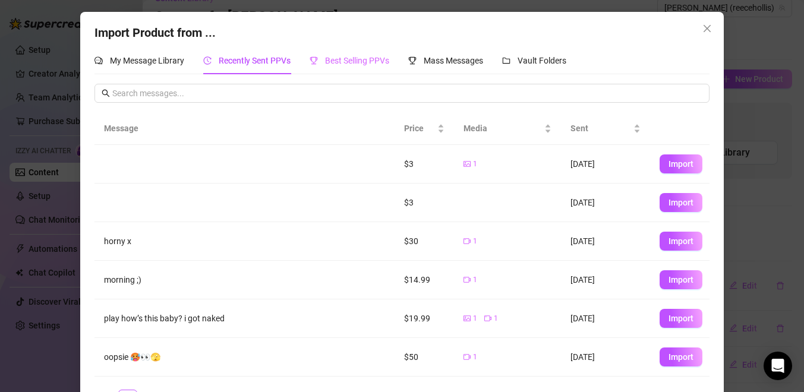
click at [355, 70] on div "Best Selling PPVs" at bounding box center [350, 60] width 80 height 27
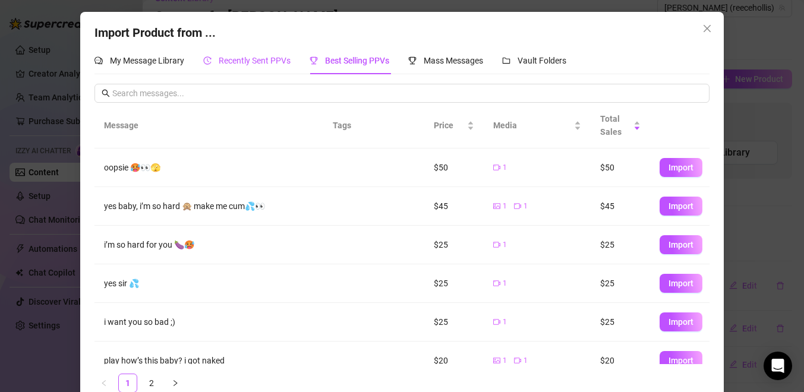
click at [268, 62] on span "Recently Sent PPVs" at bounding box center [255, 61] width 72 height 10
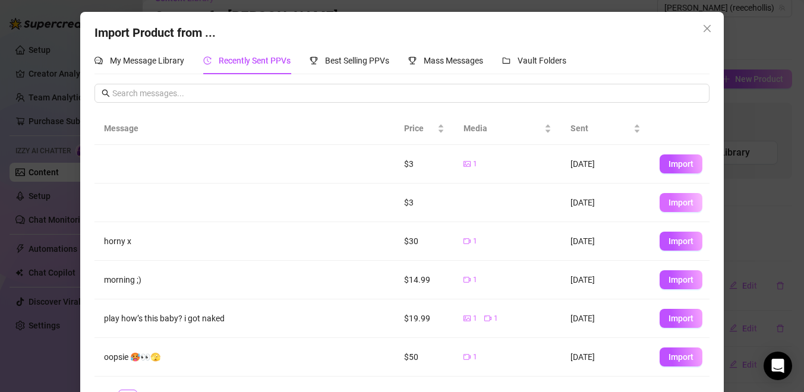
click at [677, 203] on span "Import" at bounding box center [681, 203] width 25 height 10
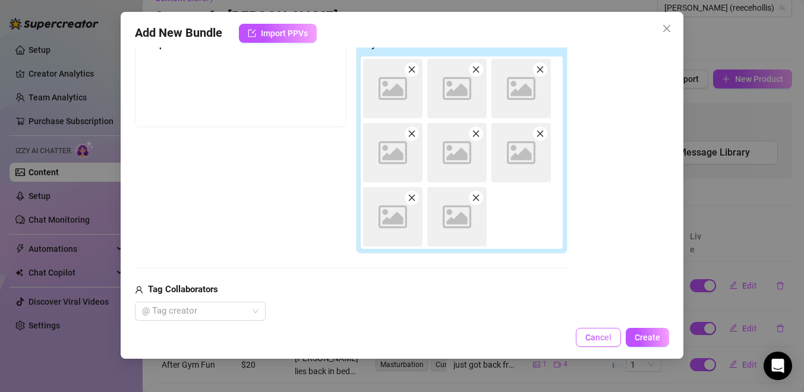
click at [593, 342] on span "Cancel" at bounding box center [599, 338] width 26 height 10
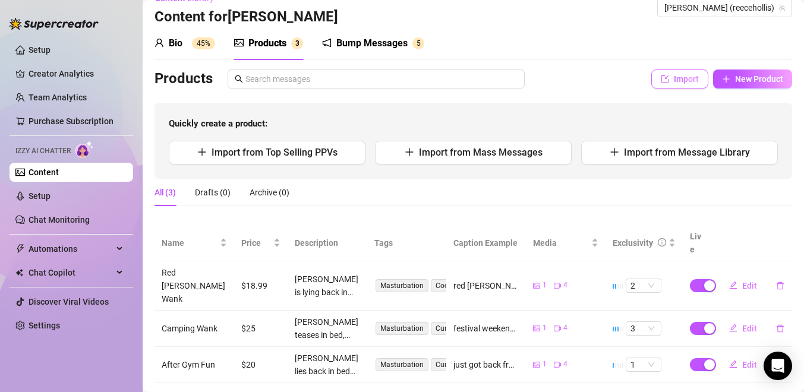
click at [697, 81] on span "Import" at bounding box center [686, 79] width 25 height 10
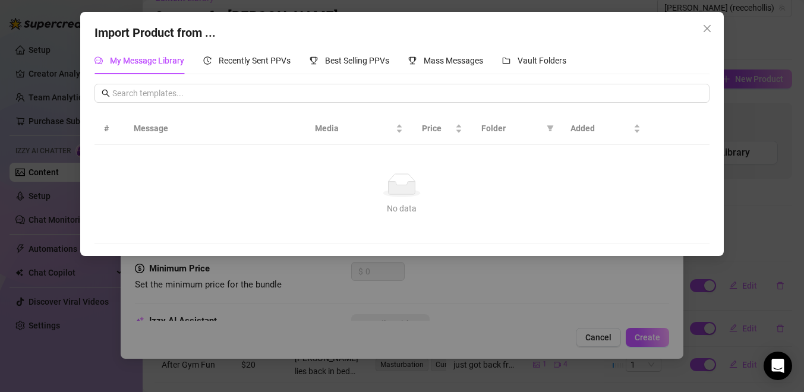
click at [760, 123] on div "Import Product from ... My Message Library Recently Sent PPVs Best Selling PPVs…" at bounding box center [402, 196] width 804 height 392
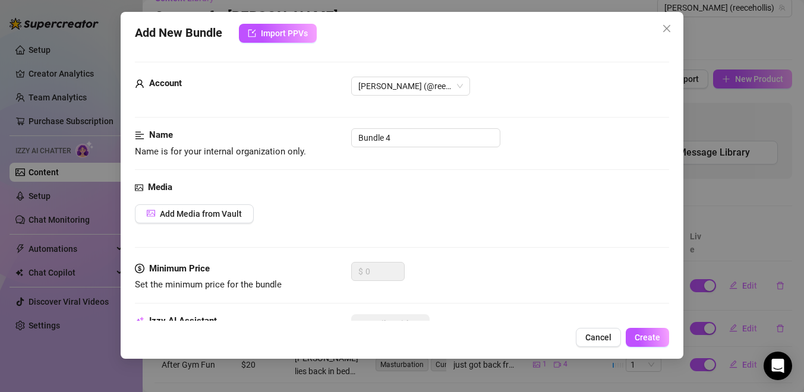
click at [751, 81] on div "Add New Bundle Import PPVs Account [PERSON_NAME] (@reecehollis) Name Name is fo…" at bounding box center [402, 196] width 804 height 392
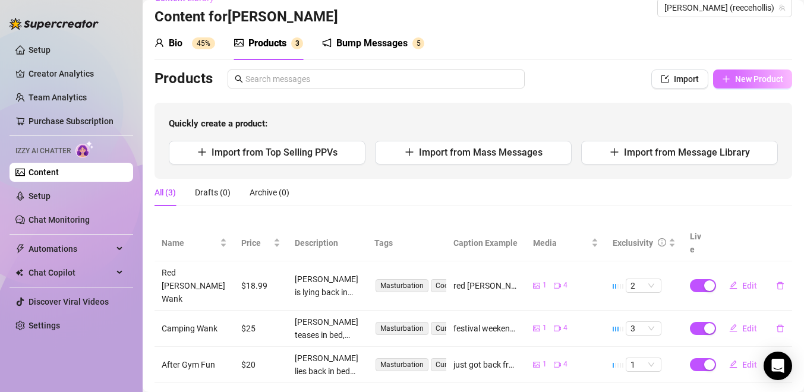
click at [732, 78] on button "New Product" at bounding box center [752, 79] width 79 height 19
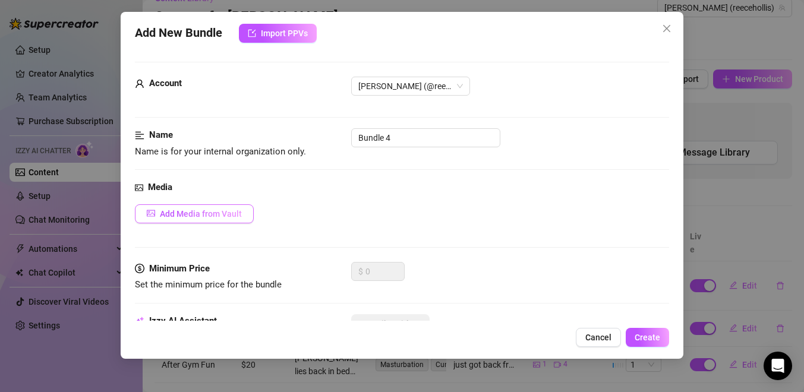
click at [211, 212] on span "Add Media from Vault" at bounding box center [201, 214] width 82 height 10
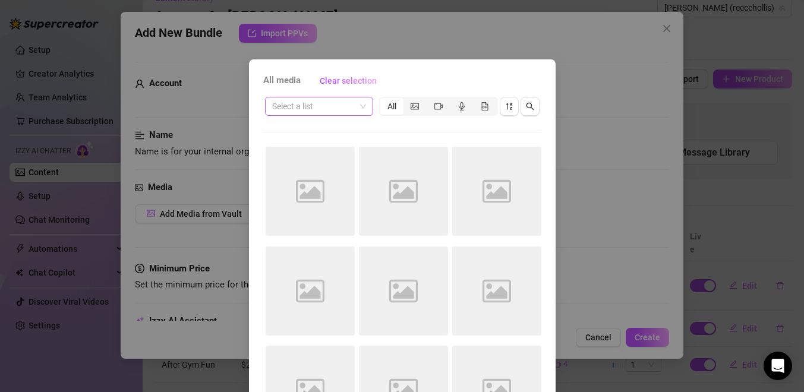
click at [344, 109] on input "search" at bounding box center [313, 106] width 83 height 18
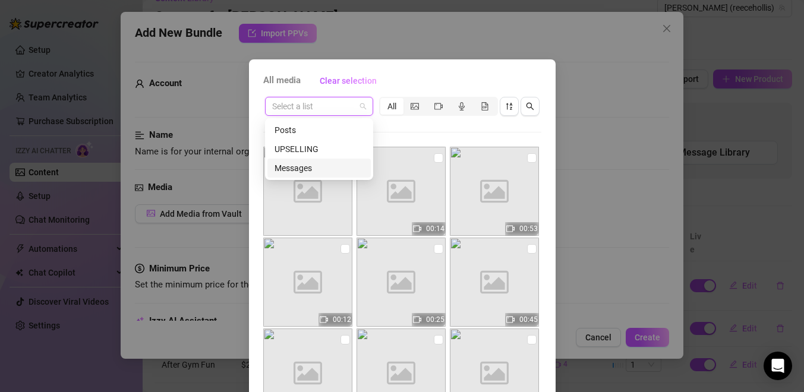
click at [322, 163] on div "Messages" at bounding box center [319, 168] width 89 height 13
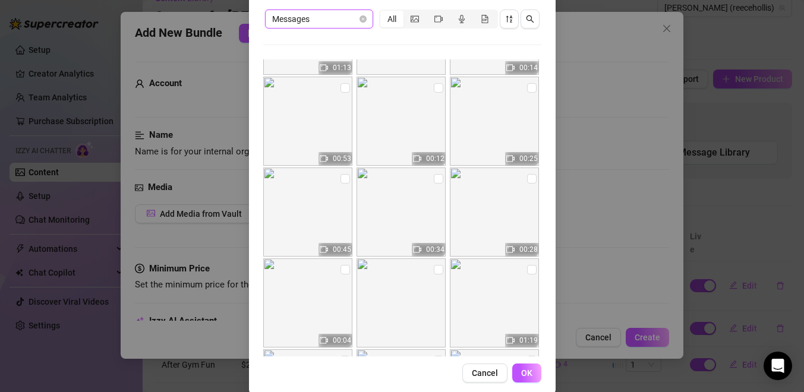
scroll to position [88, 0]
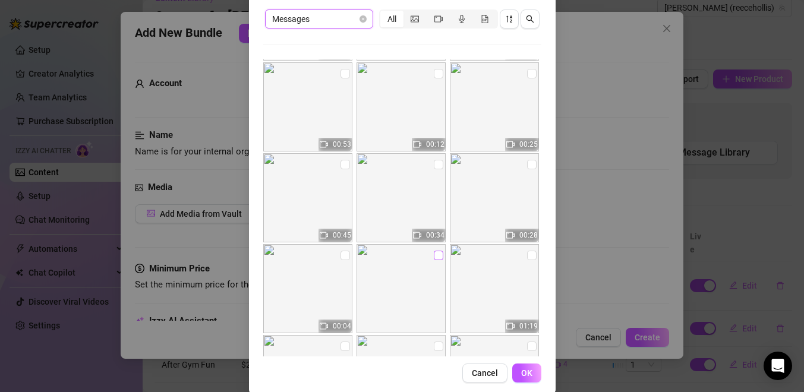
click at [436, 256] on input "checkbox" at bounding box center [439, 256] width 10 height 10
click at [337, 260] on img at bounding box center [307, 288] width 89 height 89
click at [345, 255] on input "checkbox" at bounding box center [346, 256] width 10 height 10
click at [532, 164] on input "checkbox" at bounding box center [532, 165] width 10 height 10
click at [436, 165] on input "checkbox" at bounding box center [439, 165] width 10 height 10
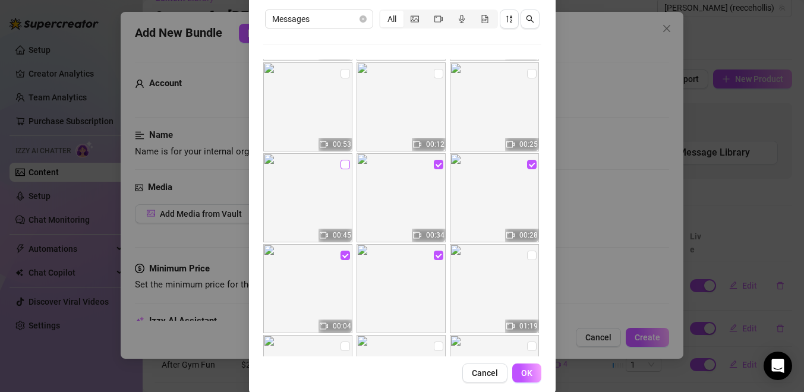
click at [347, 165] on input "checkbox" at bounding box center [346, 165] width 10 height 10
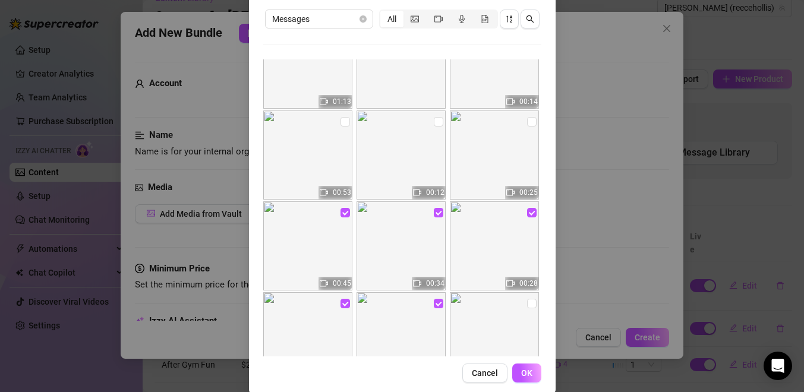
scroll to position [30, 0]
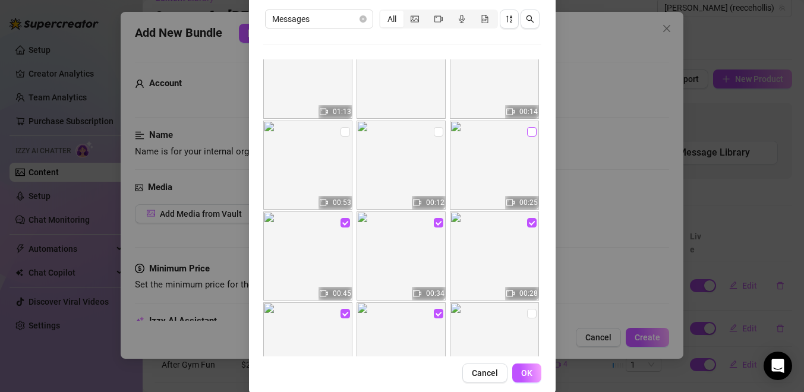
click at [530, 136] on input "checkbox" at bounding box center [532, 132] width 10 height 10
click at [439, 133] on input "checkbox" at bounding box center [439, 132] width 10 height 10
click at [341, 128] on input "checkbox" at bounding box center [346, 132] width 10 height 10
click at [527, 375] on span "OK" at bounding box center [526, 374] width 11 height 10
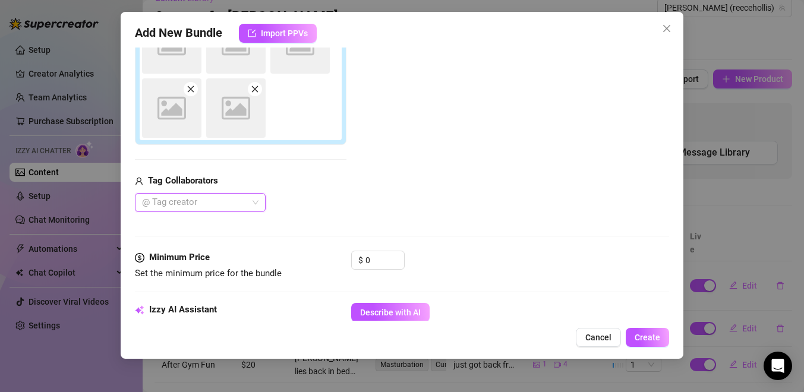
scroll to position [309, 0]
click at [241, 200] on div at bounding box center [194, 202] width 114 height 17
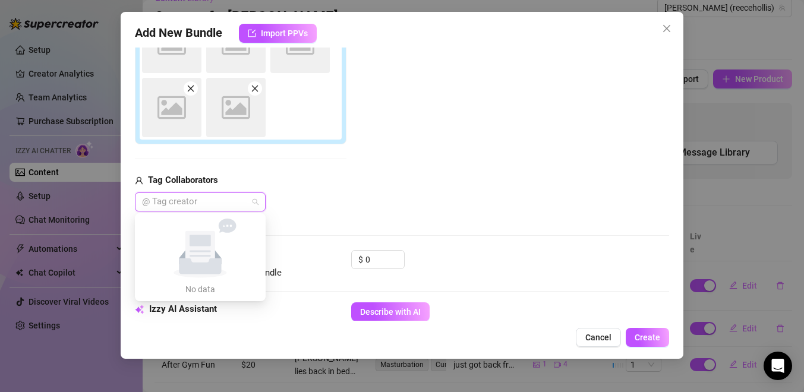
click at [305, 209] on div "@ Tag creator" at bounding box center [241, 202] width 212 height 19
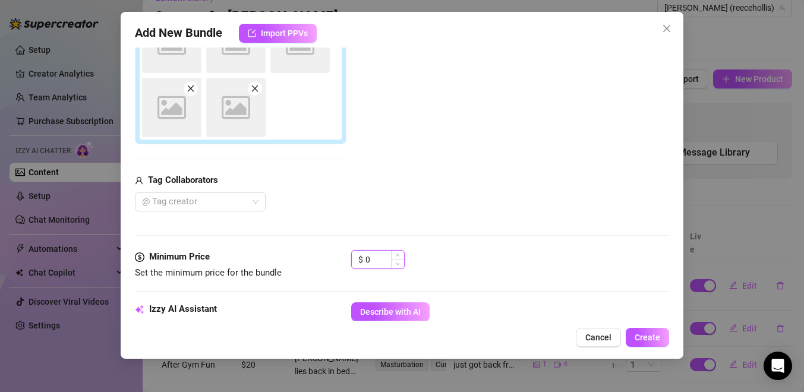
click at [375, 260] on input "0" at bounding box center [385, 260] width 39 height 18
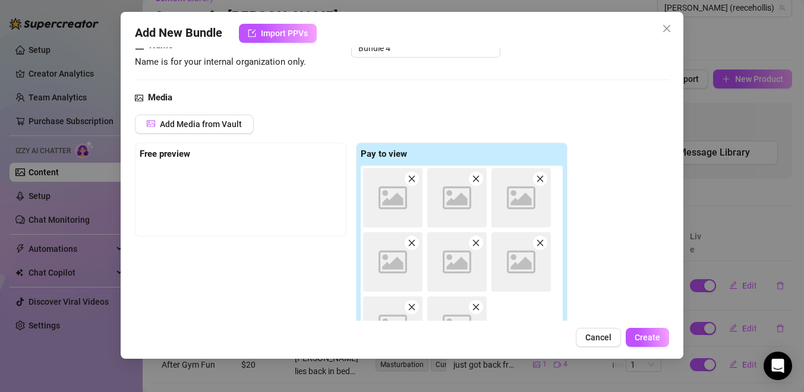
scroll to position [0, 0]
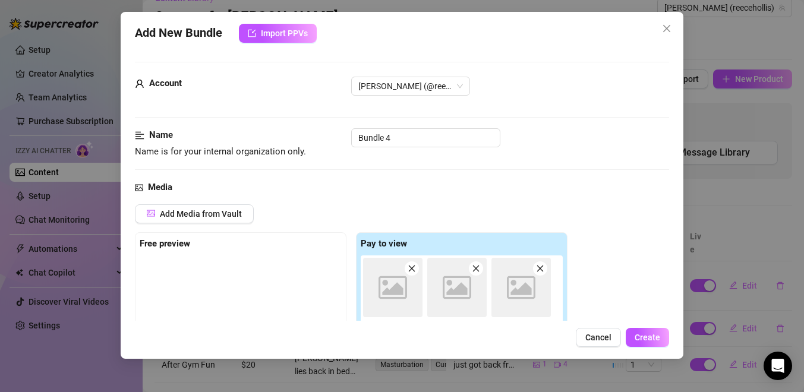
click at [594, 361] on div "Add New Bundle Import PPVs Account [PERSON_NAME] (@reecehollis) Name Name is fo…" at bounding box center [402, 196] width 804 height 392
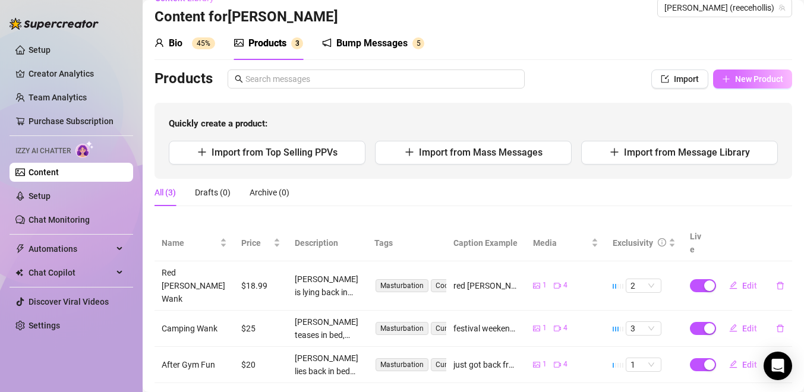
click at [746, 83] on span "New Product" at bounding box center [759, 79] width 48 height 10
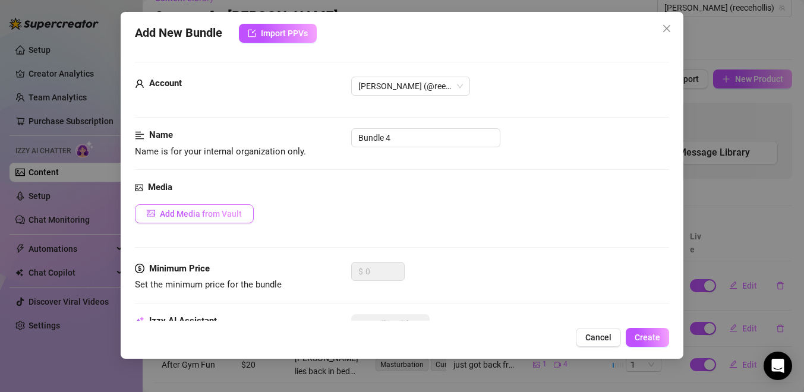
click at [238, 207] on button "Add Media from Vault" at bounding box center [194, 213] width 119 height 19
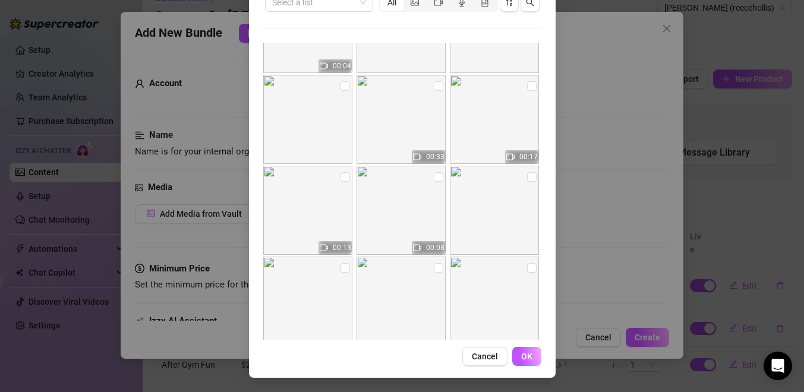
scroll to position [2779, 0]
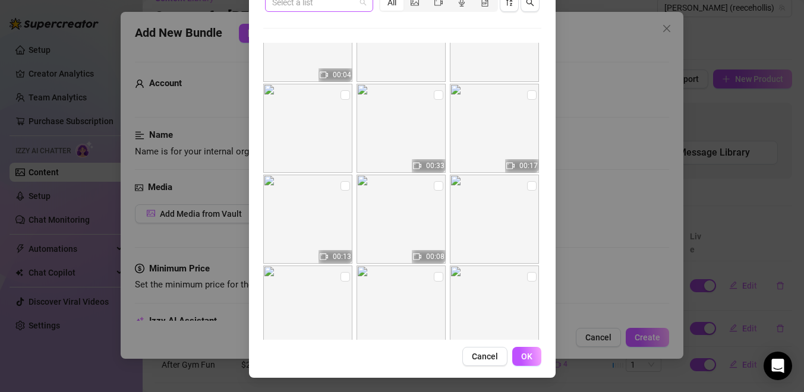
click at [358, 5] on span at bounding box center [319, 2] width 94 height 18
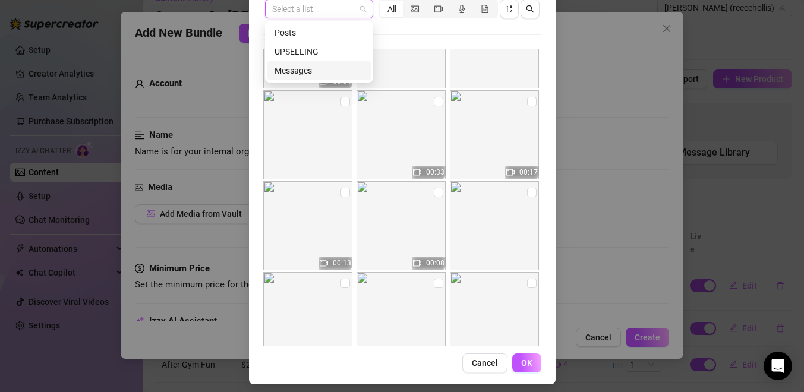
click at [325, 66] on div "Messages" at bounding box center [319, 70] width 89 height 13
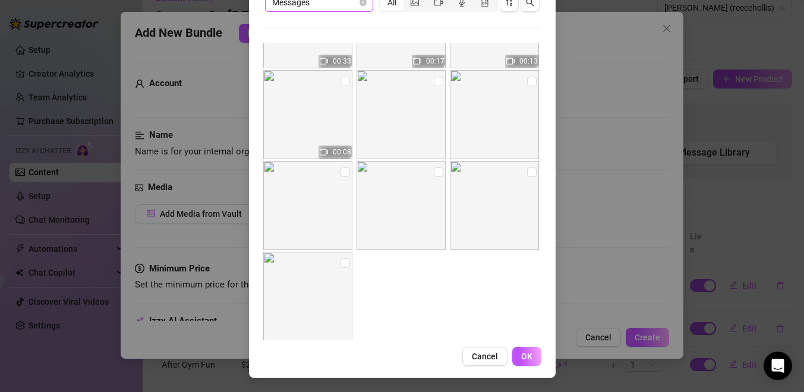
scroll to position [1813, 0]
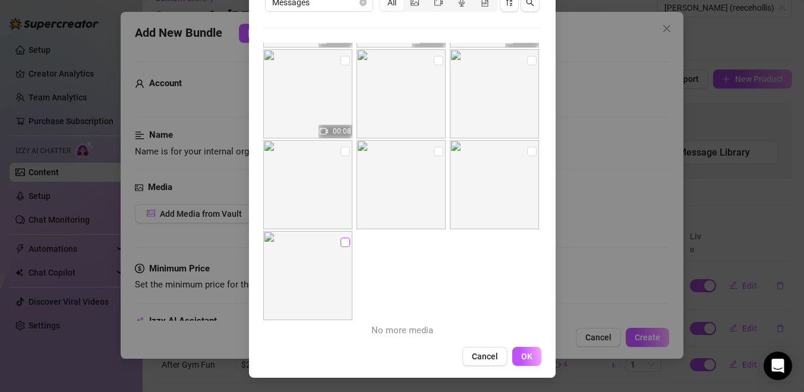
click at [344, 246] on input "checkbox" at bounding box center [346, 243] width 10 height 10
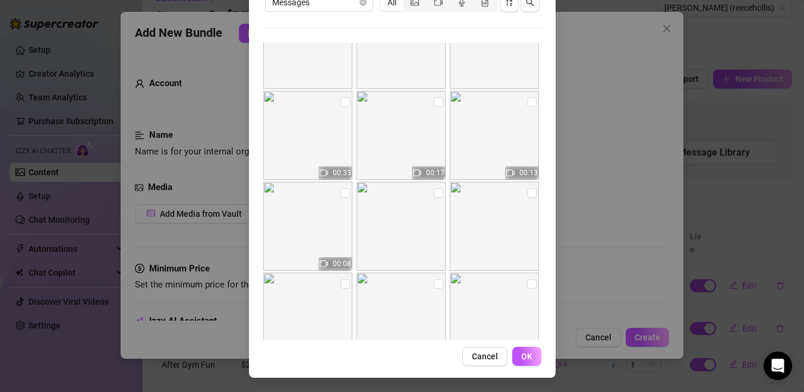
scroll to position [1678, 0]
click at [438, 108] on input "checkbox" at bounding box center [439, 104] width 10 height 10
click at [345, 106] on input "checkbox" at bounding box center [346, 104] width 10 height 10
click at [432, 103] on img at bounding box center [401, 137] width 89 height 89
click at [437, 105] on input "checkbox" at bounding box center [439, 104] width 10 height 10
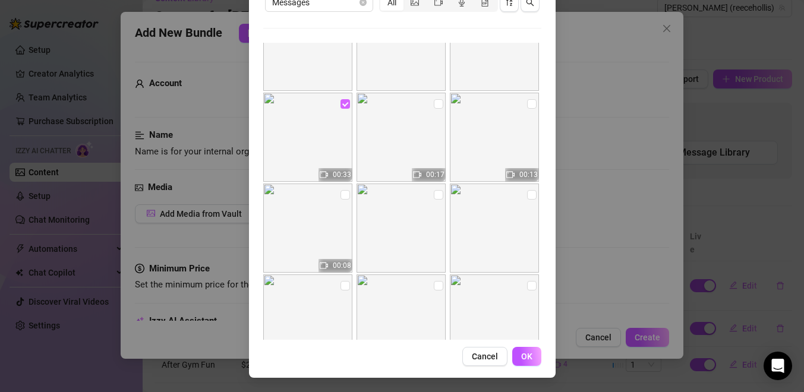
click at [344, 103] on input "checkbox" at bounding box center [346, 104] width 10 height 10
click at [530, 102] on input "checkbox" at bounding box center [532, 104] width 10 height 10
click at [435, 103] on input "checkbox" at bounding box center [439, 104] width 10 height 10
click at [346, 105] on input "checkbox" at bounding box center [346, 104] width 10 height 10
click at [523, 357] on span "OK" at bounding box center [526, 357] width 11 height 10
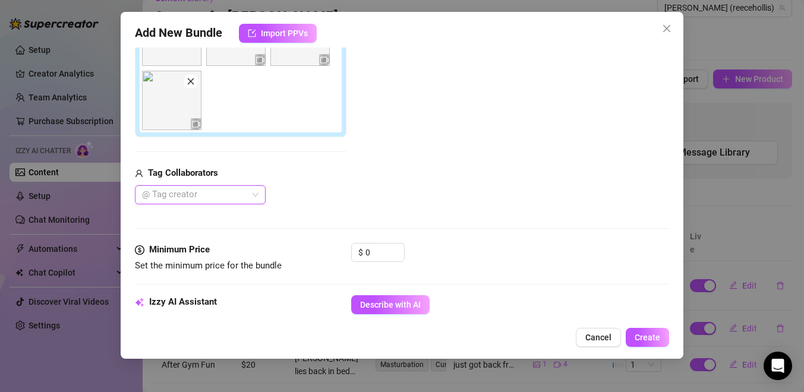
scroll to position [253, 0]
click at [373, 256] on input "0" at bounding box center [385, 252] width 39 height 18
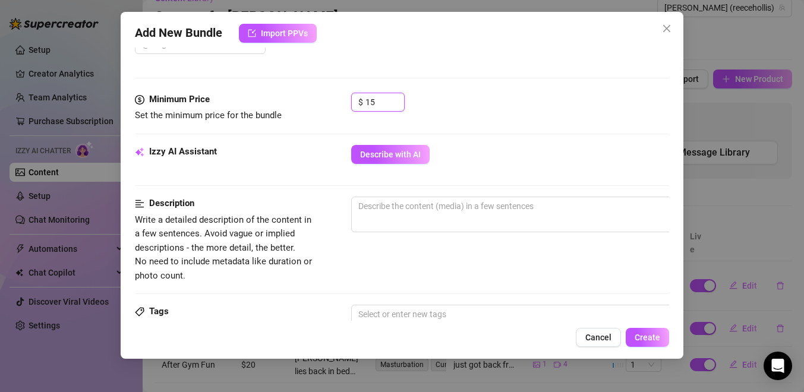
scroll to position [404, 0]
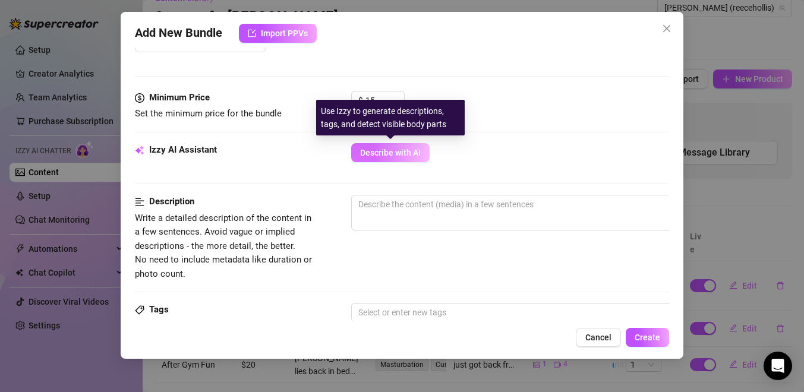
click at [397, 147] on button "Describe with AI" at bounding box center [390, 152] width 78 height 19
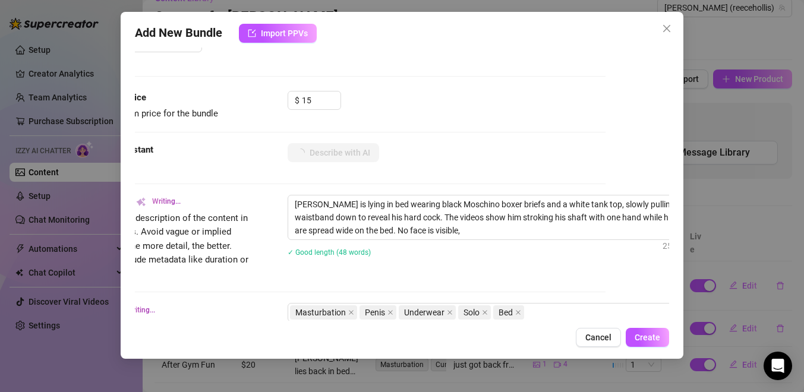
scroll to position [404, 70]
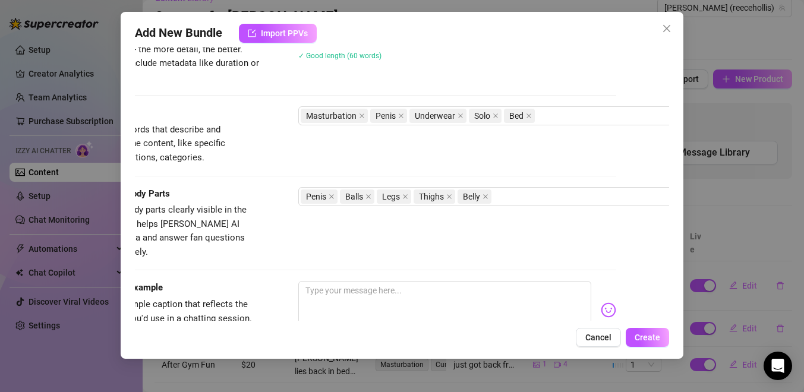
scroll to position [600, 0]
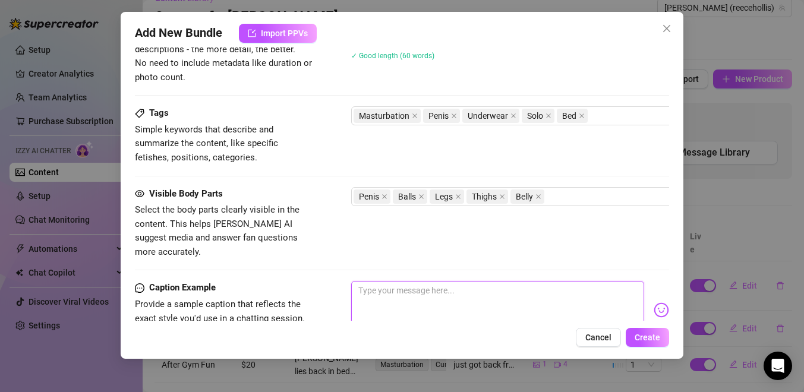
click at [472, 281] on textarea at bounding box center [497, 305] width 293 height 48
type textarea "l"
type textarea "la"
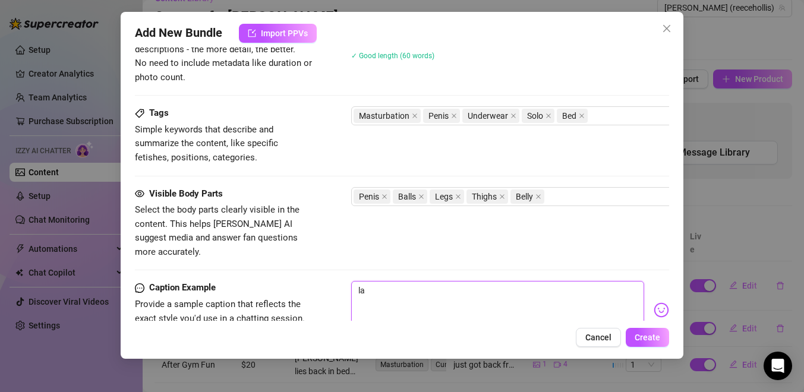
type textarea "lay"
type textarea "layi"
type textarea "layin"
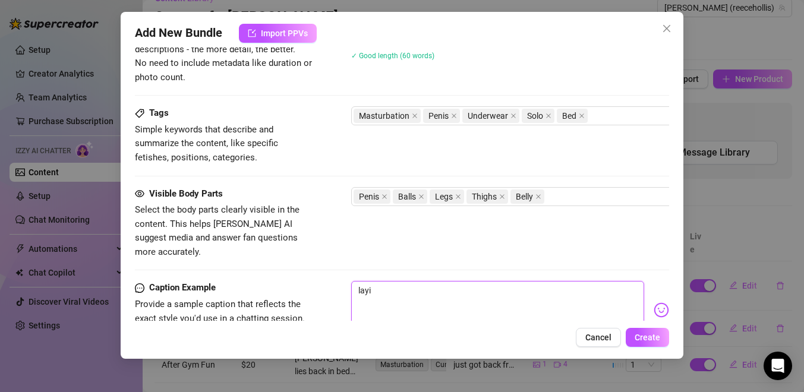
type textarea "layin"
type textarea "laying"
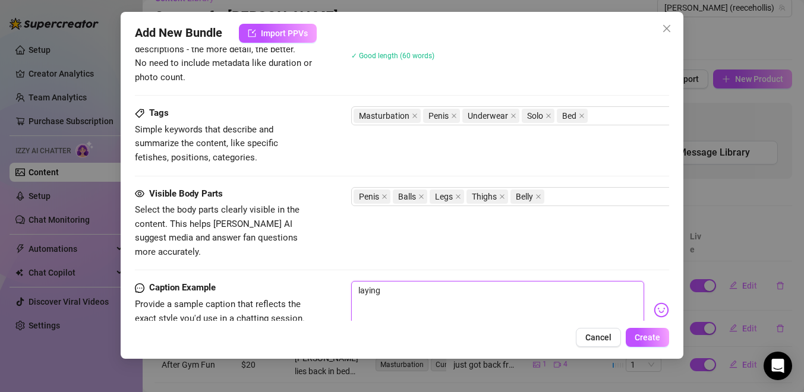
type textarea "laying n"
type textarea "laying"
type textarea "laying i"
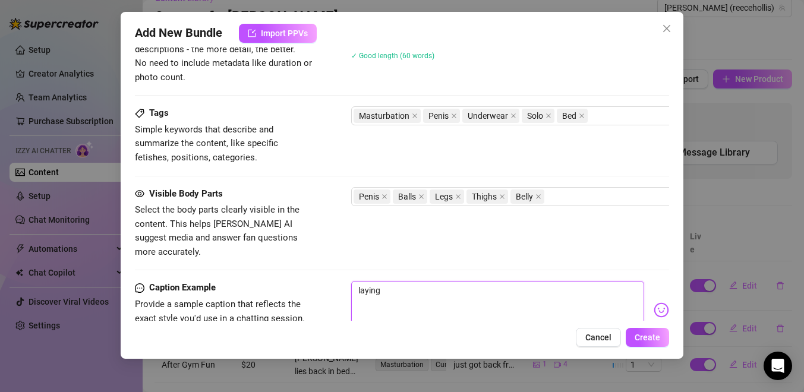
type textarea "laying i"
type textarea "laying in"
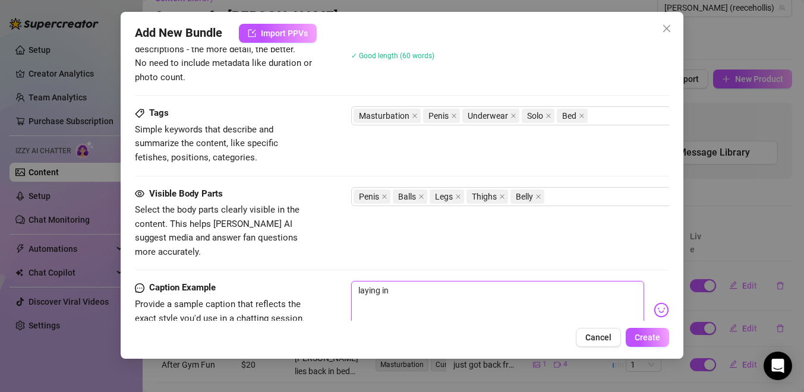
type textarea "laying in b"
type textarea "laying in be"
type textarea "laying in bed"
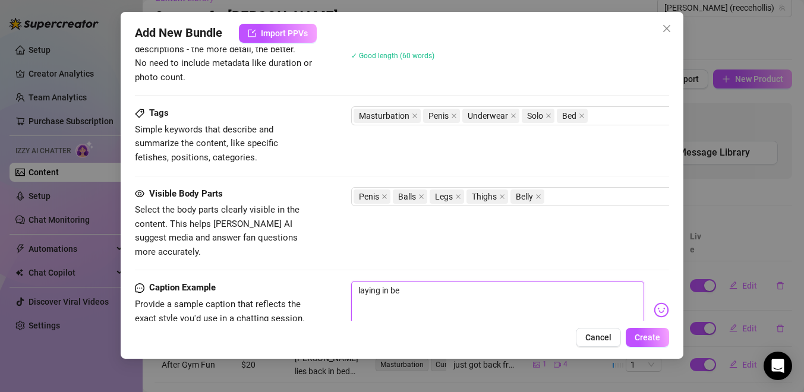
type textarea "laying in bed"
type textarea "laying in bed,"
type textarea "laying in bed, a"
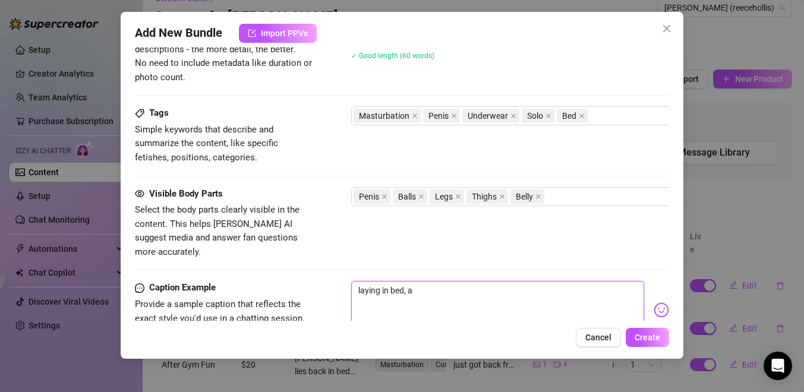
type textarea "laying in bed, a"
type textarea "laying in bed, a l"
type textarea "laying in bed, a li"
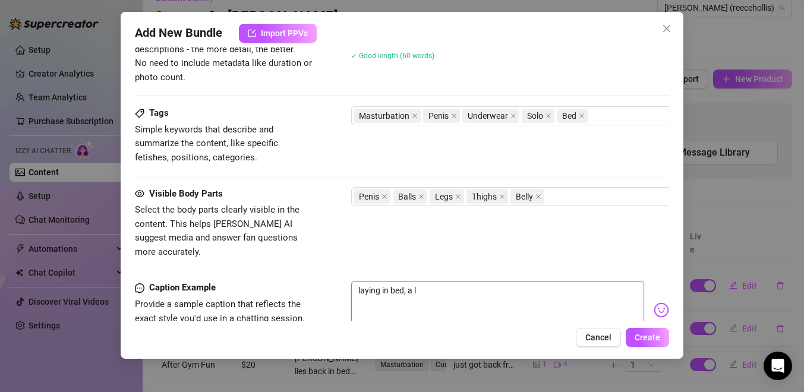
type textarea "laying in bed, a li"
type textarea "laying in bed, a lit"
type textarea "laying in bed, a litt"
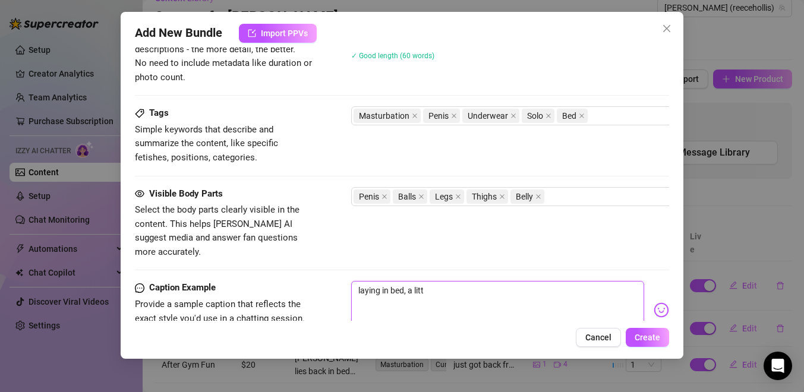
type textarea "laying in bed, a littl"
type textarea "laying in bed, a little"
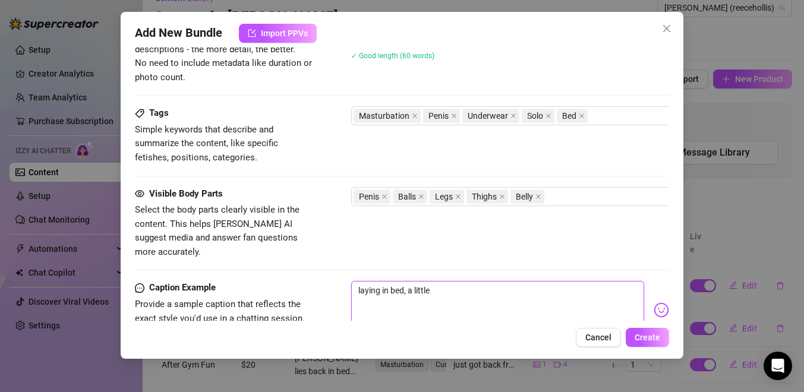
type textarea "laying in bed, a little"
type textarea "laying in bed, a little h"
type textarea "laying in bed, a little ho"
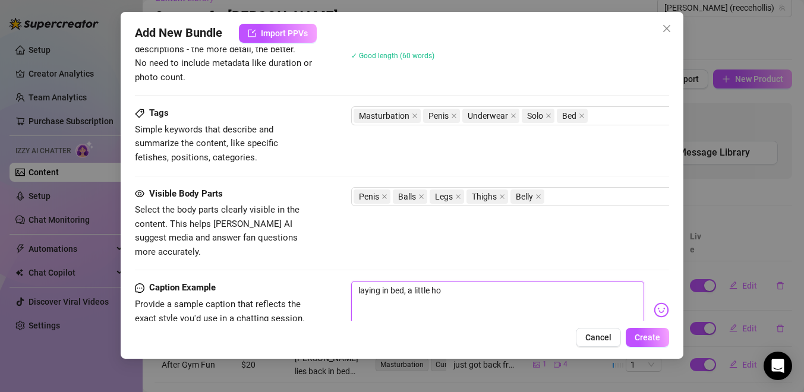
type textarea "laying in bed, a little hor"
type textarea "laying in bed, a little horn"
type textarea "laying in bed, a little horny"
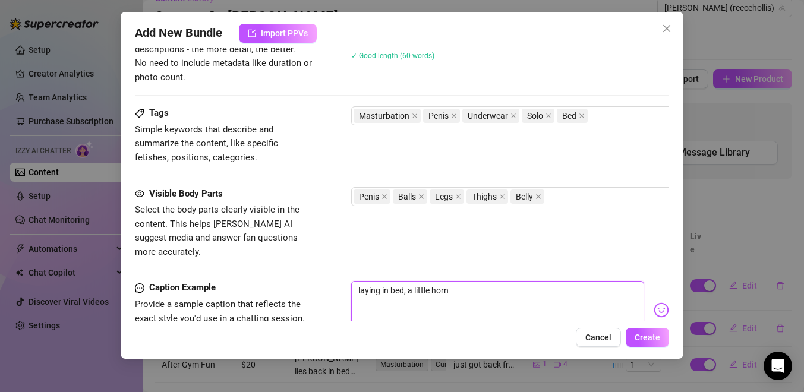
type textarea "laying in bed, a little horny"
type textarea "laying in bed, a little horny t"
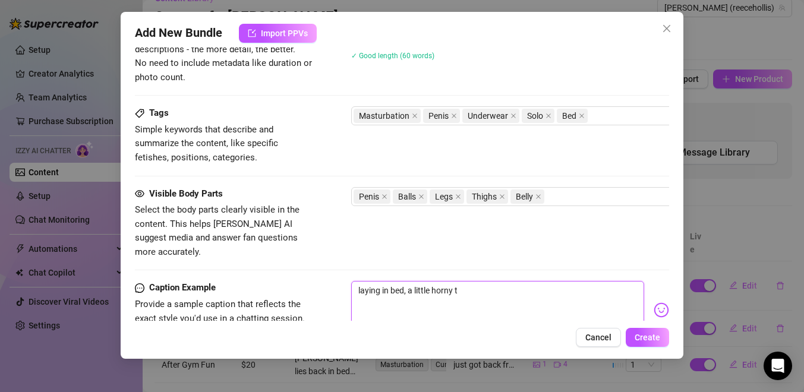
type textarea "laying in bed, a little horny th"
type textarea "laying in bed, a little horny tho"
type textarea "laying in bed, a little horny thou"
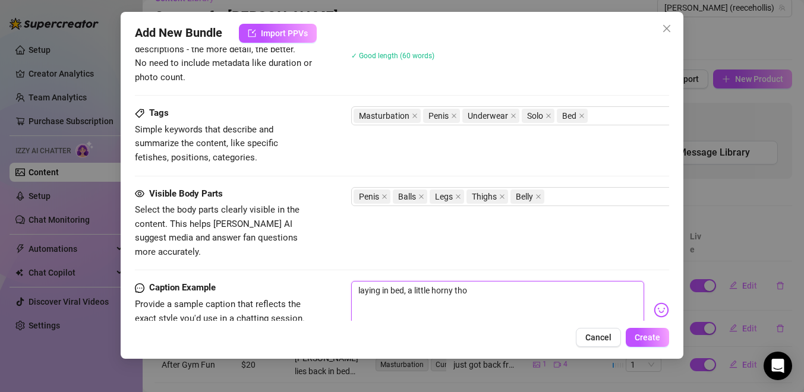
type textarea "laying in bed, a little horny thou"
type textarea "laying in bed, a little horny thoug"
type textarea "laying in bed, a little horny though"
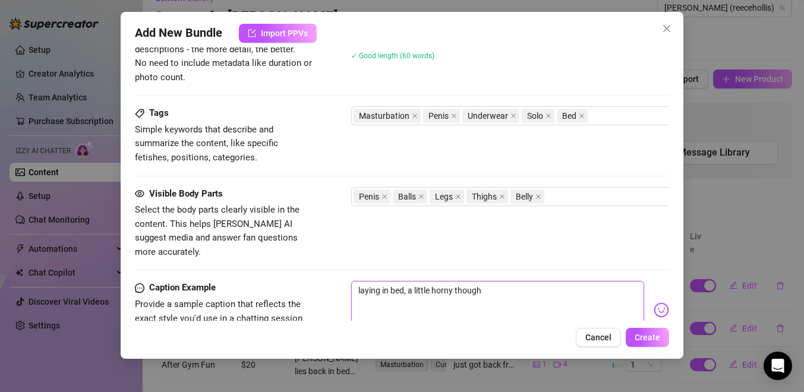
type textarea "laying in bed, a little horny though e"
type textarea "laying in bed, a little horny though ey"
type textarea "laying in bed, a little horny though eye"
type textarea "laying in bed, a little horny though eyes"
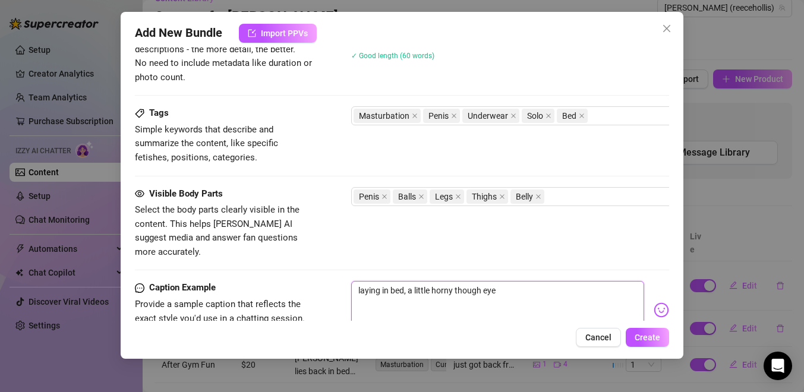
type textarea "laying in bed, a little horny though eyes"
type textarea "laying in bed, a little horny though eyes👀"
click at [500, 281] on textarea "laying in bed, a little horny though eyes👀" at bounding box center [497, 305] width 293 height 48
type textarea "laying in bed, a little horny though eye👀"
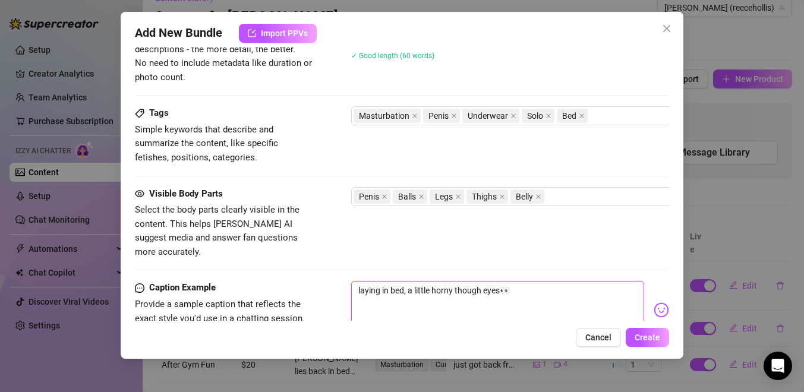
type textarea "laying in bed, a little horny though eye👀"
type textarea "laying in bed, a little horny though ey👀"
type textarea "laying in bed, a little horny though e👀"
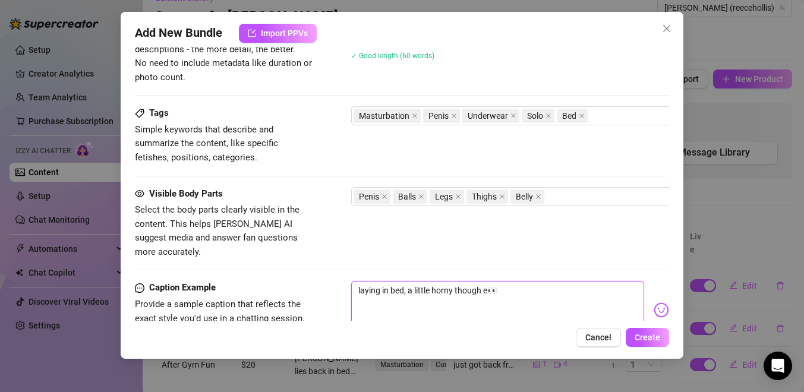
type textarea "laying in bed, a little horny though 👀"
type textarea "laying in bed, a little horny though👀"
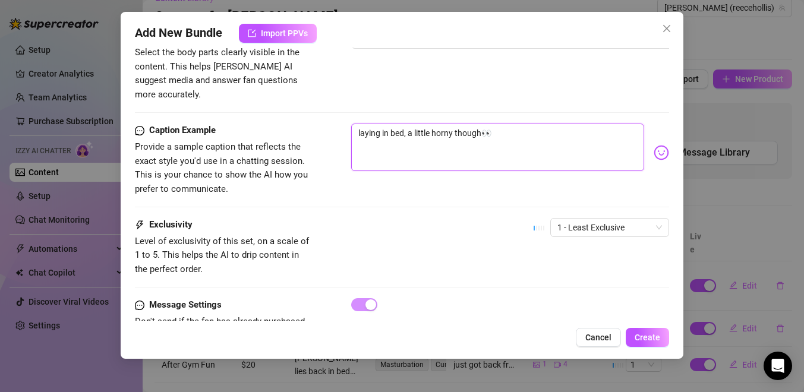
scroll to position [788, 0]
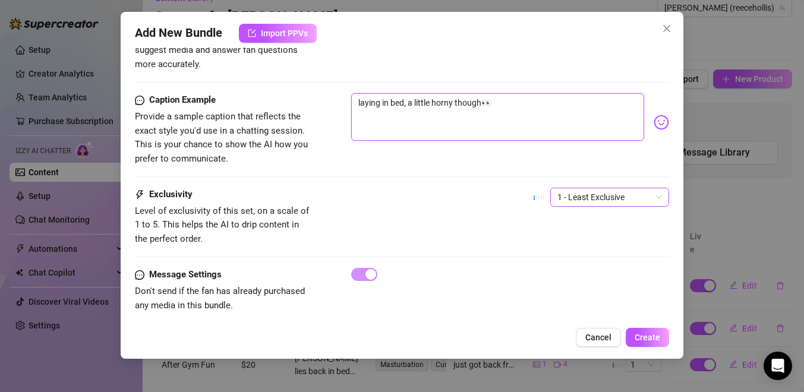
click at [572, 188] on span "1 - Least Exclusive" at bounding box center [610, 197] width 105 height 18
type textarea "laying in bed, a little horny though👀"
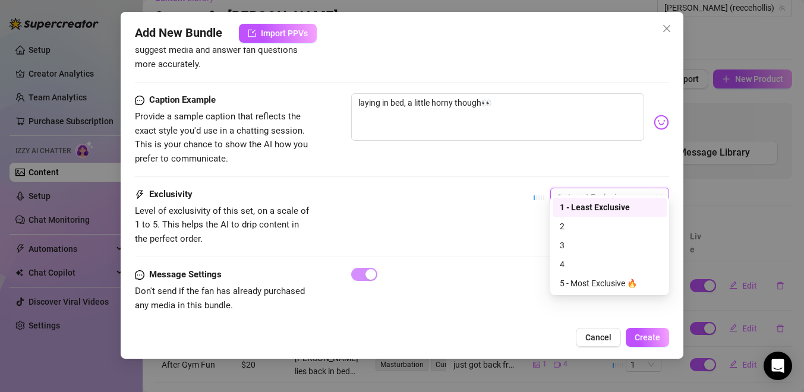
click at [578, 208] on div "1 - Least Exclusive" at bounding box center [610, 207] width 100 height 13
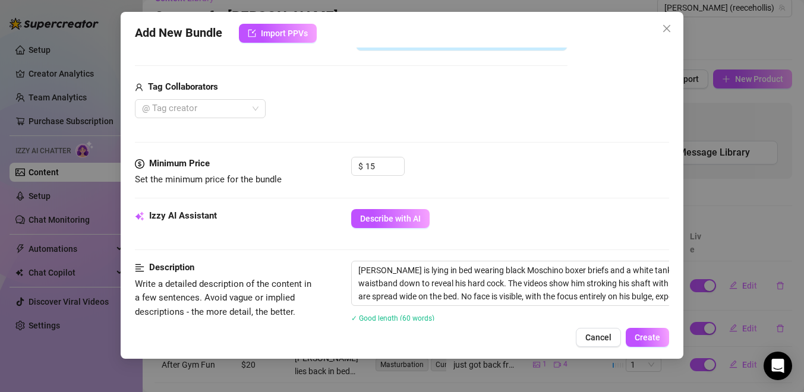
scroll to position [335, 0]
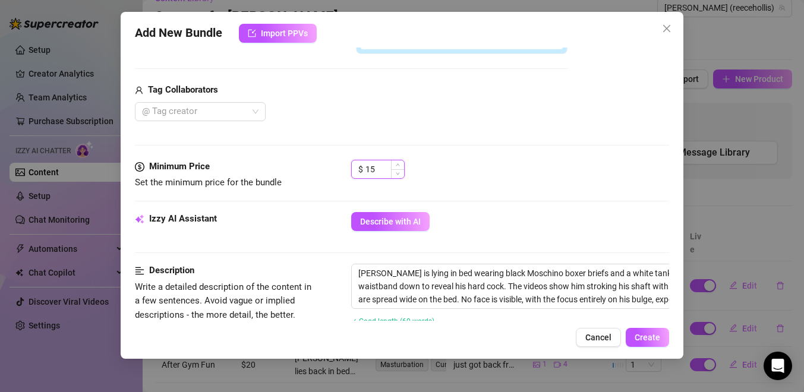
click at [376, 172] on input "15" at bounding box center [385, 170] width 39 height 18
type input "14.99"
click at [653, 338] on span "Create" at bounding box center [648, 338] width 26 height 10
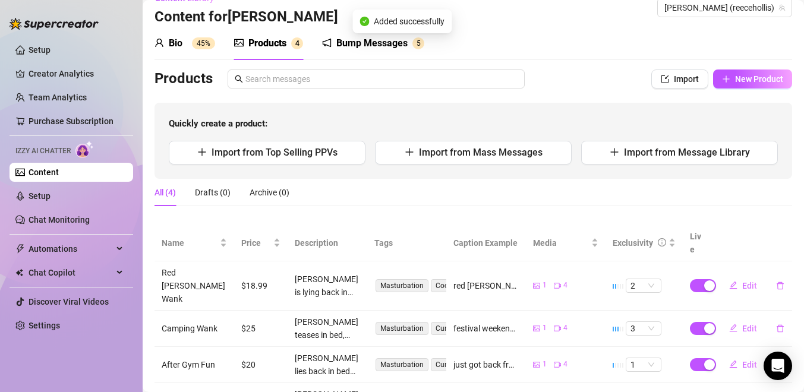
scroll to position [56, 0]
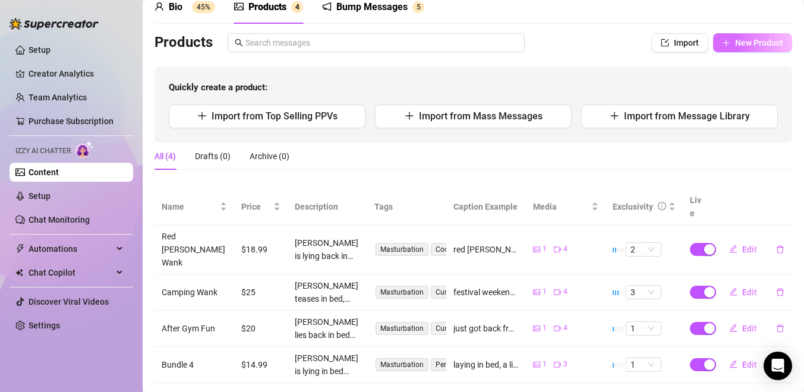
click at [741, 47] on span "New Product" at bounding box center [759, 43] width 48 height 10
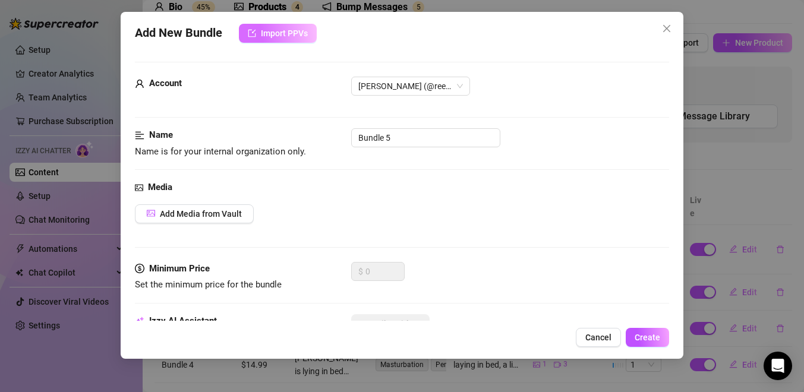
click at [287, 38] on span "Import PPVs" at bounding box center [284, 34] width 47 height 10
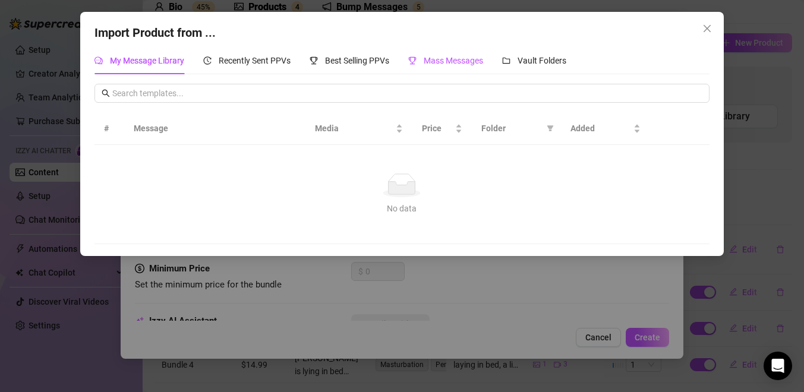
click at [451, 58] on span "Mass Messages" at bounding box center [453, 61] width 59 height 10
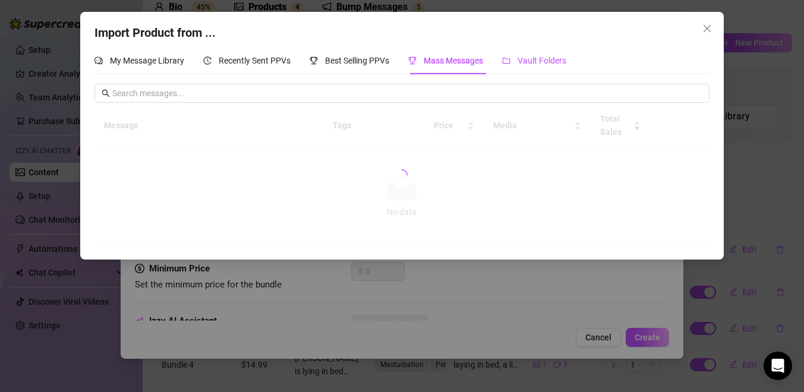
click at [538, 61] on span "Vault Folders" at bounding box center [542, 61] width 49 height 10
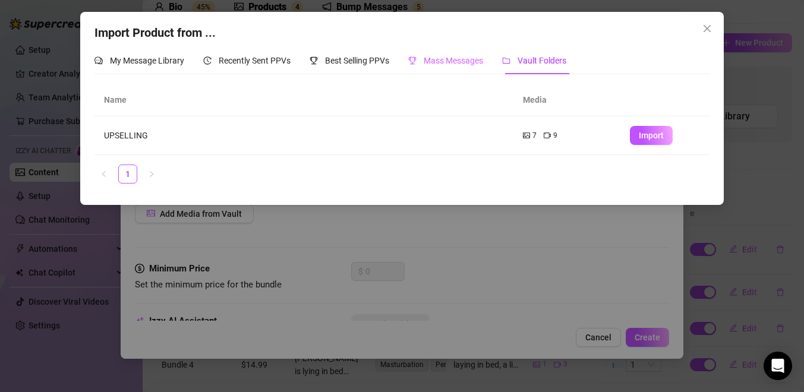
click at [438, 52] on div "Mass Messages" at bounding box center [445, 60] width 75 height 27
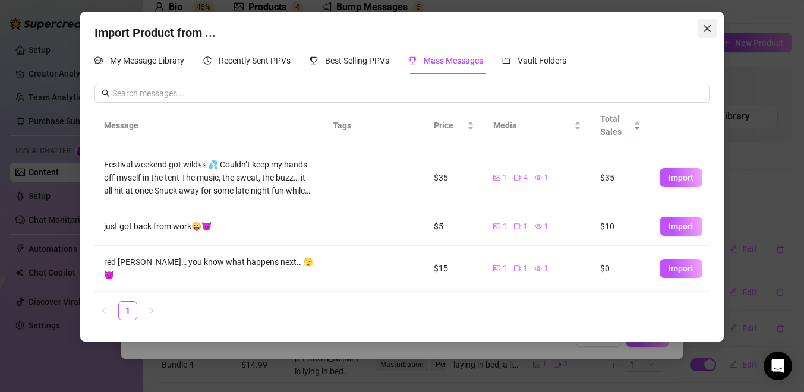
click at [710, 29] on icon "close" at bounding box center [708, 29] width 10 height 10
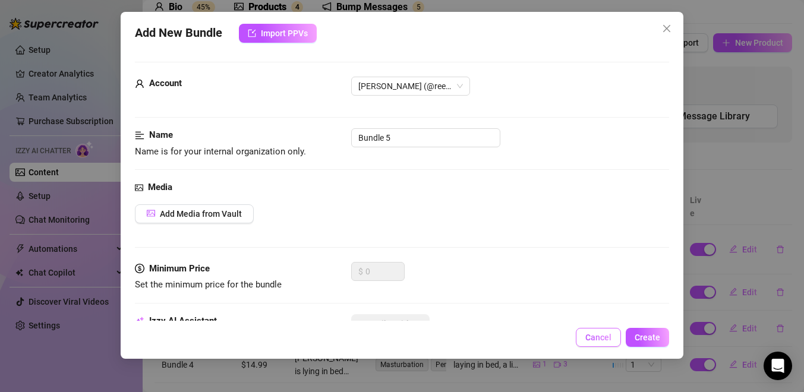
click at [592, 345] on button "Cancel" at bounding box center [598, 337] width 45 height 19
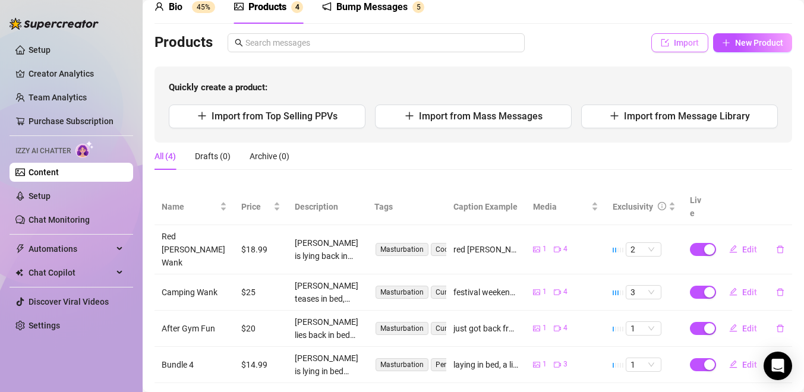
click at [689, 45] on span "Import" at bounding box center [686, 43] width 25 height 10
type textarea "Type your message here..."
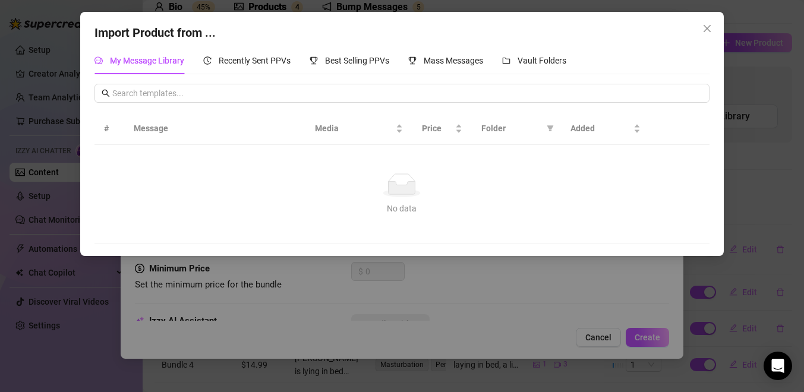
click at [438, 291] on div "Import Product from ... My Message Library Recently Sent PPVs Best Selling PPVs…" at bounding box center [402, 196] width 804 height 392
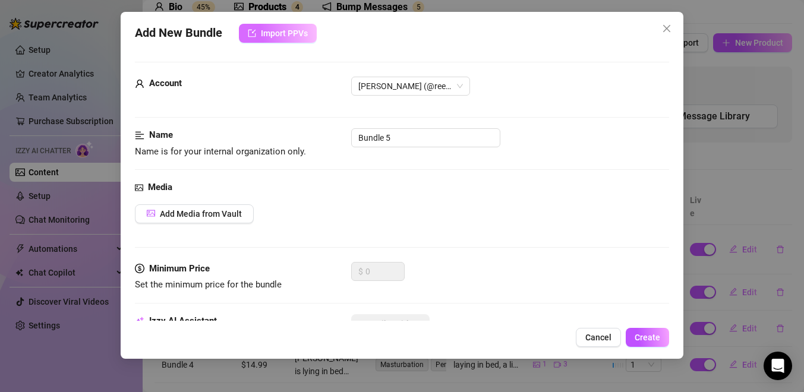
click at [254, 32] on icon "import" at bounding box center [252, 33] width 8 height 8
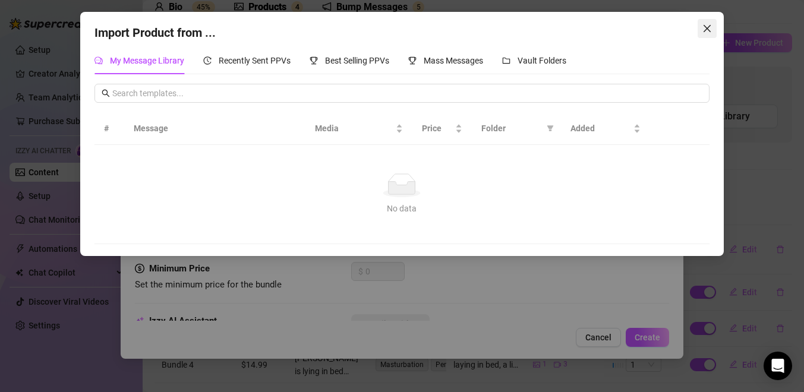
click at [703, 30] on icon "close" at bounding box center [708, 29] width 10 height 10
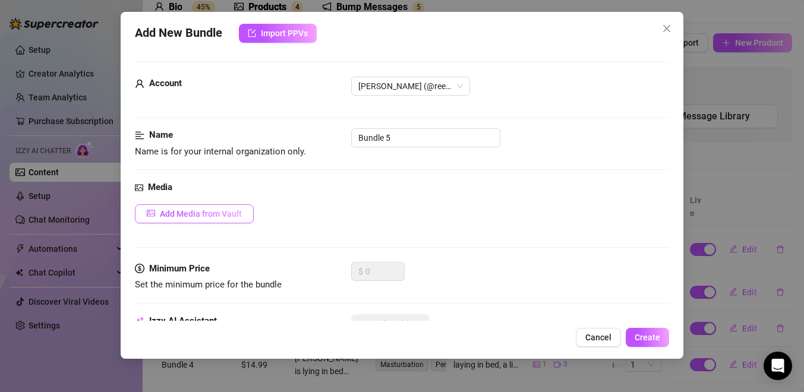
click at [212, 209] on span "Add Media from Vault" at bounding box center [201, 214] width 82 height 10
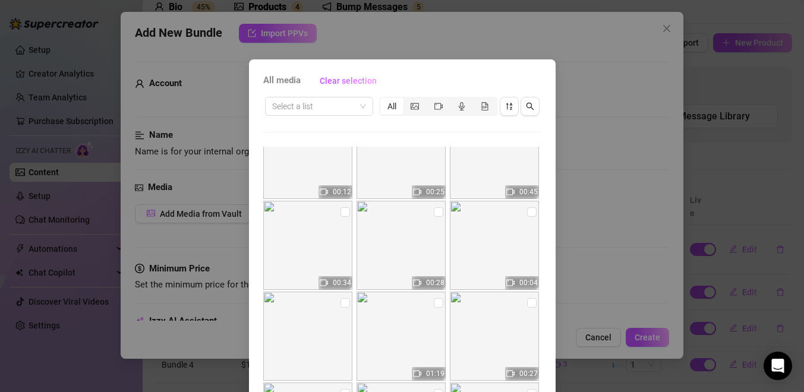
scroll to position [136, 0]
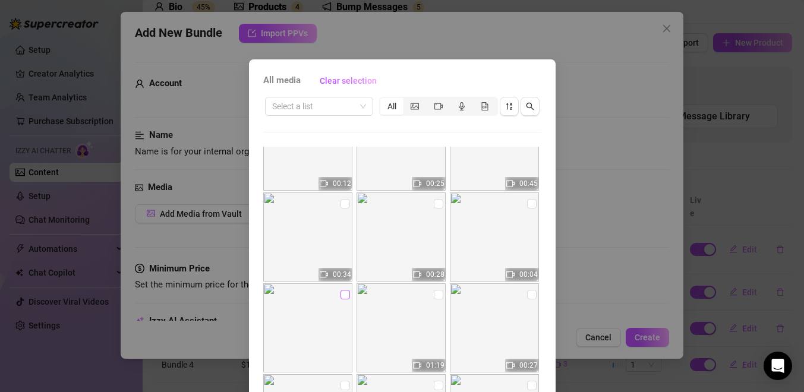
click at [347, 296] on input "checkbox" at bounding box center [346, 295] width 10 height 10
checkbox input "true"
click at [531, 210] on label at bounding box center [532, 203] width 10 height 13
click at [531, 209] on input "checkbox" at bounding box center [532, 204] width 10 height 10
checkbox input "true"
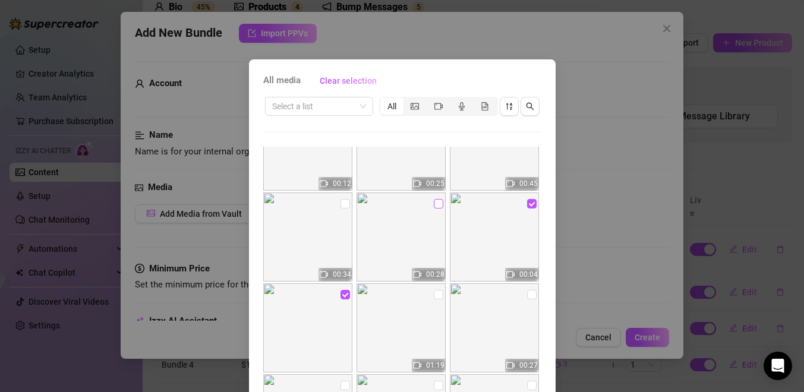
click at [434, 200] on input "checkbox" at bounding box center [439, 204] width 10 height 10
checkbox input "true"
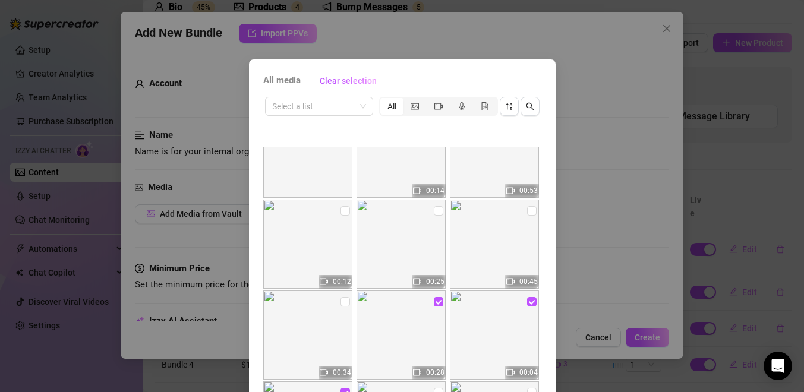
scroll to position [37, 0]
click at [531, 210] on input "checkbox" at bounding box center [532, 212] width 10 height 10
checkbox input "true"
click at [434, 214] on input "checkbox" at bounding box center [439, 212] width 10 height 10
checkbox input "true"
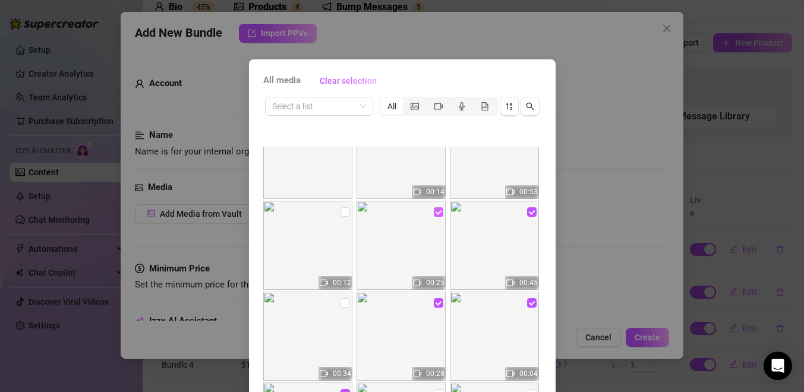
scroll to position [0, 0]
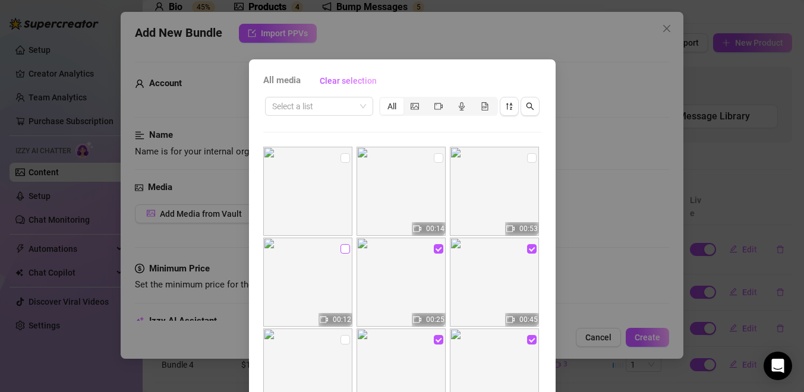
click at [346, 252] on input "checkbox" at bounding box center [346, 249] width 10 height 10
checkbox input "true"
click at [531, 159] on input "checkbox" at bounding box center [532, 158] width 10 height 10
checkbox input "true"
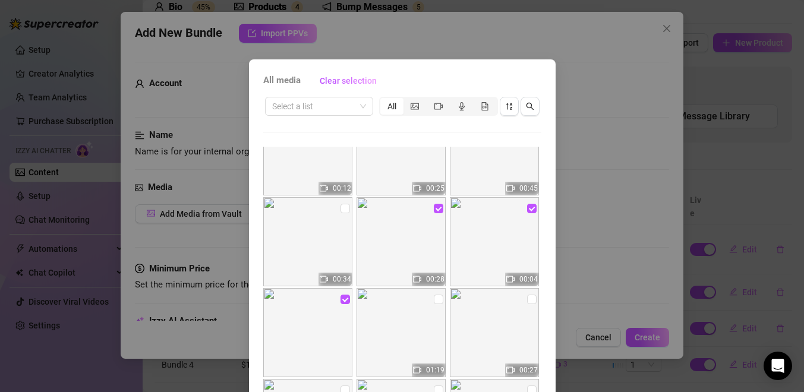
scroll to position [118, 0]
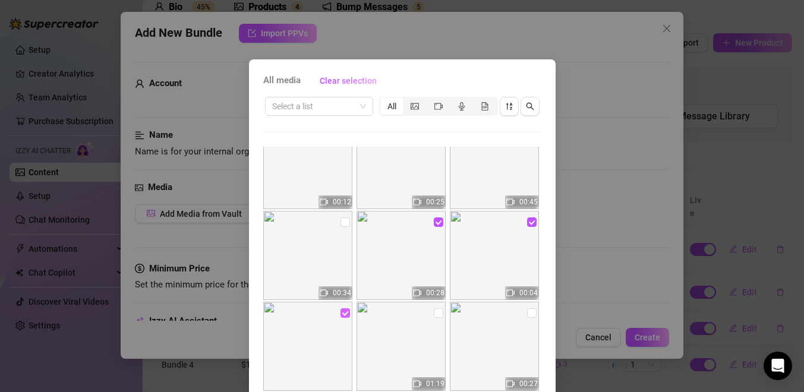
click at [345, 314] on input "checkbox" at bounding box center [346, 314] width 10 height 10
checkbox input "false"
click at [438, 222] on input "checkbox" at bounding box center [439, 223] width 10 height 10
checkbox input "false"
click at [530, 228] on label at bounding box center [532, 222] width 10 height 13
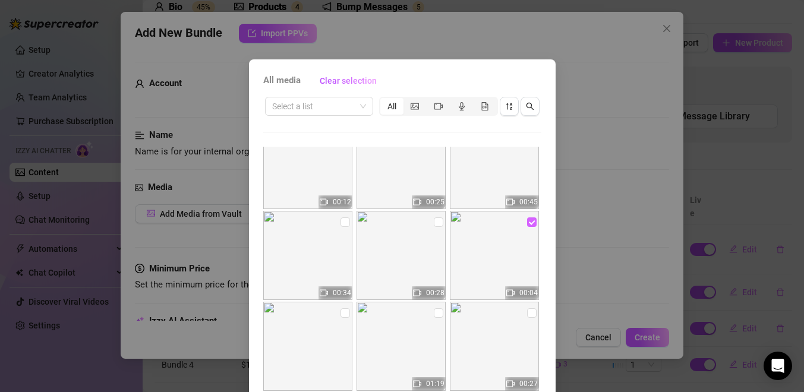
click at [530, 227] on input "checkbox" at bounding box center [532, 223] width 10 height 10
checkbox input "false"
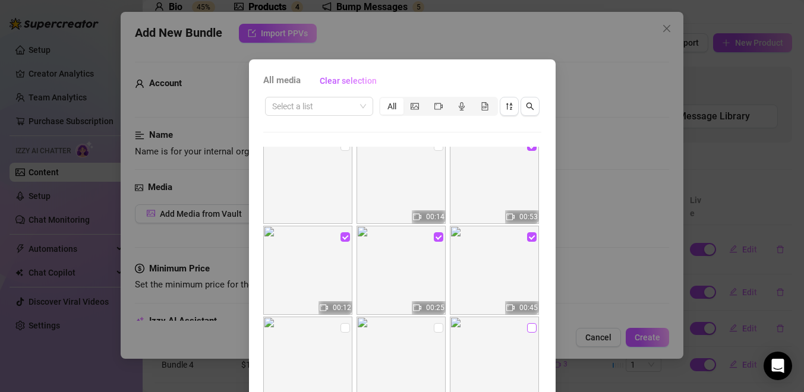
scroll to position [11, 0]
click at [530, 238] on input "checkbox" at bounding box center [532, 238] width 10 height 10
checkbox input "false"
click at [440, 240] on input "checkbox" at bounding box center [439, 238] width 10 height 10
checkbox input "false"
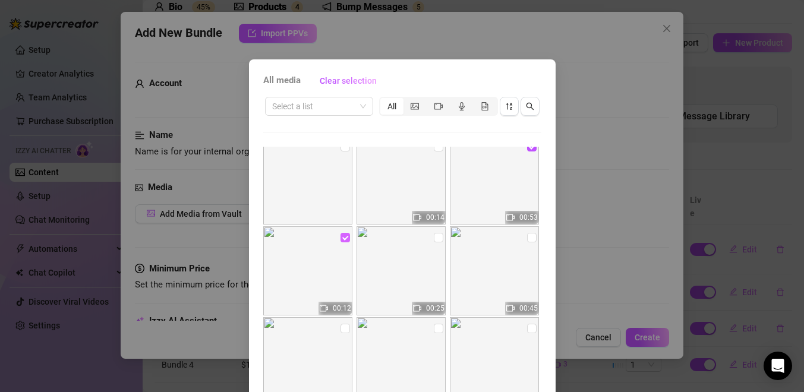
click at [344, 234] on input "checkbox" at bounding box center [346, 238] width 10 height 10
checkbox input "false"
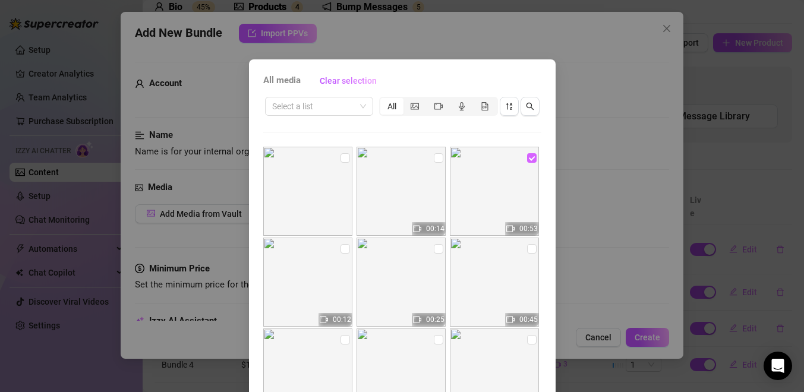
click at [530, 161] on input "checkbox" at bounding box center [532, 158] width 10 height 10
checkbox input "false"
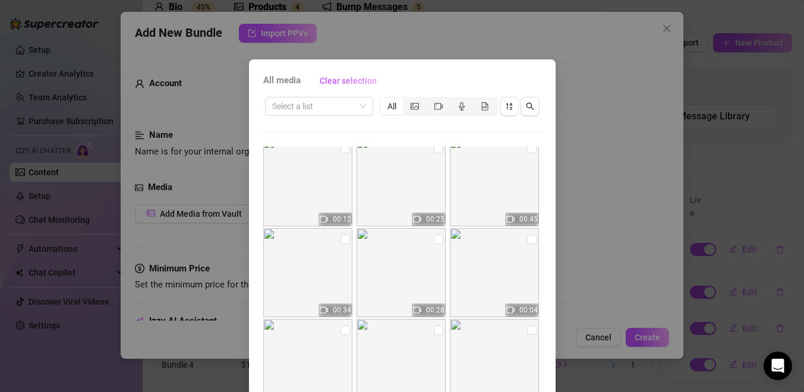
scroll to position [124, 0]
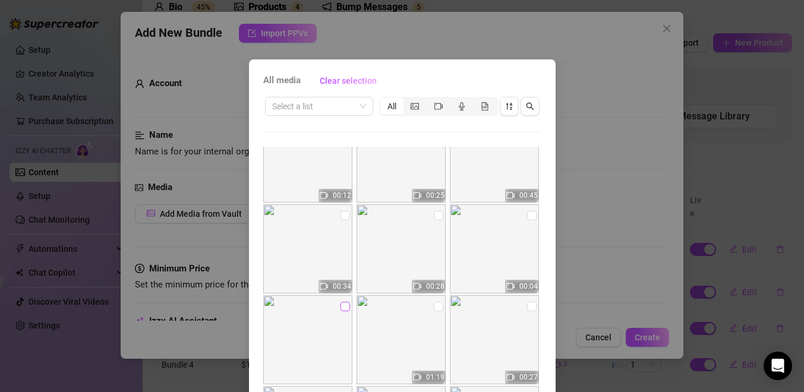
click at [345, 307] on input "checkbox" at bounding box center [346, 307] width 10 height 10
checkbox input "true"
click at [530, 216] on input "checkbox" at bounding box center [532, 216] width 10 height 10
checkbox input "true"
click at [436, 217] on input "checkbox" at bounding box center [439, 216] width 10 height 10
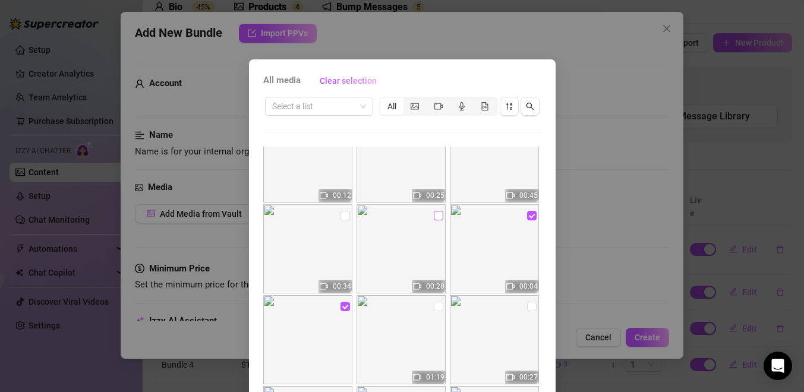
checkbox input "true"
click at [346, 219] on input "checkbox" at bounding box center [346, 216] width 10 height 10
checkbox input "true"
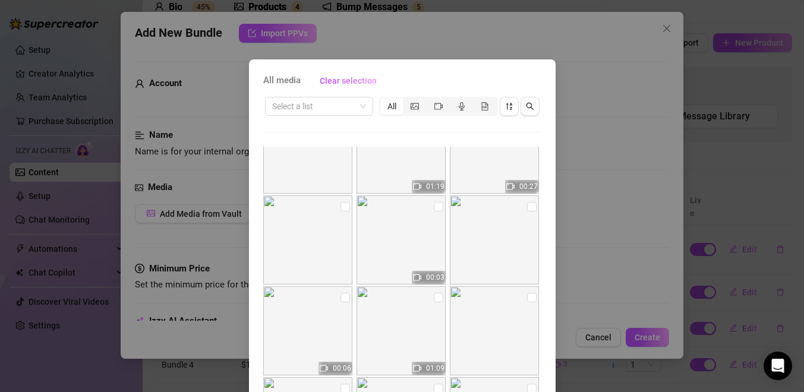
scroll to position [0, 0]
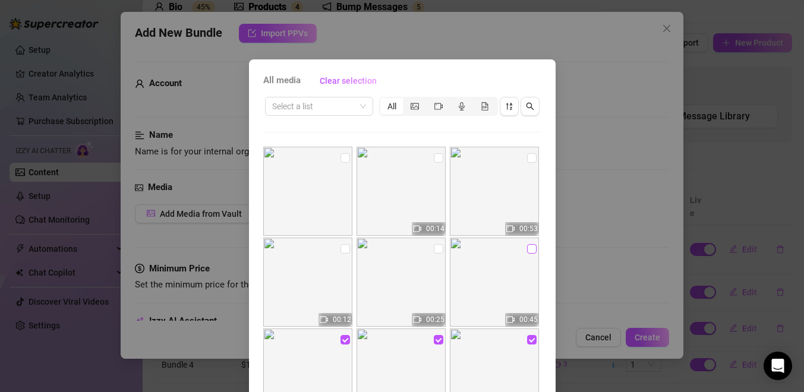
click at [528, 248] on input "checkbox" at bounding box center [532, 249] width 10 height 10
checkbox input "true"
click at [439, 252] on input "checkbox" at bounding box center [439, 249] width 10 height 10
checkbox input "true"
click at [345, 248] on input "checkbox" at bounding box center [346, 249] width 10 height 10
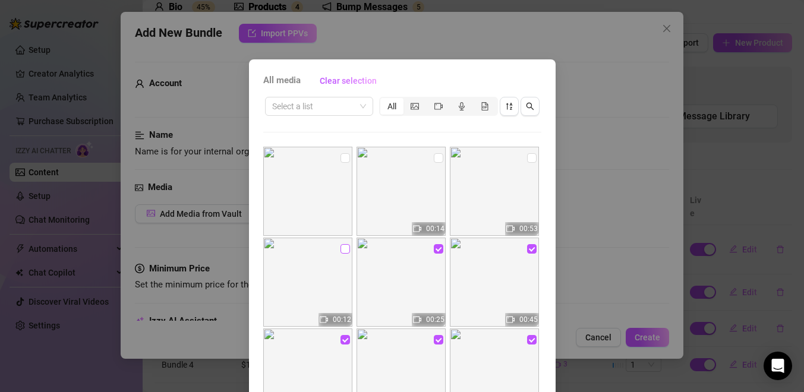
checkbox input "true"
click at [531, 161] on input "checkbox" at bounding box center [532, 158] width 10 height 10
checkbox input "true"
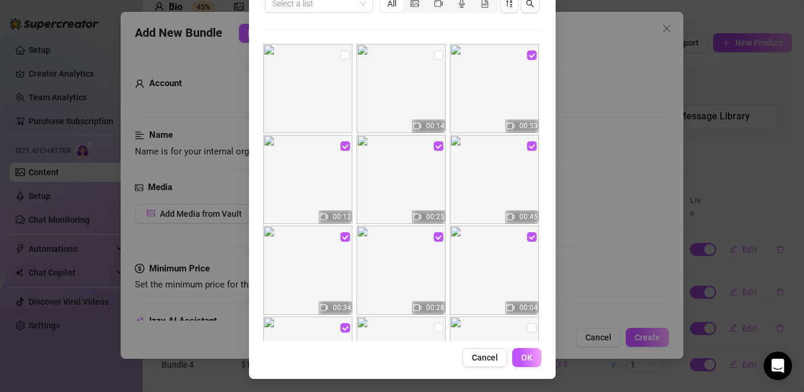
scroll to position [104, 0]
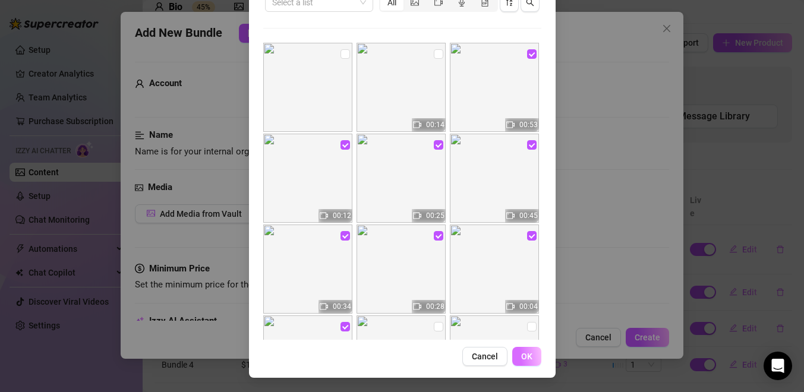
click at [531, 355] on span "OK" at bounding box center [526, 357] width 11 height 10
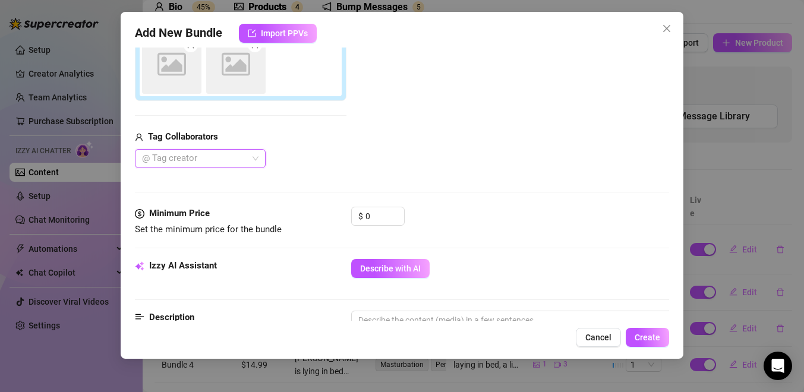
scroll to position [353, 0]
click at [377, 212] on input "0" at bounding box center [385, 215] width 39 height 18
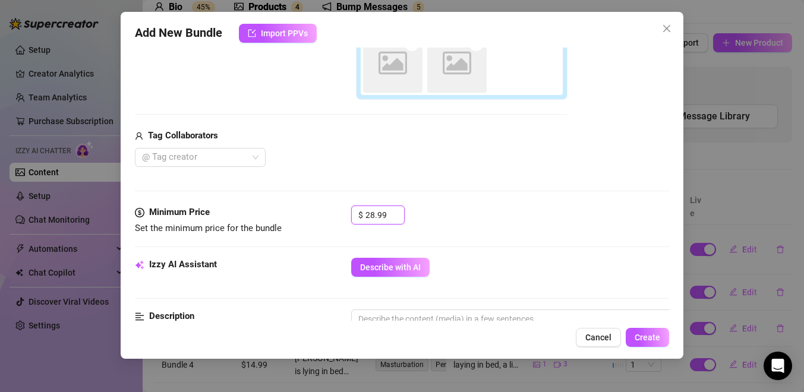
type input "28.99"
click at [415, 234] on div "$ 28.99" at bounding box center [510, 221] width 318 height 30
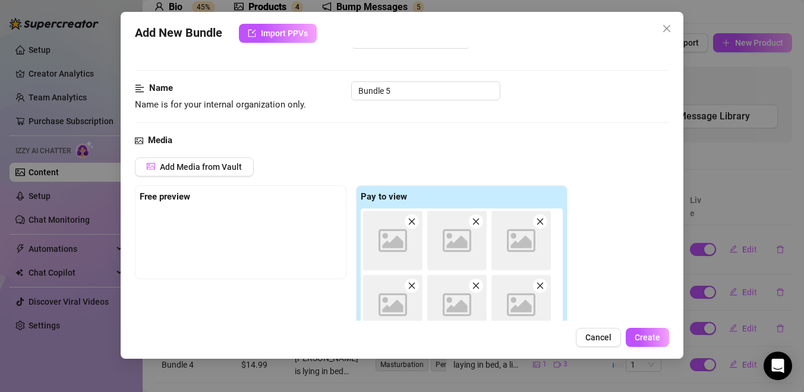
scroll to position [0, 0]
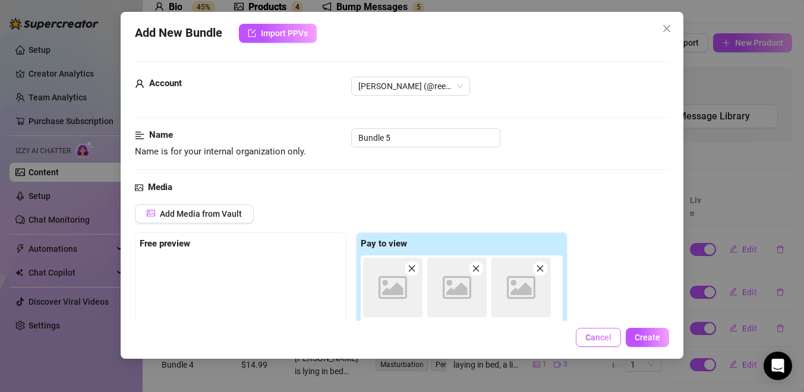
click at [584, 331] on button "Cancel" at bounding box center [598, 337] width 45 height 19
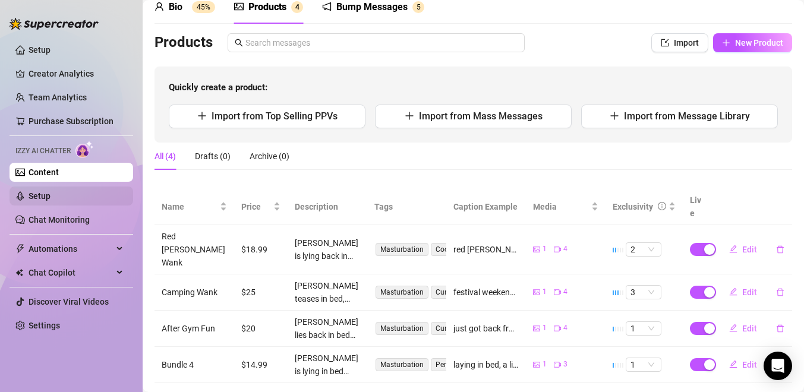
click at [39, 195] on link "Setup" at bounding box center [40, 196] width 22 height 10
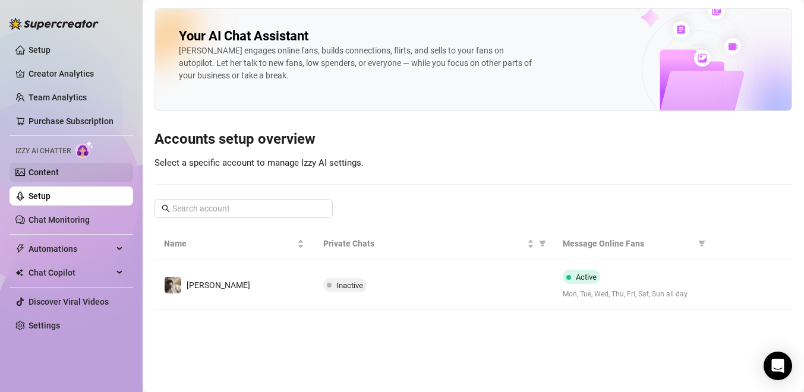
click at [45, 171] on link "Content" at bounding box center [44, 173] width 30 height 10
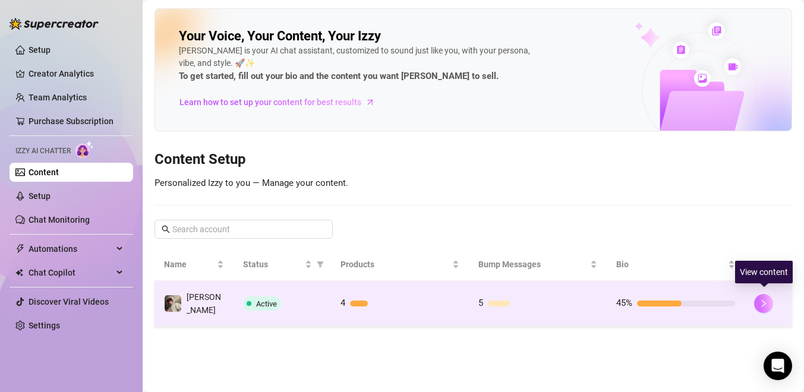
click at [767, 301] on icon "right" at bounding box center [764, 304] width 8 height 8
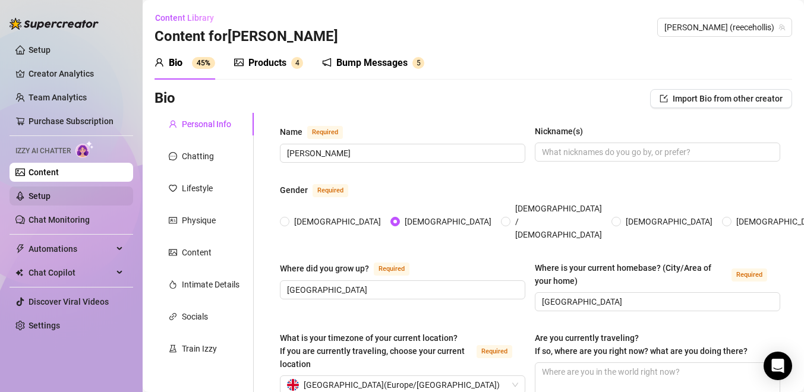
click at [51, 197] on link "Setup" at bounding box center [40, 196] width 22 height 10
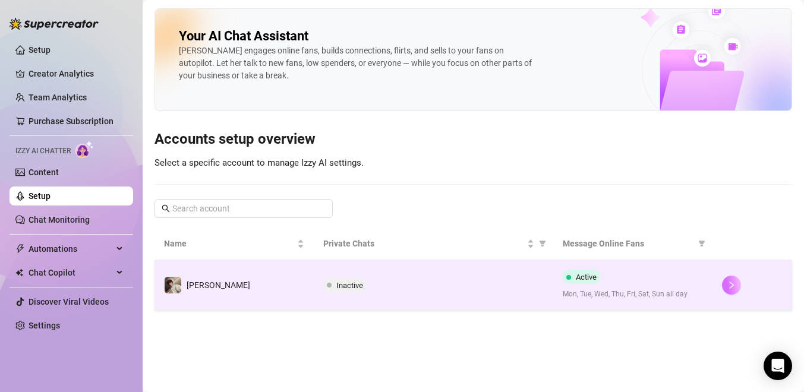
click at [736, 288] on button "button" at bounding box center [731, 285] width 19 height 19
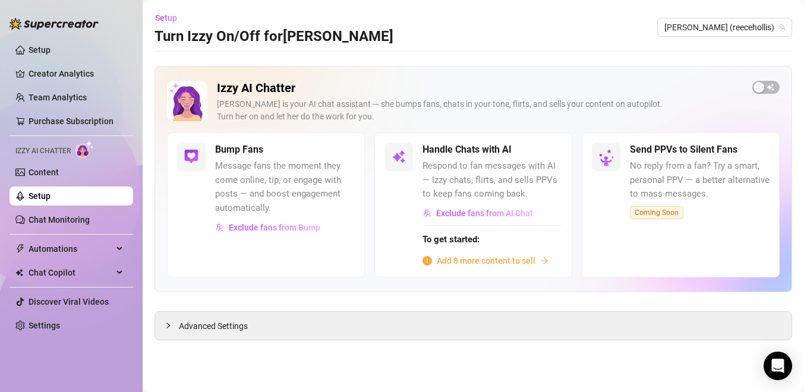
click at [476, 260] on span "Add 8 more content to sell" at bounding box center [486, 260] width 99 height 13
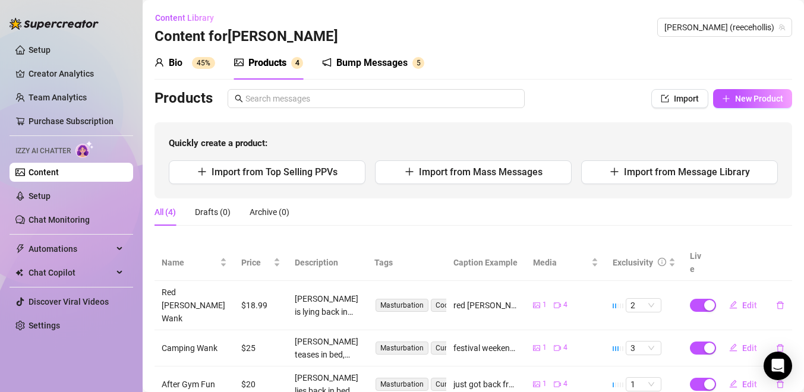
scroll to position [56, 0]
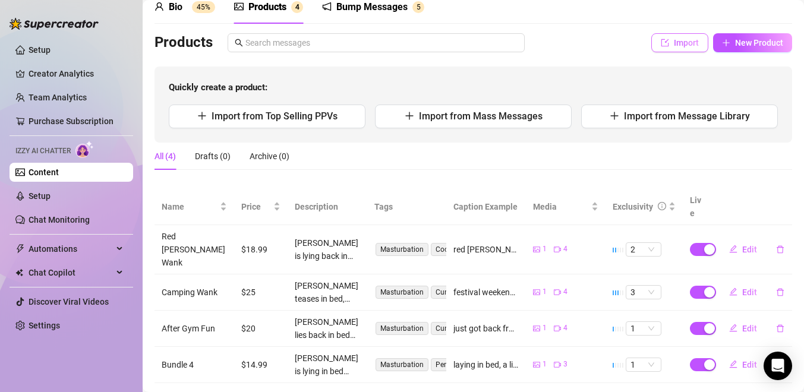
click at [692, 48] on button "Import" at bounding box center [680, 42] width 57 height 19
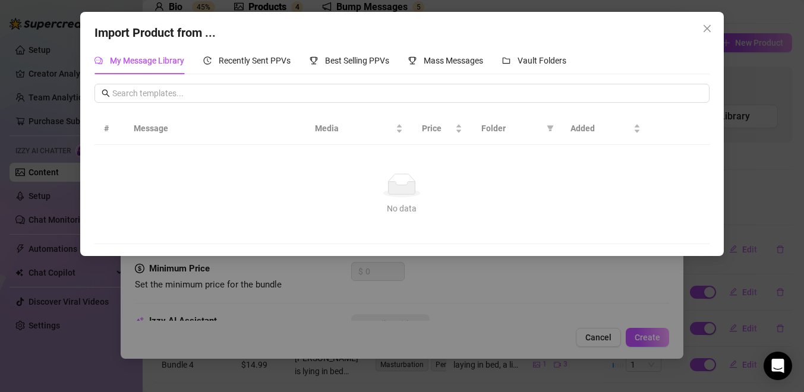
click at [603, 310] on div "Import Product from ... My Message Library Recently Sent PPVs Best Selling PPVs…" at bounding box center [402, 196] width 804 height 392
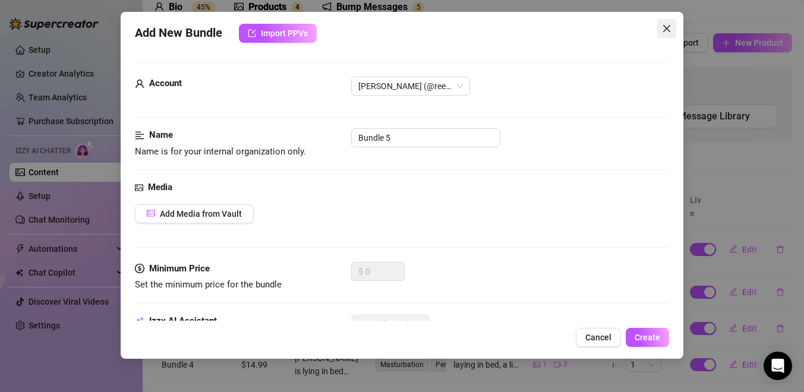
click at [666, 29] on icon "close" at bounding box center [666, 28] width 7 height 7
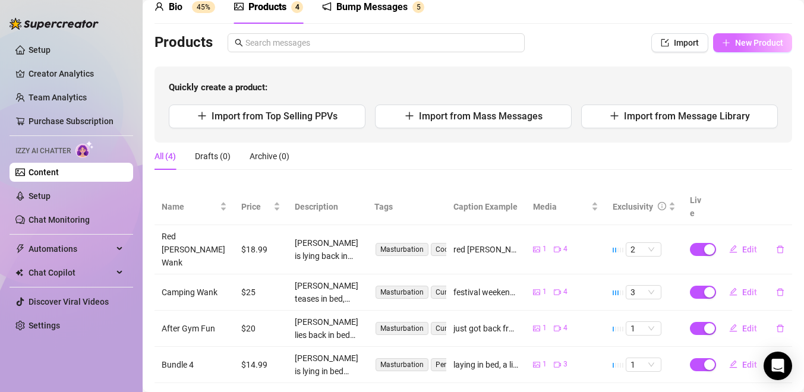
click at [751, 49] on button "New Product" at bounding box center [752, 42] width 79 height 19
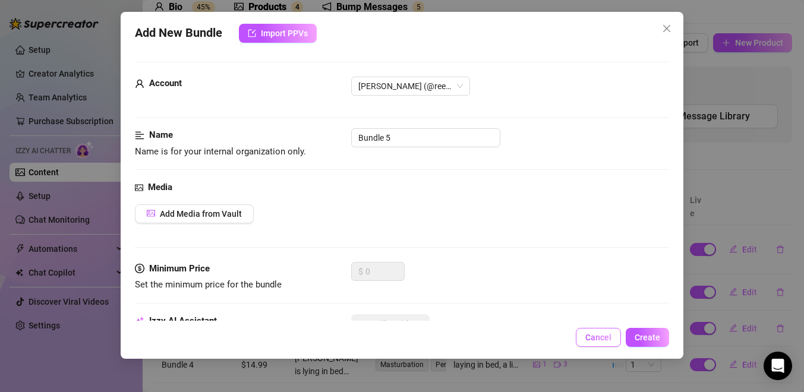
click at [591, 336] on span "Cancel" at bounding box center [599, 338] width 26 height 10
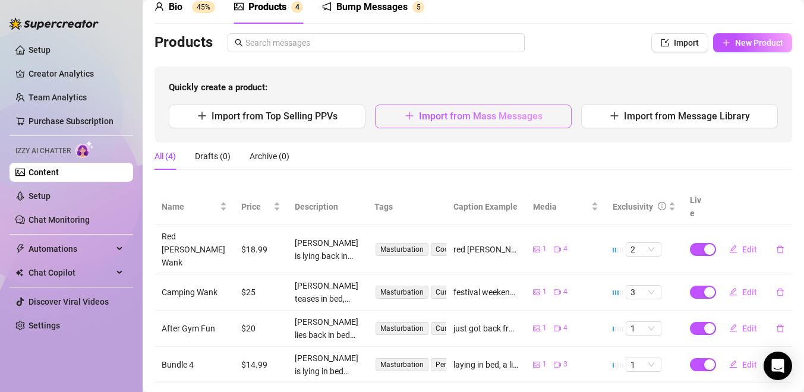
scroll to position [37, 0]
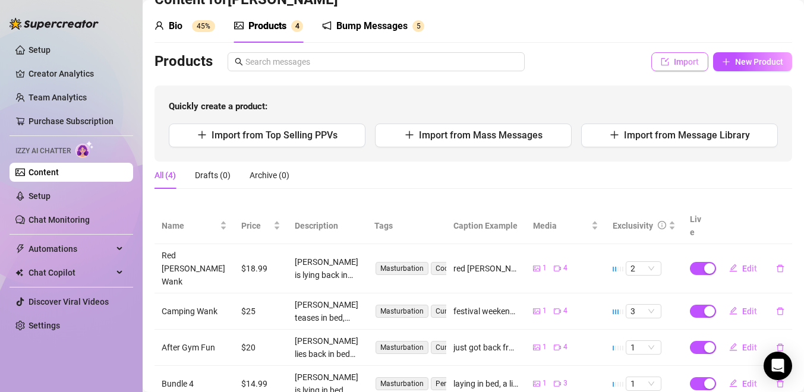
click at [659, 60] on button "Import" at bounding box center [680, 61] width 57 height 19
type textarea "Type your message here..."
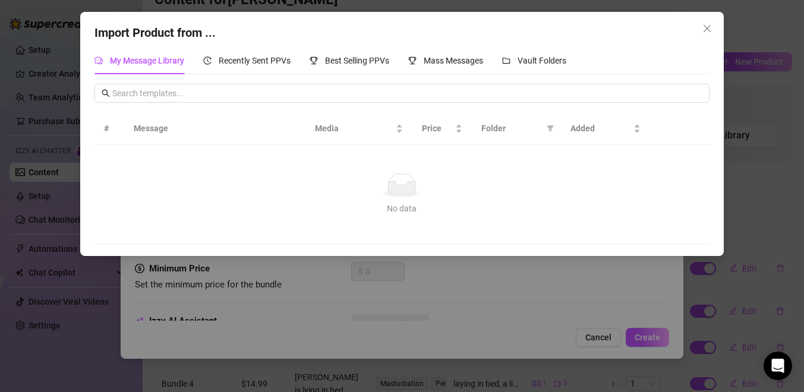
click at [471, 272] on div "Import Product from ... My Message Library Recently Sent PPVs Best Selling PPVs…" at bounding box center [402, 196] width 804 height 392
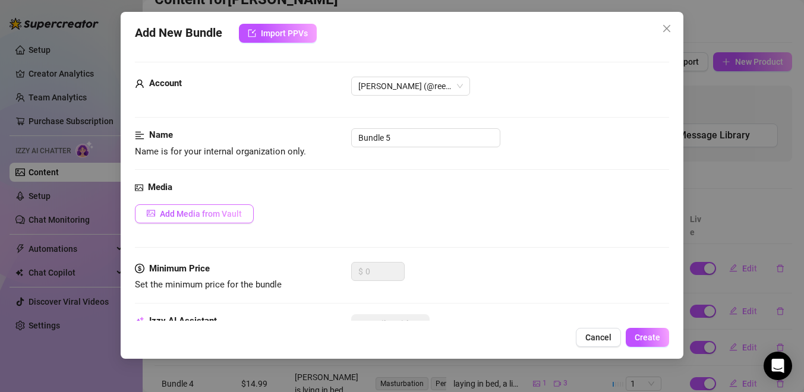
click at [203, 216] on span "Add Media from Vault" at bounding box center [201, 214] width 82 height 10
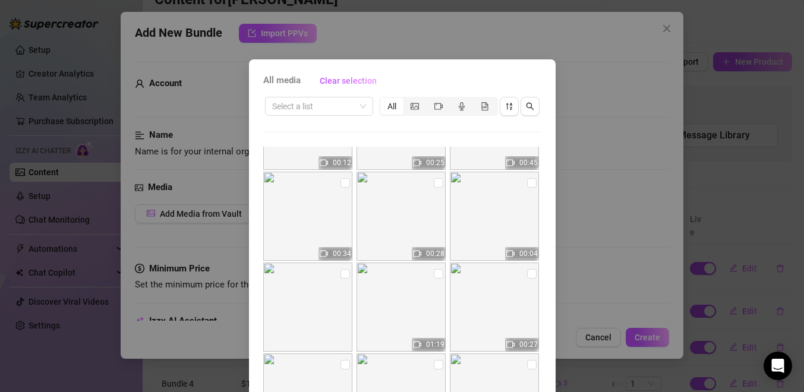
scroll to position [144, 0]
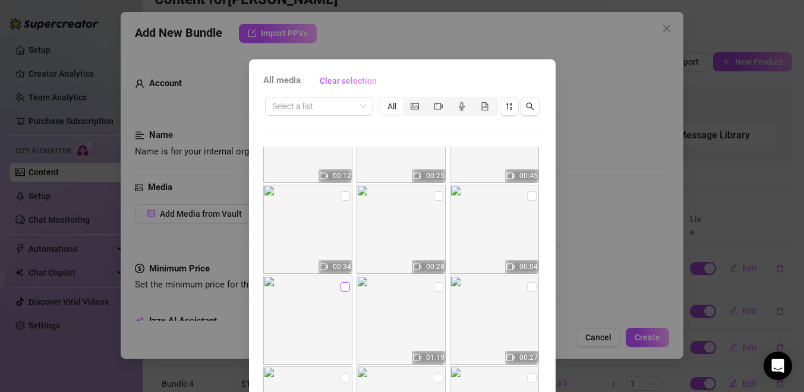
click at [343, 287] on input "checkbox" at bounding box center [346, 287] width 10 height 10
checkbox input "true"
click at [530, 191] on input "checkbox" at bounding box center [532, 196] width 10 height 10
checkbox input "true"
click at [439, 198] on input "checkbox" at bounding box center [439, 196] width 10 height 10
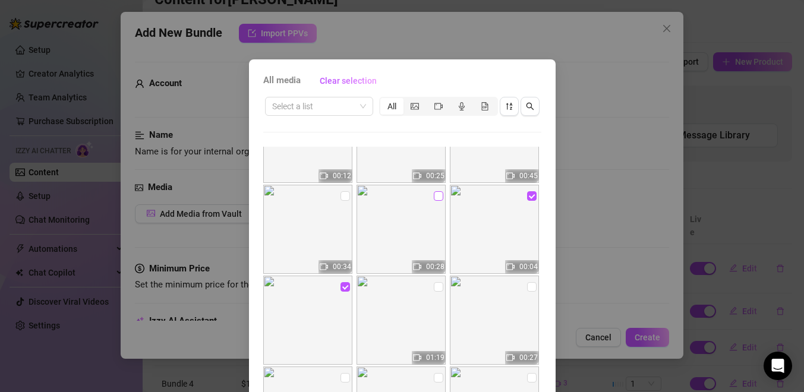
checkbox input "true"
click at [344, 196] on input "checkbox" at bounding box center [346, 196] width 10 height 10
checkbox input "true"
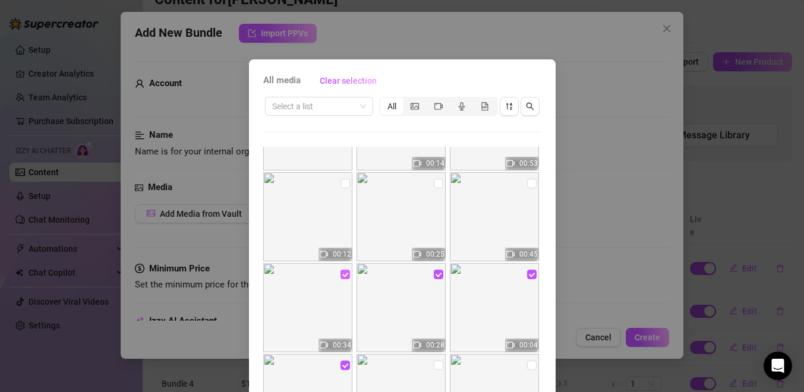
scroll to position [64, 0]
click at [530, 186] on input "checkbox" at bounding box center [532, 186] width 10 height 10
checkbox input "true"
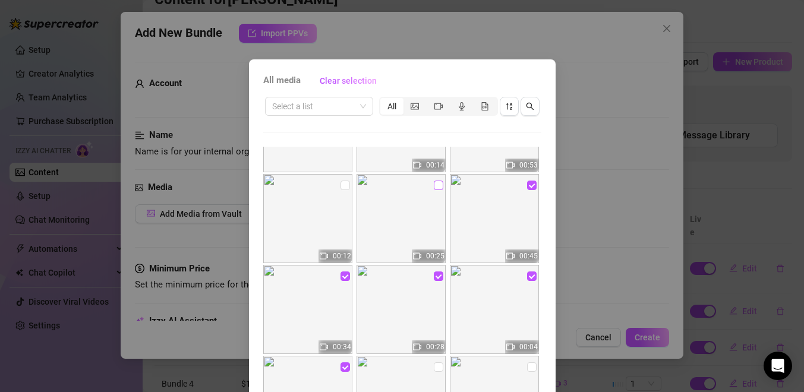
click at [440, 185] on input "checkbox" at bounding box center [439, 186] width 10 height 10
checkbox input "true"
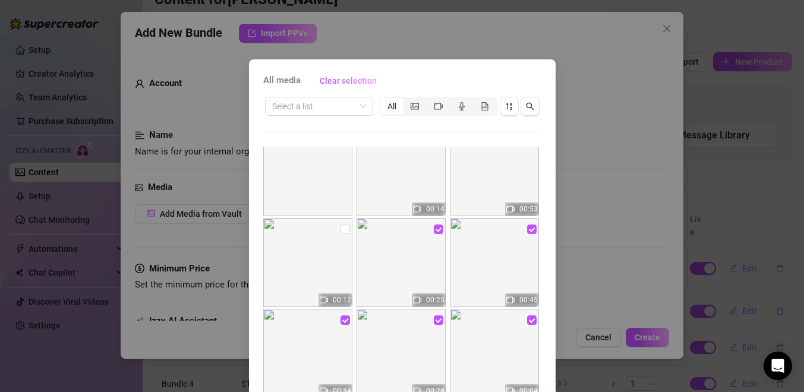
scroll to position [17, 0]
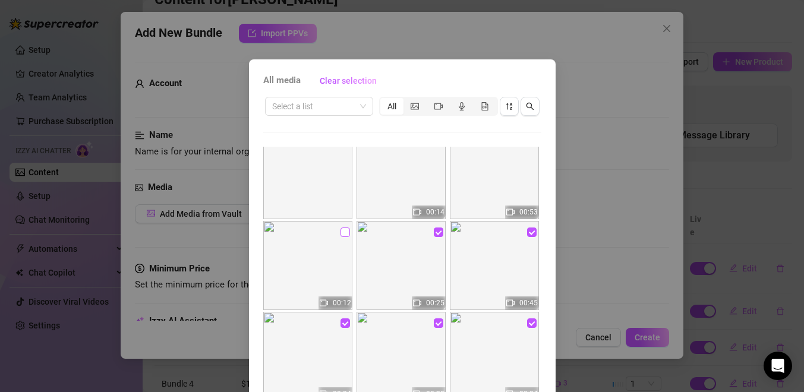
click at [343, 232] on input "checkbox" at bounding box center [346, 233] width 10 height 10
checkbox input "true"
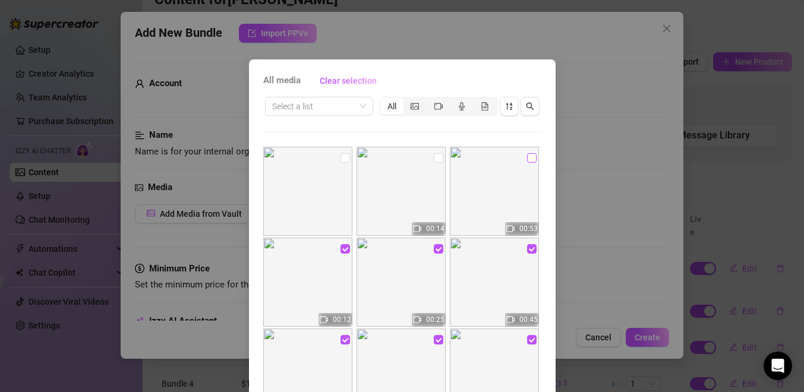
click at [528, 159] on input "checkbox" at bounding box center [532, 158] width 10 height 10
checkbox input "true"
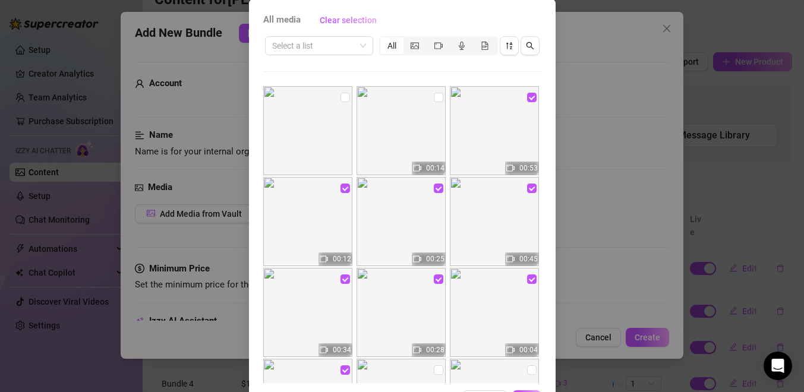
scroll to position [89, 0]
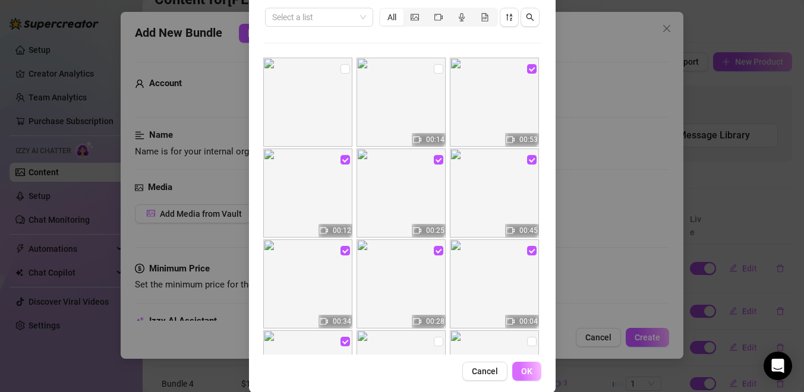
click at [527, 373] on span "OK" at bounding box center [526, 372] width 11 height 10
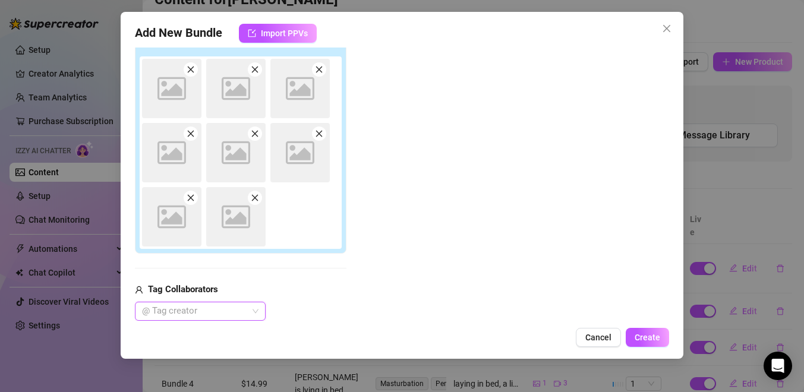
scroll to position [199, 0]
click at [588, 341] on span "Cancel" at bounding box center [599, 338] width 26 height 10
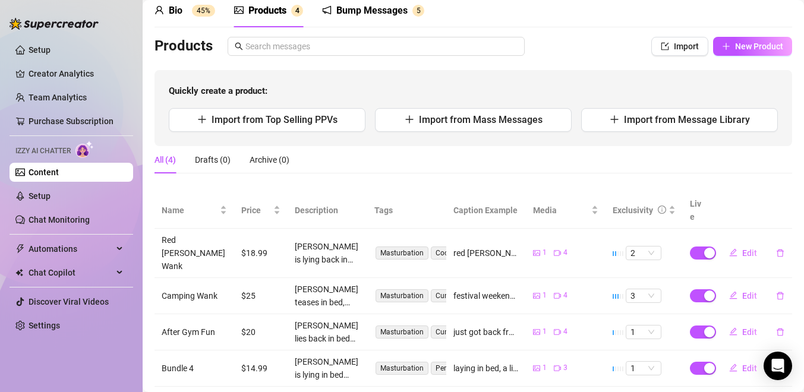
scroll to position [56, 0]
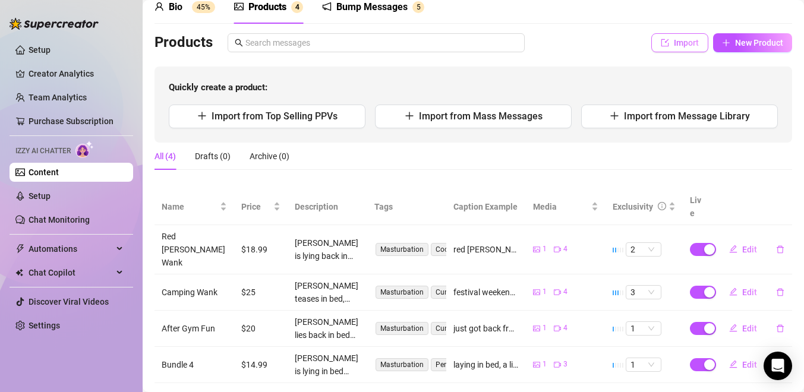
click at [674, 49] on button "Import" at bounding box center [680, 42] width 57 height 19
type textarea "Type your message here..."
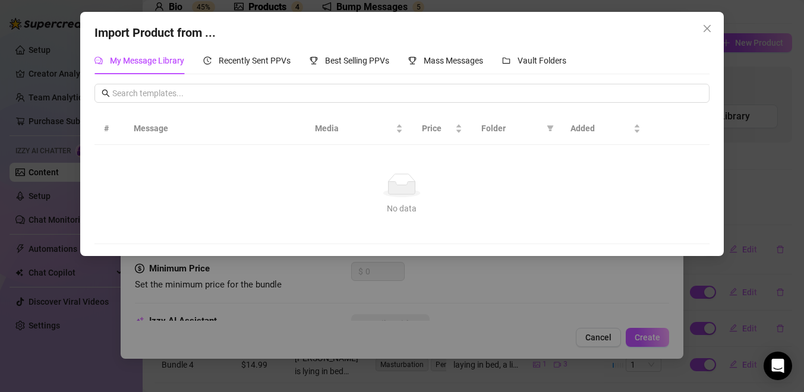
click at [319, 300] on div "Import Product from ... My Message Library Recently Sent PPVs Best Selling PPVs…" at bounding box center [402, 196] width 804 height 392
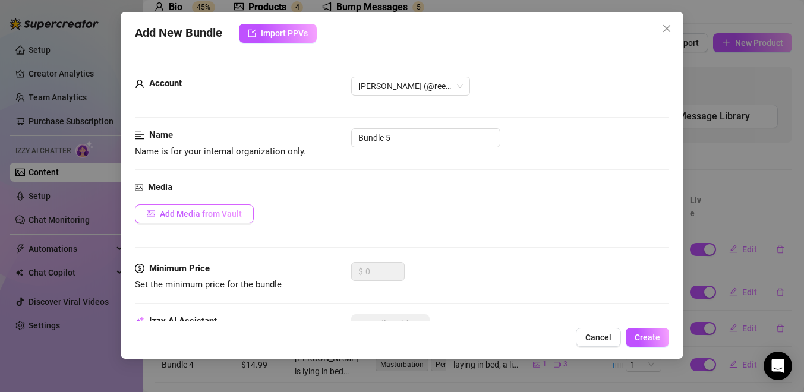
click at [202, 212] on span "Add Media from Vault" at bounding box center [201, 214] width 82 height 10
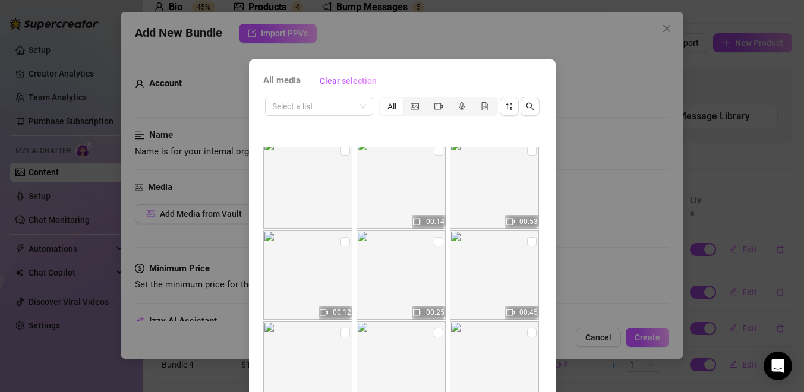
scroll to position [0, 0]
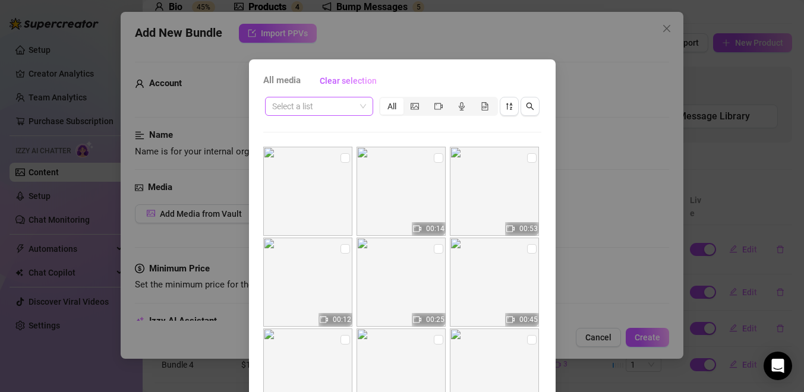
click at [359, 110] on span at bounding box center [319, 106] width 94 height 18
click at [326, 171] on div "Messages" at bounding box center [319, 168] width 89 height 13
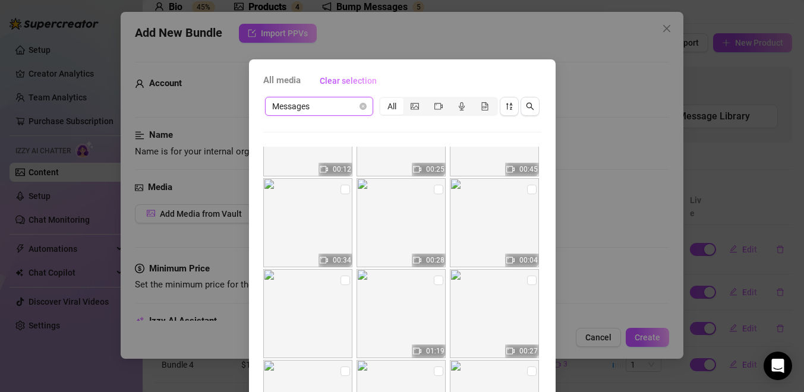
scroll to position [230, 0]
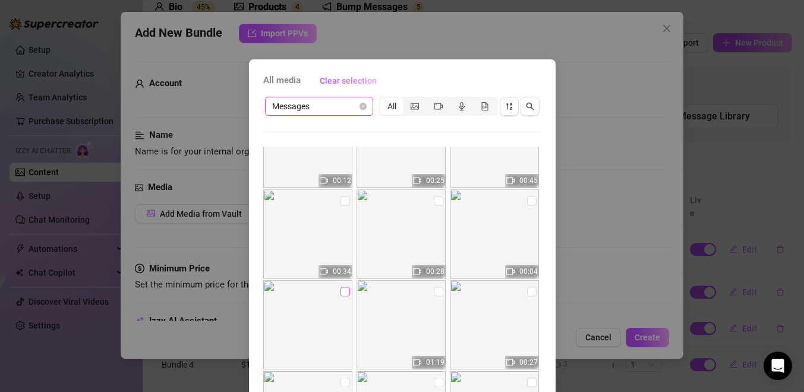
click at [345, 291] on input "checkbox" at bounding box center [346, 292] width 10 height 10
checkbox input "true"
click at [528, 200] on input "checkbox" at bounding box center [532, 201] width 10 height 10
checkbox input "true"
click at [440, 202] on input "checkbox" at bounding box center [439, 201] width 10 height 10
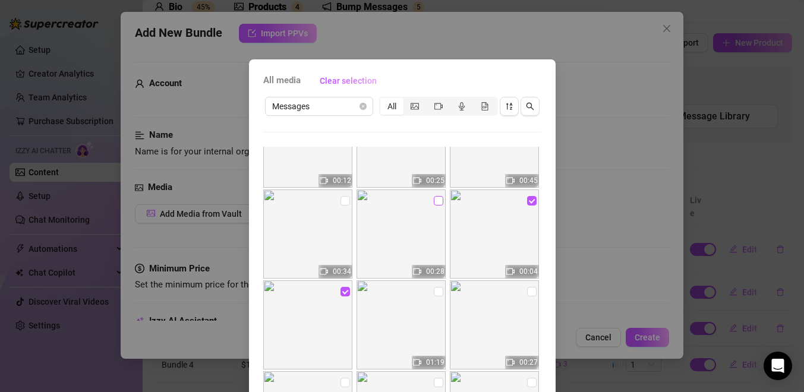
checkbox input "true"
click at [343, 204] on input "checkbox" at bounding box center [346, 201] width 10 height 10
checkbox input "true"
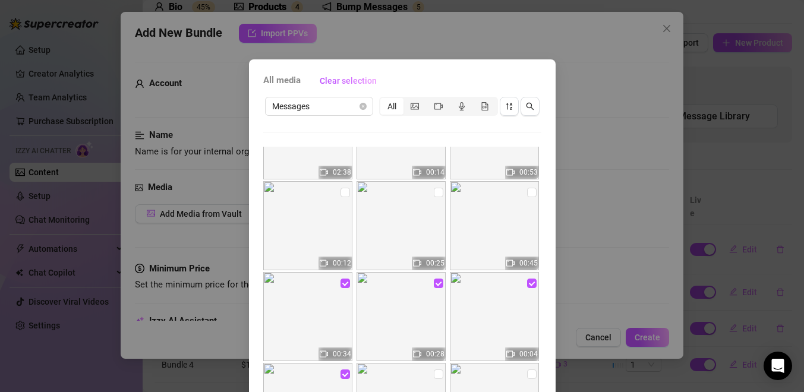
scroll to position [121, 0]
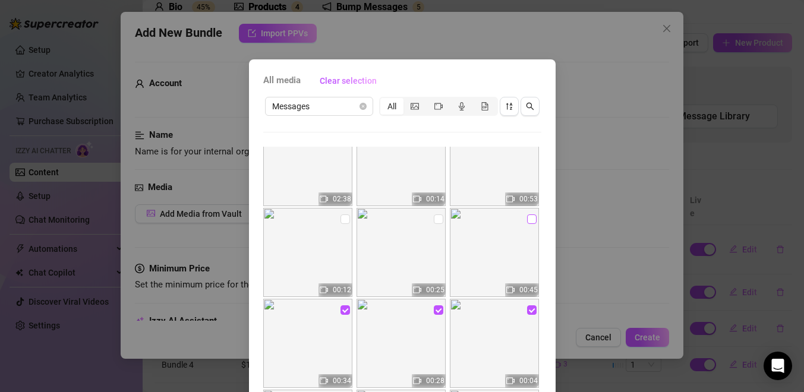
click at [528, 221] on input "checkbox" at bounding box center [532, 220] width 10 height 10
checkbox input "true"
click at [438, 222] on input "checkbox" at bounding box center [439, 220] width 10 height 10
checkbox input "true"
click at [345, 221] on input "checkbox" at bounding box center [346, 220] width 10 height 10
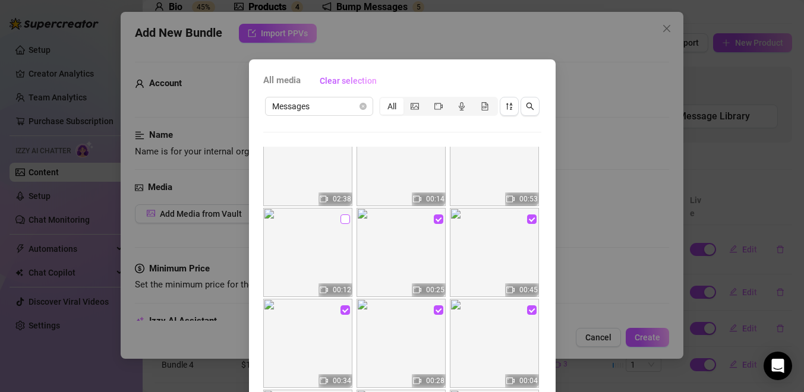
checkbox input "true"
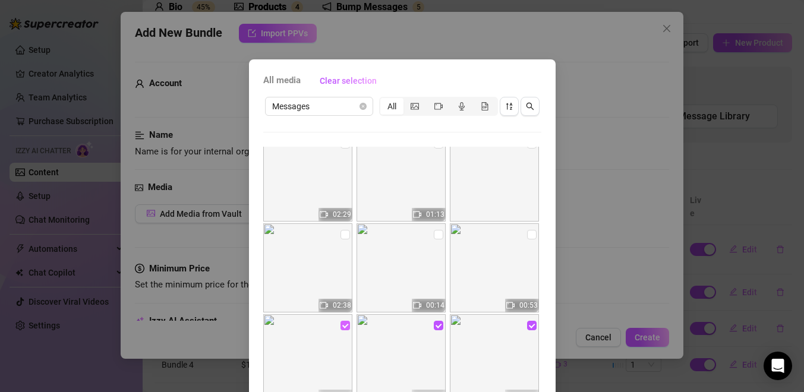
scroll to position [4, 0]
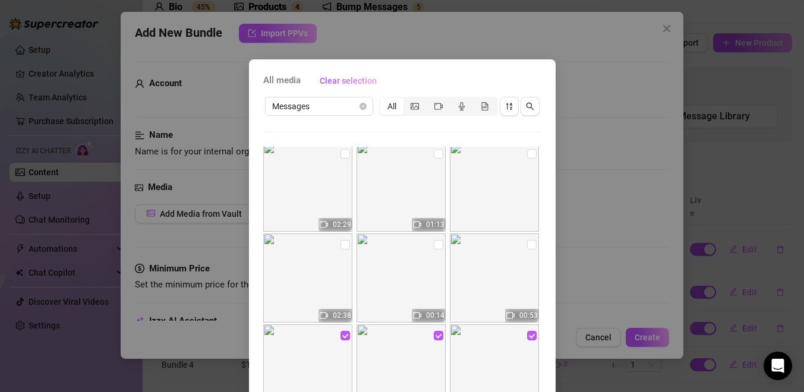
click at [524, 248] on img at bounding box center [494, 278] width 89 height 89
click at [530, 247] on input "checkbox" at bounding box center [532, 245] width 10 height 10
checkbox input "true"
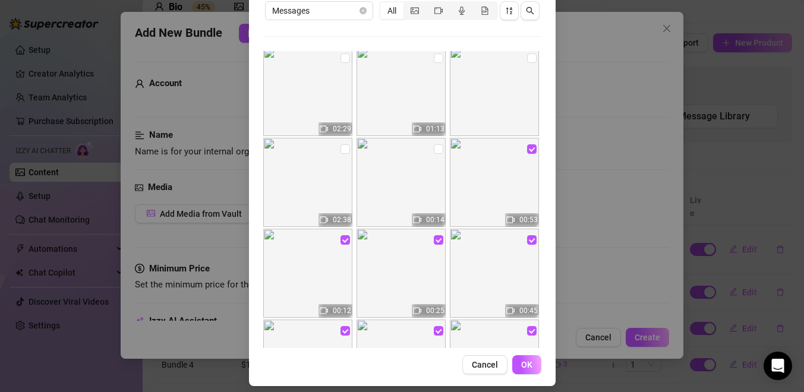
scroll to position [104, 0]
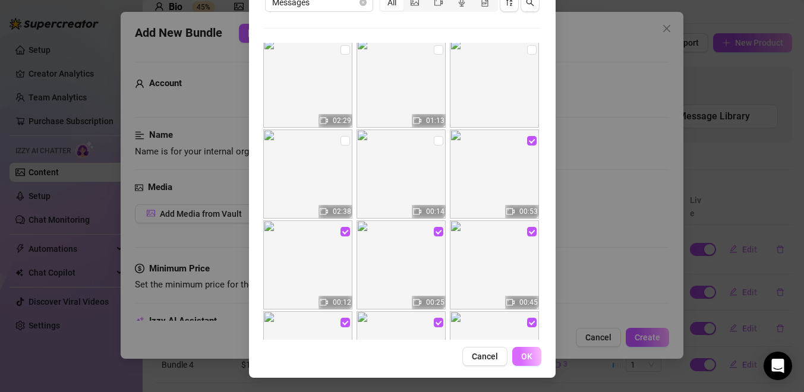
click at [535, 357] on button "OK" at bounding box center [526, 356] width 29 height 19
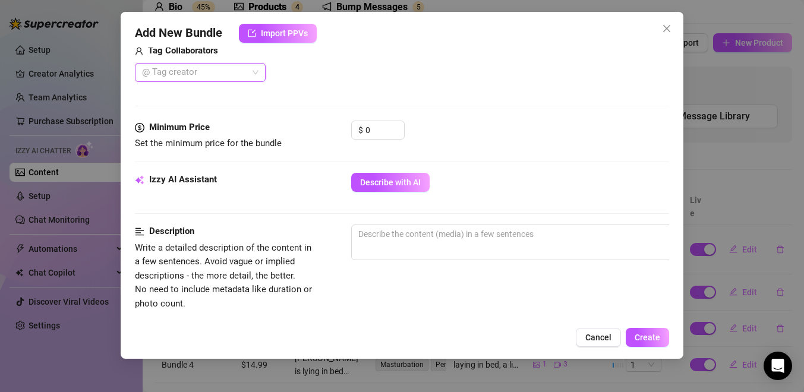
scroll to position [452, 0]
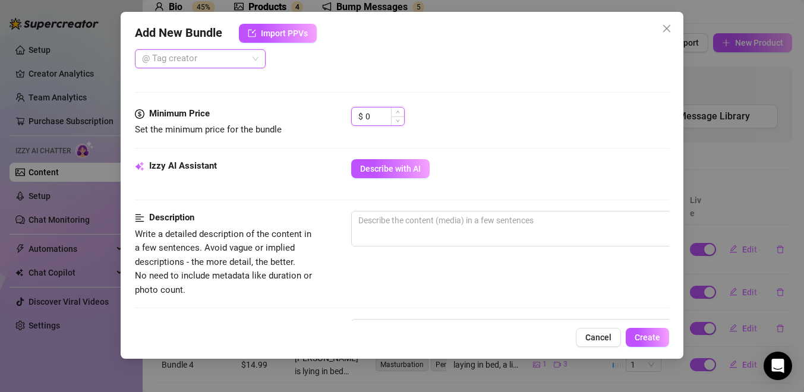
click at [375, 115] on input "0" at bounding box center [385, 117] width 39 height 18
type input "29.99"
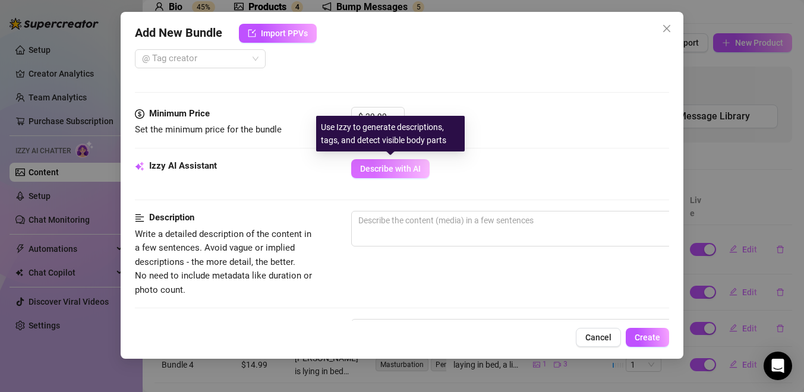
click at [404, 168] on span "Describe with AI" at bounding box center [390, 169] width 61 height 10
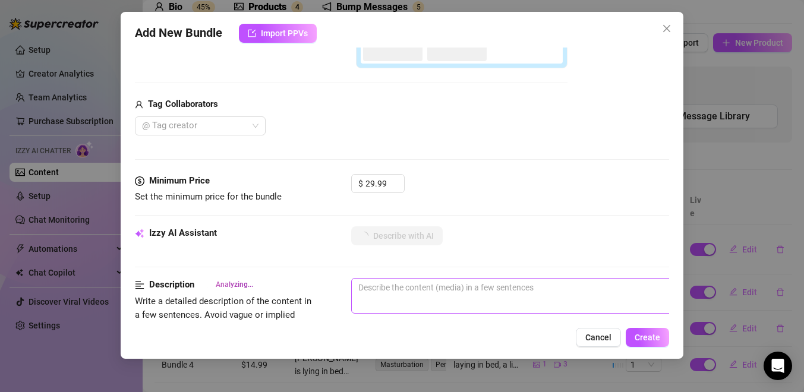
scroll to position [471, 0]
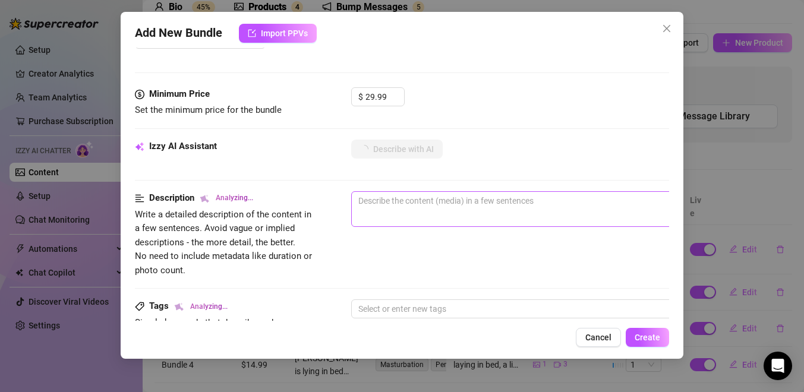
type textarea "[PERSON_NAME]"
type textarea "[PERSON_NAME] teases"
type textarea "[PERSON_NAME] teases in"
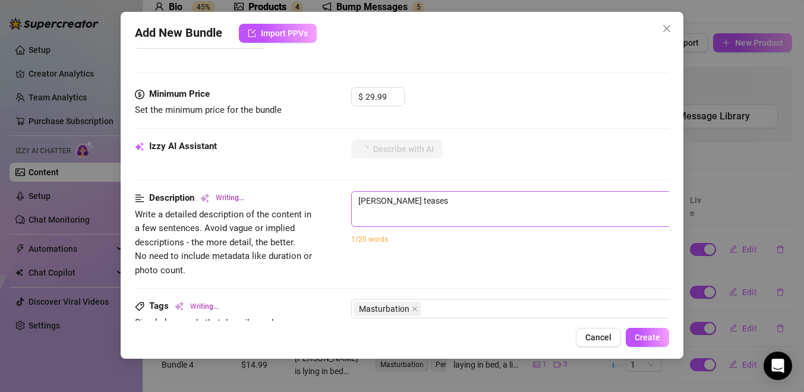
type textarea "[PERSON_NAME] teases in"
type textarea "[PERSON_NAME] teases in bed,"
type textarea "Reece teases in bed, rubbing"
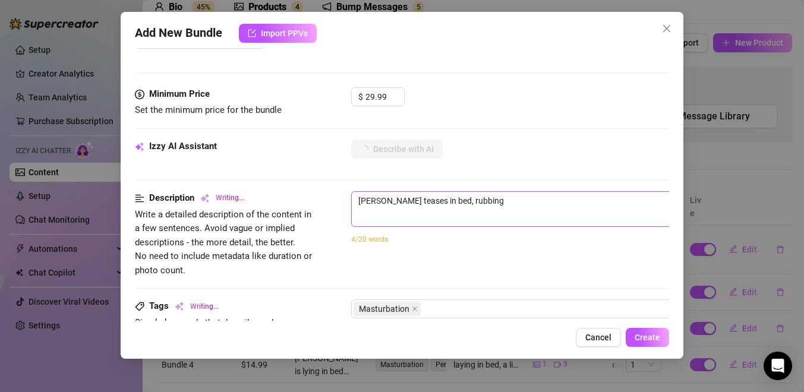
type textarea "Reece teases in bed, rubbing over"
type textarea "Reece teases in bed, rubbing over his"
type textarea "Reece teases in bed, rubbing over his bulge"
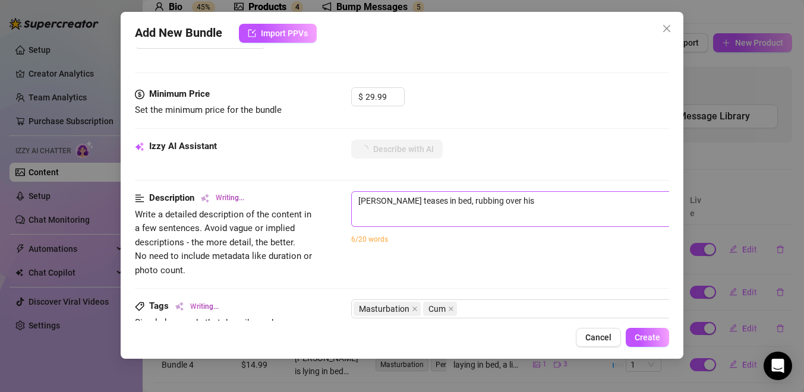
type textarea "Reece teases in bed, rubbing over his bulge"
type textarea "Reece teases in bed, rubbing over his bulge in"
type textarea "Reece teases in bed, rubbing over his bulge in black"
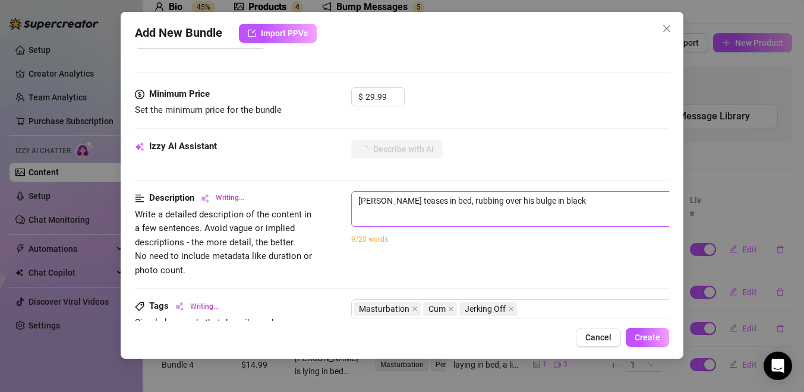
type textarea "Reece teases in bed, rubbing over his bulge in black pants"
type textarea "Reece teases in bed, rubbing over his bulge in black pants and"
type textarea "Reece teases in bed, rubbing over his bulge in black pants and white"
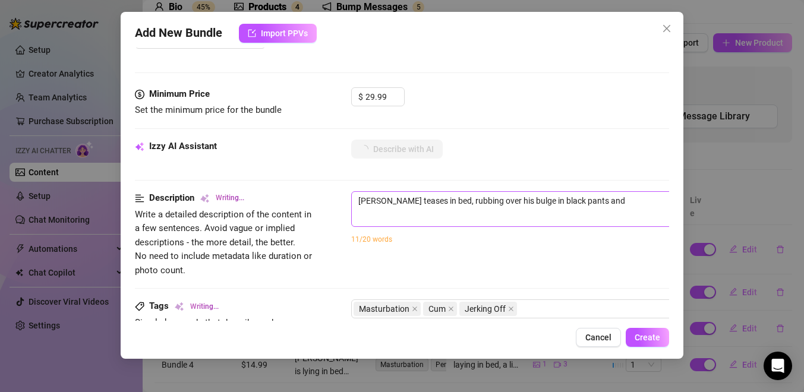
type textarea "Reece teases in bed, rubbing over his bulge in black pants and white"
type textarea "Reece teases in bed, rubbing over his bulge in black pants and white Calvin"
type textarea "Reece teases in bed, rubbing over his bulge in black pants and white Calvin Kle…"
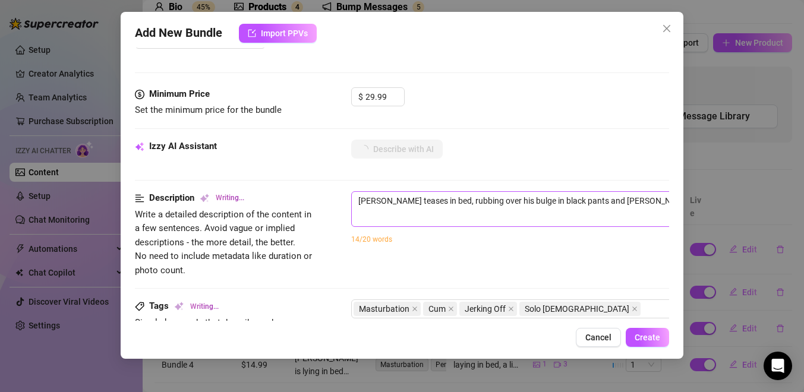
type textarea "Reece teases in bed, rubbing over his bulge in black pants and white Calvin Kle…"
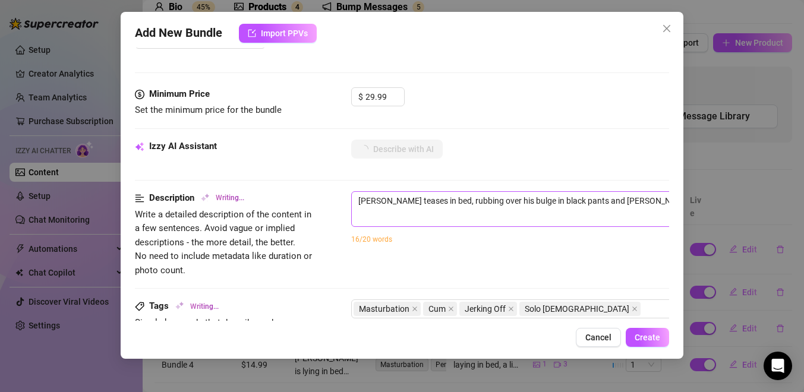
type textarea "Reece teases in bed, rubbing over his bulge in black pants and white Calvin Kle…"
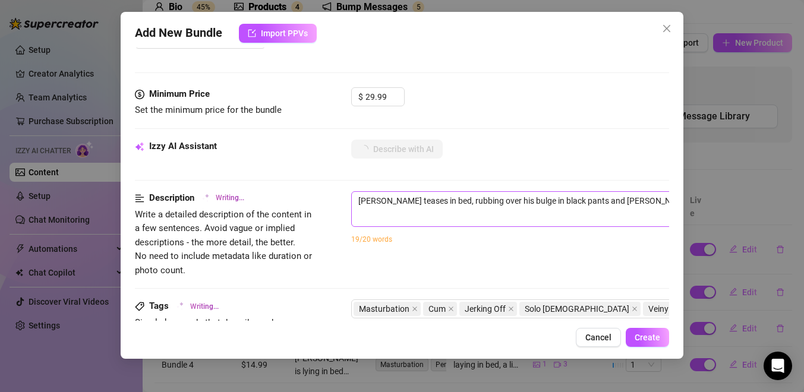
type textarea "Reece teases in bed, rubbing over his bulge in black pants and white Calvin Kle…"
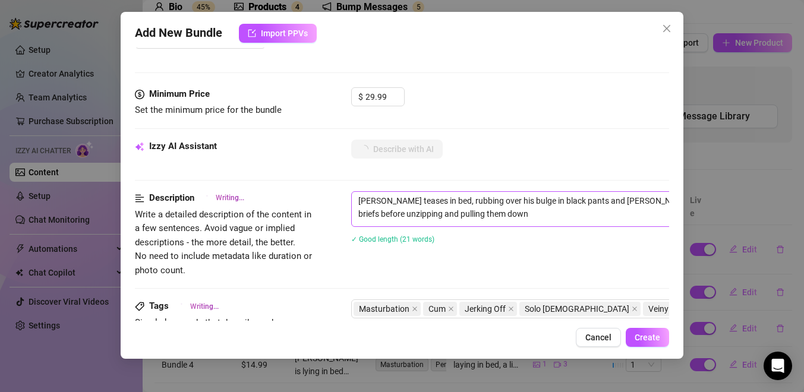
type textarea "Reece teases in bed, rubbing over his bulge in black pants and white Calvin Kle…"
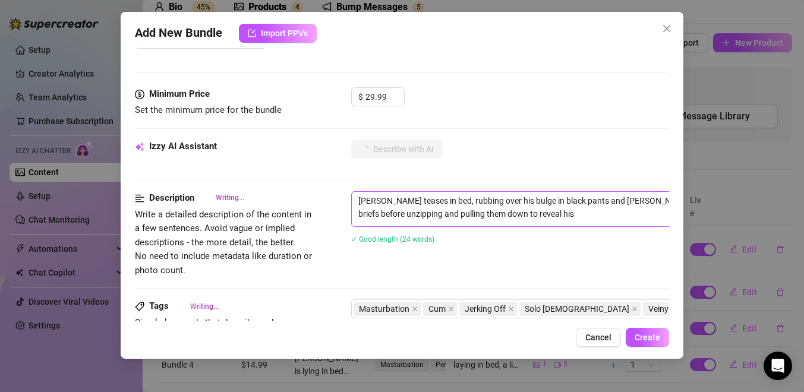
type textarea "Reece teases in bed, rubbing over his bulge in black pants and white Calvin Kle…"
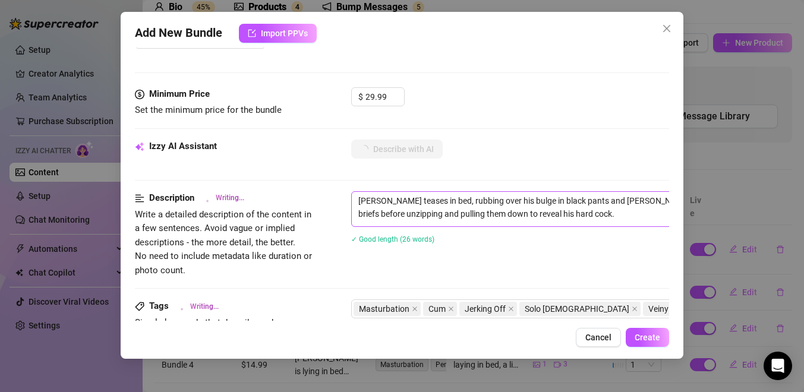
type textarea "Reece teases in bed, rubbing over his bulge in black pants and white Calvin Kle…"
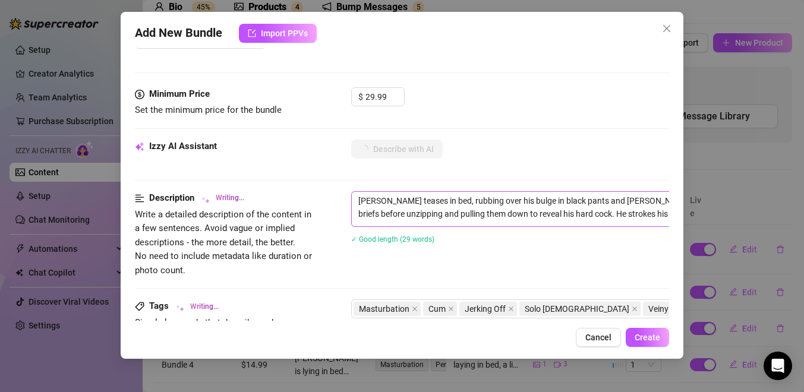
type textarea "Reece teases in bed, rubbing over his bulge in black pants and white Calvin Kle…"
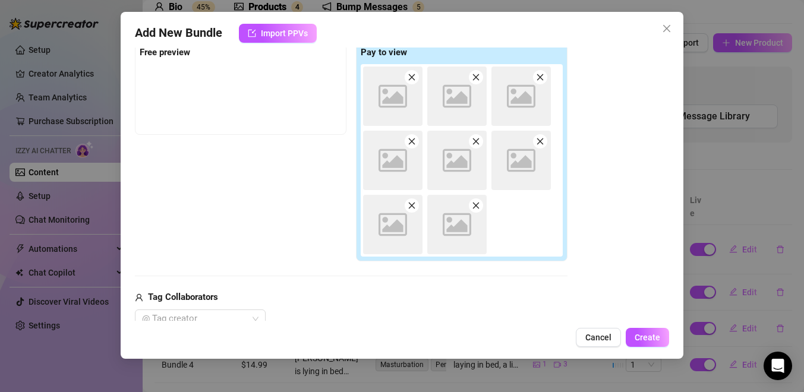
scroll to position [178, 0]
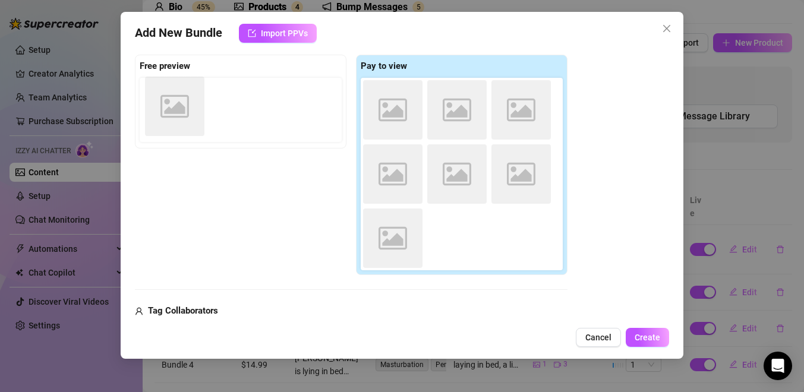
drag, startPoint x: 401, startPoint y: 113, endPoint x: 173, endPoint y: 111, distance: 228.3
click at [173, 111] on div "Free preview Pay to view Image placeholder Image placeholder Image placeholder …" at bounding box center [351, 165] width 433 height 221
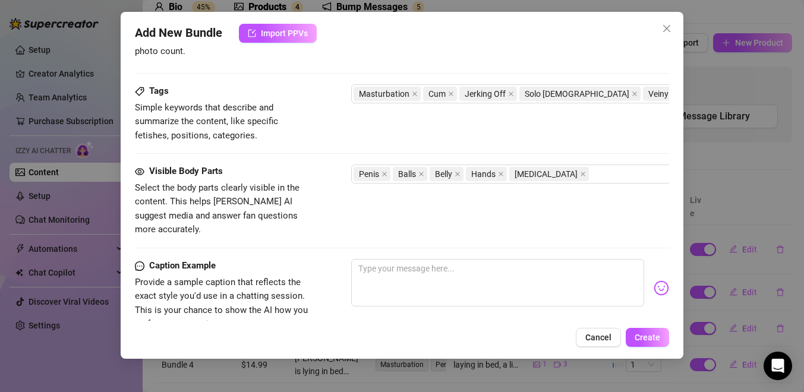
scroll to position [703, 0]
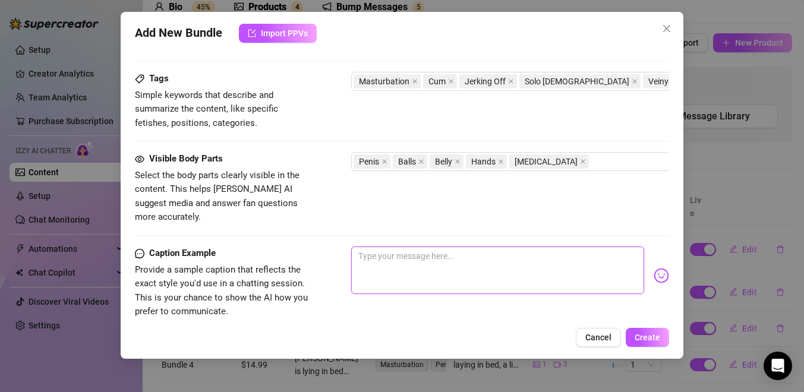
click at [373, 248] on textarea at bounding box center [497, 271] width 293 height 48
click at [491, 247] on textarea "just got bank from work, really horny 👅👀" at bounding box center [497, 271] width 293 height 48
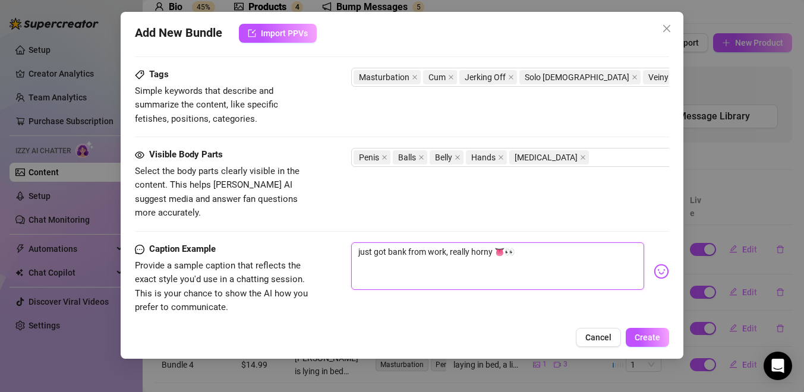
scroll to position [814, 0]
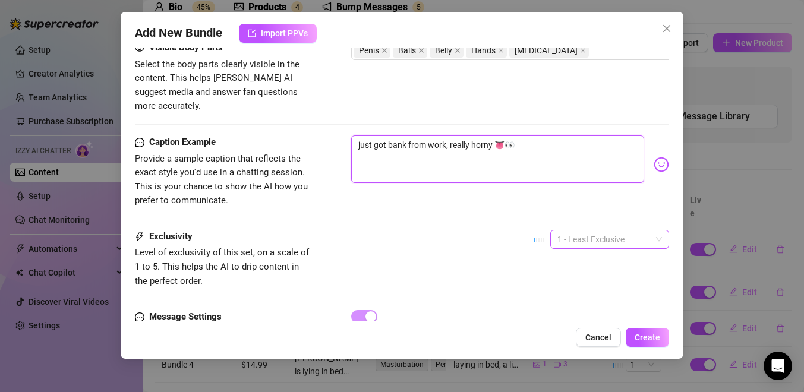
click at [588, 234] on span "1 - Least Exclusive" at bounding box center [610, 240] width 105 height 18
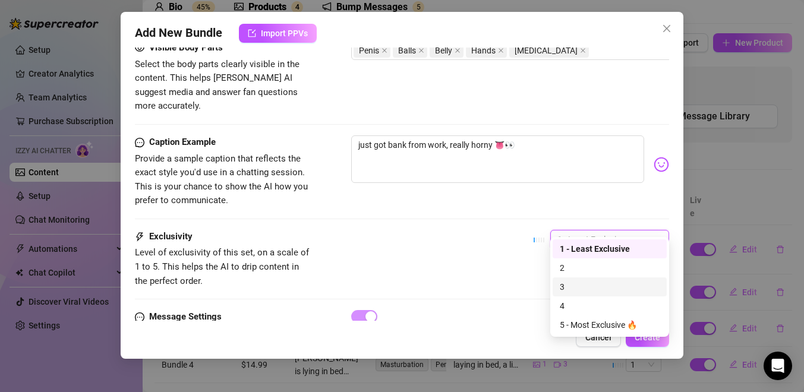
click at [583, 285] on div "3" at bounding box center [610, 287] width 100 height 13
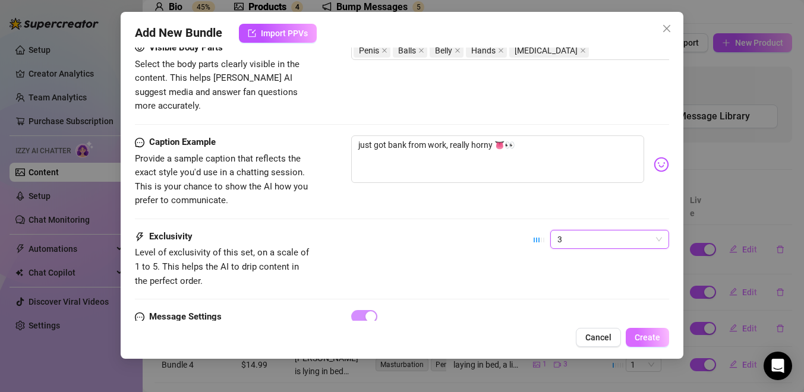
click at [638, 344] on button "Create" at bounding box center [647, 337] width 43 height 19
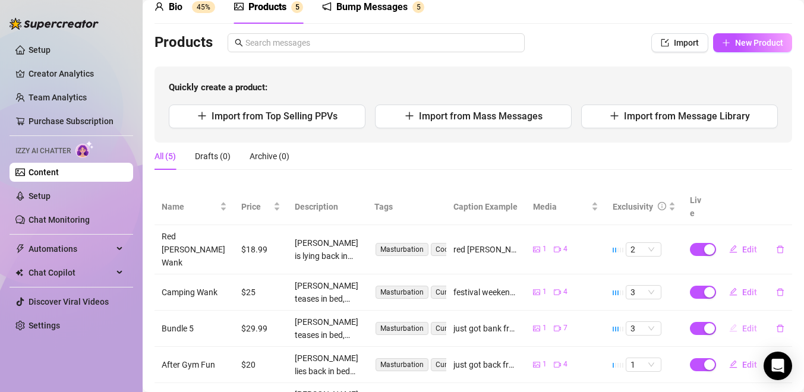
click at [737, 324] on icon "edit" at bounding box center [733, 328] width 8 height 8
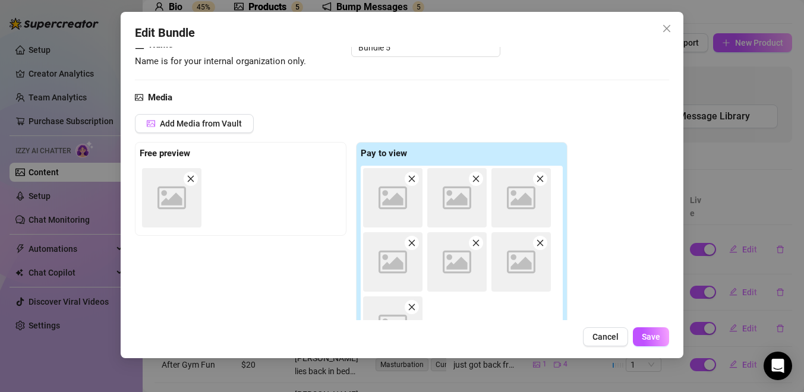
scroll to position [0, 0]
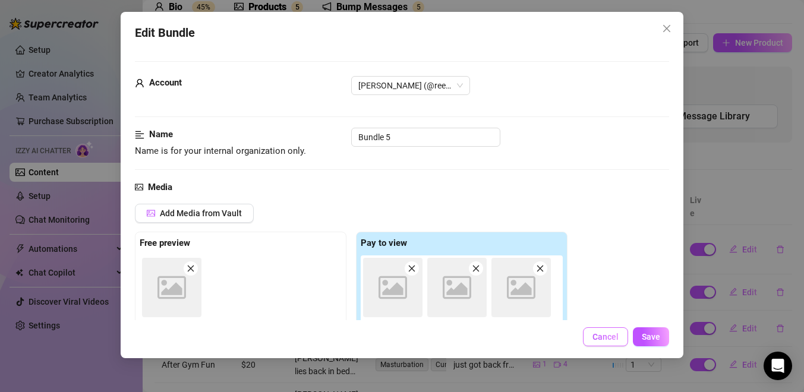
click at [609, 342] on button "Cancel" at bounding box center [605, 337] width 45 height 19
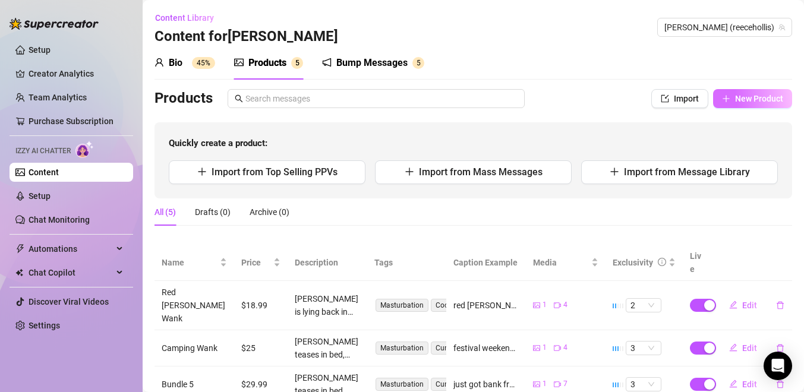
click at [736, 90] on button "New Product" at bounding box center [752, 98] width 79 height 19
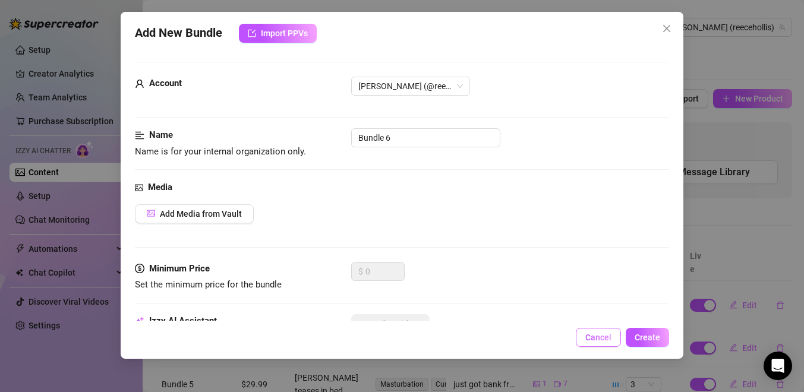
click at [597, 339] on span "Cancel" at bounding box center [599, 338] width 26 height 10
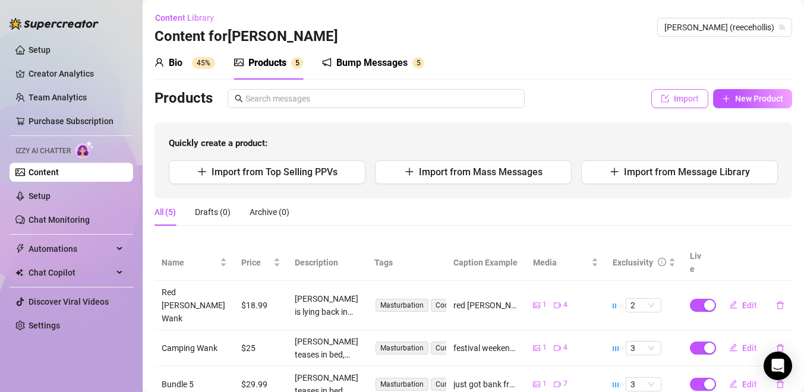
click at [672, 102] on button "Import" at bounding box center [680, 98] width 57 height 19
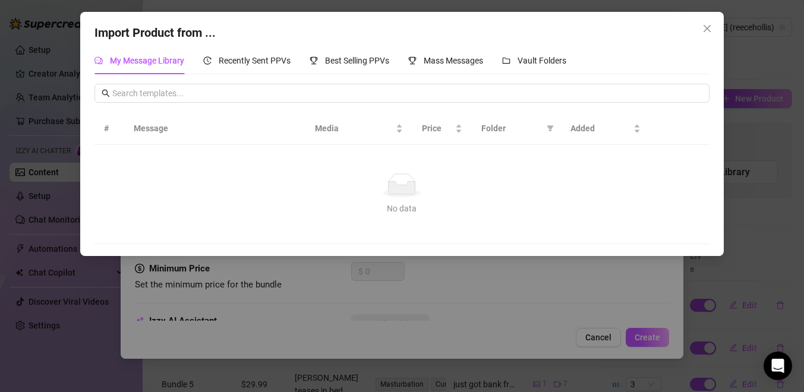
click at [356, 321] on div "Import Product from ... My Message Library Recently Sent PPVs Best Selling PPVs…" at bounding box center [402, 196] width 804 height 392
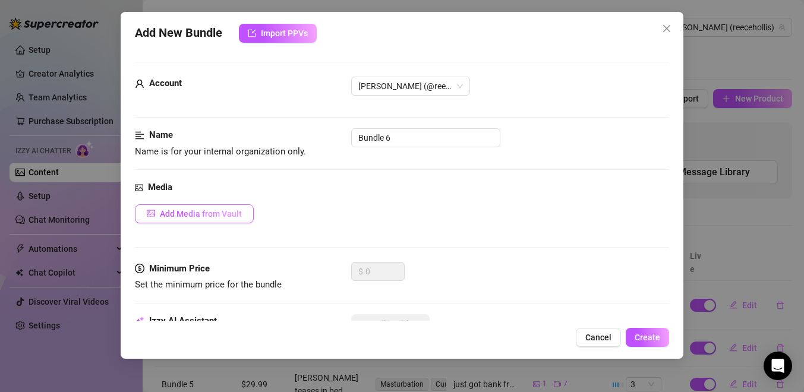
click at [222, 219] on button "Add Media from Vault" at bounding box center [194, 213] width 119 height 19
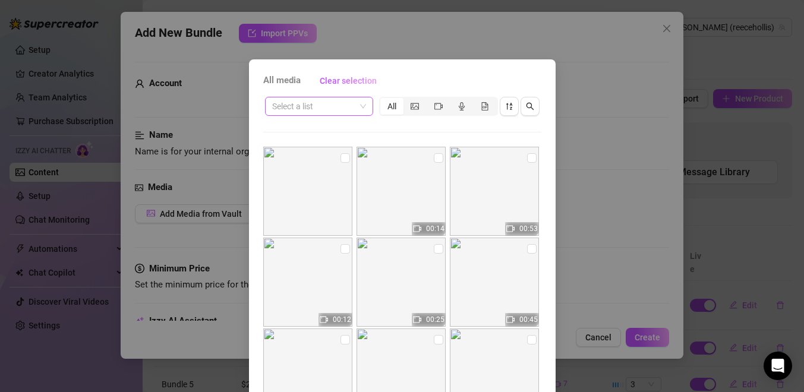
click at [353, 108] on input "search" at bounding box center [313, 106] width 83 height 18
click at [335, 169] on div "Messages" at bounding box center [319, 168] width 89 height 13
click at [438, 250] on input "checkbox" at bounding box center [439, 249] width 10 height 10
click at [339, 250] on img at bounding box center [307, 282] width 89 height 89
click at [344, 250] on input "checkbox" at bounding box center [346, 249] width 10 height 10
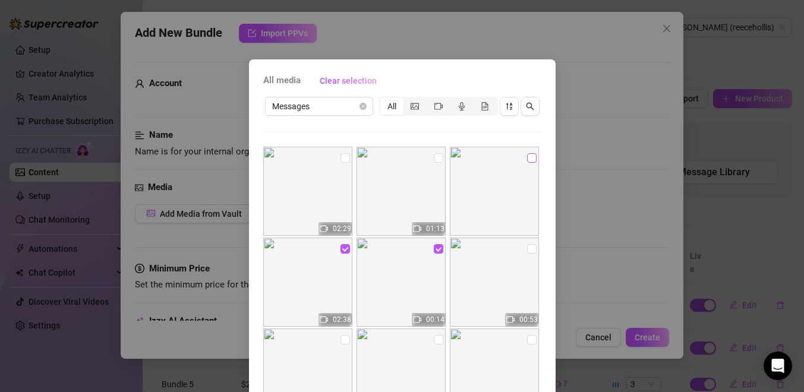
click at [530, 161] on input "checkbox" at bounding box center [532, 158] width 10 height 10
click at [439, 153] on input "checkbox" at bounding box center [439, 158] width 10 height 10
click at [344, 158] on input "checkbox" at bounding box center [346, 158] width 10 height 10
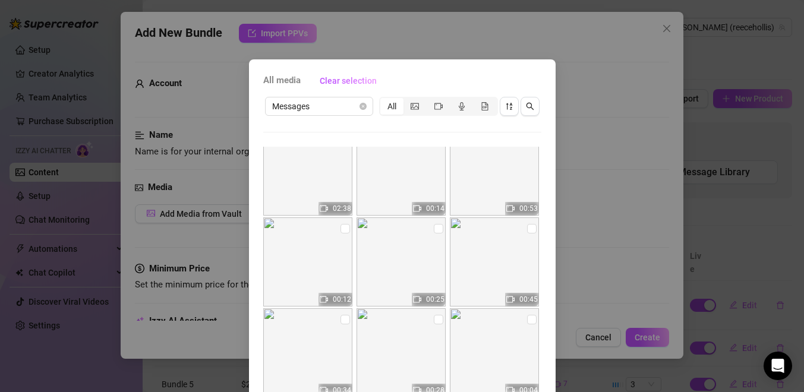
scroll to position [95, 0]
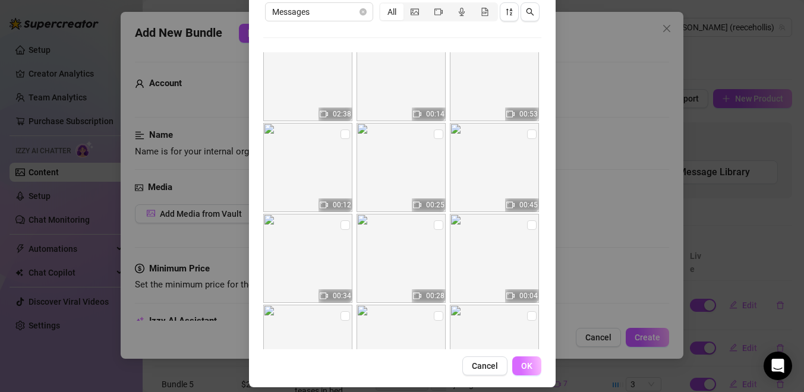
click at [529, 367] on span "OK" at bounding box center [526, 366] width 11 height 10
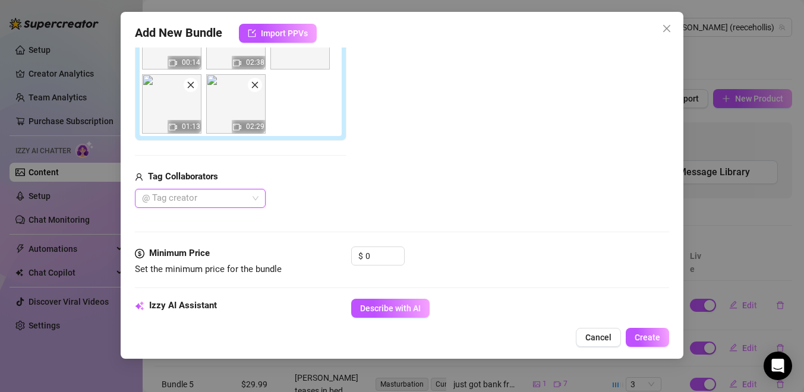
scroll to position [246, 0]
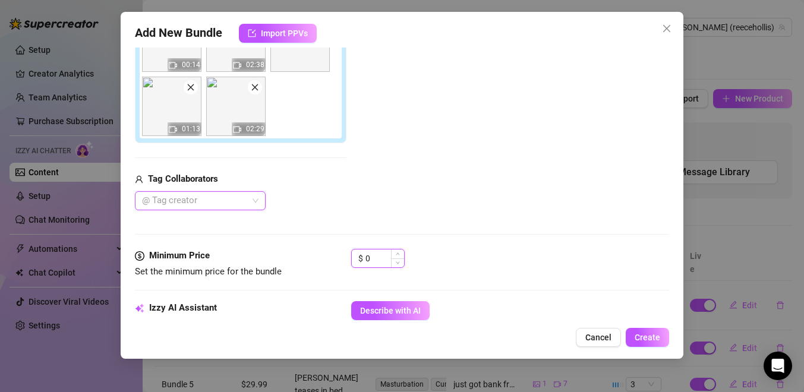
click at [379, 260] on input "0" at bounding box center [385, 259] width 39 height 18
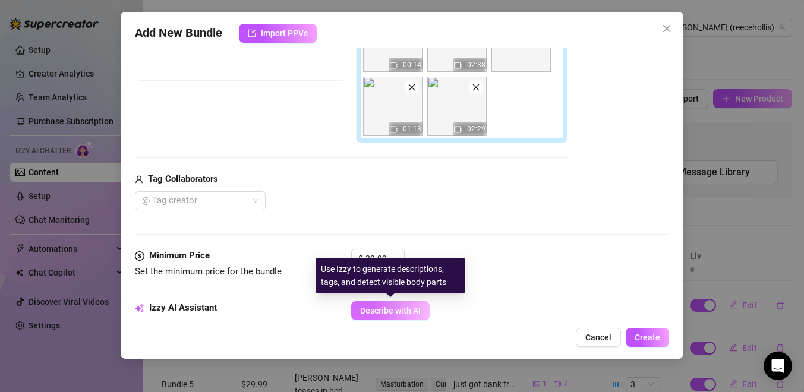
click at [416, 309] on span "Describe with AI" at bounding box center [390, 311] width 61 height 10
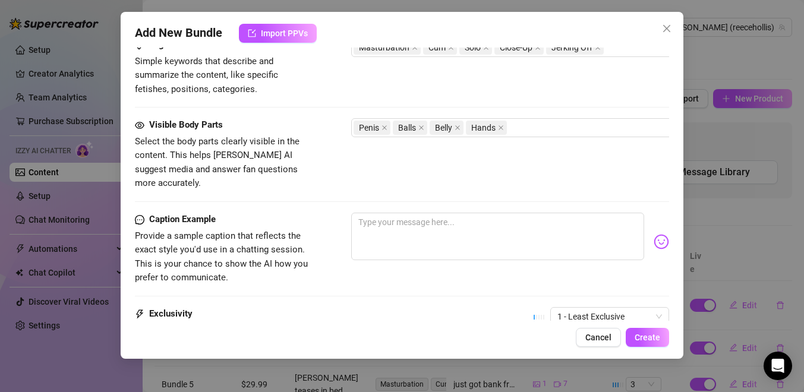
scroll to position [711, 0]
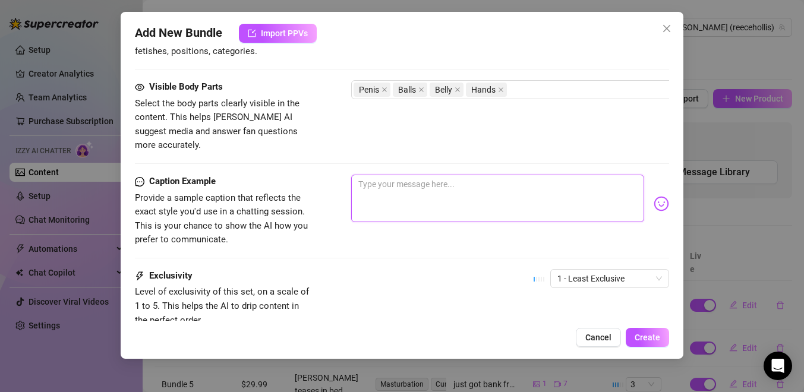
click at [417, 191] on textarea at bounding box center [497, 199] width 293 height 48
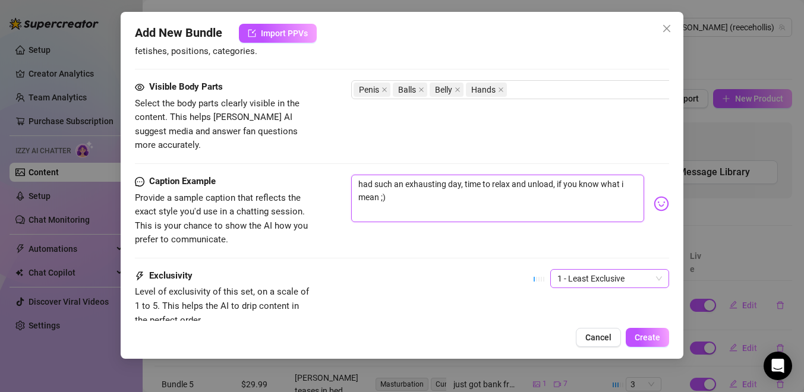
click at [562, 270] on span "1 - Least Exclusive" at bounding box center [610, 279] width 105 height 18
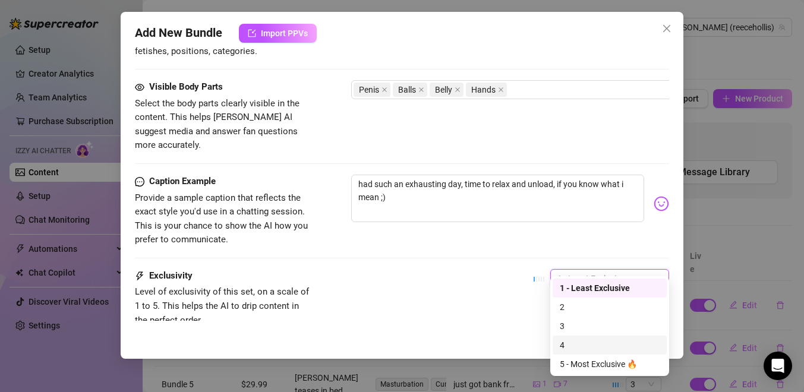
click at [580, 343] on div "4" at bounding box center [610, 345] width 100 height 13
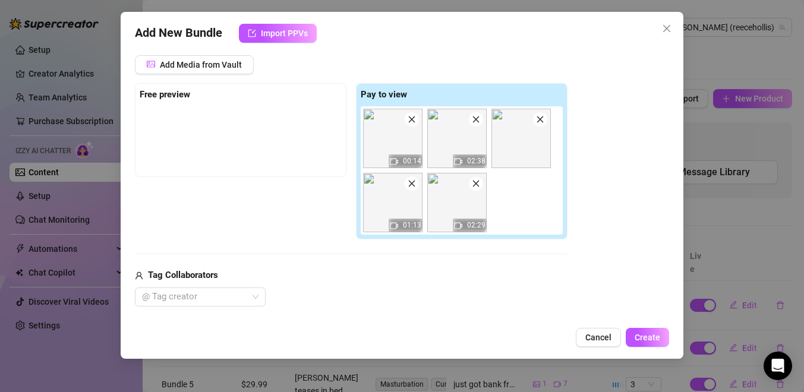
scroll to position [152, 0]
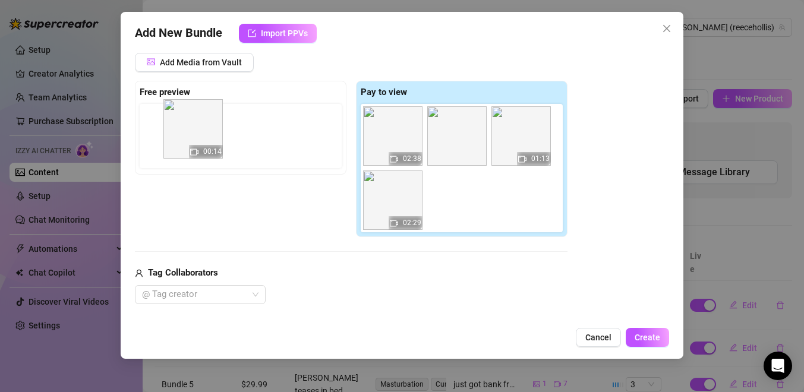
drag, startPoint x: 402, startPoint y: 159, endPoint x: 185, endPoint y: 158, distance: 217.0
click at [185, 158] on div "Free preview Pay to view 00:14 02:38 01:13 02:29" at bounding box center [351, 159] width 433 height 157
click at [175, 143] on img at bounding box center [171, 135] width 59 height 59
click at [177, 172] on div "Free preview 00:14" at bounding box center [241, 128] width 212 height 94
click at [177, 147] on img at bounding box center [171, 135] width 59 height 59
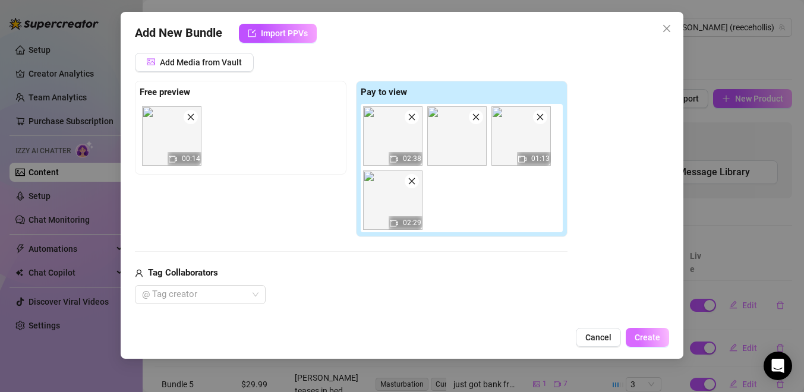
click at [640, 333] on span "Create" at bounding box center [648, 338] width 26 height 10
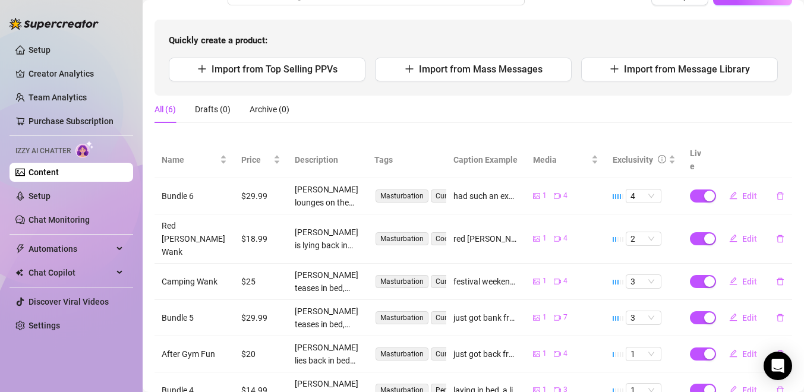
scroll to position [122, 0]
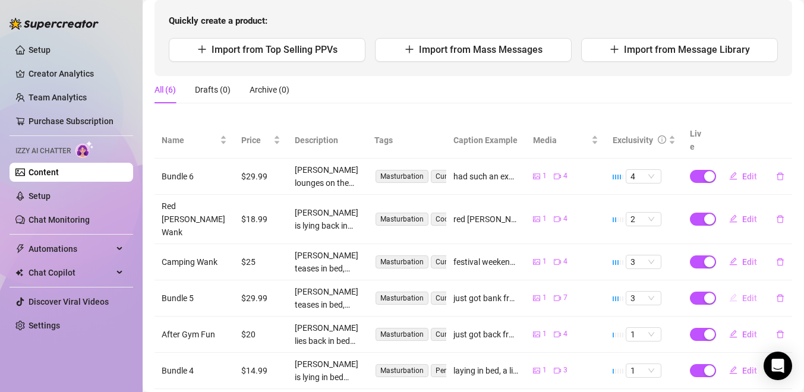
click at [741, 289] on button "Edit" at bounding box center [743, 298] width 47 height 19
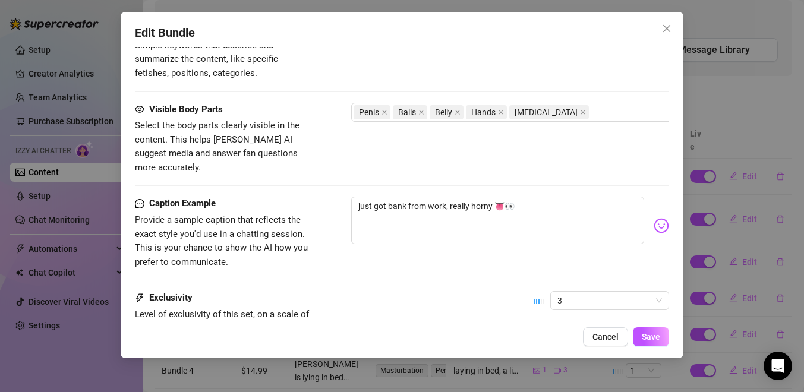
scroll to position [728, 0]
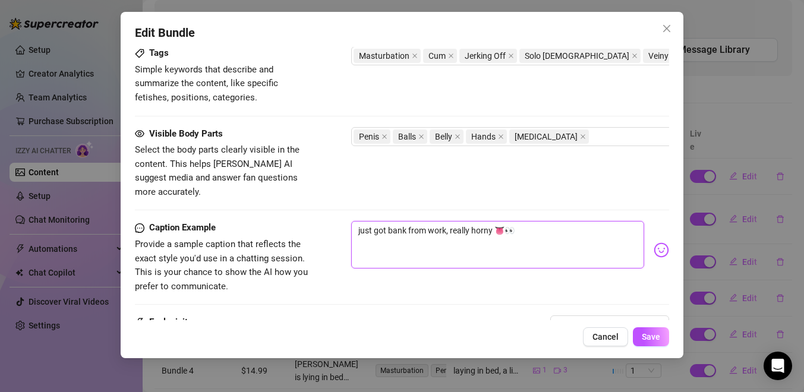
drag, startPoint x: 445, startPoint y: 215, endPoint x: 344, endPoint y: 206, distance: 102.1
click at [644, 345] on button "Save" at bounding box center [651, 337] width 36 height 19
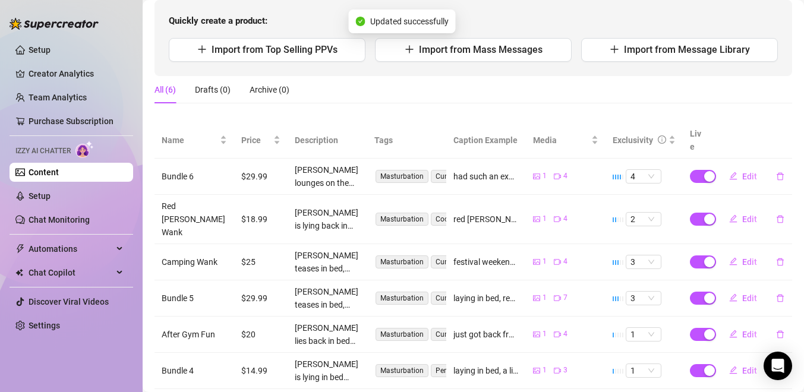
scroll to position [128, 0]
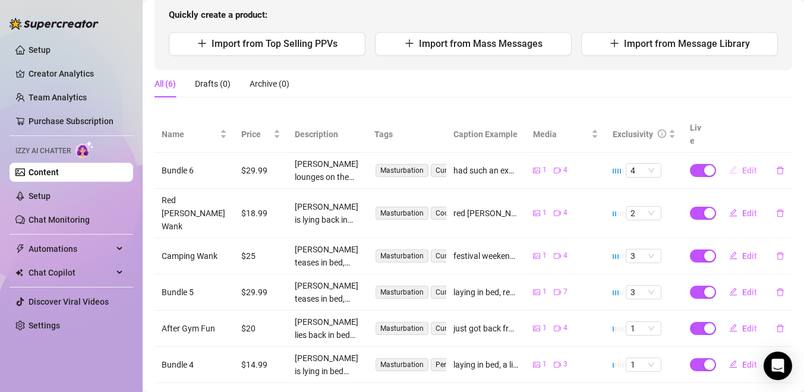
click at [743, 166] on span "Edit" at bounding box center [749, 171] width 15 height 10
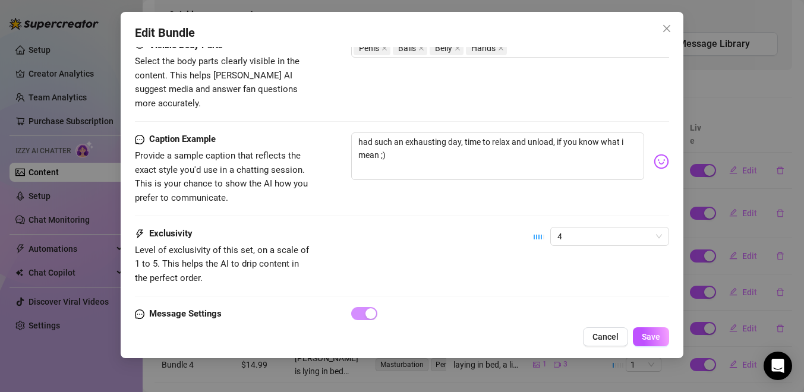
scroll to position [745, 0]
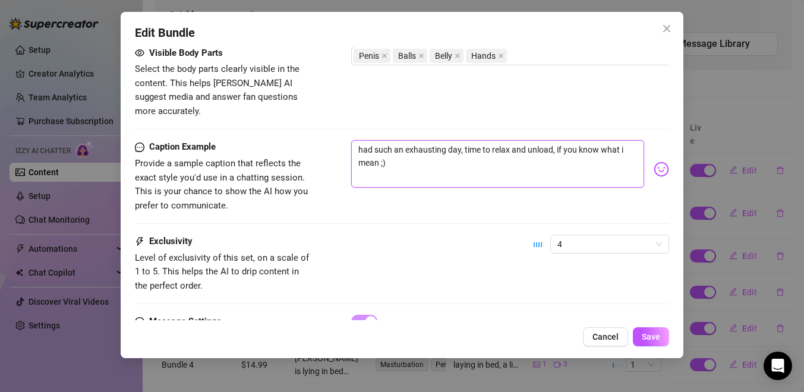
drag, startPoint x: 464, startPoint y: 138, endPoint x: 302, endPoint y: 115, distance: 163.9
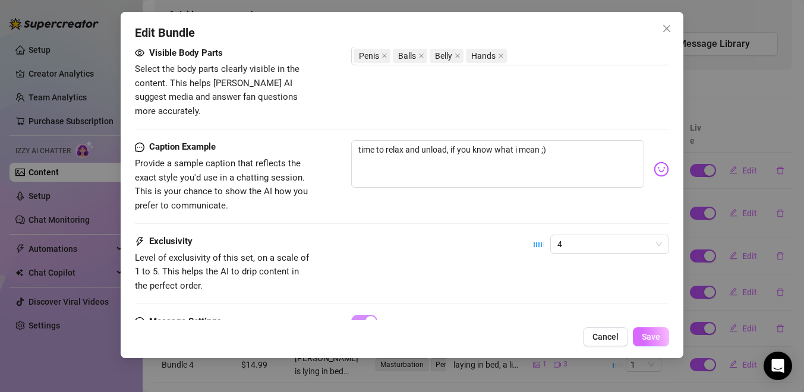
click at [660, 341] on button "Save" at bounding box center [651, 337] width 36 height 19
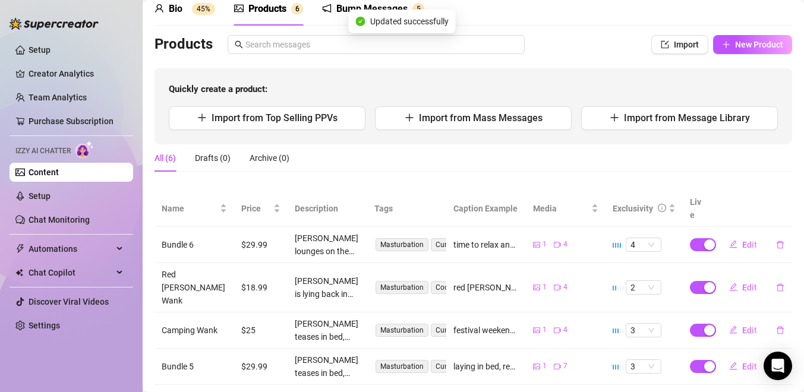
scroll to position [128, 0]
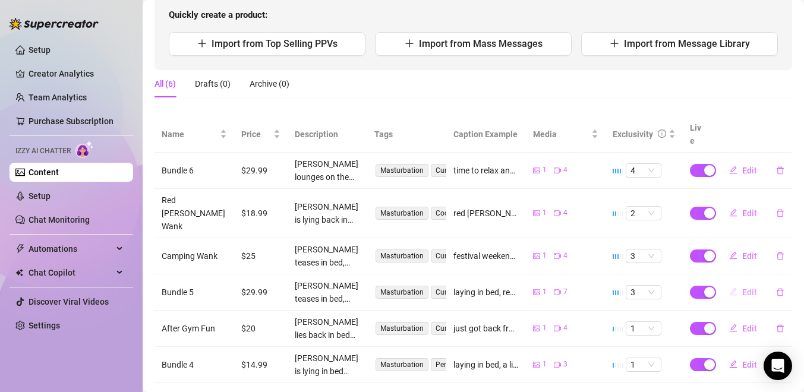
click at [737, 288] on icon "edit" at bounding box center [733, 292] width 8 height 8
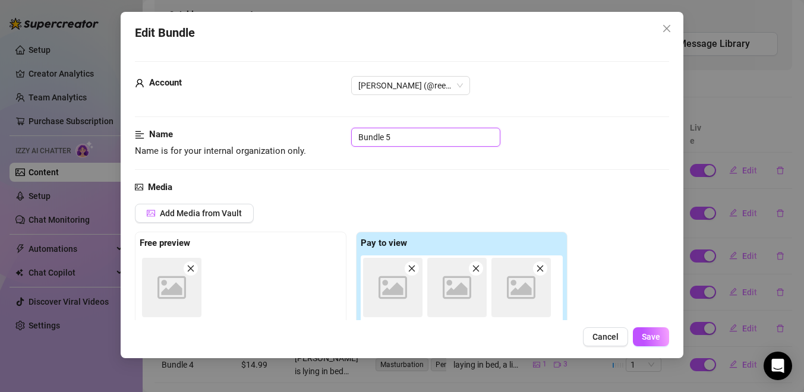
drag, startPoint x: 397, startPoint y: 133, endPoint x: 345, endPoint y: 133, distance: 51.7
click at [345, 133] on div "Name Name is for your internal organization only. Bundle 5" at bounding box center [402, 143] width 534 height 30
click at [647, 335] on span "Save" at bounding box center [651, 337] width 18 height 10
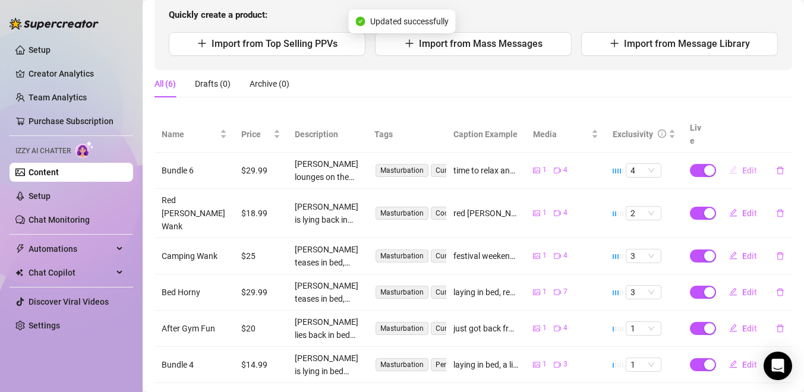
click at [741, 161] on button "Edit" at bounding box center [743, 170] width 47 height 19
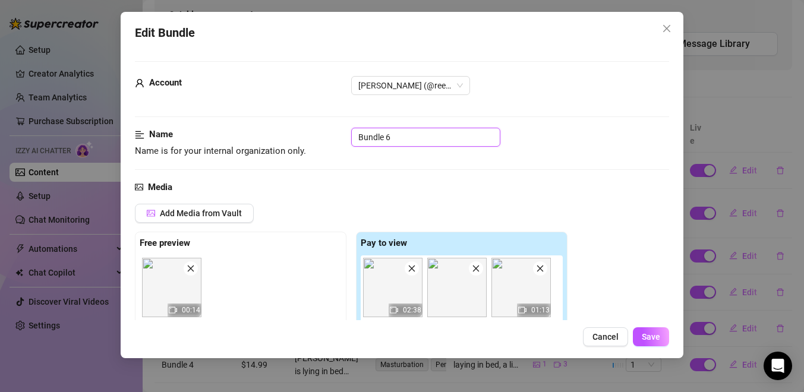
drag, startPoint x: 435, startPoint y: 139, endPoint x: 326, endPoint y: 133, distance: 108.9
click at [326, 133] on div "Name Name is for your internal organization only. Bundle 6" at bounding box center [402, 143] width 534 height 30
click at [656, 337] on span "Save" at bounding box center [651, 337] width 18 height 10
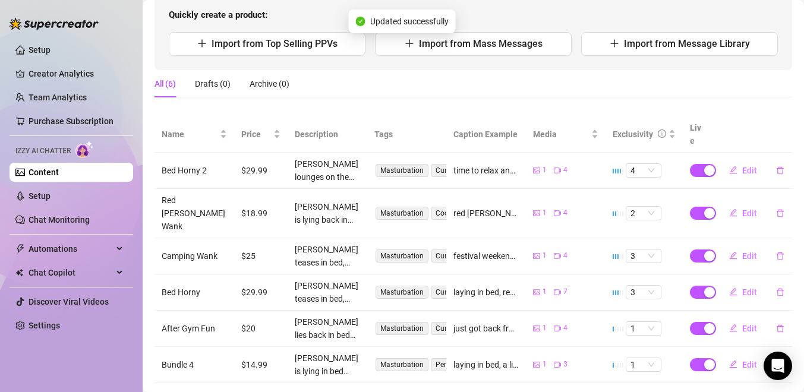
click at [63, 184] on ul "Setup Creator Analytics Team Analytics Purchase Subscription Izzy AI Chatter Co…" at bounding box center [72, 188] width 124 height 304
click at [51, 199] on link "Setup" at bounding box center [40, 196] width 22 height 10
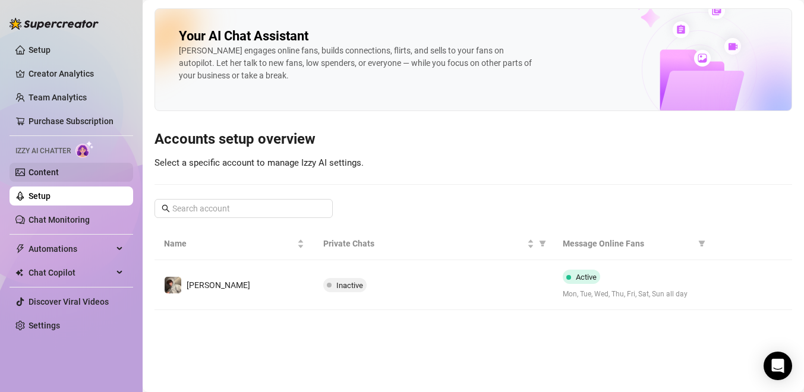
click at [47, 177] on link "Content" at bounding box center [44, 173] width 30 height 10
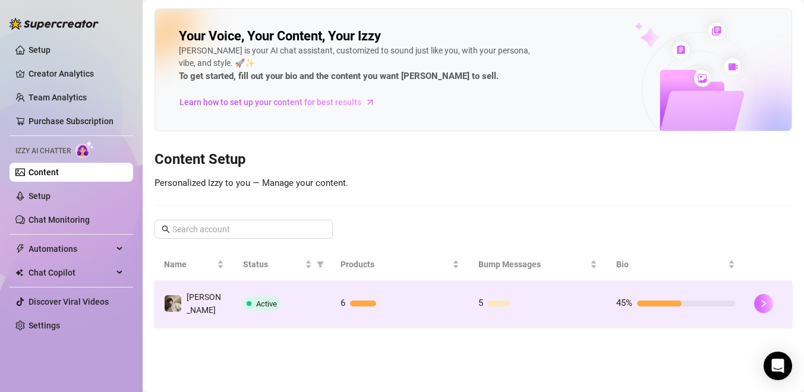
click at [764, 294] on button "button" at bounding box center [763, 303] width 19 height 19
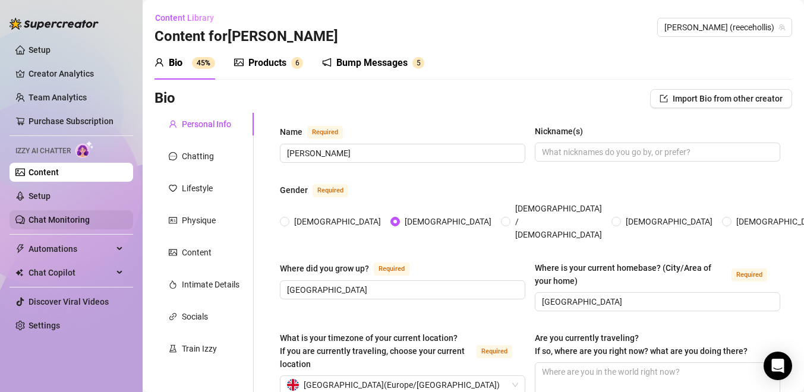
click at [48, 219] on link "Chat Monitoring" at bounding box center [59, 220] width 61 height 10
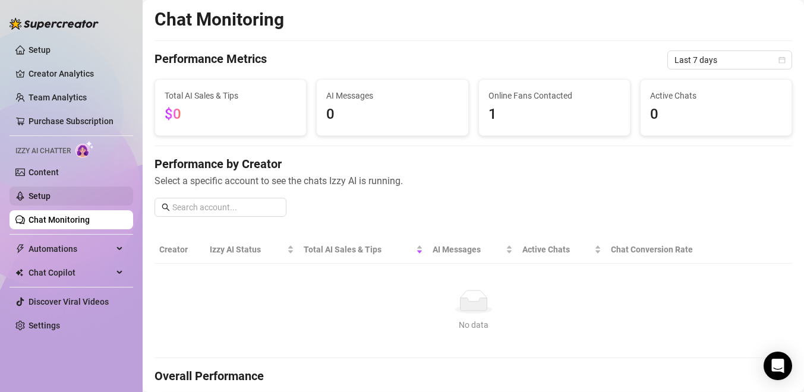
click at [51, 196] on link "Setup" at bounding box center [40, 196] width 22 height 10
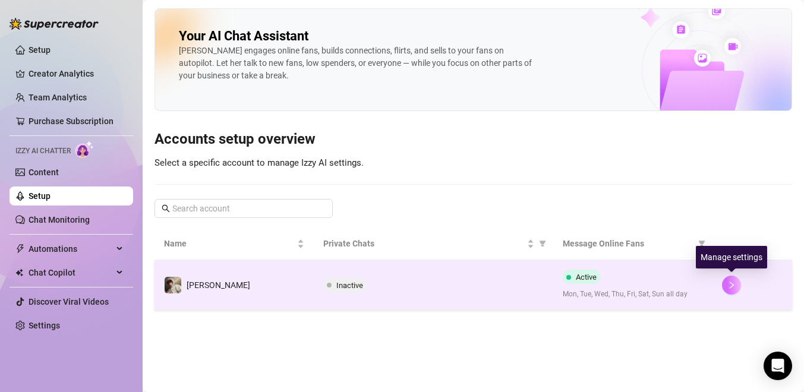
click at [736, 286] on button "button" at bounding box center [731, 285] width 19 height 19
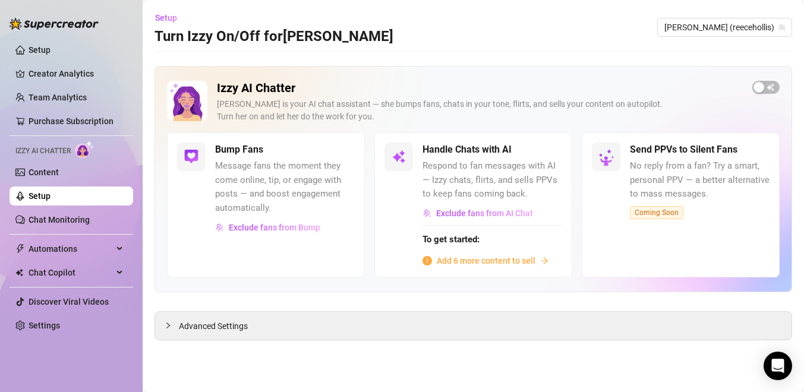
click at [512, 255] on span "Add 6 more content to sell" at bounding box center [486, 260] width 99 height 13
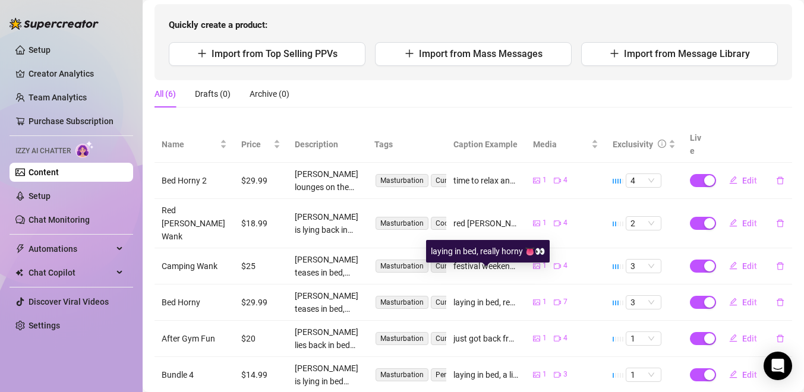
scroll to position [128, 0]
